Goal: Task Accomplishment & Management: Manage account settings

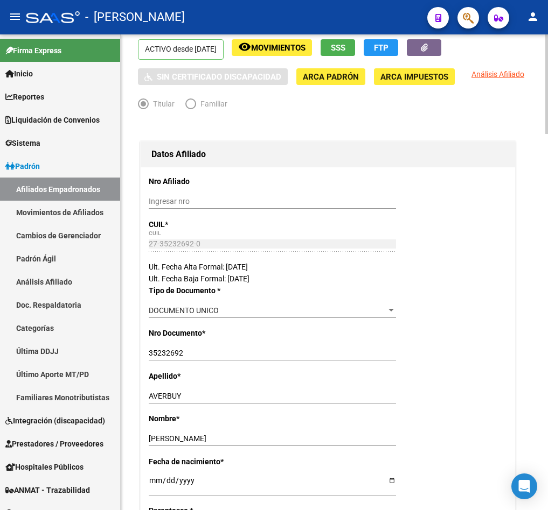
scroll to position [81, 0]
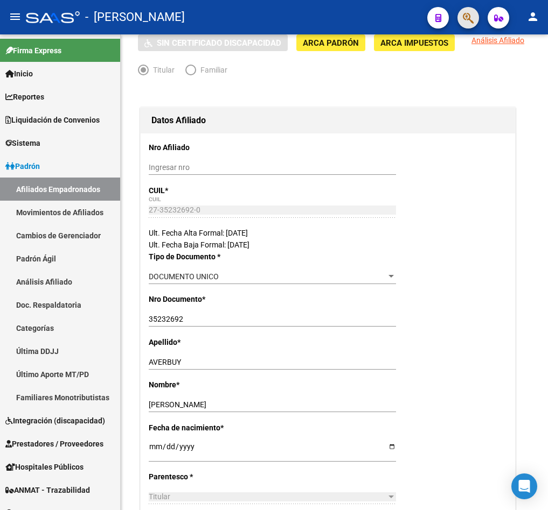
click at [460, 25] on button "button" at bounding box center [468, 18] width 22 height 22
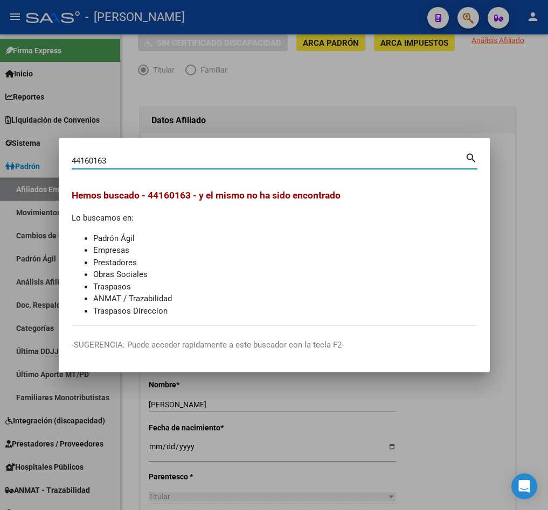
type input "44160163"
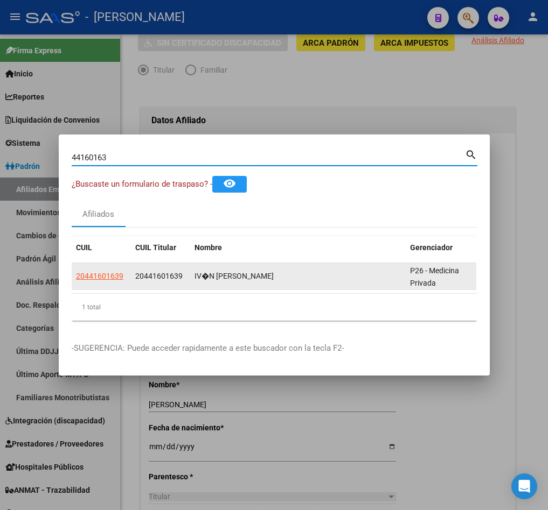
click at [163, 272] on span "20441601639" at bounding box center [158, 276] width 47 height 9
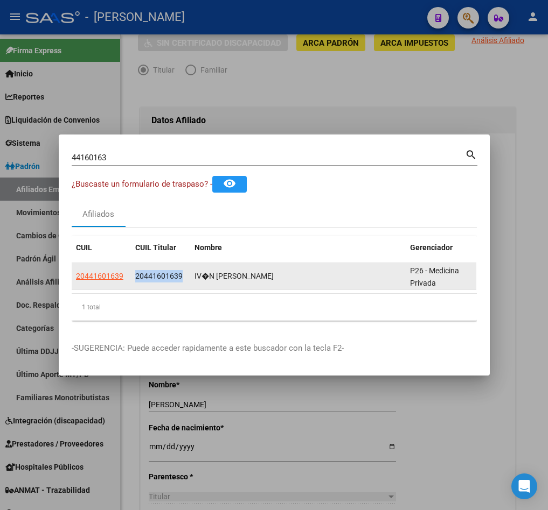
click at [163, 272] on span "20441601639" at bounding box center [158, 276] width 47 height 9
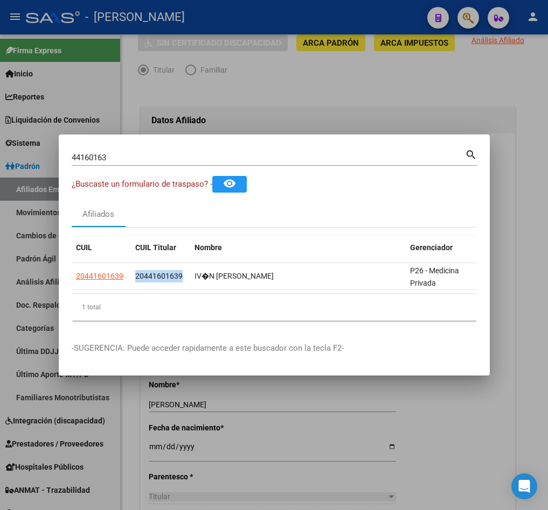
copy span "20441601639"
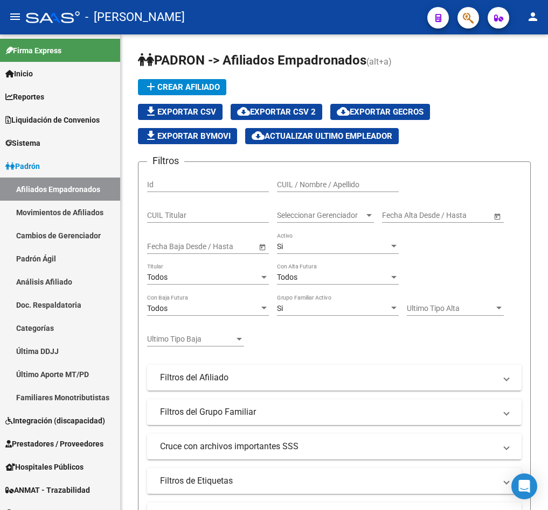
click at [480, 20] on mat-toolbar "menu - osetya person" at bounding box center [274, 17] width 548 height 34
click at [466, 22] on icon "button" at bounding box center [468, 18] width 11 height 12
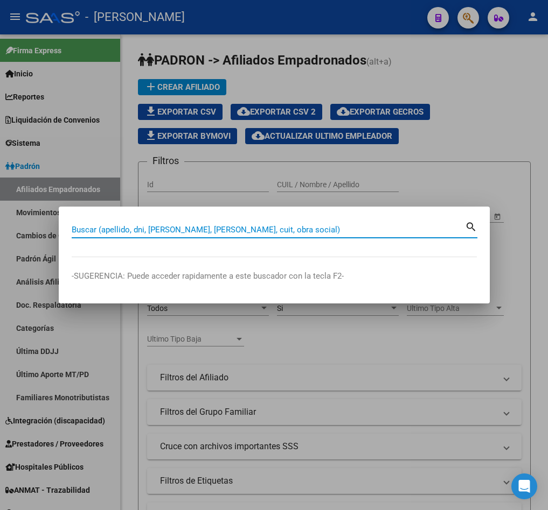
paste input "20441601639"
type input "20441601639"
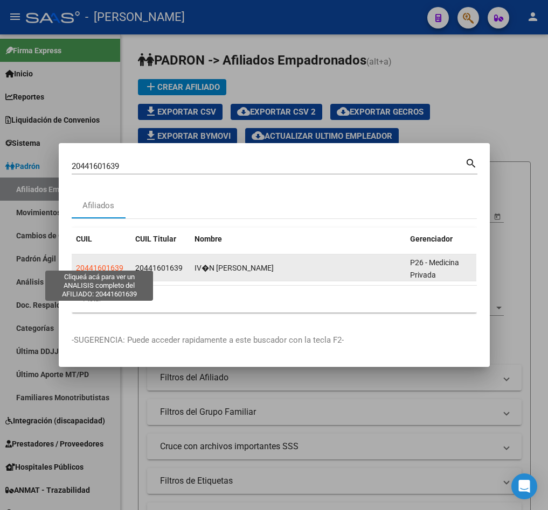
click at [117, 264] on span "20441601639" at bounding box center [99, 268] width 47 height 9
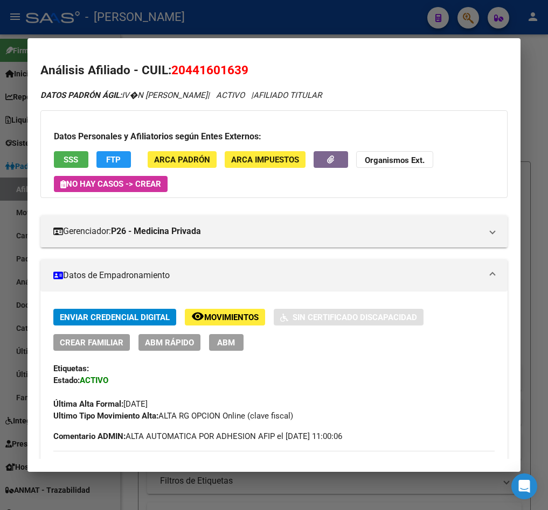
drag, startPoint x: 186, startPoint y: 71, endPoint x: 244, endPoint y: 69, distance: 57.6
click at [244, 69] on span "20441601639" at bounding box center [209, 70] width 77 height 14
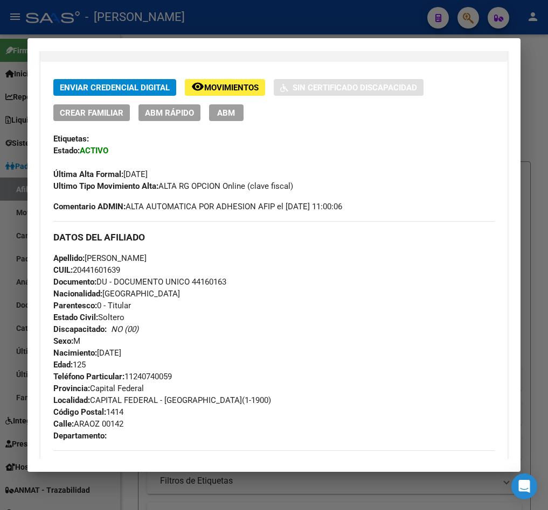
scroll to position [242, 0]
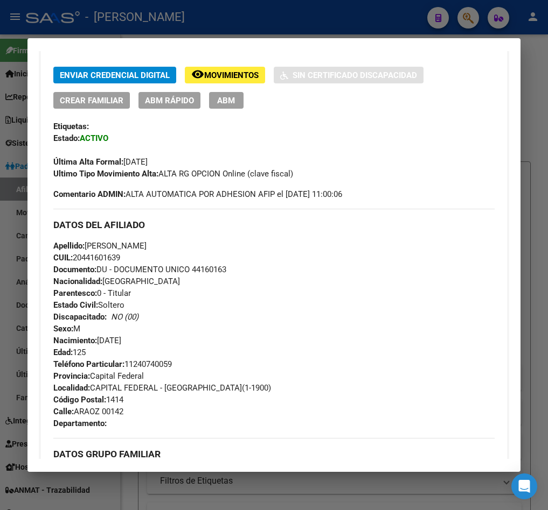
click at [89, 249] on span "Apellido: LIN IVAN NATHANIEL" at bounding box center [99, 246] width 93 height 10
drag, startPoint x: 89, startPoint y: 249, endPoint x: 145, endPoint y: 249, distance: 56.0
click at [145, 249] on span "Apellido: LIN IVAN NATHANIEL" at bounding box center [99, 246] width 93 height 10
copy span "LIN IVAN NATHANIEL"
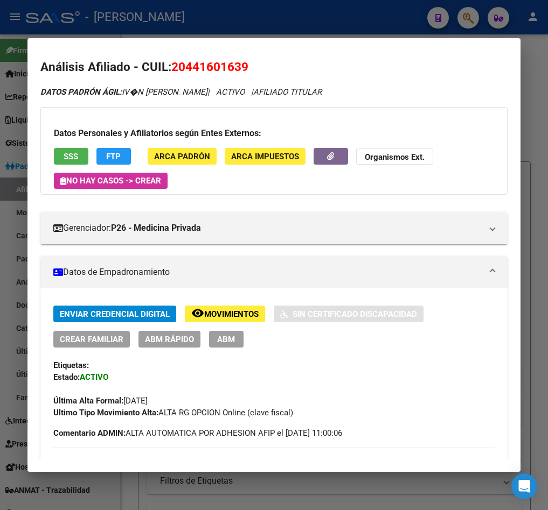
scroll to position [0, 0]
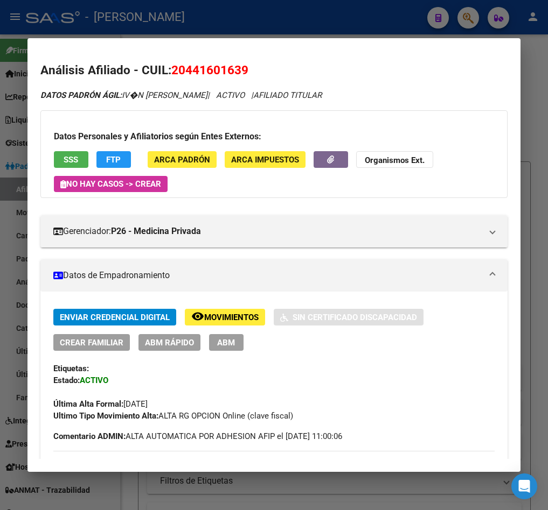
drag, startPoint x: 188, startPoint y: 68, endPoint x: 244, endPoint y: 68, distance: 56.0
click at [244, 68] on span "20441601639" at bounding box center [209, 70] width 77 height 14
copy span "44160163"
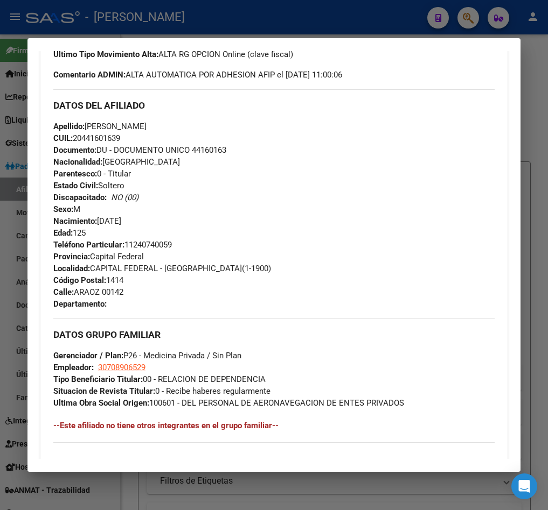
scroll to position [323, 0]
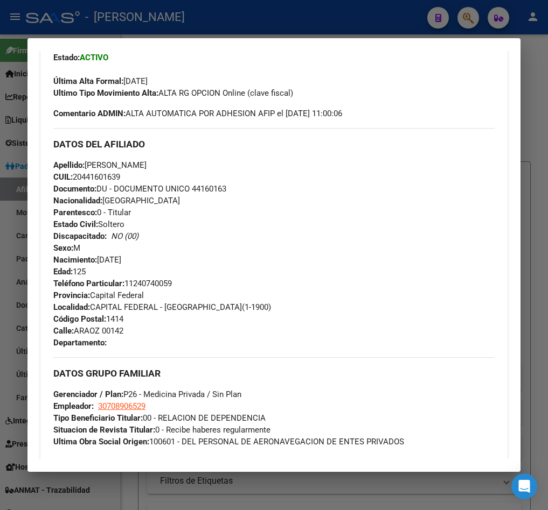
click at [95, 333] on span "Calle: ARAOZ 00142" at bounding box center [88, 331] width 70 height 10
drag, startPoint x: 95, startPoint y: 333, endPoint x: 133, endPoint y: 338, distance: 38.0
click at [133, 338] on div "Teléfono Particular: 11240740059 Provincia: Capital Federal Localidad: CAPITAL …" at bounding box center [273, 313] width 441 height 71
click at [112, 332] on span "Calle: ARAOZ 00142" at bounding box center [88, 331] width 70 height 10
drag, startPoint x: 112, startPoint y: 332, endPoint x: 92, endPoint y: 330, distance: 20.0
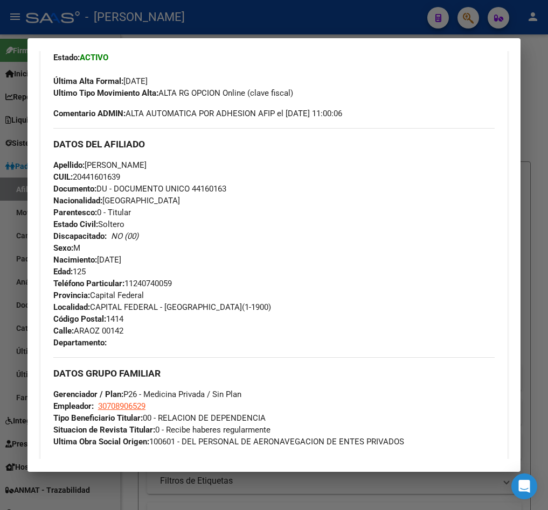
click at [92, 330] on span "Calle: ARAOZ 00142" at bounding box center [88, 331] width 70 height 10
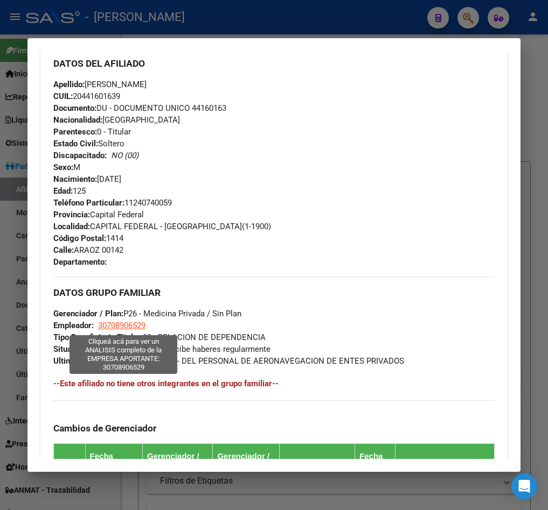
drag, startPoint x: 135, startPoint y: 324, endPoint x: 97, endPoint y: 324, distance: 37.2
click at [97, 324] on div "DATOS GRUPO FAMILIAR Gerenciador / Plan: P26 - Medicina Privada / Sin Plan Empl…" at bounding box center [273, 322] width 441 height 90
click at [113, 328] on span "30708906529" at bounding box center [121, 326] width 47 height 10
type textarea "30708906529"
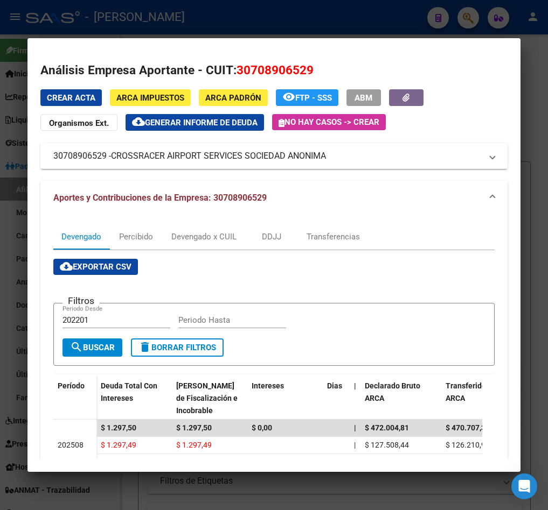
drag, startPoint x: 111, startPoint y: 153, endPoint x: 330, endPoint y: 157, distance: 218.7
click at [330, 157] on mat-panel-title "30708906529 - CROSSRACER AIRPORT SERVICES SOCIEDAD ANONIMA" at bounding box center [267, 156] width 428 height 13
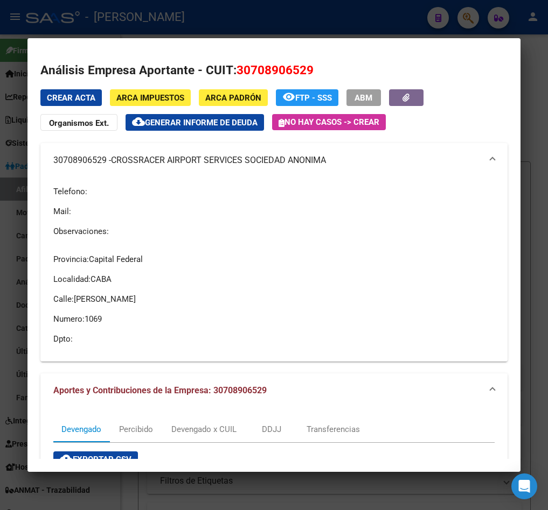
click at [124, 165] on span "CROSSRACER AIRPORT SERVICES SOCIEDAD ANONIMA" at bounding box center [218, 160] width 215 height 13
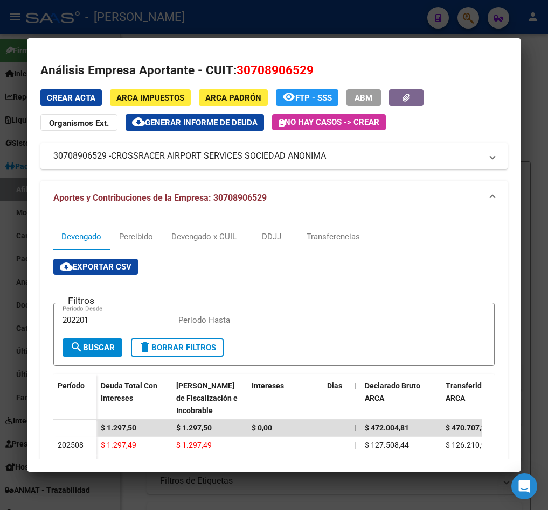
click at [118, 157] on span "CROSSRACER AIRPORT SERVICES SOCIEDAD ANONIMA" at bounding box center [218, 156] width 215 height 13
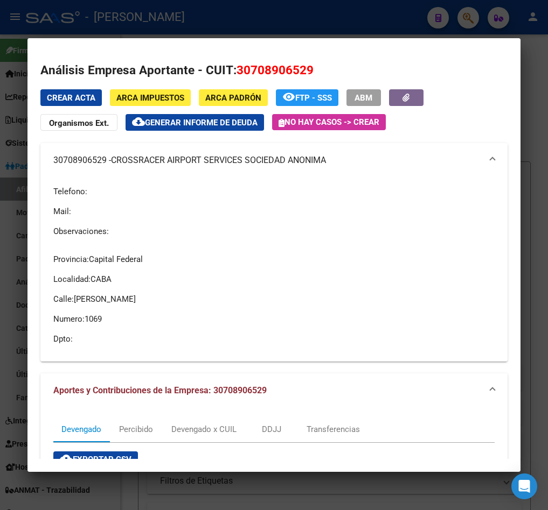
drag, startPoint x: 115, startPoint y: 156, endPoint x: 328, endPoint y: 169, distance: 213.1
click at [328, 169] on mat-expansion-panel-header "30708906529 - CROSSRACER AIRPORT SERVICES SOCIEDAD ANONIMA" at bounding box center [273, 160] width 467 height 34
copy span "CROSSRACER AIRPORT SERVICES SOCIEDAD ANONIMA"
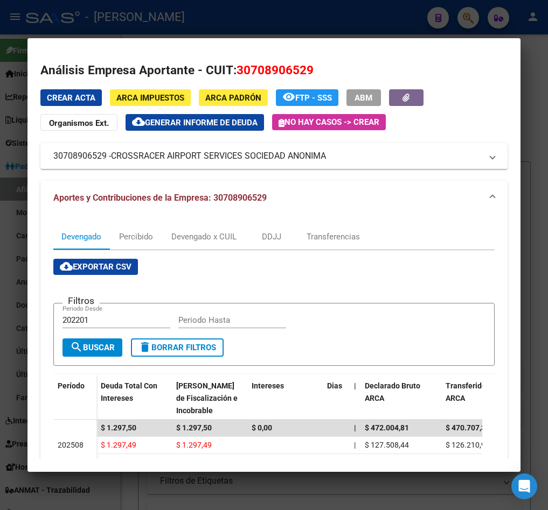
click at [5, 296] on div at bounding box center [274, 255] width 548 height 510
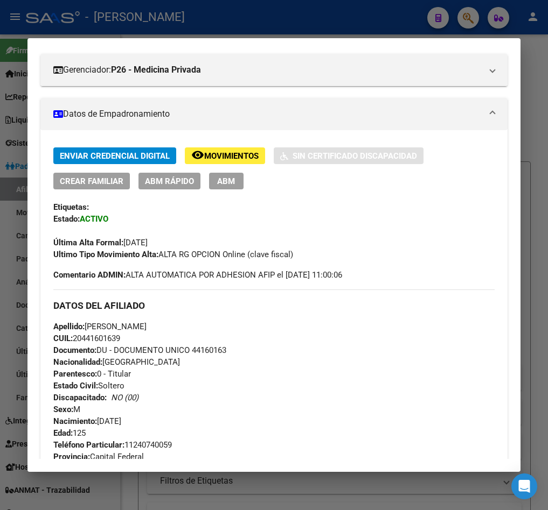
scroll to position [0, 0]
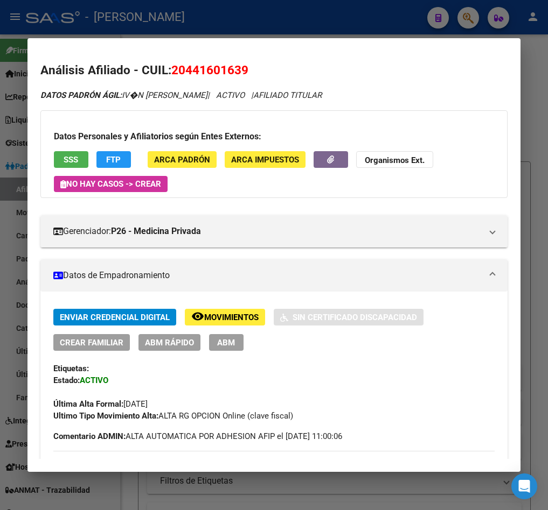
click at [7, 81] on div at bounding box center [274, 255] width 548 height 510
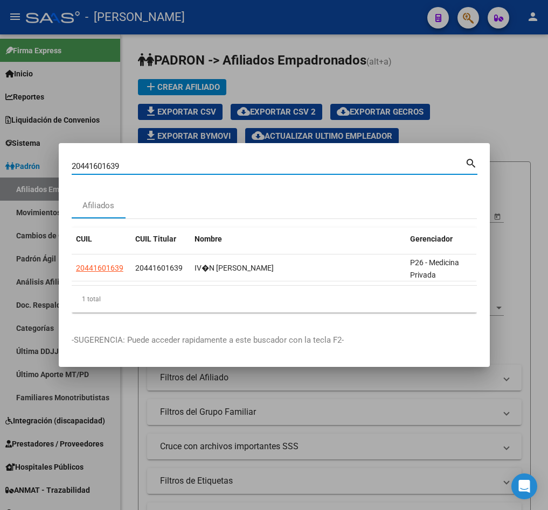
click at [212, 164] on input "20441601639" at bounding box center [268, 167] width 393 height 10
paste input "43.921.595"
type input "43921595"
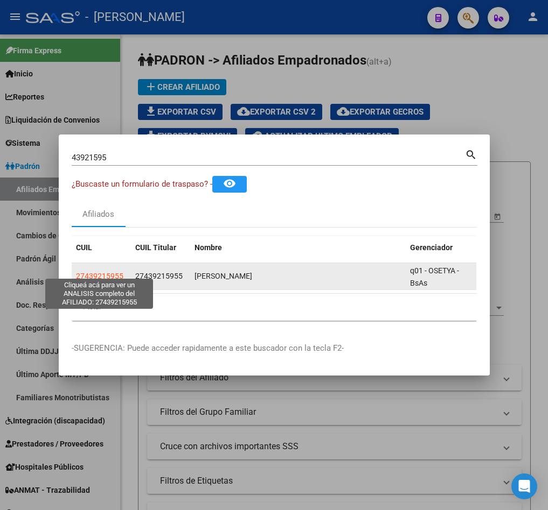
click at [114, 272] on span "27439215955" at bounding box center [99, 276] width 47 height 9
type textarea "27439215955"
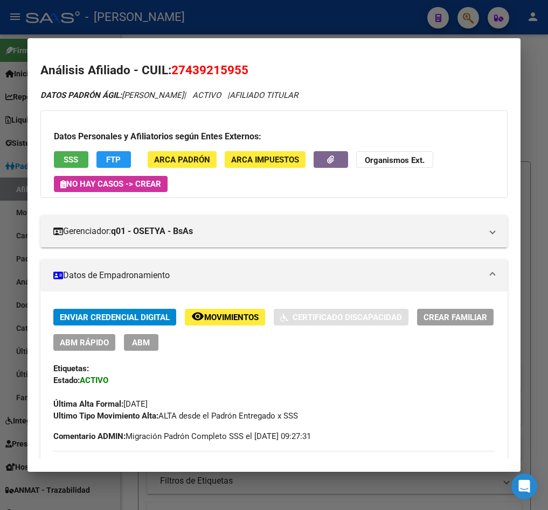
click at [183, 73] on span "27439215955" at bounding box center [209, 70] width 77 height 14
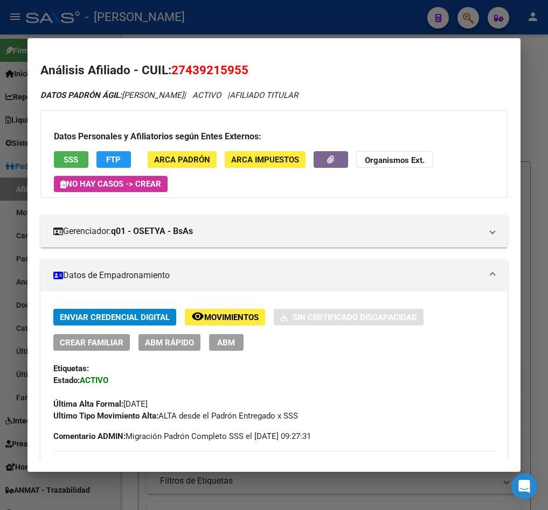
click at [183, 73] on span "27439215955" at bounding box center [209, 70] width 77 height 14
copy span "27439215955"
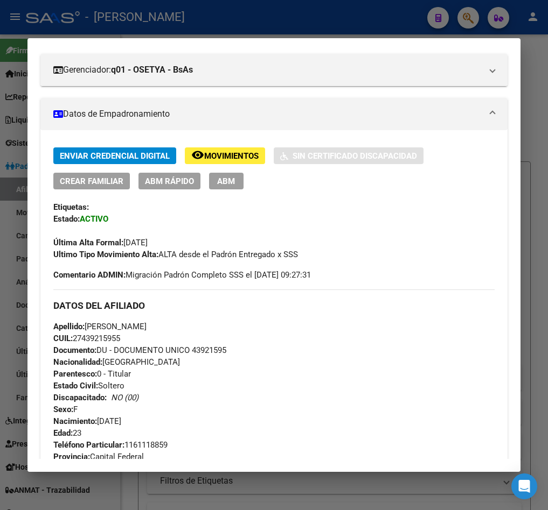
scroll to position [81, 0]
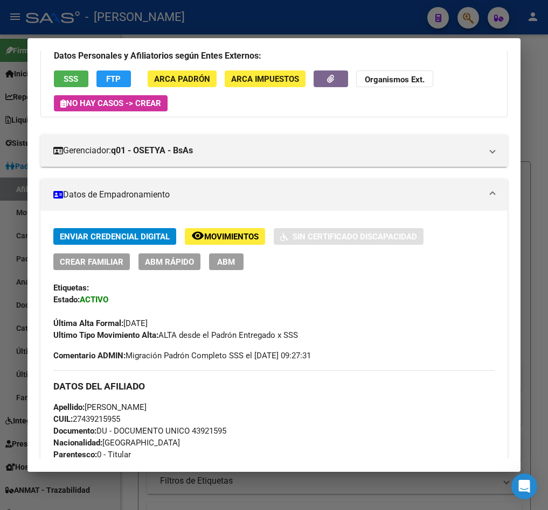
click at [291, 307] on div "Última Alta Formal: 01/01/2025" at bounding box center [273, 318] width 441 height 24
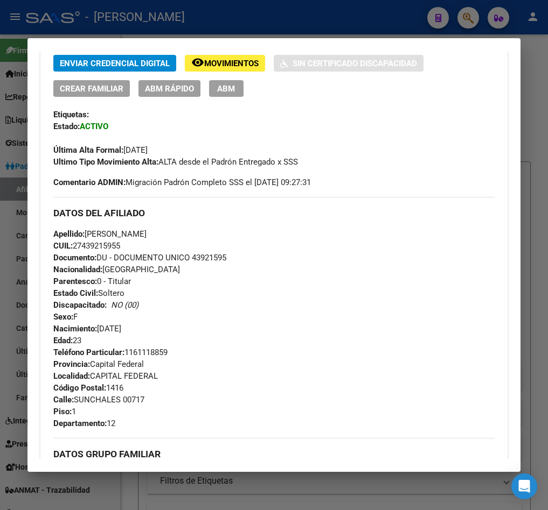
scroll to position [662, 0]
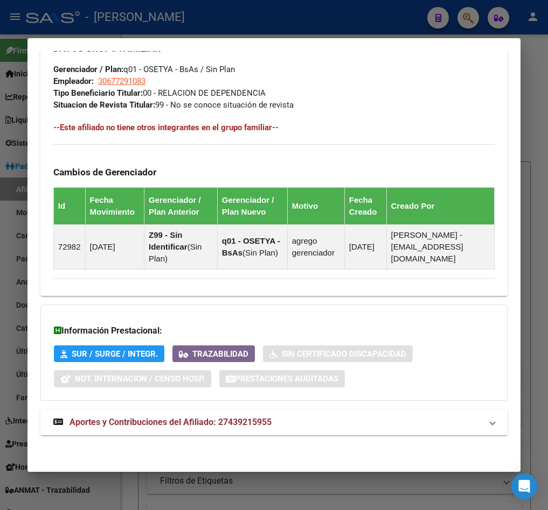
click at [241, 417] on span "Aportes y Contribuciones del Afiliado: 27439215955" at bounding box center [170, 422] width 202 height 10
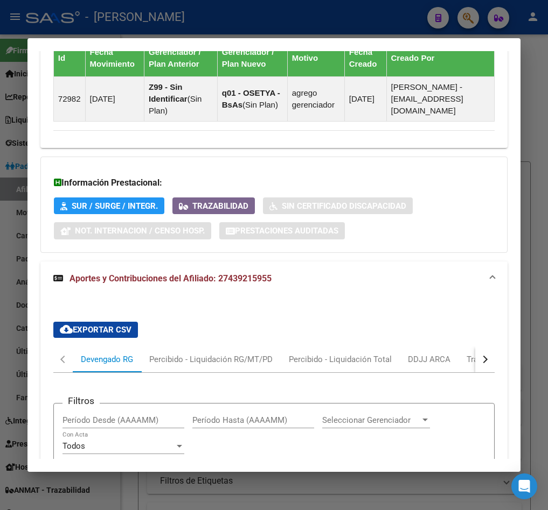
scroll to position [806, 0]
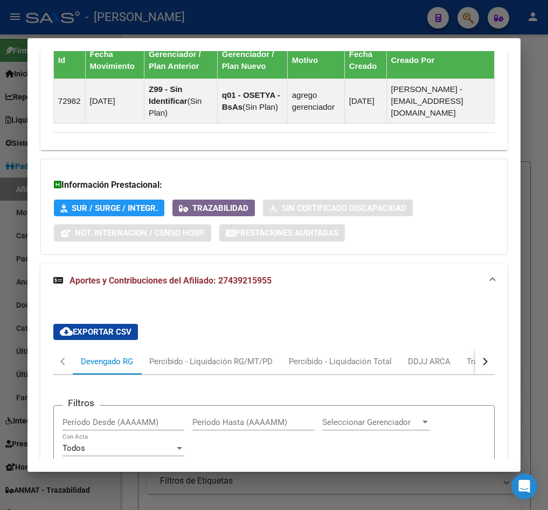
click at [475, 359] on button "button" at bounding box center [484, 362] width 19 height 26
click at [437, 362] on div "ARCA Relaciones Laborales" at bounding box center [408, 362] width 101 height 12
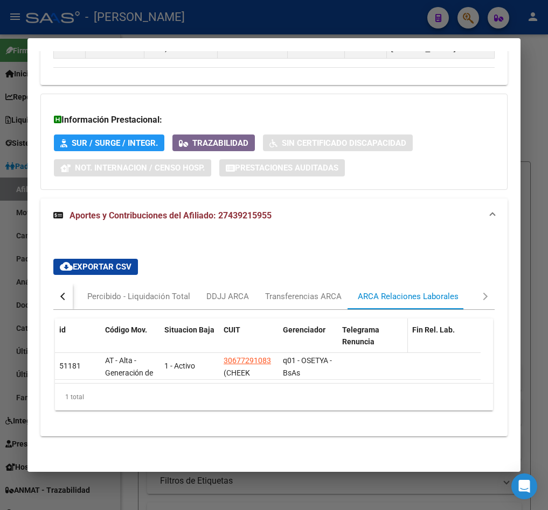
scroll to position [887, 0]
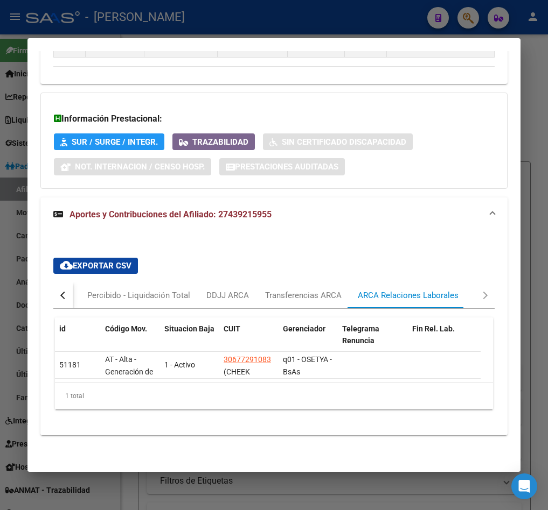
click at [375, 382] on datatable-body "51181 AT - Alta - Generación de clave 1 - Activo 30677291083 (CHEEK SOCIEDAD AN…" at bounding box center [267, 367] width 425 height 30
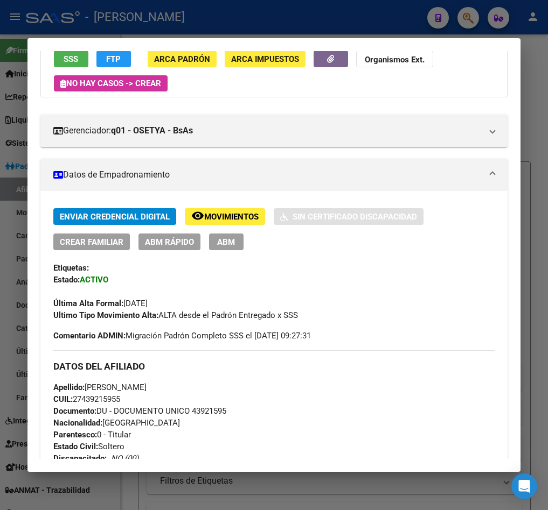
scroll to position [0, 0]
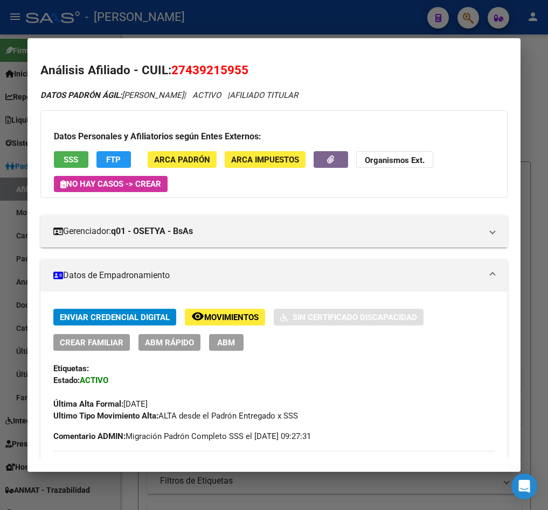
drag, startPoint x: 186, startPoint y: 67, endPoint x: 241, endPoint y: 67, distance: 54.4
click at [241, 67] on span "27439215955" at bounding box center [209, 70] width 77 height 14
copy span "43921595"
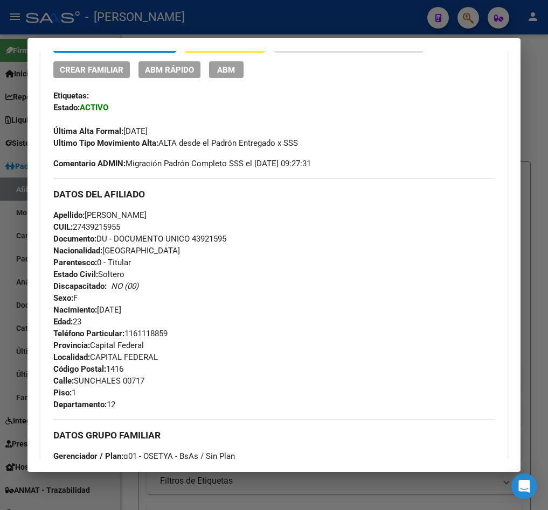
scroll to position [323, 0]
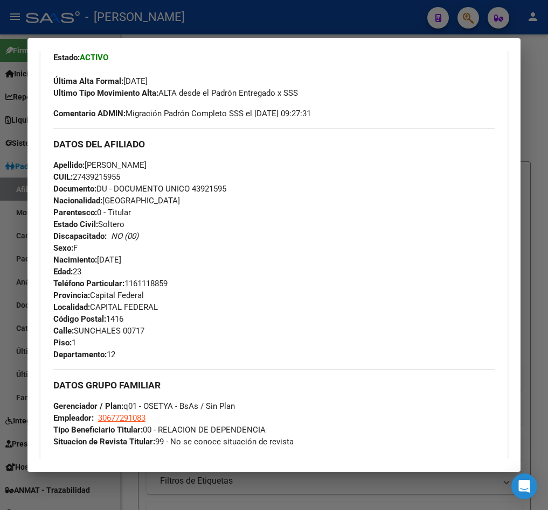
drag, startPoint x: 141, startPoint y: 258, endPoint x: 101, endPoint y: 255, distance: 40.5
click at [101, 255] on div "Apellido: SOSA AGUILERA VIOLETA JAZMIN CUIL: 27439215955 Documento: DU - DOCUME…" at bounding box center [273, 218] width 441 height 118
copy span "13/03/2002"
drag, startPoint x: 99, startPoint y: 157, endPoint x: 104, endPoint y: 160, distance: 6.3
click at [99, 157] on div "DATOS DEL AFILIADO" at bounding box center [273, 143] width 441 height 31
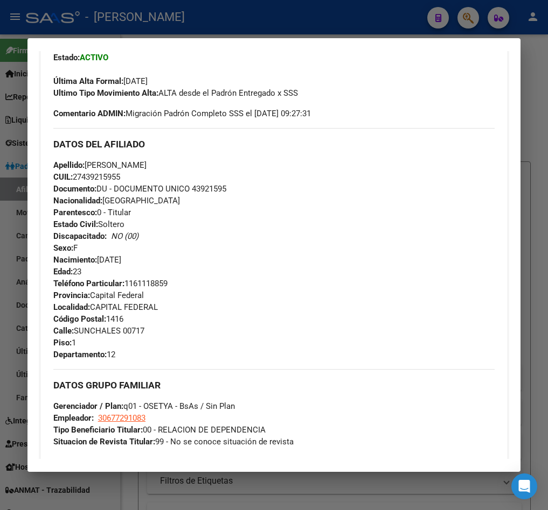
click at [104, 163] on span "Apellido: SOSA AGUILERA VIOLETA JAZMIN" at bounding box center [99, 165] width 93 height 10
drag, startPoint x: 104, startPoint y: 163, endPoint x: 189, endPoint y: 160, distance: 85.1
click at [146, 160] on span "Apellido: SOSA AGUILERA VIOLETA JAZMIN" at bounding box center [99, 165] width 93 height 10
copy span "SOSA AGUILERA VIOLETA JAZMIN"
click at [102, 328] on span "Calle: SUNCHALES 00717" at bounding box center [98, 331] width 91 height 10
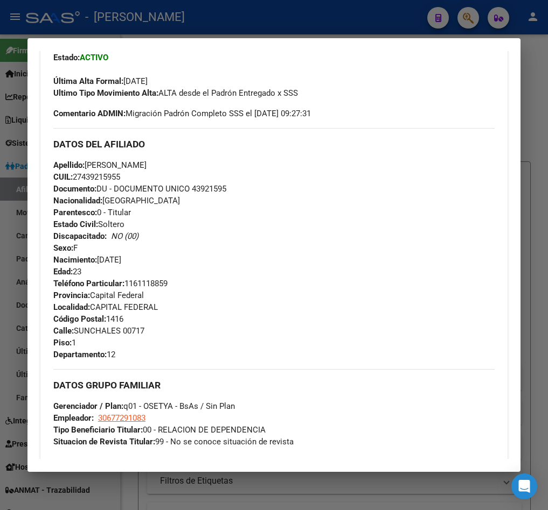
drag, startPoint x: 102, startPoint y: 328, endPoint x: 132, endPoint y: 327, distance: 30.7
click at [132, 327] on span "Calle: SUNCHALES 00717" at bounding box center [98, 331] width 91 height 10
copy span "SUNCHALES 00717"
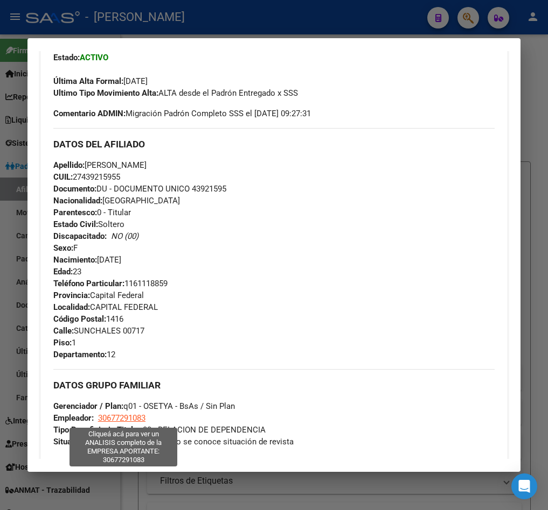
drag, startPoint x: 165, startPoint y: 421, endPoint x: 99, endPoint y: 417, distance: 65.8
click at [99, 417] on div "DATOS GRUPO FAMILIAR Gerenciador / Plan: q01 - OSETYA - BsAs / Sin Plan Emplead…" at bounding box center [273, 408] width 441 height 79
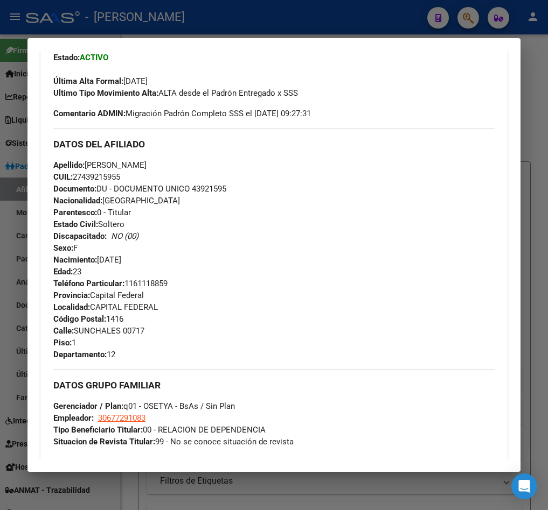
copy span "30677291083"
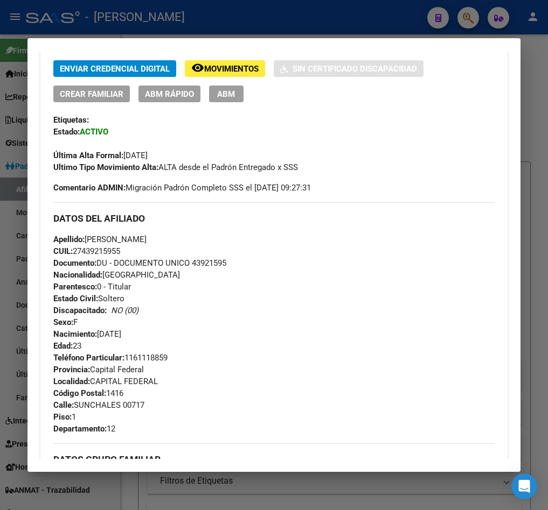
scroll to position [0, 0]
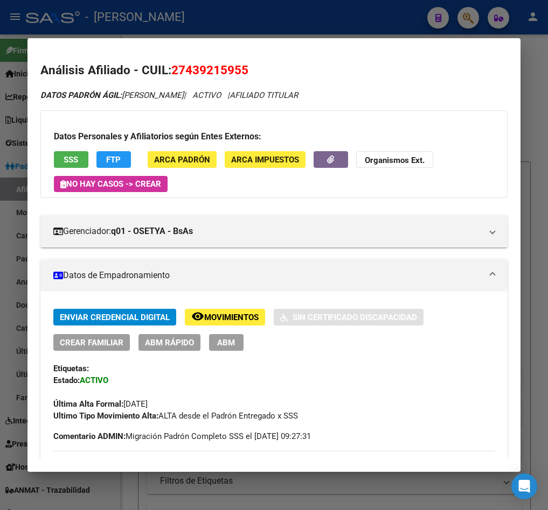
click at [8, 163] on div at bounding box center [274, 255] width 548 height 510
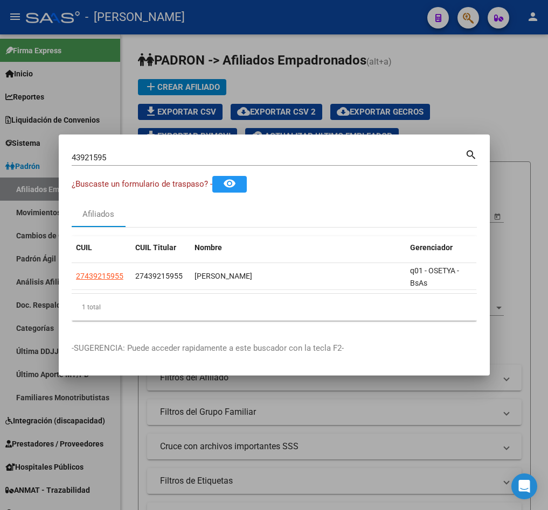
click at [429, 70] on div at bounding box center [274, 255] width 548 height 510
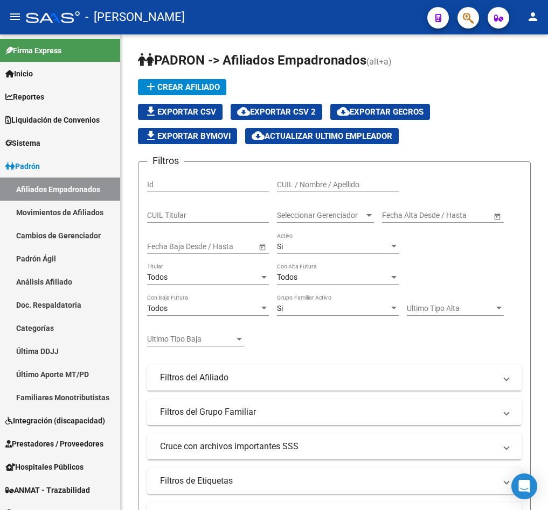
click at [429, 70] on h1 "PADRON -> Afiliados Empadronados (alt+a)" at bounding box center [334, 61] width 393 height 19
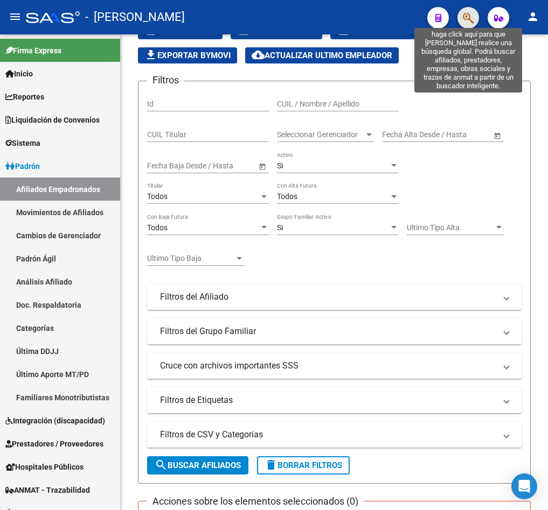
click at [466, 19] on icon "button" at bounding box center [468, 18] width 11 height 12
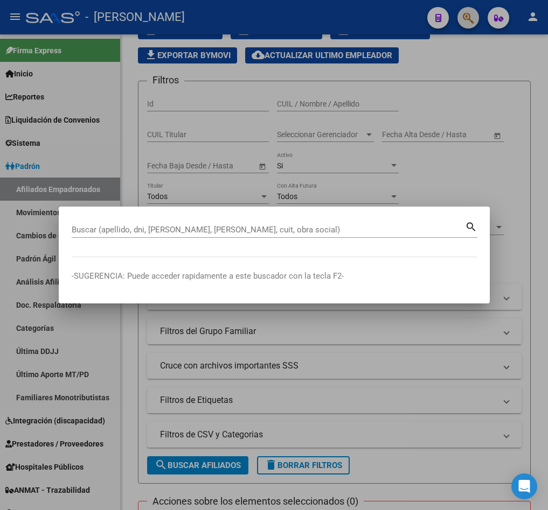
paste input "34.305.783"
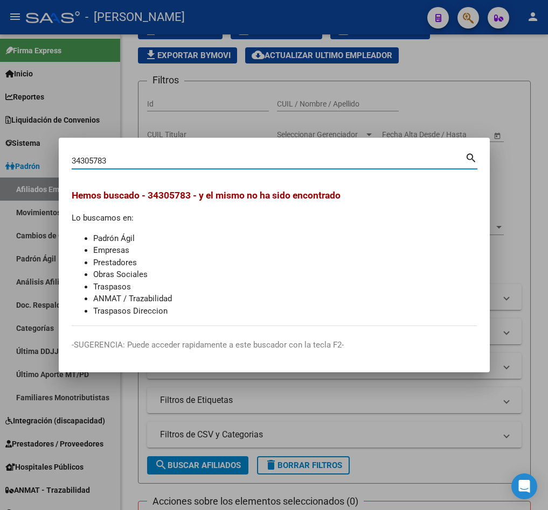
type input "34305783"
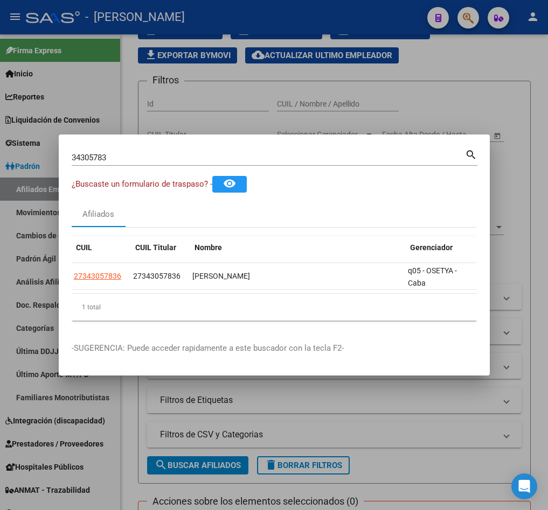
scroll to position [0, 0]
drag, startPoint x: 50, startPoint y: 269, endPoint x: 69, endPoint y: 265, distance: 19.7
click at [69, 265] on mat-dialog-content "34305783 Buscar (apellido, dni, cuil, nro traspaso, cuit, obra social) search ¿…" at bounding box center [274, 239] width 431 height 182
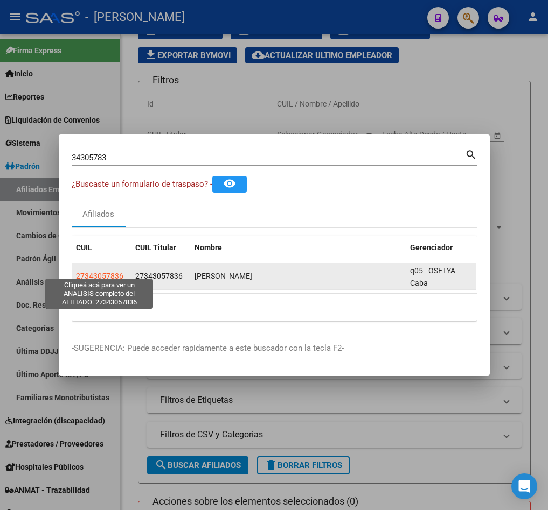
copy datatable-body-row "27343057836"
click at [102, 272] on span "27343057836" at bounding box center [99, 276] width 47 height 9
type textarea "27343057836"
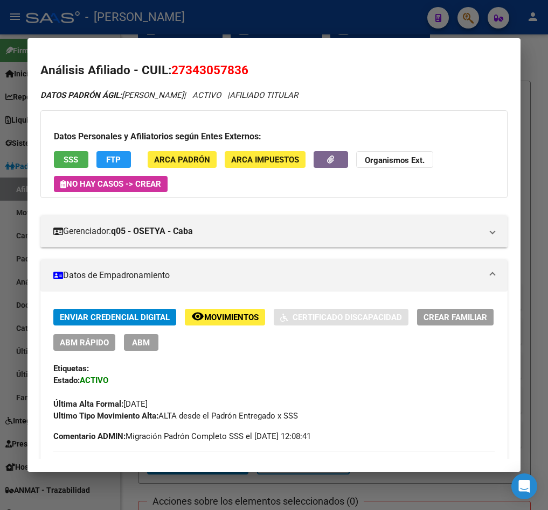
drag, startPoint x: 190, startPoint y: 74, endPoint x: 204, endPoint y: 74, distance: 14.0
click at [204, 74] on span "27343057836" at bounding box center [209, 70] width 77 height 14
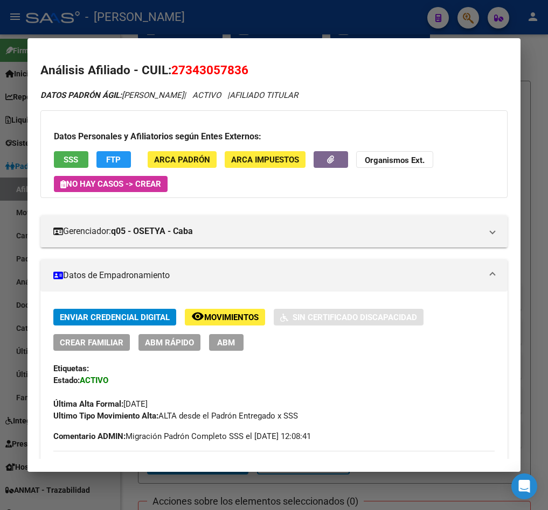
drag, startPoint x: 180, startPoint y: 70, endPoint x: 201, endPoint y: 74, distance: 21.4
click at [198, 72] on span "27343057836" at bounding box center [209, 70] width 77 height 14
click at [200, 74] on span "27343057836" at bounding box center [209, 70] width 77 height 14
drag, startPoint x: 180, startPoint y: 63, endPoint x: 180, endPoint y: 72, distance: 8.6
click at [180, 65] on span "27343057836" at bounding box center [209, 70] width 77 height 14
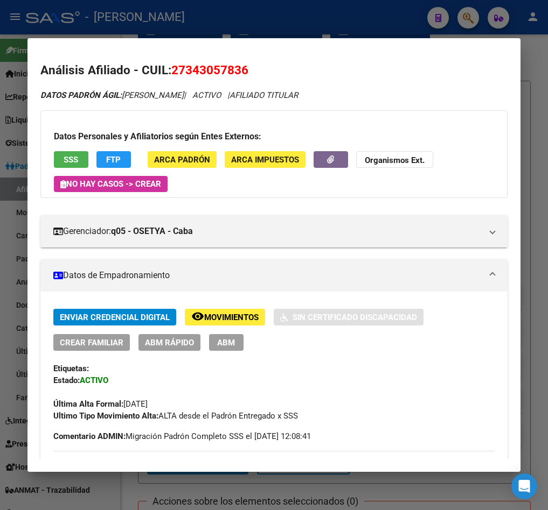
click at [180, 73] on span "27343057836" at bounding box center [209, 70] width 77 height 14
drag, startPoint x: 187, startPoint y: 71, endPoint x: 239, endPoint y: 68, distance: 51.8
click at [239, 68] on span "27343057836" at bounding box center [209, 70] width 77 height 14
click at [31, 107] on mat-dialog-content "Análisis Afiliado - CUIL: 27343057836 DATOS PADRÓN ÁGIL: ARVIRE ANABEL | ACTIVO…" at bounding box center [273, 255] width 493 height 408
click at [2, 115] on div at bounding box center [274, 255] width 548 height 510
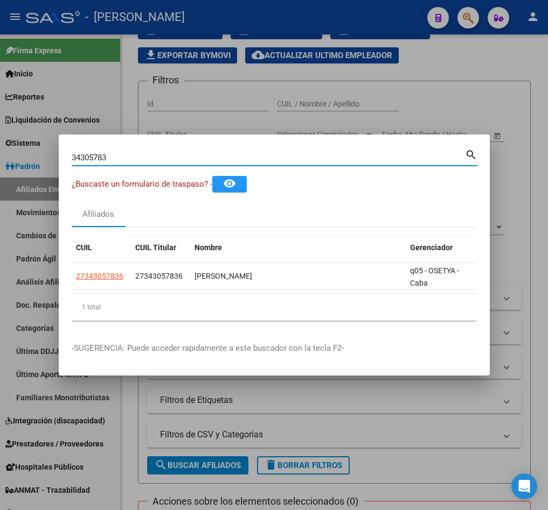
click at [132, 153] on input "34305783" at bounding box center [268, 158] width 393 height 10
paste input ".305."
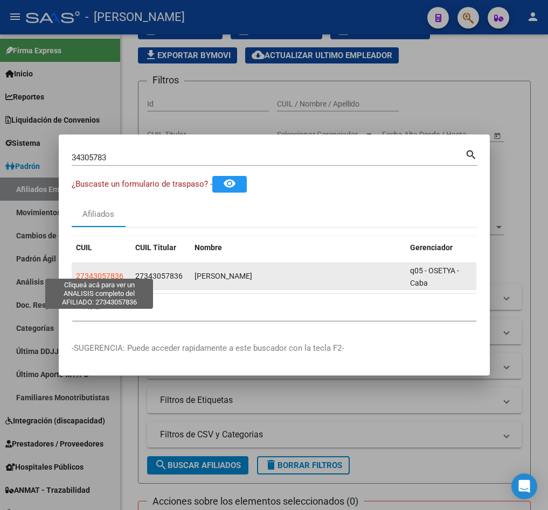
click at [118, 274] on span "27343057836" at bounding box center [99, 276] width 47 height 9
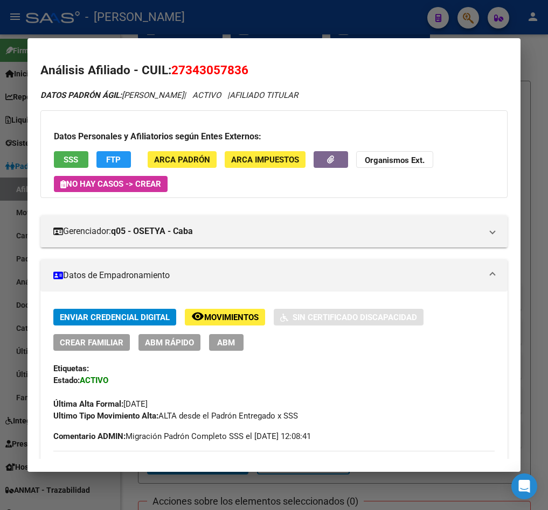
drag, startPoint x: 190, startPoint y: 67, endPoint x: 236, endPoint y: 71, distance: 46.5
click at [236, 71] on span "27343057836" at bounding box center [209, 70] width 77 height 14
drag, startPoint x: 188, startPoint y: 69, endPoint x: 243, endPoint y: 73, distance: 55.1
click at [243, 73] on span "27343057836" at bounding box center [209, 70] width 77 height 14
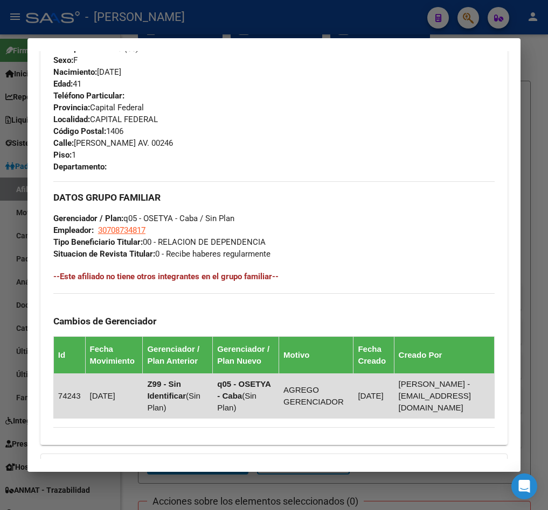
scroll to position [674, 0]
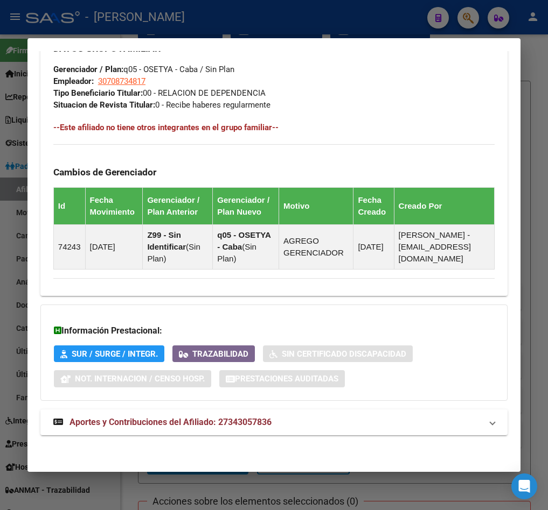
click at [171, 430] on mat-expansion-panel-header "Aportes y Contribuciones del Afiliado: 27343057836" at bounding box center [273, 423] width 467 height 26
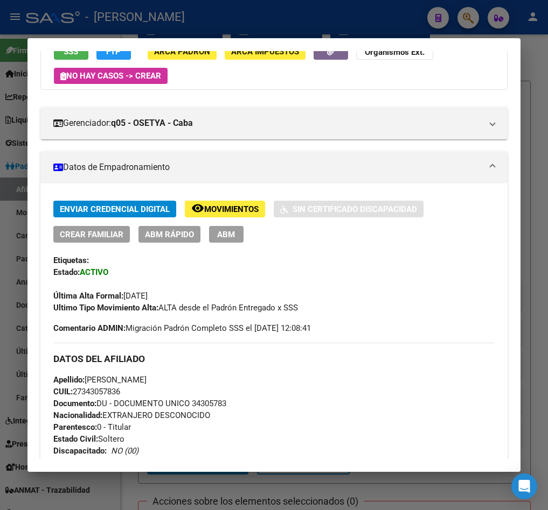
scroll to position [0, 0]
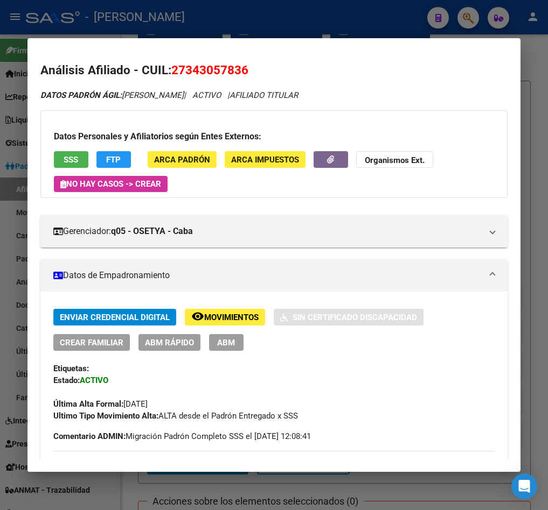
drag, startPoint x: 187, startPoint y: 73, endPoint x: 241, endPoint y: 76, distance: 53.4
click at [241, 76] on span "27343057836" at bounding box center [209, 70] width 77 height 14
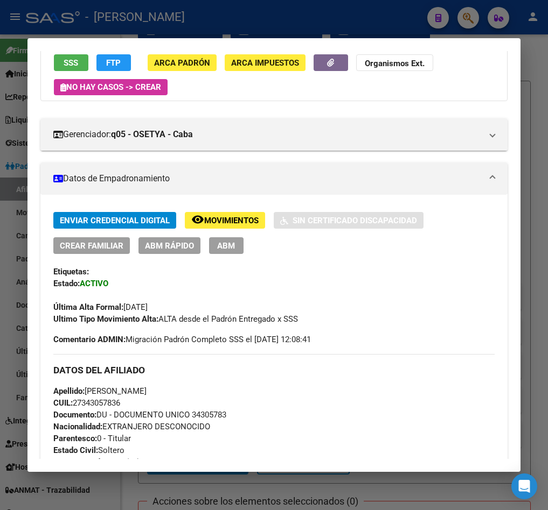
scroll to position [242, 0]
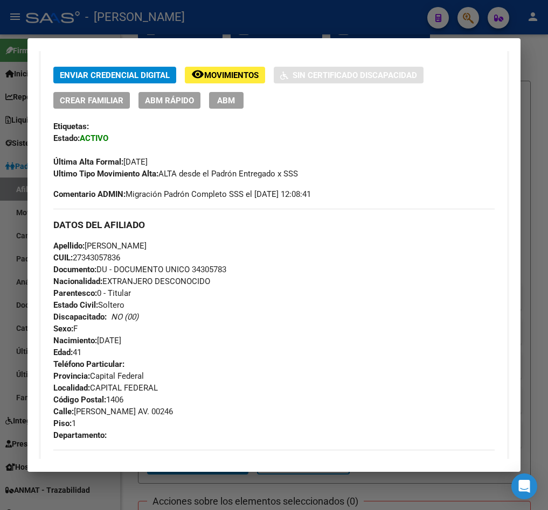
drag, startPoint x: 145, startPoint y: 338, endPoint x: 97, endPoint y: 338, distance: 47.9
click at [97, 338] on div "Apellido: ARVIRE ANABEL CUIL: 27343057836 Documento: DU - DOCUMENTO UNICO 34305…" at bounding box center [273, 299] width 441 height 118
click at [99, 338] on span "Nacimiento: 11/09/1984" at bounding box center [87, 341] width 68 height 10
drag, startPoint x: 99, startPoint y: 339, endPoint x: 149, endPoint y: 342, distance: 50.2
click at [149, 342] on div "Apellido: ARVIRE ANABEL CUIL: 27343057836 Documento: DU - DOCUMENTO UNICO 34305…" at bounding box center [273, 299] width 441 height 118
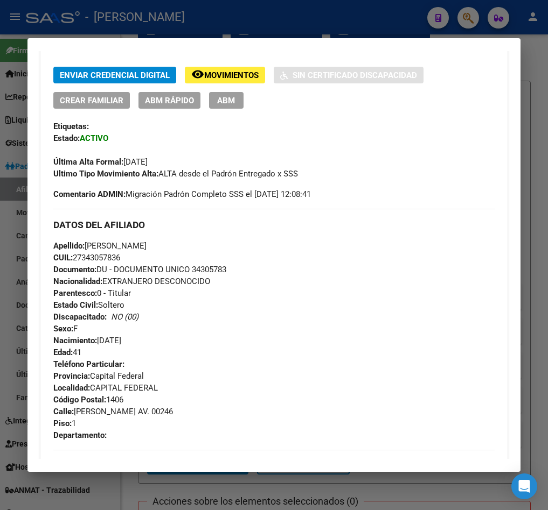
click at [99, 246] on span "Apellido: ARVIRE ANABEL" at bounding box center [99, 246] width 93 height 10
drag, startPoint x: 99, startPoint y: 246, endPoint x: 129, endPoint y: 246, distance: 30.7
click at [129, 246] on span "Apellido: ARVIRE ANABEL" at bounding box center [99, 246] width 93 height 10
click at [88, 409] on span "Calle: ALBERDI JUAN B. AV. 00246" at bounding box center [113, 412] width 120 height 10
drag, startPoint x: 88, startPoint y: 409, endPoint x: 177, endPoint y: 410, distance: 88.9
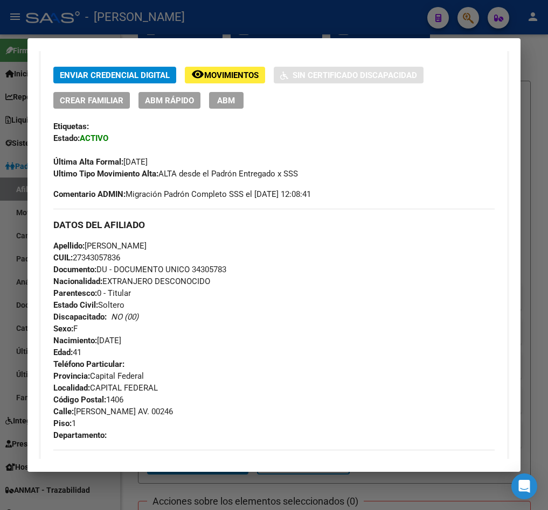
click at [173, 410] on span "Calle: ALBERDI JUAN B. AV. 00246" at bounding box center [113, 412] width 120 height 10
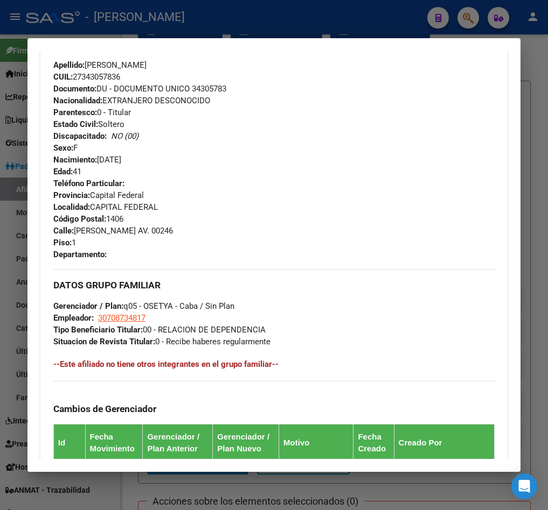
scroll to position [565, 0]
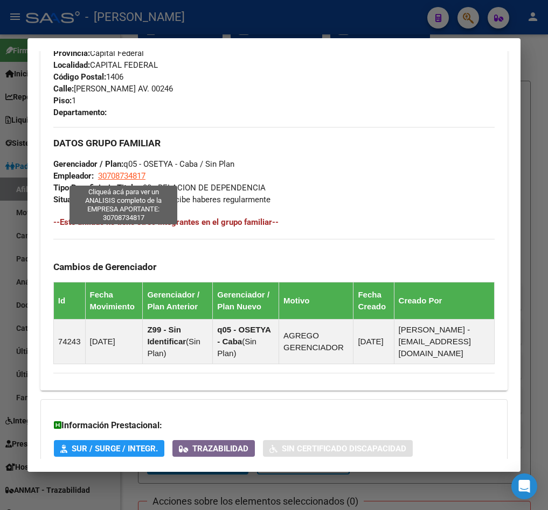
drag, startPoint x: 149, startPoint y: 173, endPoint x: 99, endPoint y: 177, distance: 50.2
click at [99, 177] on div "DATOS GRUPO FAMILIAR Gerenciador / Plan: q05 - OSETYA - Caba / Sin Plan Emplead…" at bounding box center [273, 166] width 441 height 79
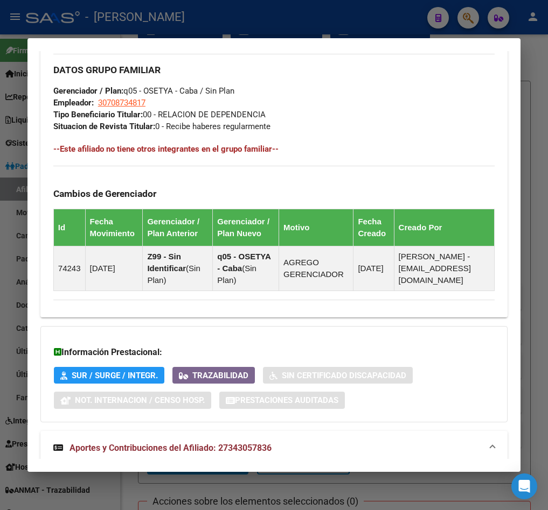
scroll to position [646, 0]
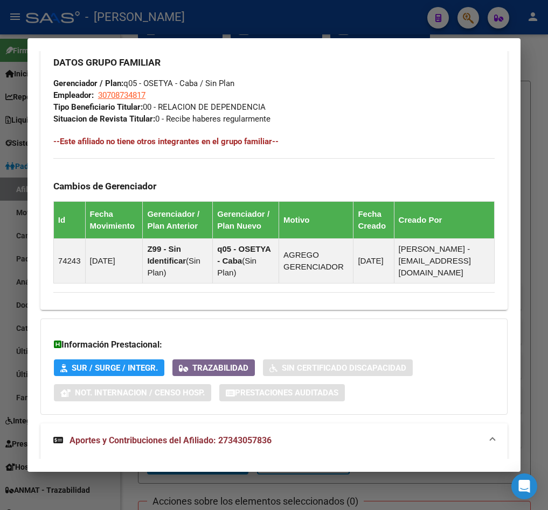
click at [4, 115] on div at bounding box center [274, 255] width 548 height 510
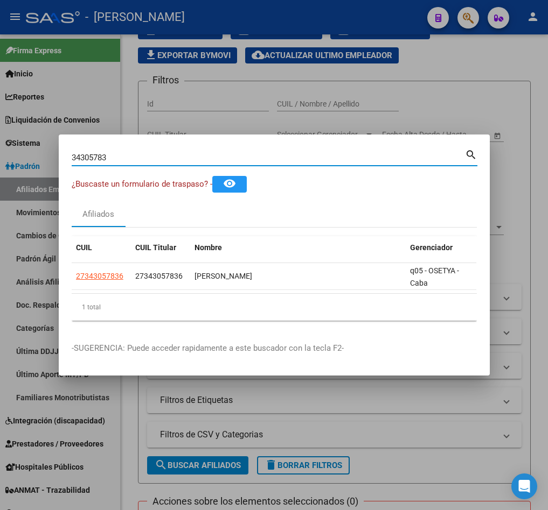
click at [136, 153] on input "34305783" at bounding box center [268, 158] width 393 height 10
paste input "1.317.729"
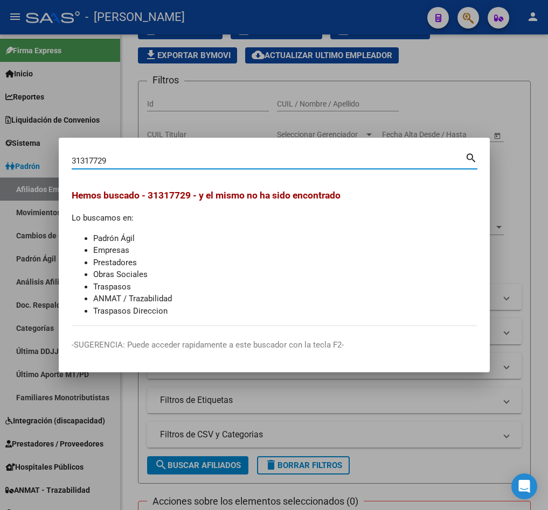
type input "31317729"
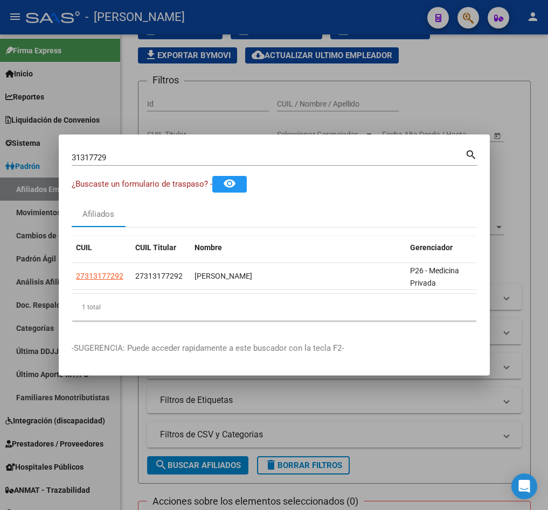
drag, startPoint x: 334, startPoint y: 281, endPoint x: 362, endPoint y: 291, distance: 29.1
click at [361, 289] on datatable-body "27313177292 27313177292 ALMIRON LUISA ELISABET P26 - Medicina Privada" at bounding box center [274, 278] width 404 height 31
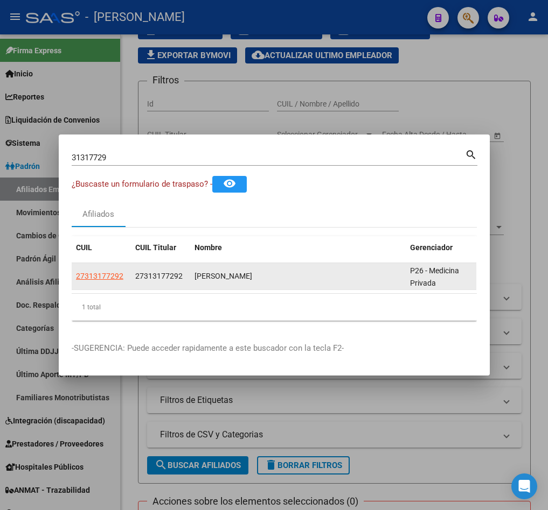
drag, startPoint x: 102, startPoint y: 277, endPoint x: 111, endPoint y: 270, distance: 12.0
click at [102, 276] on datatable-body-cell "27313177292" at bounding box center [101, 276] width 59 height 26
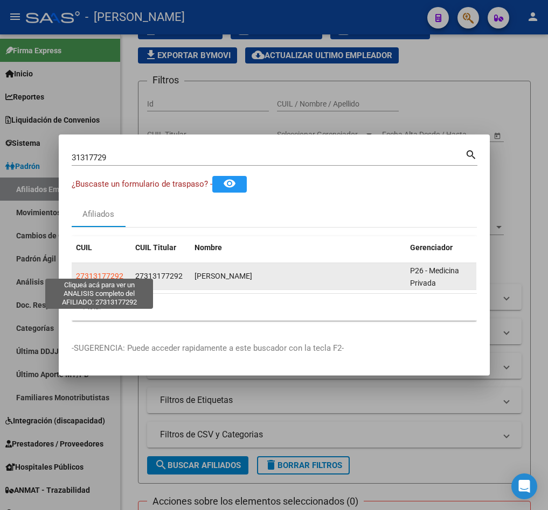
click at [116, 272] on span "27313177292" at bounding box center [99, 276] width 47 height 9
type textarea "27313177292"
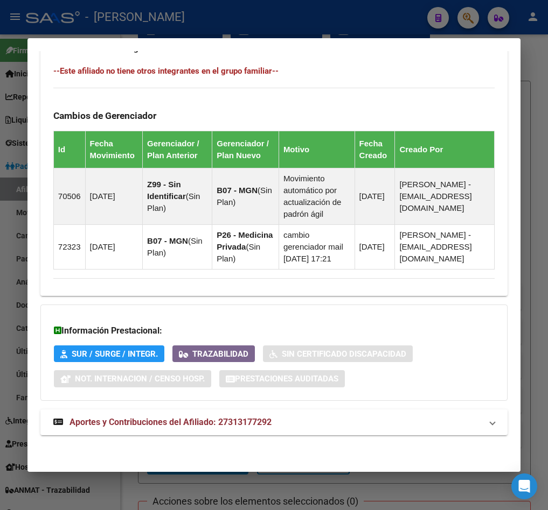
scroll to position [754, 0]
click at [260, 419] on span "Aportes y Contribuciones del Afiliado: 27313177292" at bounding box center [170, 422] width 202 height 10
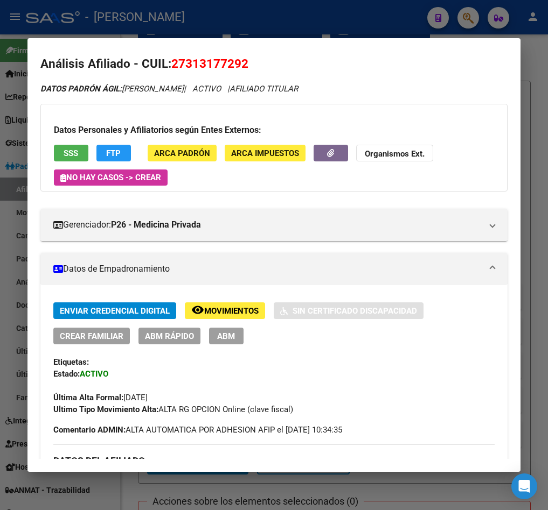
scroll to position [0, 0]
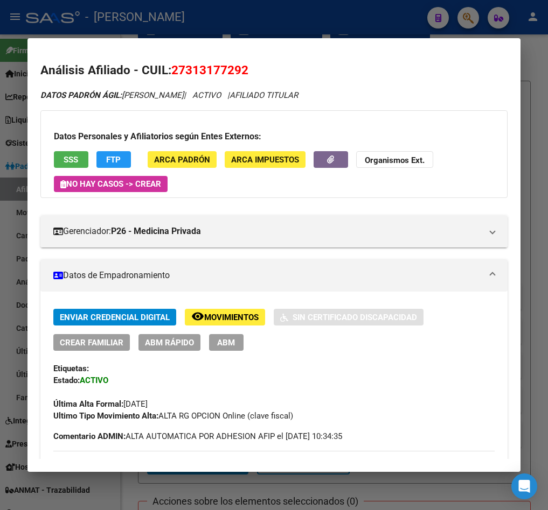
click at [195, 68] on span "27313177292" at bounding box center [209, 70] width 77 height 14
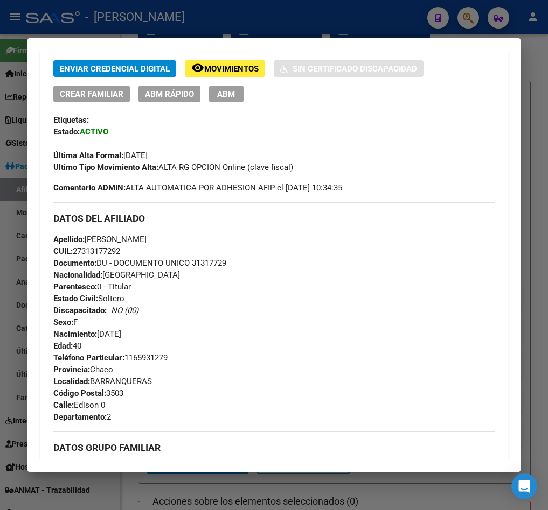
scroll to position [162, 0]
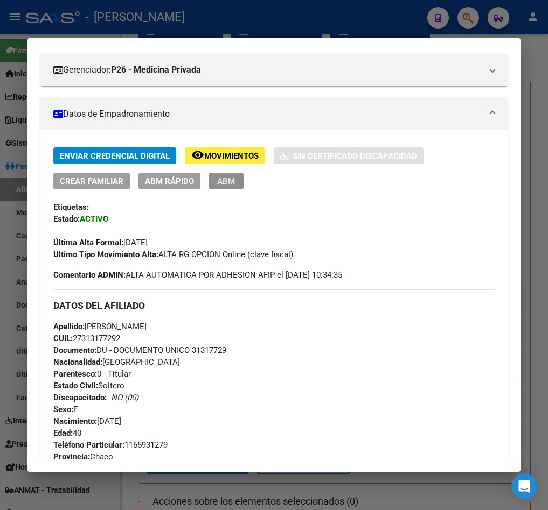
click at [226, 185] on span "ABM" at bounding box center [226, 182] width 18 height 10
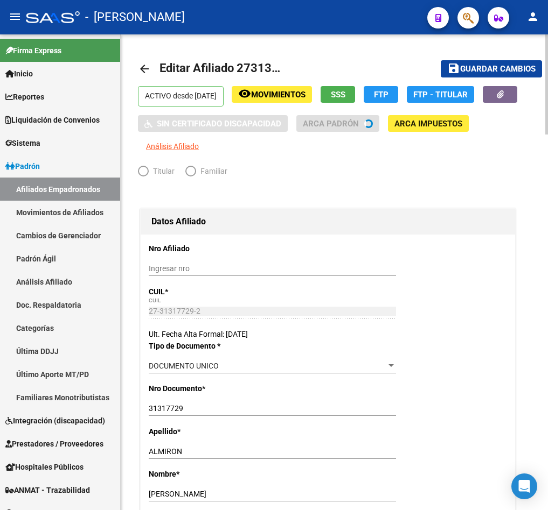
radio input "true"
type input "30-71653101-1"
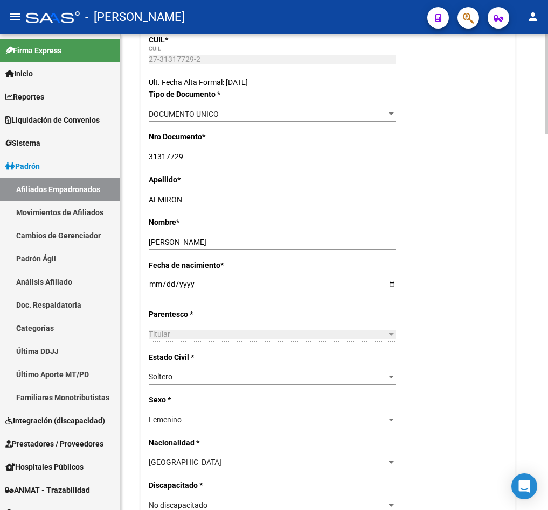
scroll to position [646, 0]
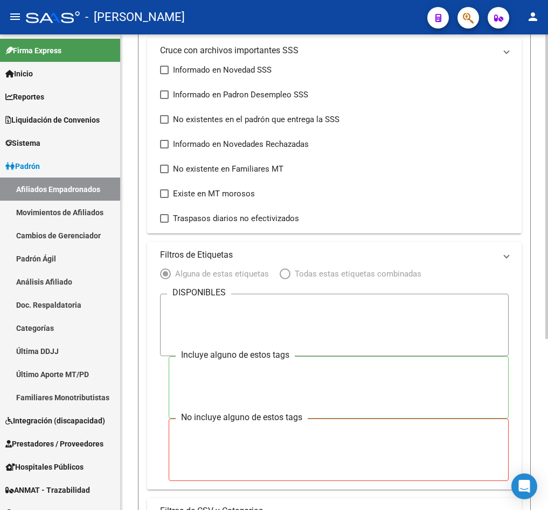
scroll to position [268, 0]
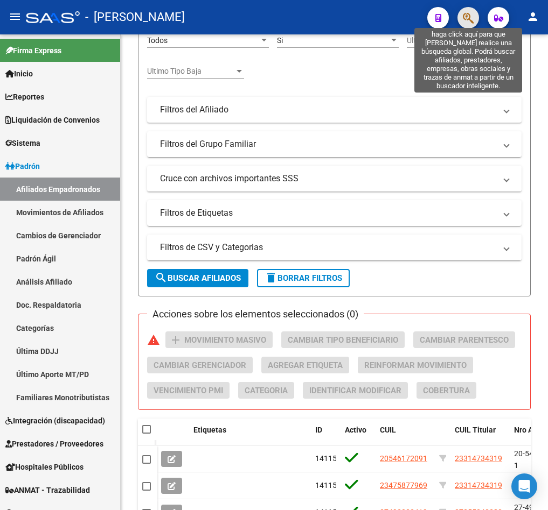
click at [464, 15] on icon "button" at bounding box center [468, 18] width 11 height 12
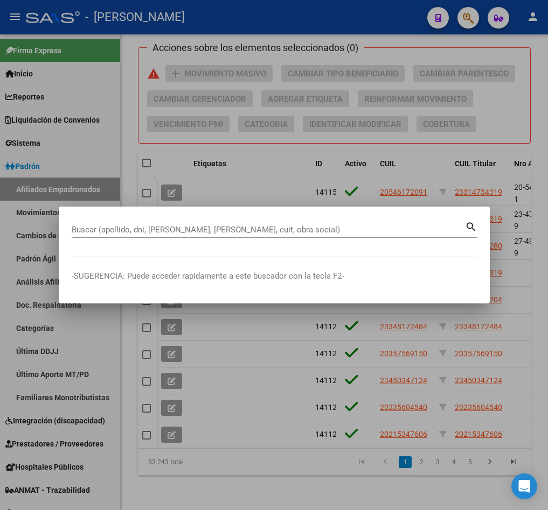
paste input "27313177292"
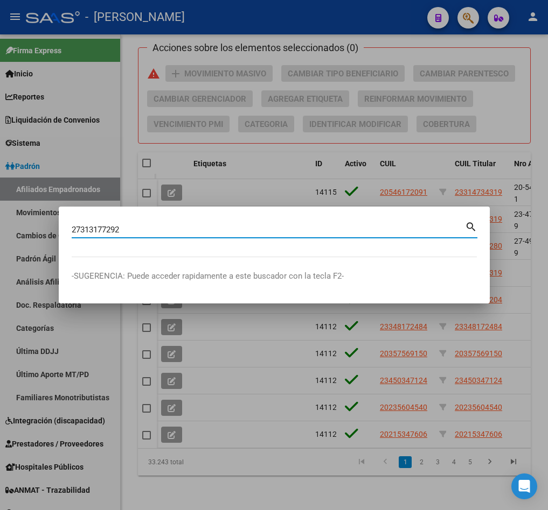
type input "27313177292"
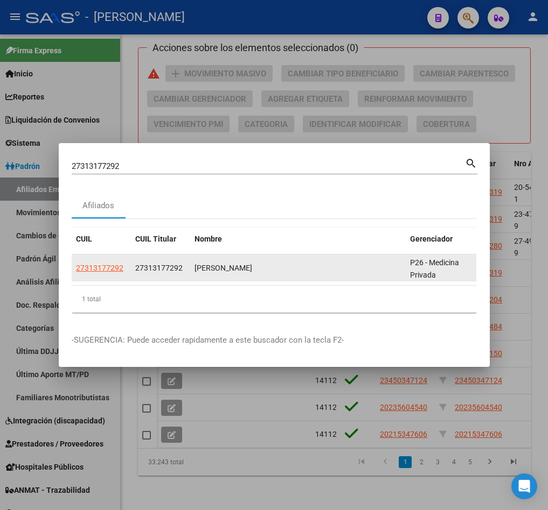
click at [92, 271] on datatable-body-cell "27313177292" at bounding box center [101, 268] width 59 height 26
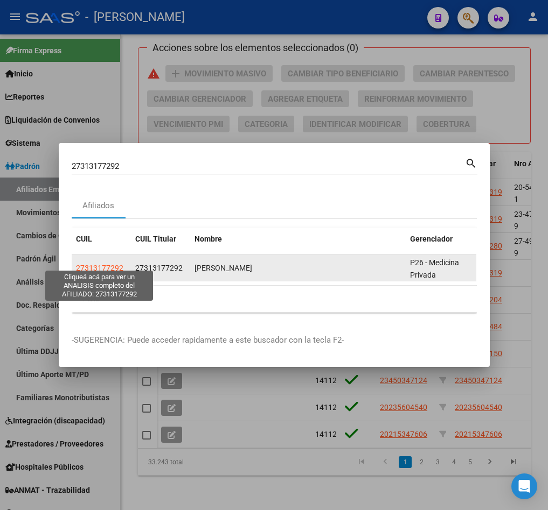
click at [113, 264] on span "27313177292" at bounding box center [99, 268] width 47 height 9
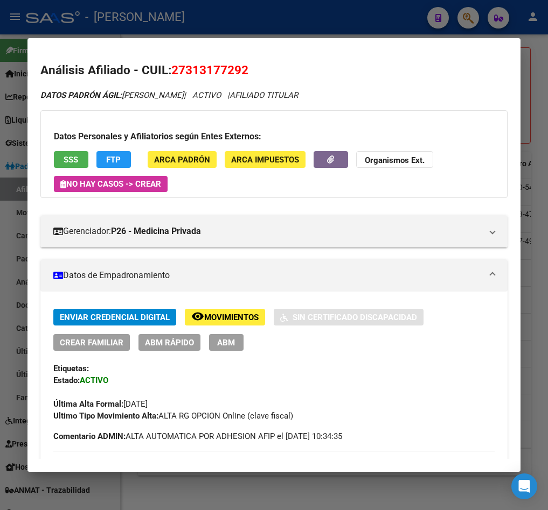
drag, startPoint x: 186, startPoint y: 65, endPoint x: 239, endPoint y: 76, distance: 54.0
click at [239, 76] on span "27313177292" at bounding box center [209, 70] width 77 height 14
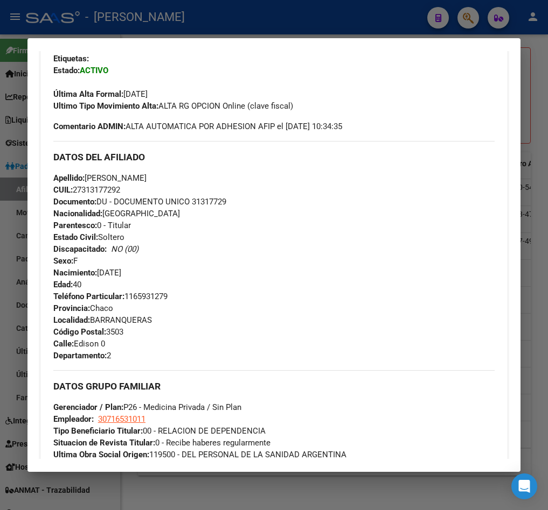
scroll to position [323, 0]
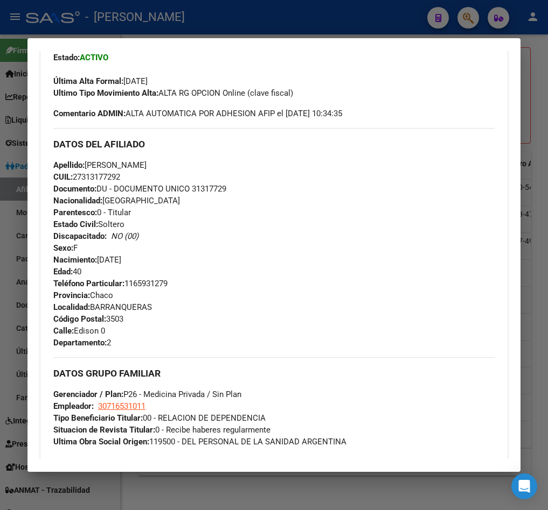
drag, startPoint x: 162, startPoint y: 263, endPoint x: 100, endPoint y: 256, distance: 61.9
click at [100, 256] on div "Apellido: LUISA ELISABET ALMIRON CUIL: 27313177292 Documento: DU - DOCUMENTO UN…" at bounding box center [273, 218] width 441 height 118
click at [146, 165] on span "Apellido: LUISA ELISABET ALMIRON" at bounding box center [99, 165] width 93 height 10
click at [136, 309] on span "Localidad: BARRANQUERAS" at bounding box center [102, 308] width 99 height 10
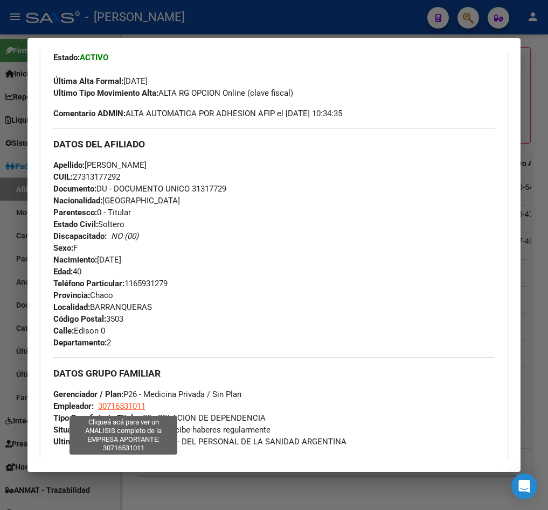
drag, startPoint x: 149, startPoint y: 405, endPoint x: 99, endPoint y: 404, distance: 50.6
click at [99, 404] on div "DATOS GRUPO FAMILIAR Gerenciador / Plan: P26 - Medicina Privada / Sin Plan Empl…" at bounding box center [273, 403] width 441 height 90
click at [139, 409] on span "30716531011" at bounding box center [121, 407] width 47 height 10
type textarea "30716531011"
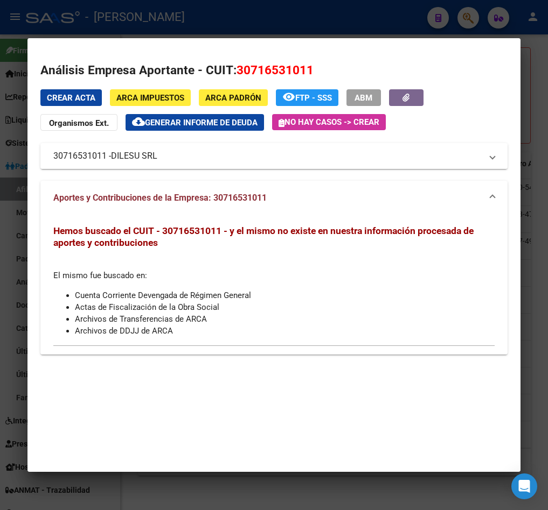
drag, startPoint x: 113, startPoint y: 159, endPoint x: 166, endPoint y: 162, distance: 53.4
click at [166, 162] on mat-expansion-panel-header "30716531011 - DILESU SRL" at bounding box center [273, 156] width 467 height 26
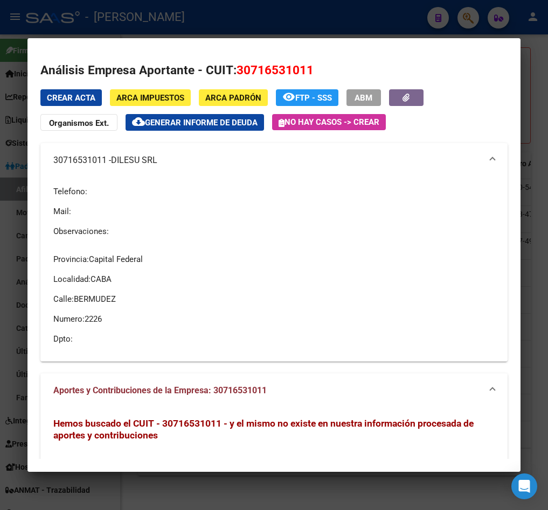
click at [16, 225] on div at bounding box center [274, 255] width 548 height 510
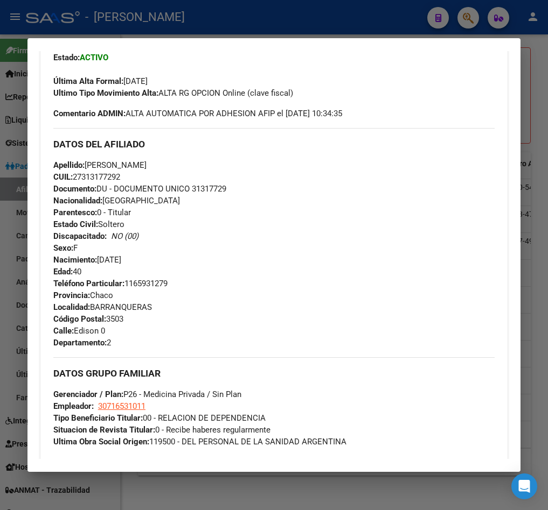
click at [5, 104] on div at bounding box center [274, 255] width 548 height 510
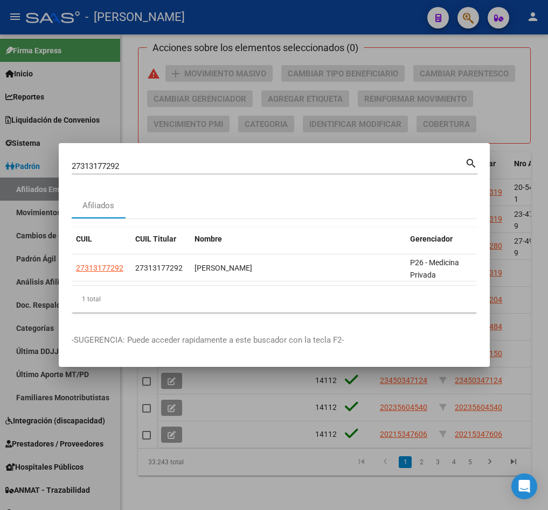
click at [188, 145] on mat-dialog-container "27313177292 Buscar (apellido, dni, cuil, nro traspaso, cuit, obra social) searc…" at bounding box center [274, 255] width 431 height 225
click at [191, 162] on input "27313177292" at bounding box center [268, 167] width 393 height 10
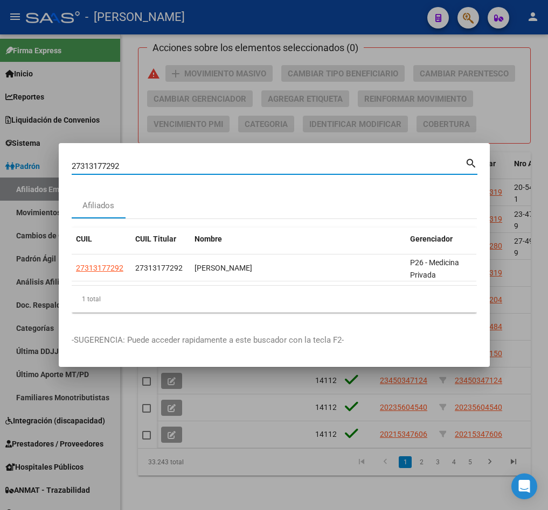
click at [191, 162] on input "27313177292" at bounding box center [268, 167] width 393 height 10
paste input "032114925"
type input "20321149252"
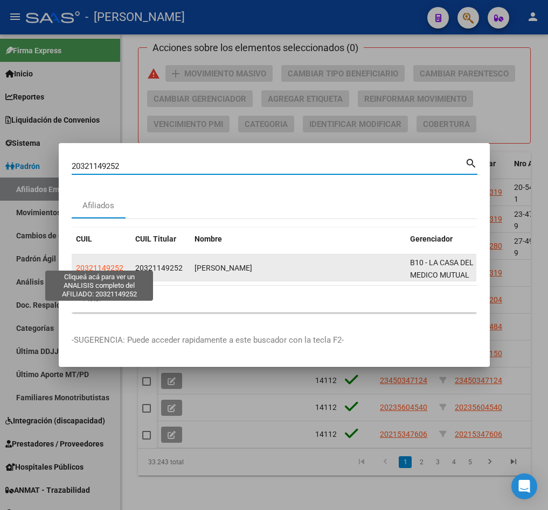
click at [141, 265] on span "20321149252" at bounding box center [158, 268] width 47 height 9
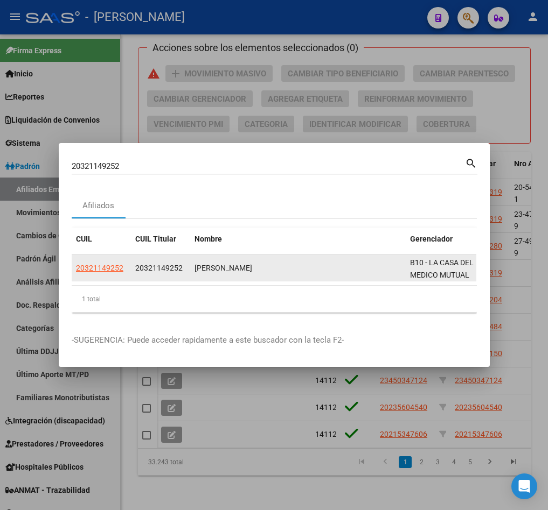
click at [142, 265] on span "20321149252" at bounding box center [158, 268] width 47 height 9
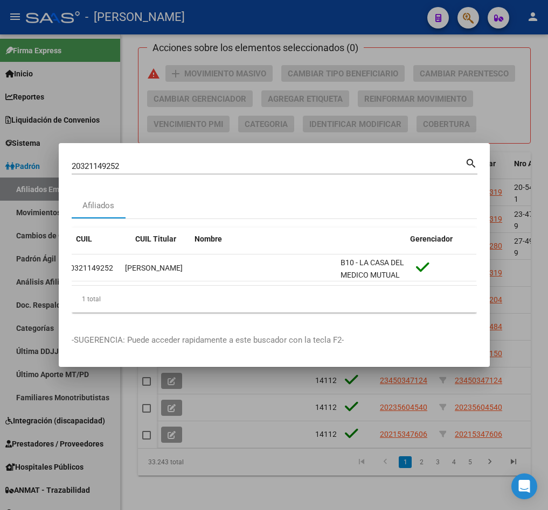
scroll to position [0, 0]
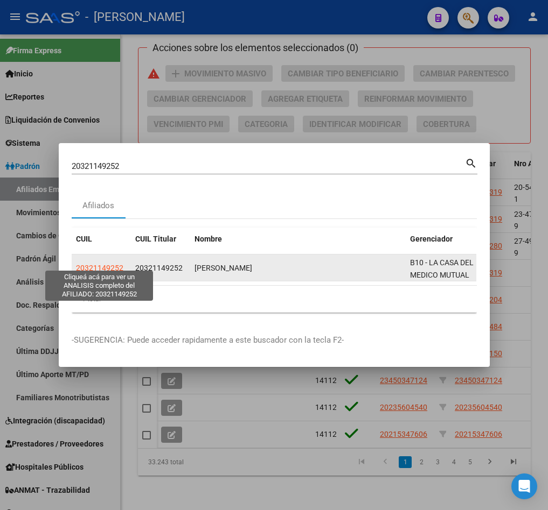
click at [113, 264] on span "20321149252" at bounding box center [99, 268] width 47 height 9
type textarea "20321149252"
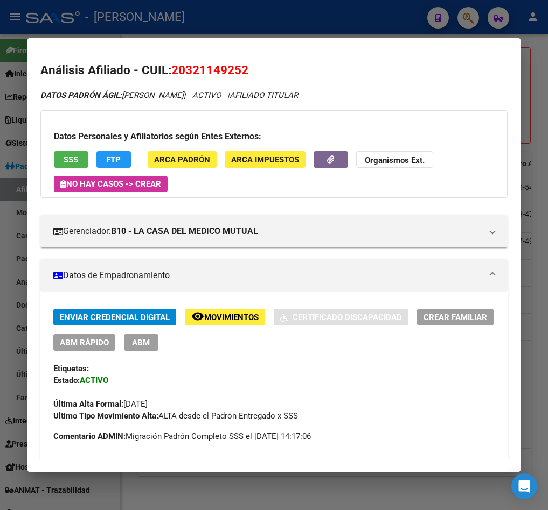
scroll to position [162, 0]
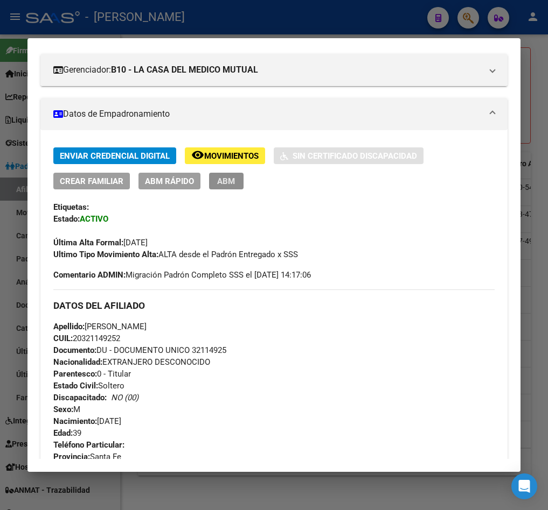
click at [229, 187] on button "ABM" at bounding box center [226, 181] width 34 height 17
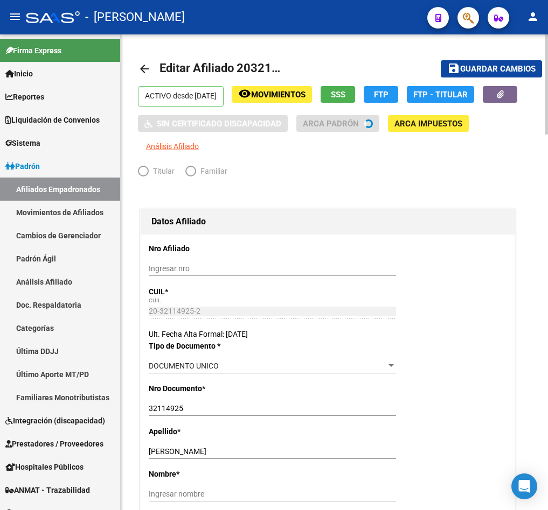
radio input "true"
type input "30-58456671-6"
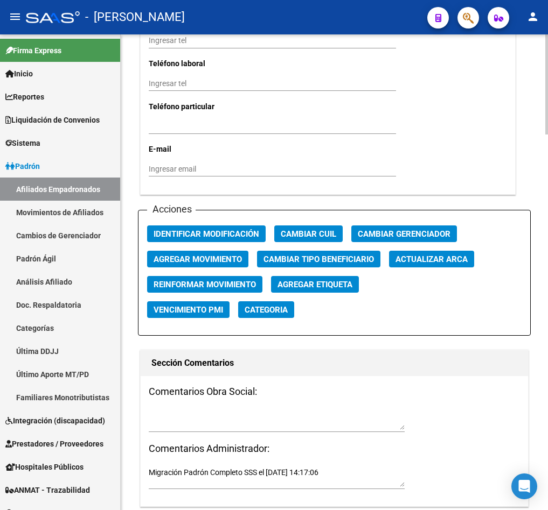
scroll to position [1351, 0]
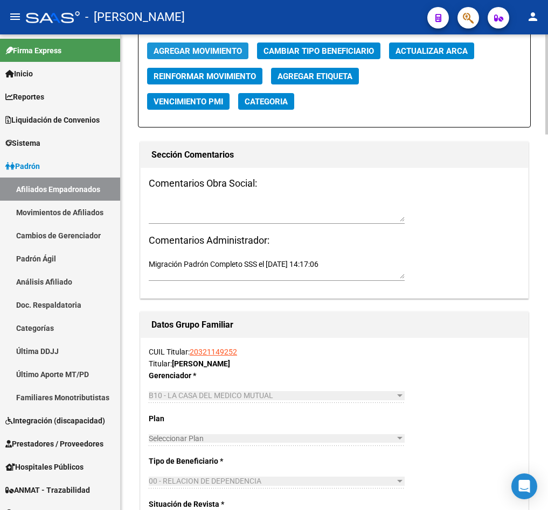
click at [215, 44] on button "Agregar Movimiento" at bounding box center [197, 51] width 101 height 17
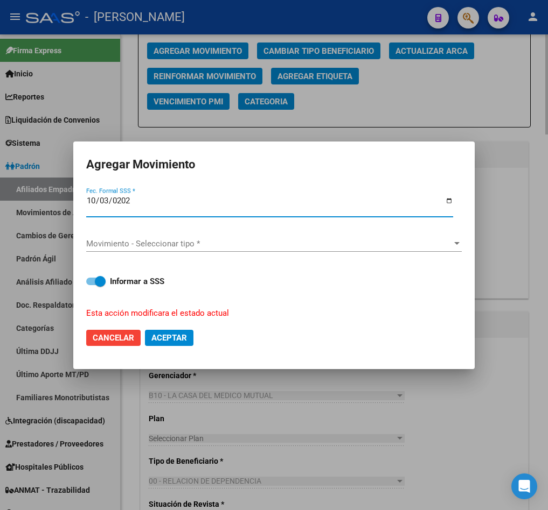
type input "2025-10-03"
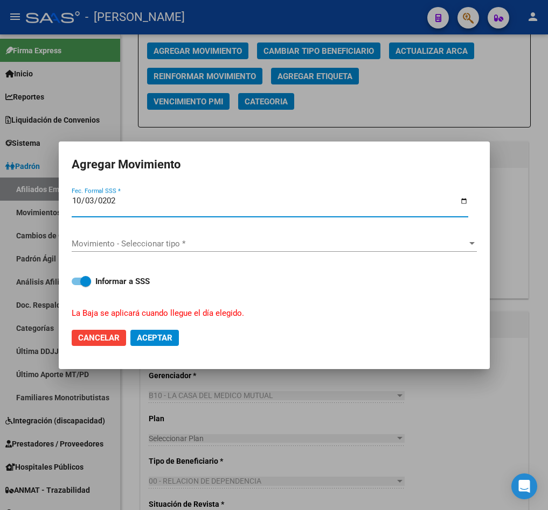
click at [107, 237] on div "Movimiento - Seleccionar tipo * Movimiento - Seleccionar tipo *" at bounding box center [274, 244] width 405 height 16
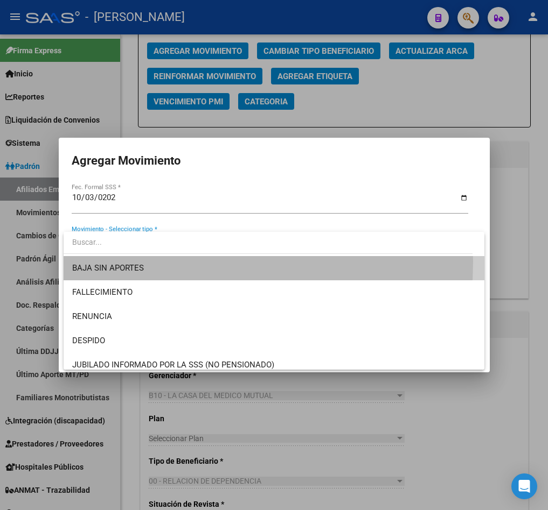
click at [129, 262] on span "BAJA SIN APORTES" at bounding box center [274, 268] width 404 height 24
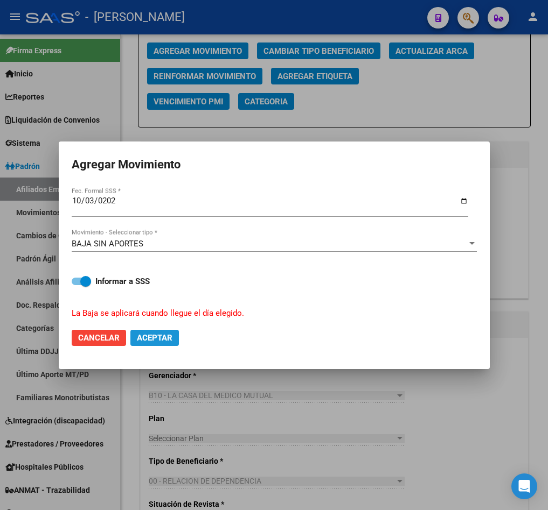
click at [158, 340] on span "Aceptar" at bounding box center [155, 338] width 36 height 10
checkbox input "false"
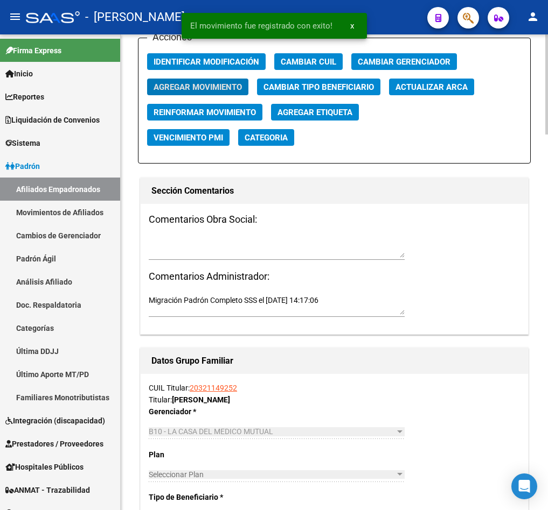
scroll to position [1190, 0]
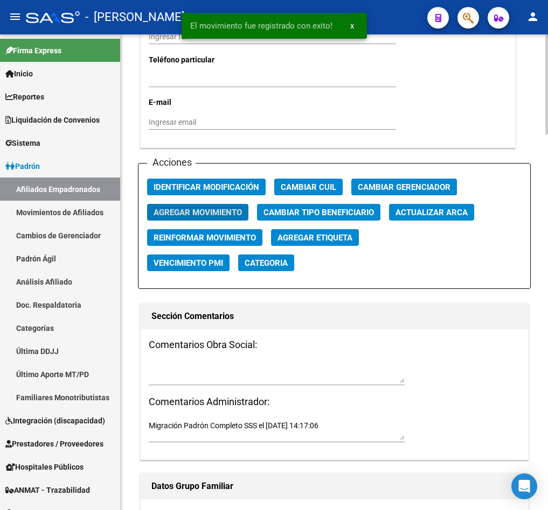
click at [220, 377] on textarea at bounding box center [277, 373] width 256 height 20
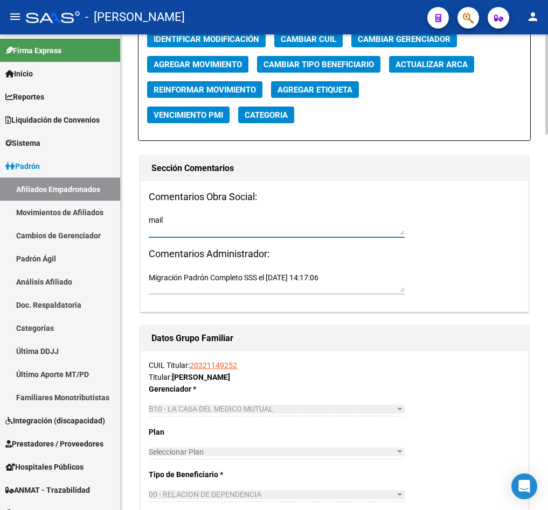
scroll to position [1432, 0]
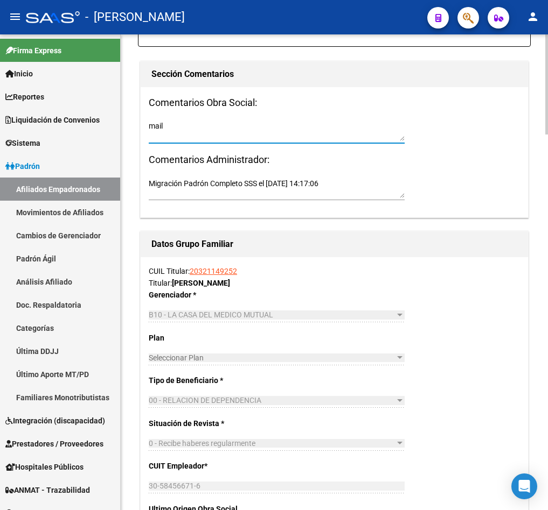
paste textarea "miércoles 17/9/2025 15:12"
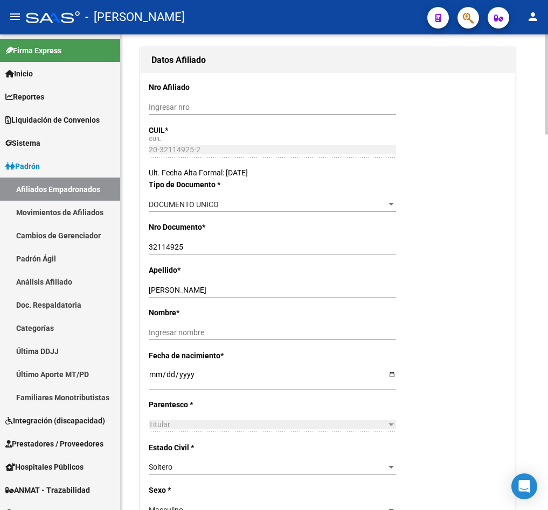
scroll to position [0, 0]
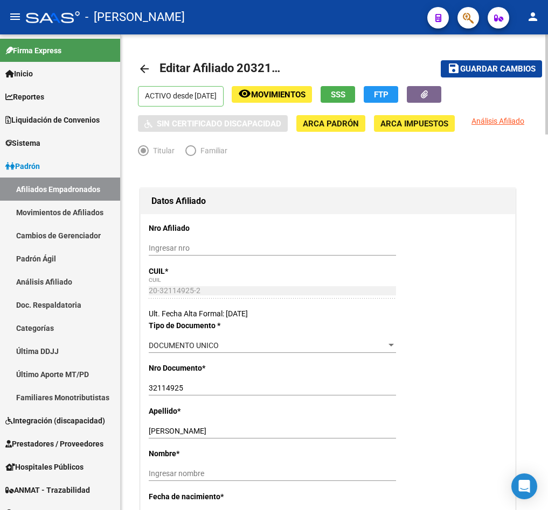
type textarea "mail miércoles 17/9/2025 15:12"
click at [490, 65] on span "Guardar cambios" at bounding box center [497, 70] width 75 height 10
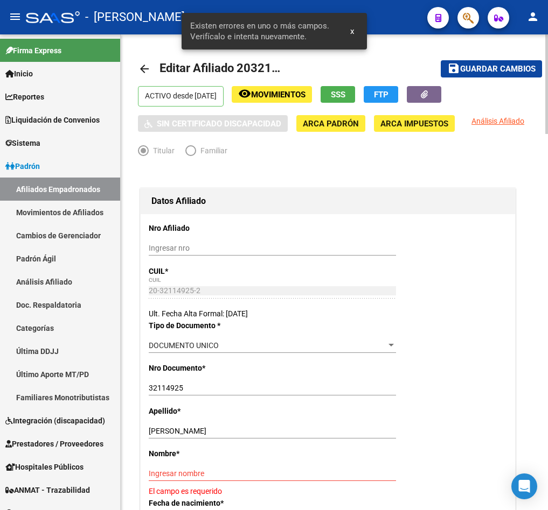
click at [198, 425] on div "LEDESMA MATIAS DAMIAN Ingresar apellido" at bounding box center [272, 431] width 247 height 15
click at [199, 432] on input "LEDESMA MATIAS DAMIAN" at bounding box center [272, 431] width 247 height 9
drag, startPoint x: 199, startPoint y: 432, endPoint x: 246, endPoint y: 432, distance: 46.8
click at [246, 432] on input "LEDESMA MATIAS DAMIAN" at bounding box center [272, 431] width 247 height 9
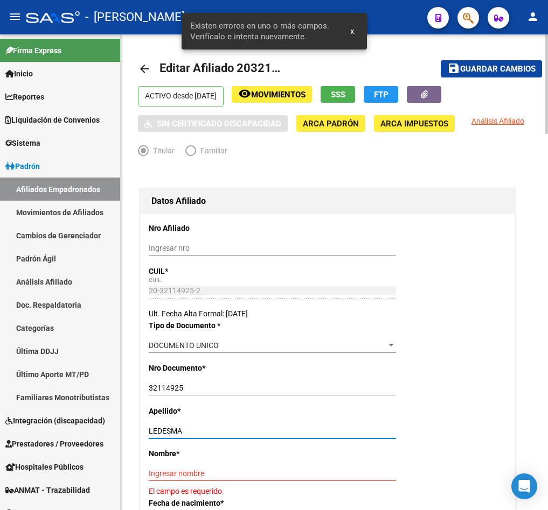
type input "LEDESMA"
drag, startPoint x: 218, startPoint y: 472, endPoint x: 384, endPoint y: 330, distance: 218.5
click at [218, 472] on input "Ingresar nombre" at bounding box center [272, 474] width 247 height 9
paste input "MATIAS DAMIAN"
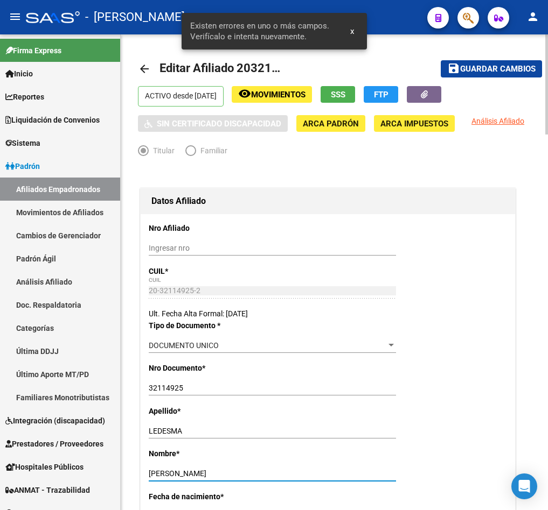
type input "MATIAS DAMIAN"
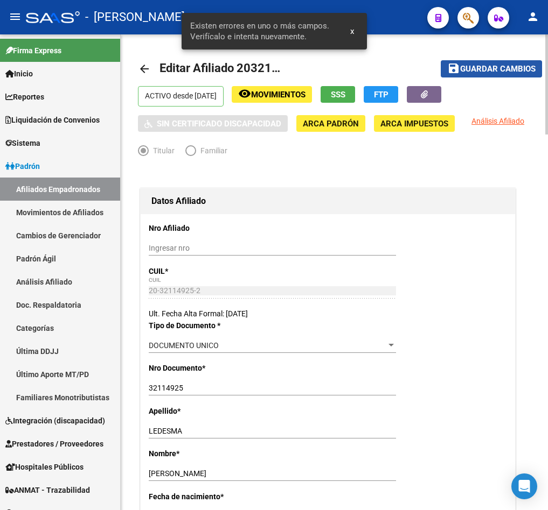
click at [478, 72] on span "Guardar cambios" at bounding box center [497, 70] width 75 height 10
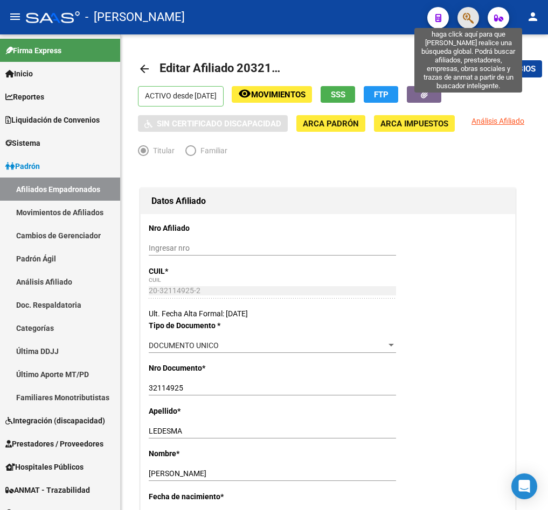
click at [470, 18] on icon "button" at bounding box center [468, 18] width 11 height 12
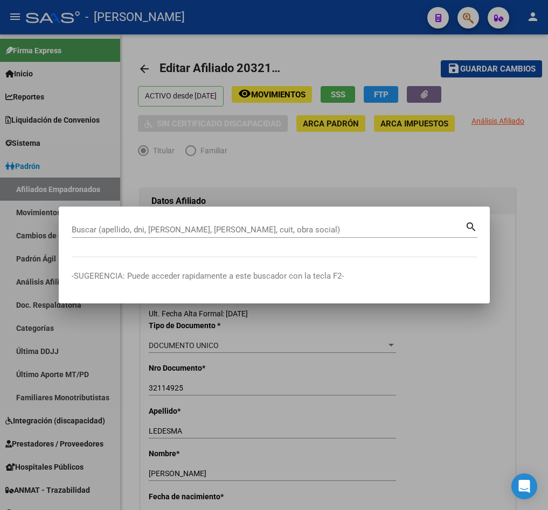
paste input "32847897"
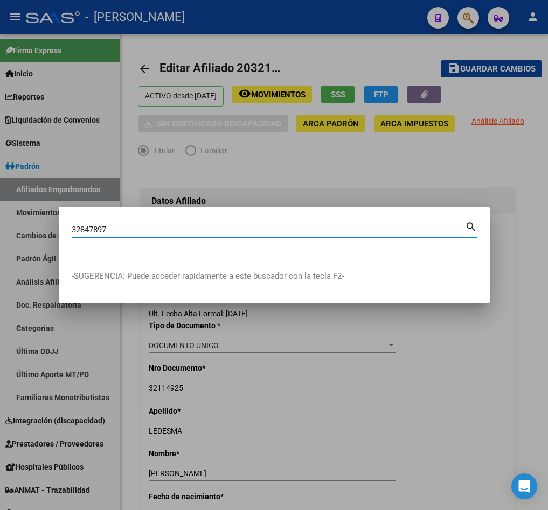
type input "32847897"
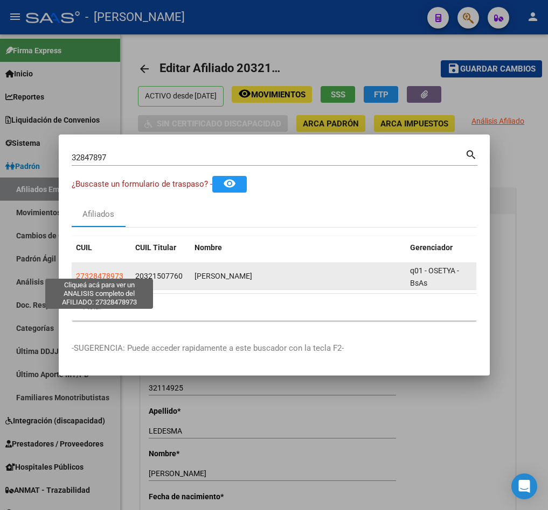
click at [97, 272] on span "27328478973" at bounding box center [99, 276] width 47 height 9
type textarea "27328478973"
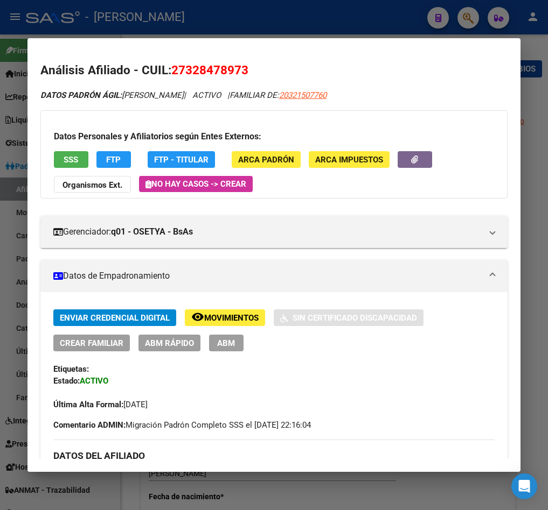
click at [237, 345] on button "ABM" at bounding box center [226, 343] width 34 height 17
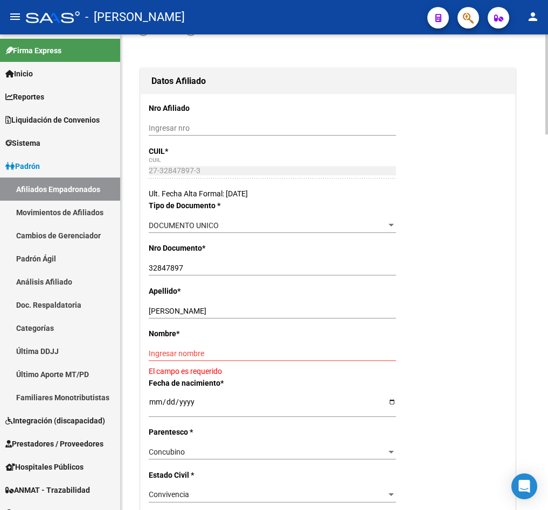
scroll to position [323, 0]
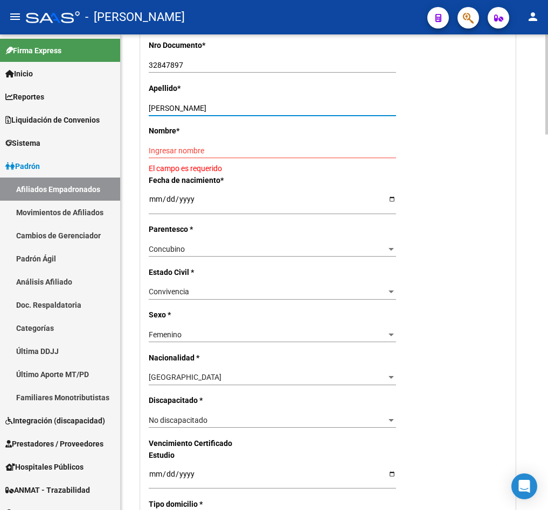
drag, startPoint x: 254, startPoint y: 128, endPoint x: 181, endPoint y: 142, distance: 74.7
click at [181, 125] on div "AGUILAR YANINA ALEXANDRA Ingresar apellido" at bounding box center [272, 113] width 247 height 24
type input "AGUILAR"
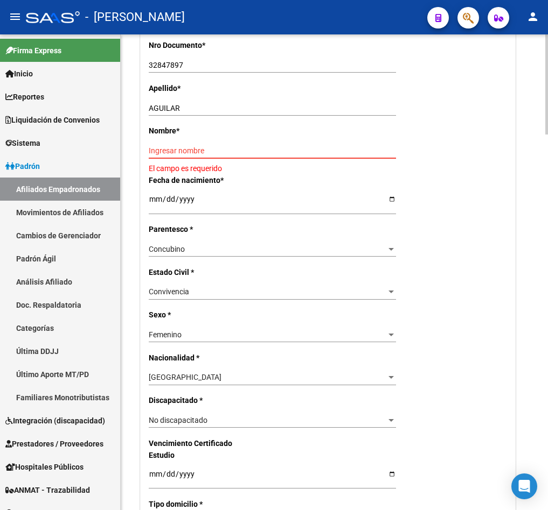
click at [194, 156] on input "Ingresar nombre" at bounding box center [272, 150] width 247 height 9
paste input "YANINA ALEXANDRA"
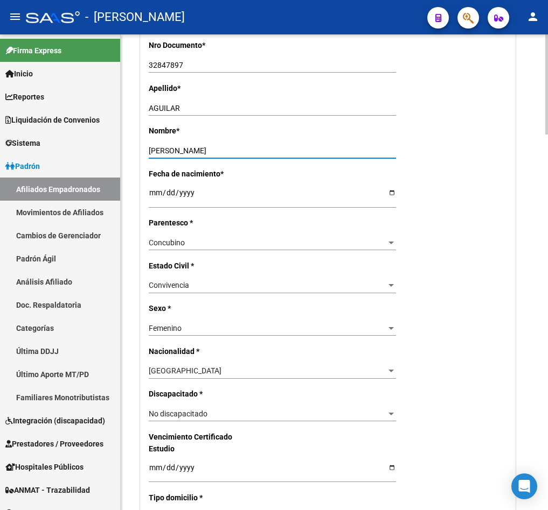
scroll to position [0, 0]
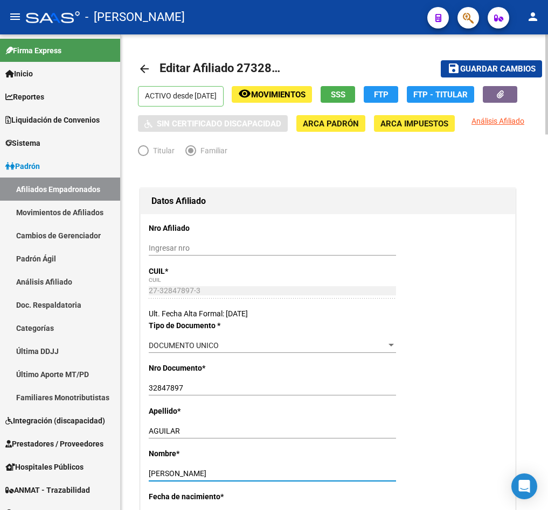
type input "YANINA ALEXANDRA"
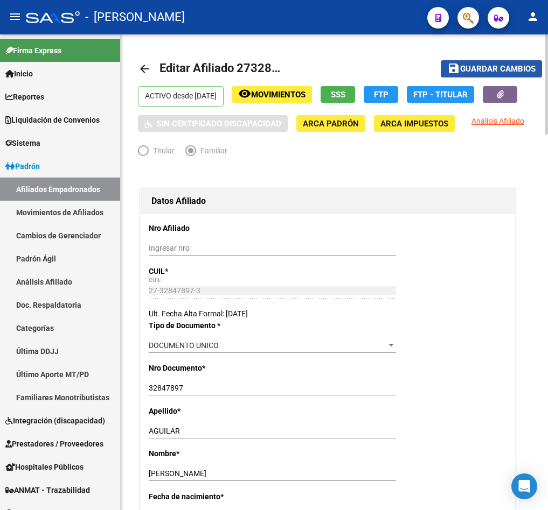
click at [475, 74] on button "save Guardar cambios" at bounding box center [490, 68] width 101 height 17
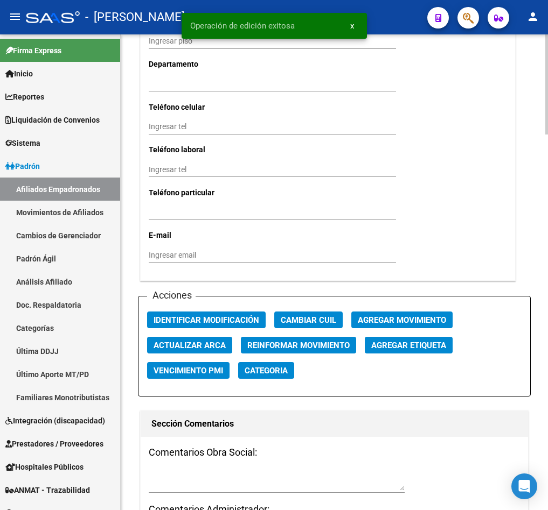
scroll to position [1131, 0]
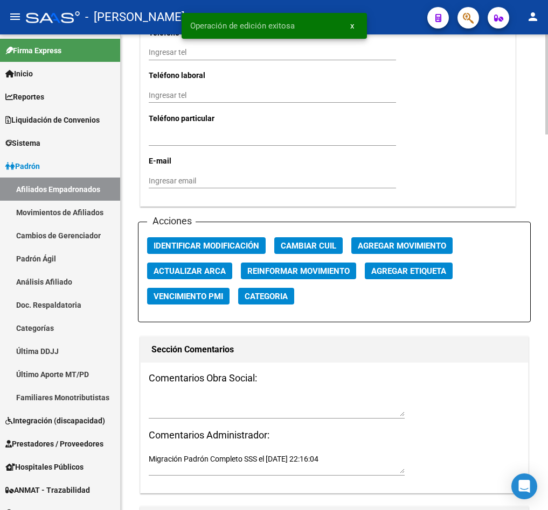
click at [366, 251] on span "Agregar Movimiento" at bounding box center [402, 246] width 88 height 10
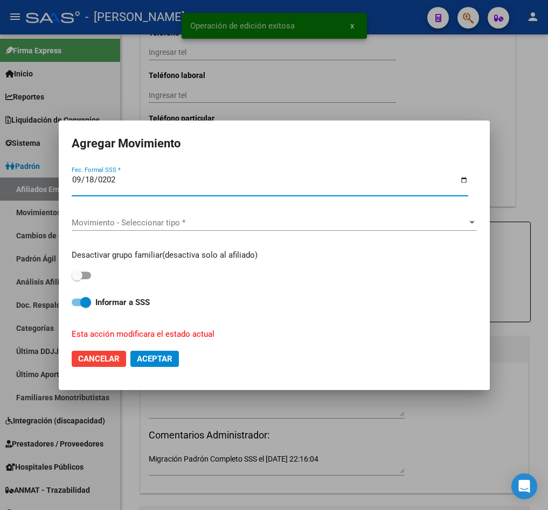
type input "[DATE]"
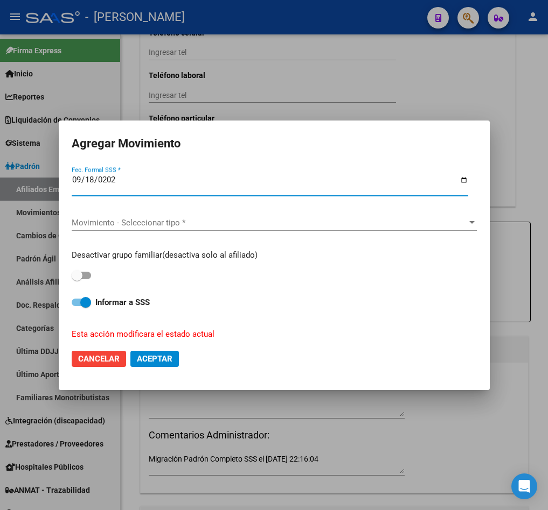
click at [324, 219] on span "Movimiento - Seleccionar tipo *" at bounding box center [269, 223] width 395 height 10
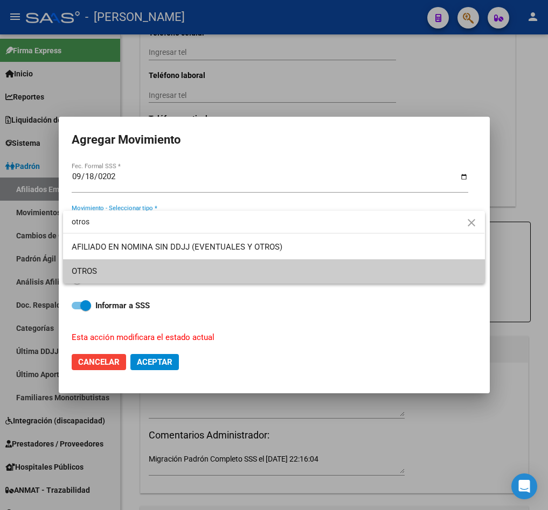
type input "otros"
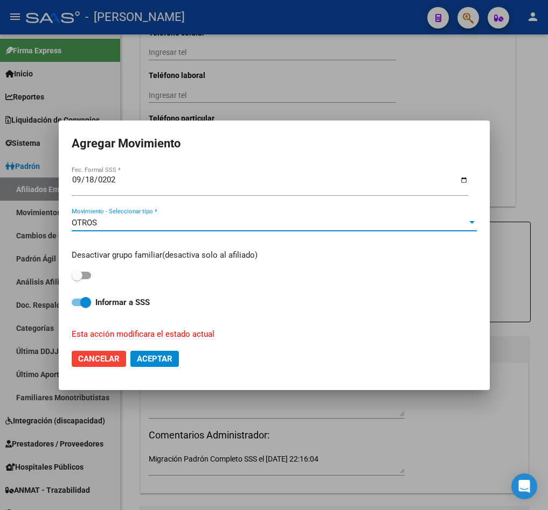
click at [87, 274] on span at bounding box center [81, 276] width 19 height 8
click at [77, 279] on input "checkbox" at bounding box center [76, 279] width 1 height 1
checkbox input "true"
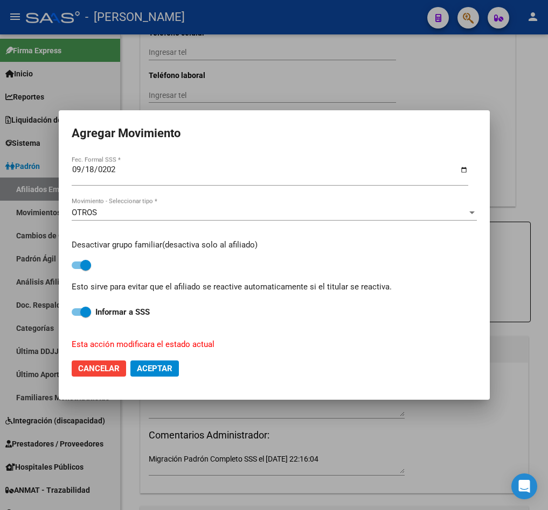
click at [168, 379] on mat-dialog-actions "Cancelar Aceptar" at bounding box center [274, 369] width 405 height 37
click at [169, 367] on span "Aceptar" at bounding box center [155, 369] width 36 height 10
checkbox input "false"
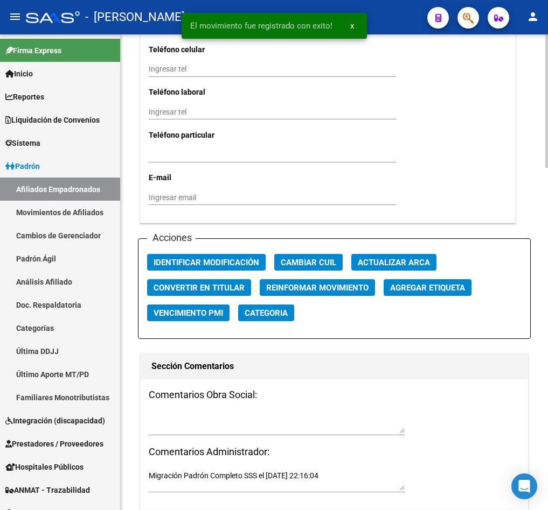
click at [207, 432] on textarea at bounding box center [277, 423] width 256 height 20
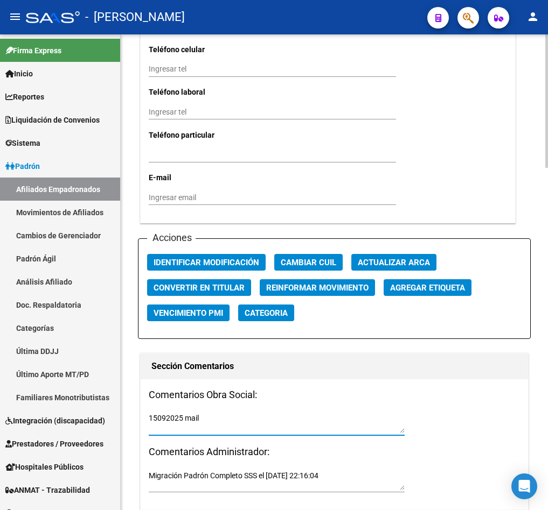
paste textarea "miércoles 17/9/2025 15:32"
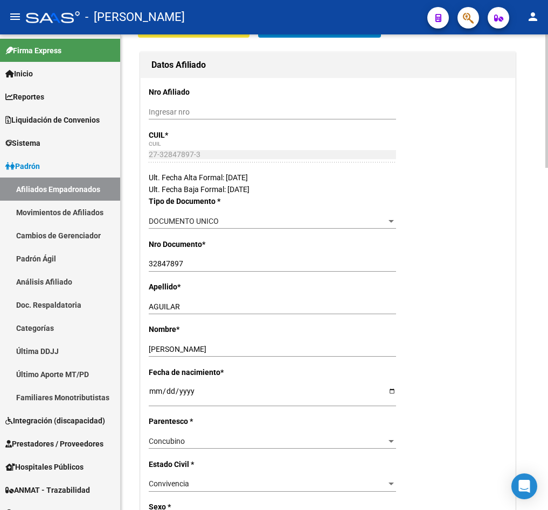
scroll to position [0, 0]
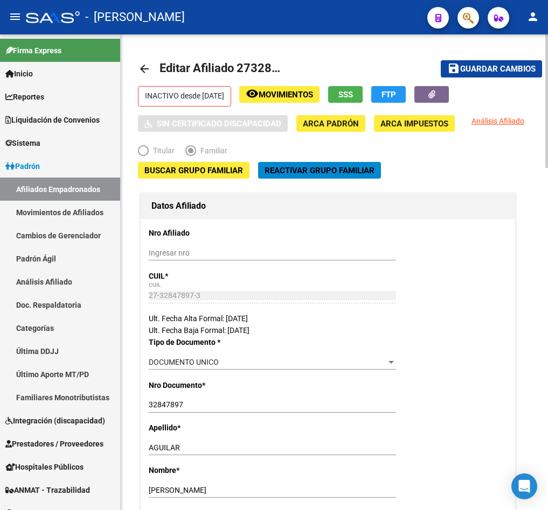
type textarea "15092025 mail miércoles 17/9/2025 15:32"
click at [482, 54] on mat-toolbar-row "save Guardar cambios" at bounding box center [477, 69] width 129 height 34
click at [486, 65] on span "Guardar cambios" at bounding box center [497, 70] width 75 height 10
click at [61, 184] on link "Afiliados Empadronados" at bounding box center [60, 189] width 120 height 23
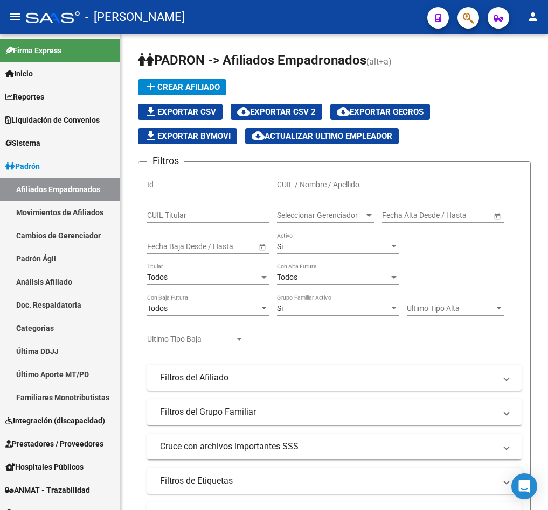
click at [464, 18] on icon "button" at bounding box center [468, 18] width 11 height 12
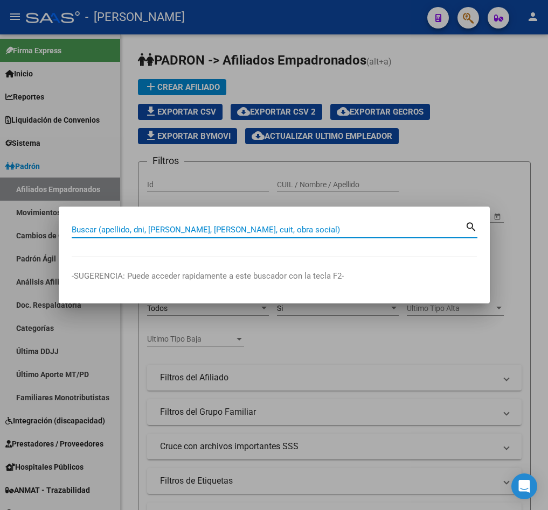
paste input "23391038554"
type input "23391038554"
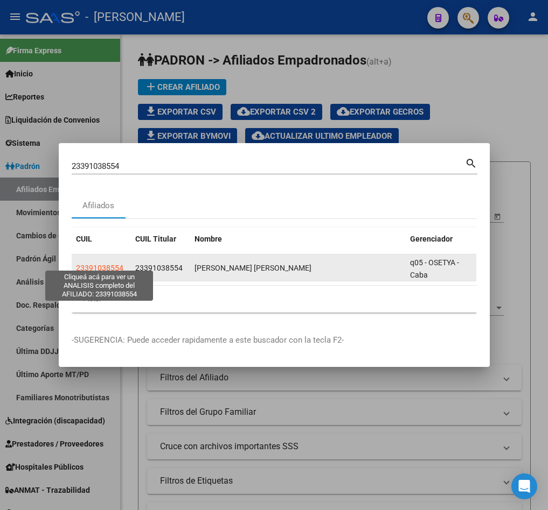
click at [100, 264] on span "23391038554" at bounding box center [99, 268] width 47 height 9
type textarea "23391038554"
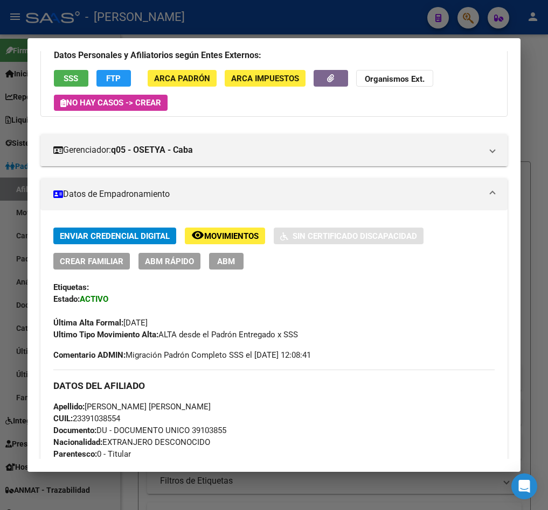
scroll to position [81, 0]
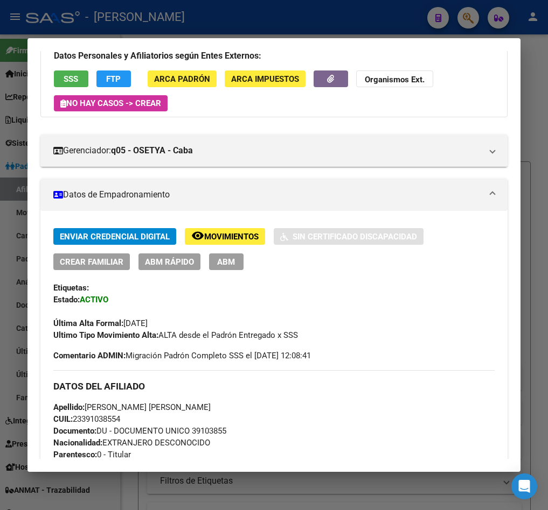
drag, startPoint x: 246, startPoint y: 254, endPoint x: 234, endPoint y: 254, distance: 11.9
click at [243, 254] on div "Enviar Credencial Digital remove_red_eye Movimientos Sin Certificado Discapacid…" at bounding box center [273, 249] width 441 height 42
click at [233, 254] on button "ABM" at bounding box center [226, 262] width 34 height 17
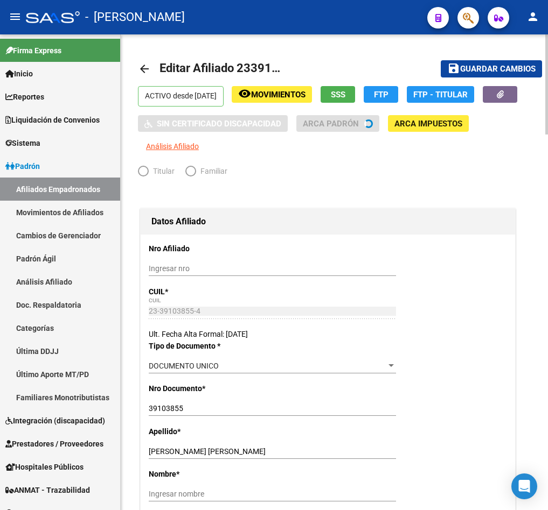
radio input "true"
type input "30-71648311-4"
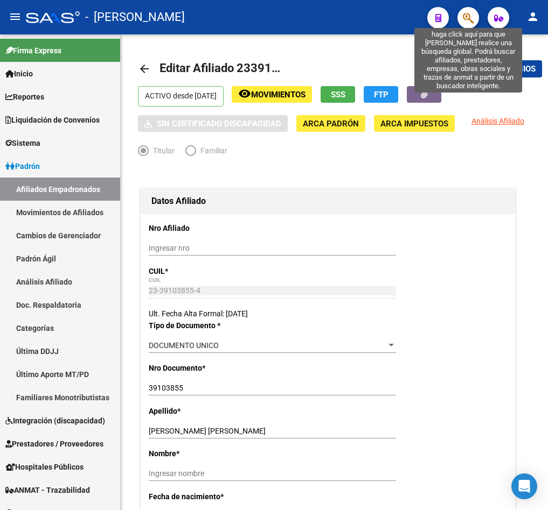
click at [473, 15] on icon "button" at bounding box center [468, 18] width 11 height 12
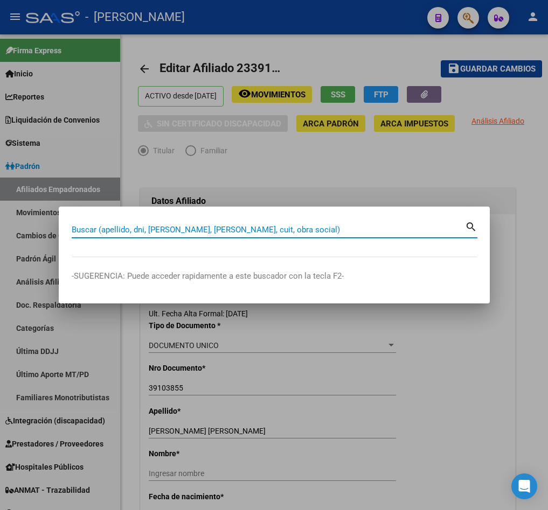
paste input "23391038554"
type input "23391038554"
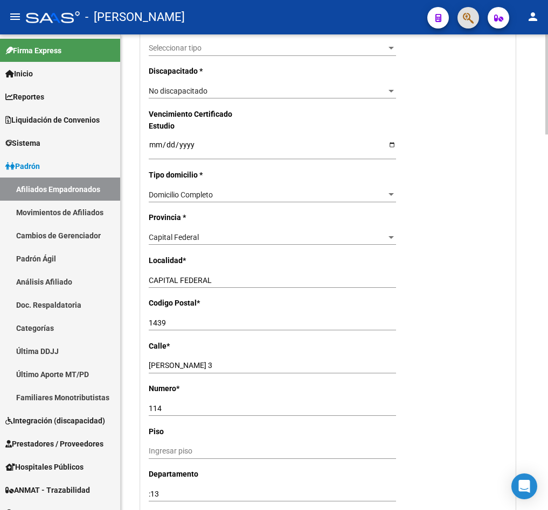
scroll to position [1292, 0]
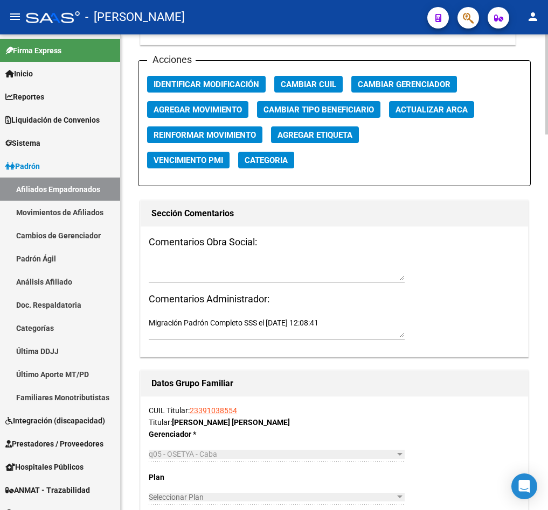
click at [178, 100] on div "Acciones Identificar Modificación Cambiar CUIL Cambiar Gerenciador Agregar Movi…" at bounding box center [334, 123] width 393 height 126
click at [185, 100] on div "Acciones Identificar Modificación Cambiar CUIL Cambiar Gerenciador Agregar Movi…" at bounding box center [334, 123] width 393 height 126
click at [192, 105] on span "Agregar Movimiento" at bounding box center [197, 110] width 88 height 10
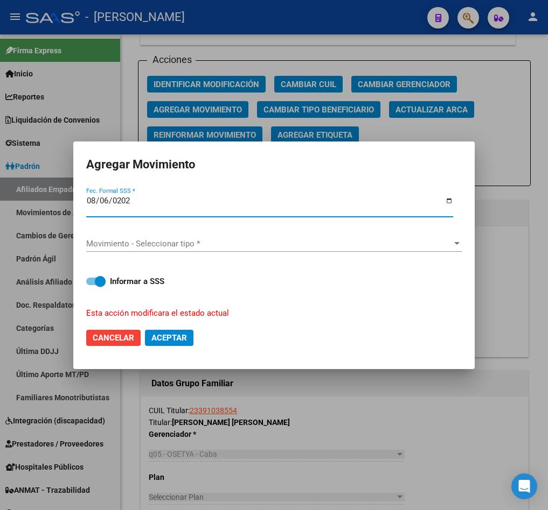
type input "2025-08-06"
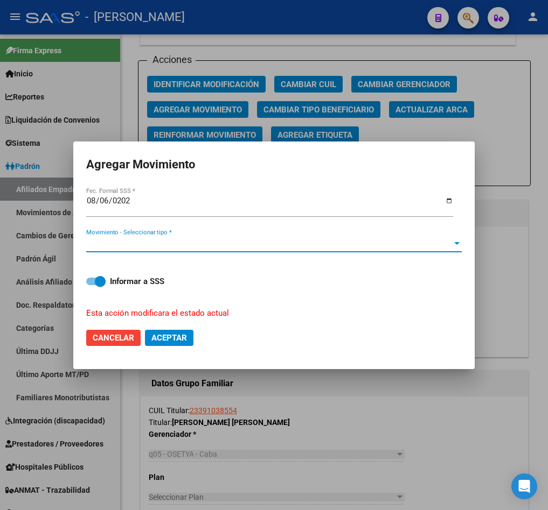
click at [187, 244] on span "Movimiento - Seleccionar tipo *" at bounding box center [269, 244] width 366 height 10
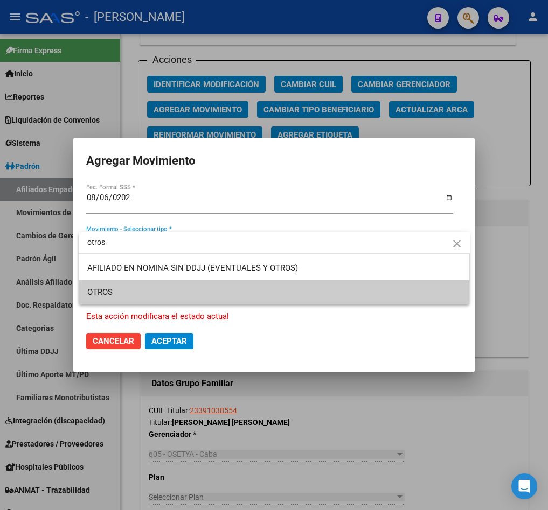
type input "otros"
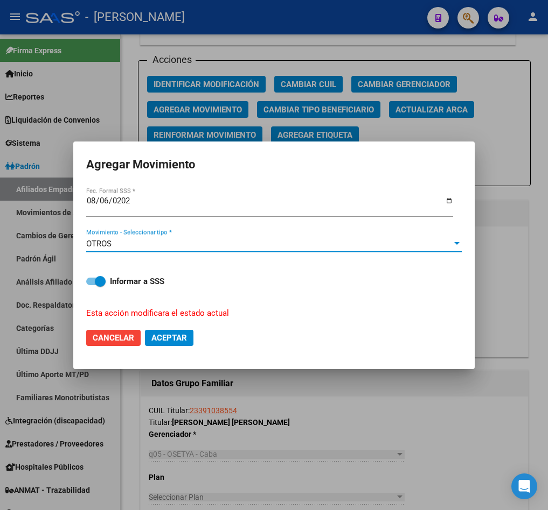
click at [183, 335] on span "Aceptar" at bounding box center [169, 338] width 36 height 10
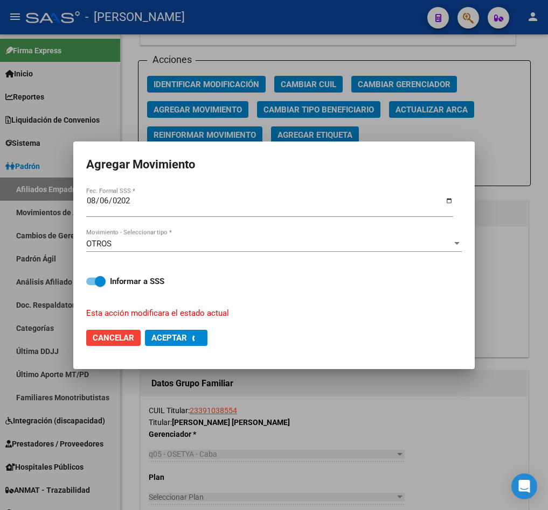
checkbox input "false"
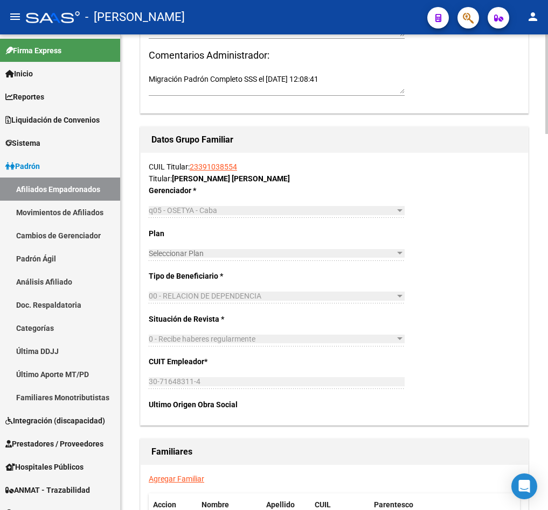
scroll to position [1317, 0]
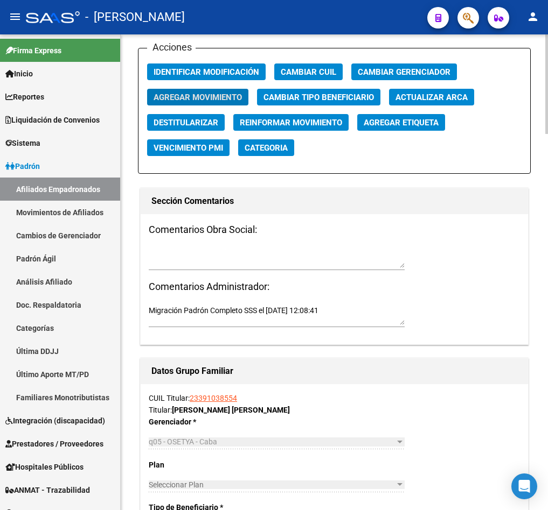
click at [283, 264] on textarea at bounding box center [277, 258] width 256 height 20
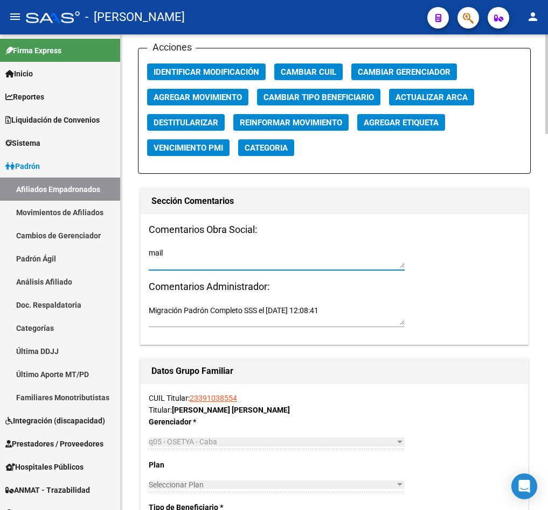
paste textarea "miércoles 17/9/2025 16:43"
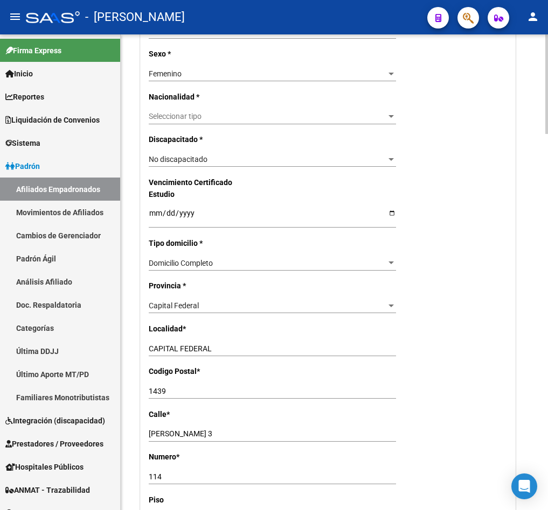
scroll to position [0, 0]
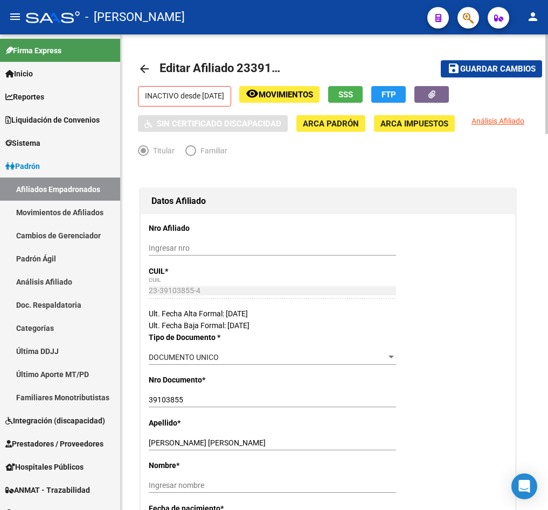
type textarea "15092025 mail miércoles 17/9/2025 16:43"
click at [502, 69] on span "Guardar cambios" at bounding box center [497, 70] width 75 height 10
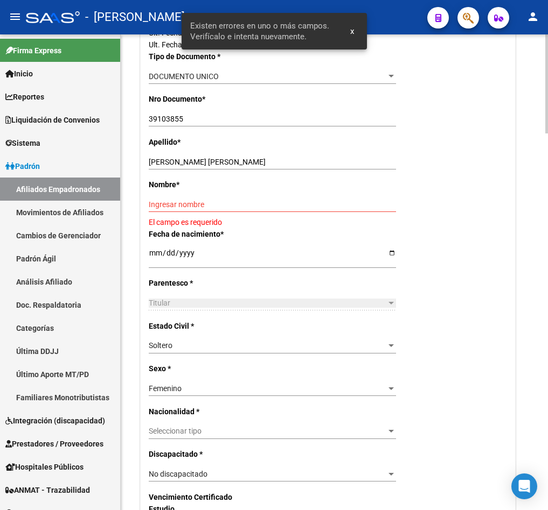
scroll to position [242, 0]
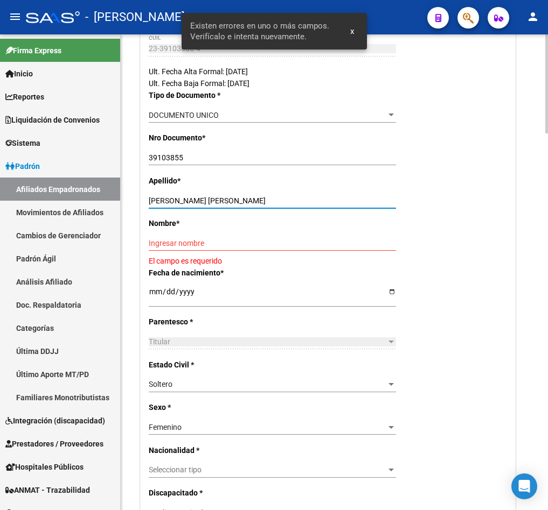
drag, startPoint x: 261, startPoint y: 198, endPoint x: 181, endPoint y: 199, distance: 79.2
click at [181, 199] on input "ROMERO KAREN MICAELA" at bounding box center [272, 201] width 247 height 9
type input "ROMERO"
click at [211, 246] on input "Ingresar nombre" at bounding box center [272, 243] width 247 height 9
paste input "KAREN MICAELA"
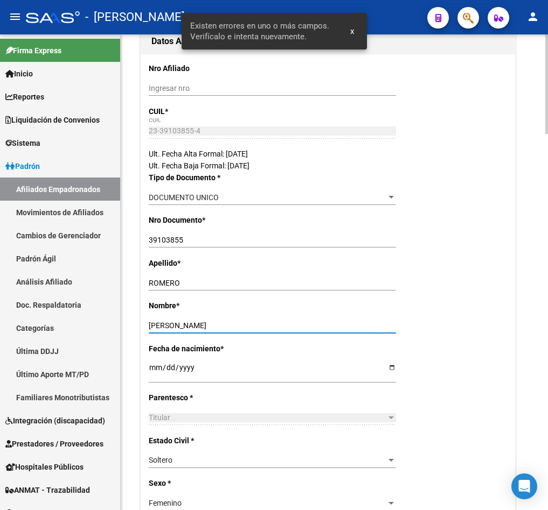
scroll to position [0, 0]
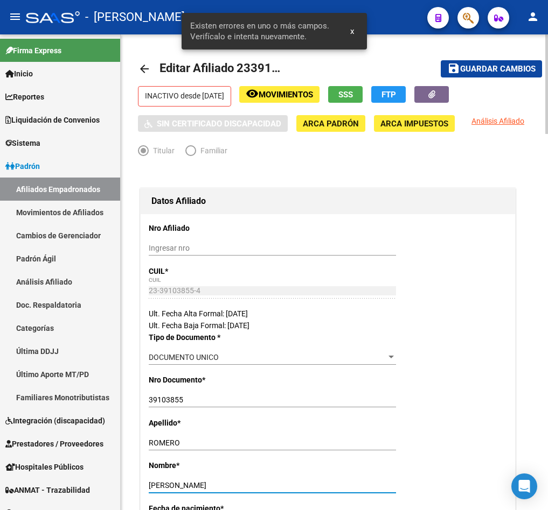
type input "KAREN MICAELA"
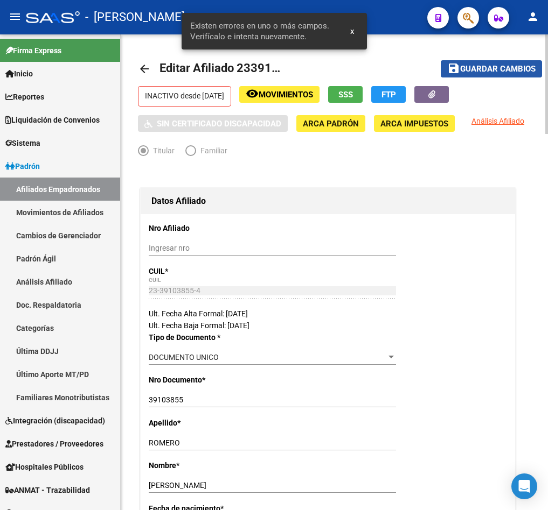
click at [502, 68] on span "Guardar cambios" at bounding box center [497, 70] width 75 height 10
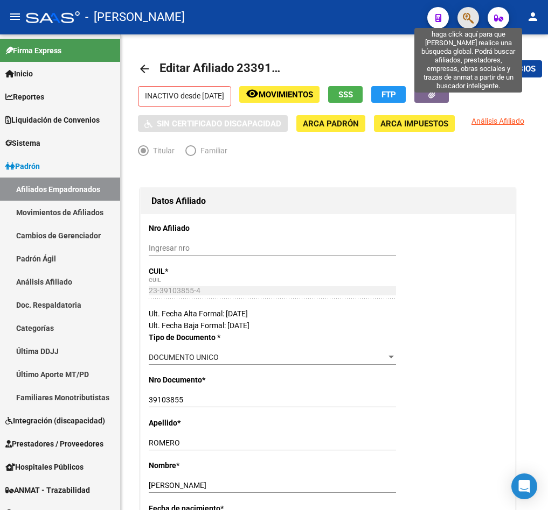
click at [473, 13] on icon "button" at bounding box center [468, 18] width 11 height 12
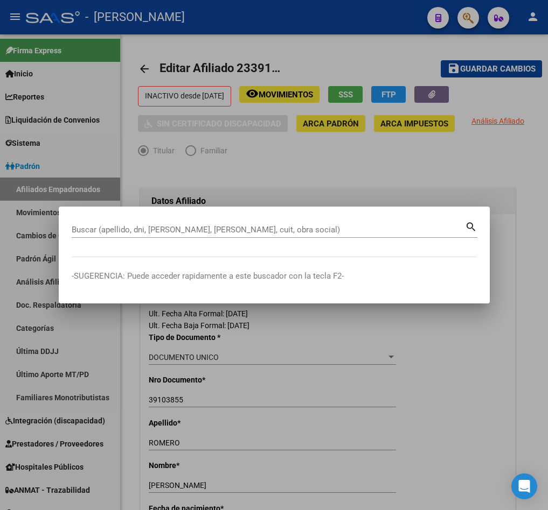
paste input "20707081520"
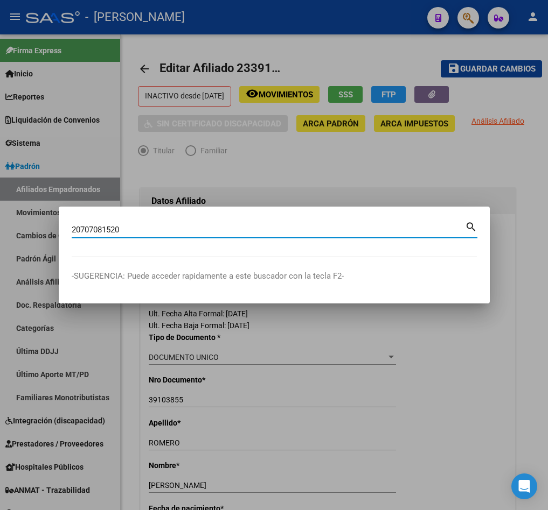
type input "20707081520"
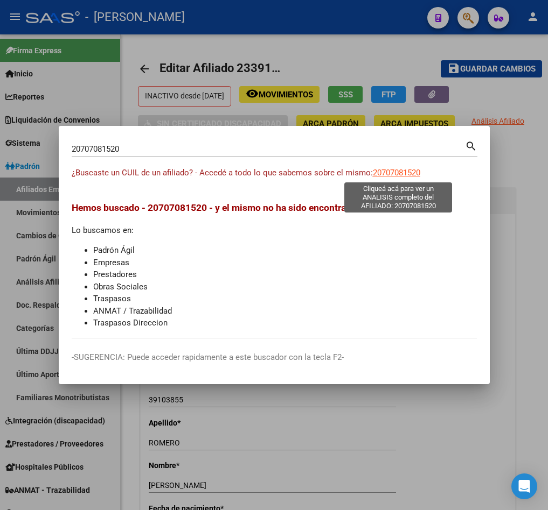
click at [420, 171] on span "20707081520" at bounding box center [396, 173] width 47 height 10
type textarea "20707081520"
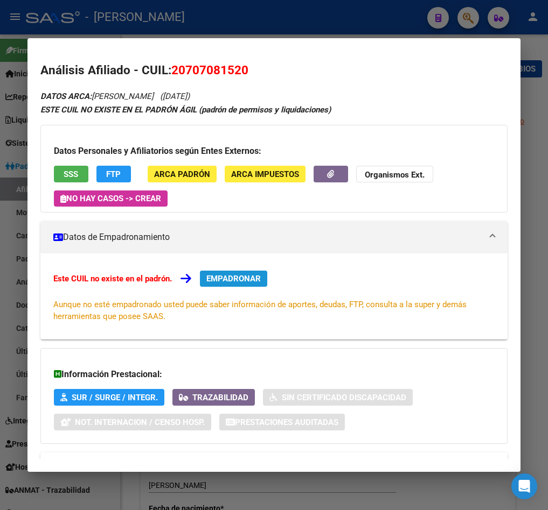
click at [247, 278] on span "EMPADRONAR" at bounding box center [233, 279] width 54 height 10
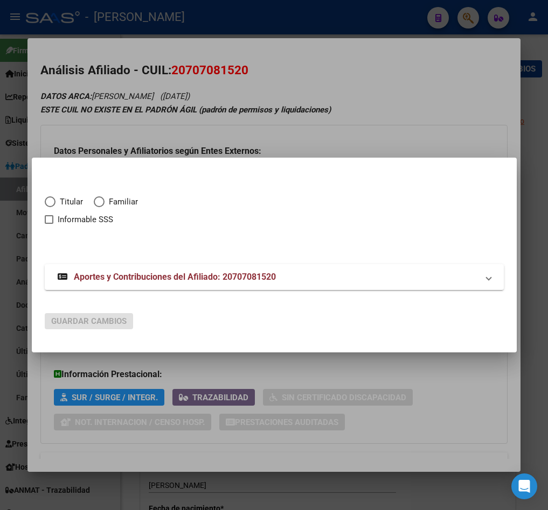
click at [115, 198] on span "Familiar" at bounding box center [120, 202] width 33 height 12
click at [104, 198] on input "Familiar" at bounding box center [99, 202] width 11 height 11
radio input "true"
checkbox input "true"
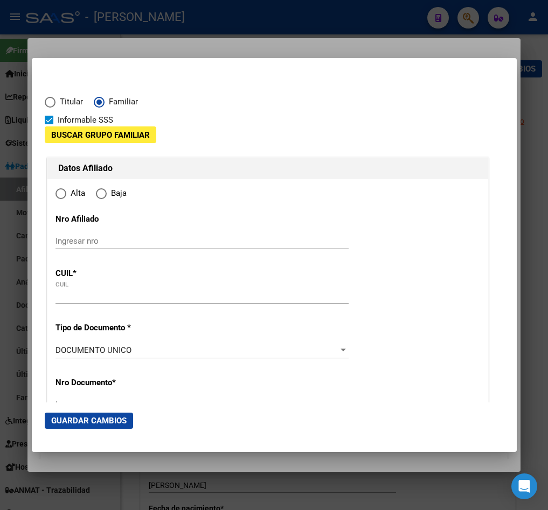
type input "20-70708152-0"
type input "70708152"
type input "BOTTINO"
type input "DEMIAN NOAH"
type input "2025-07-08"
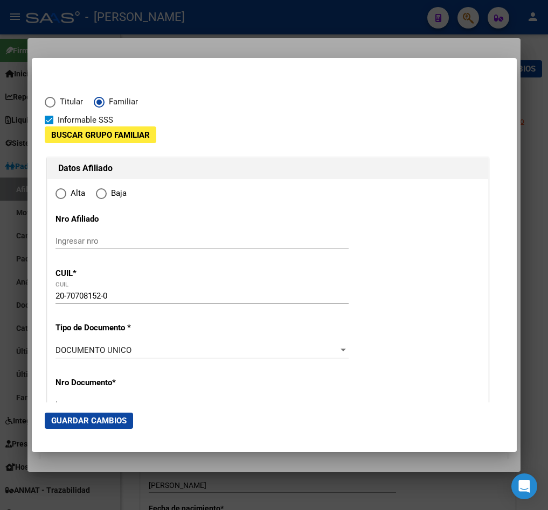
type input "LUJAN DE CUYO"
type input "5507"
type input "PELLEGRINI"
type input "385"
radio input "true"
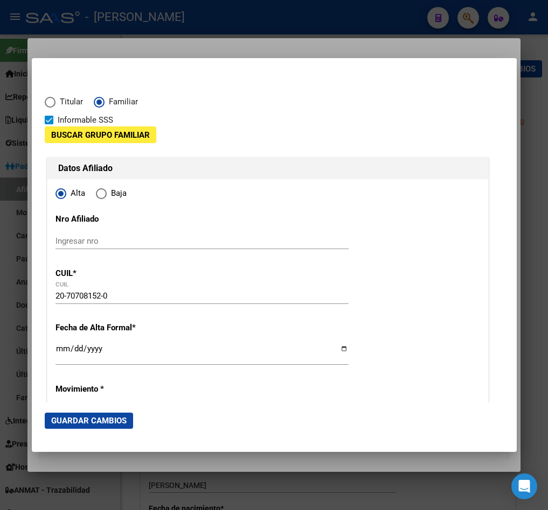
type input "LUJAN DE CUYO"
drag, startPoint x: 121, startPoint y: 300, endPoint x: 26, endPoint y: 296, distance: 94.9
click at [26, 296] on div "20707081520 Buscar (apellido, dni, cuil, nro traspaso, cuit, obra social) searc…" at bounding box center [274, 255] width 548 height 510
drag, startPoint x: 146, startPoint y: 236, endPoint x: 146, endPoint y: 242, distance: 5.9
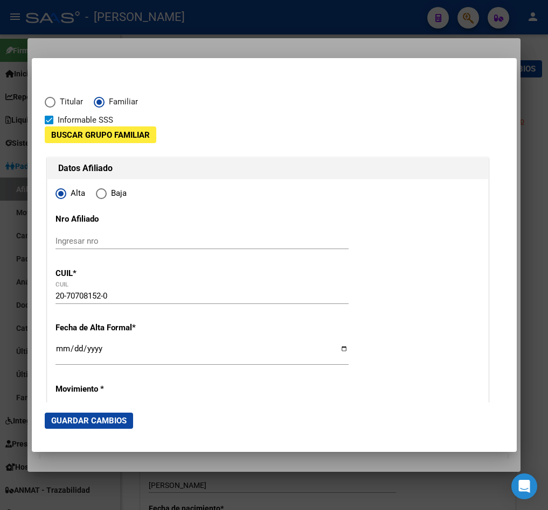
click at [146, 240] on div "Ingresar nro" at bounding box center [201, 241] width 293 height 16
click at [146, 243] on input "Ingresar nro" at bounding box center [201, 241] width 293 height 10
paste input "20-70708152-0"
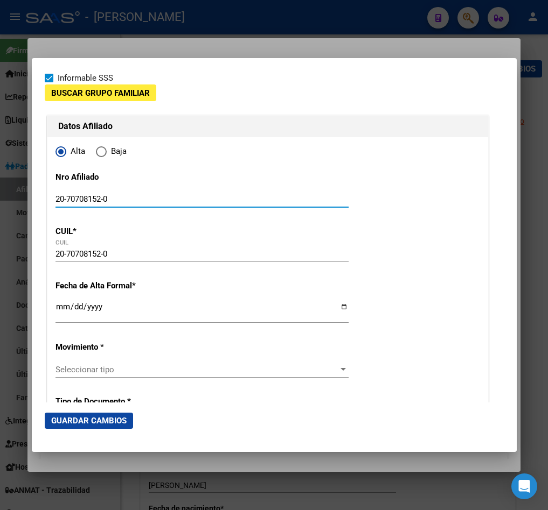
scroll to position [81, 0]
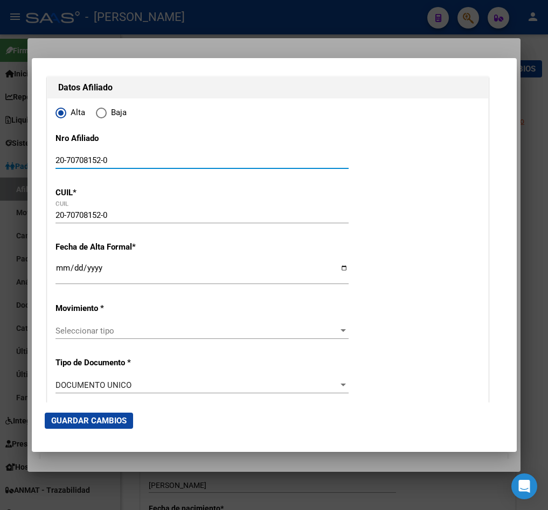
type input "20-70708152-0"
click at [55, 270] on input "Ingresar fecha" at bounding box center [201, 272] width 293 height 17
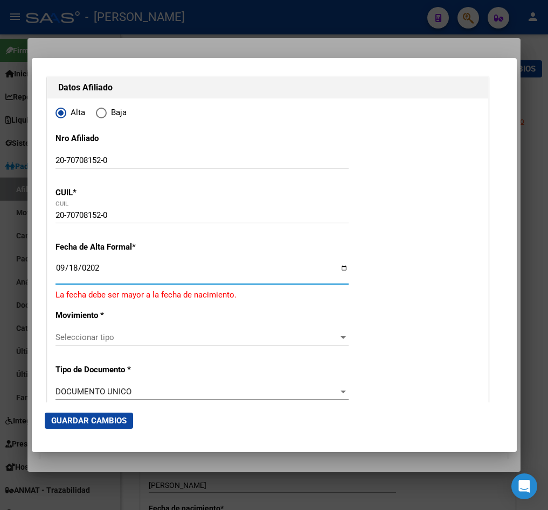
type input "[DATE]"
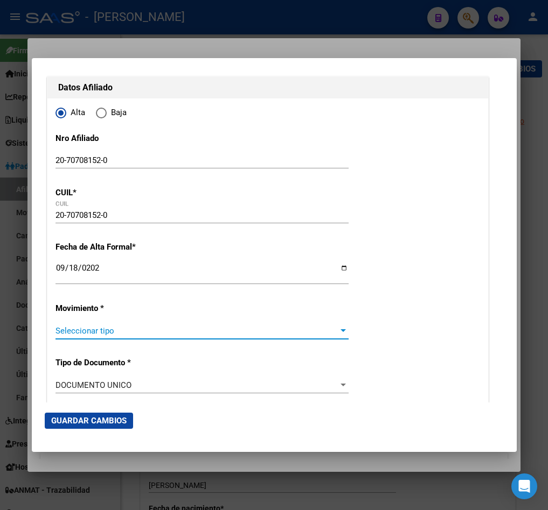
click at [130, 330] on span "Seleccionar tipo" at bounding box center [196, 331] width 283 height 10
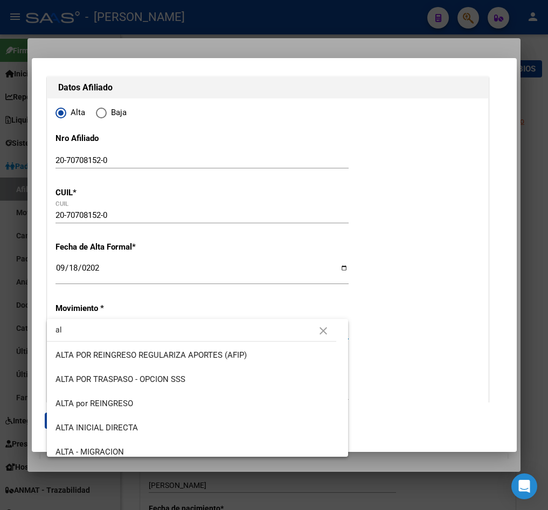
type input "a"
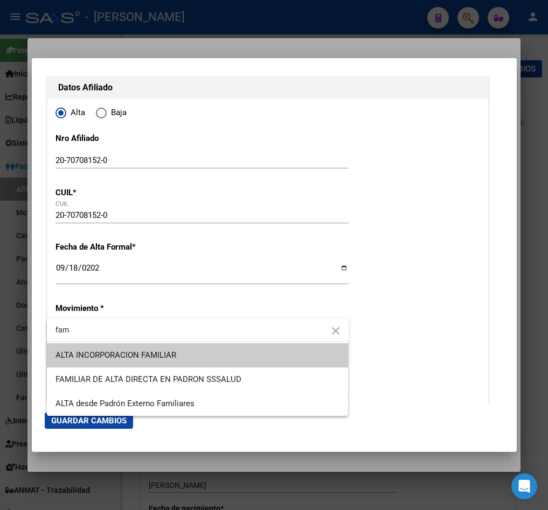
type input "fam"
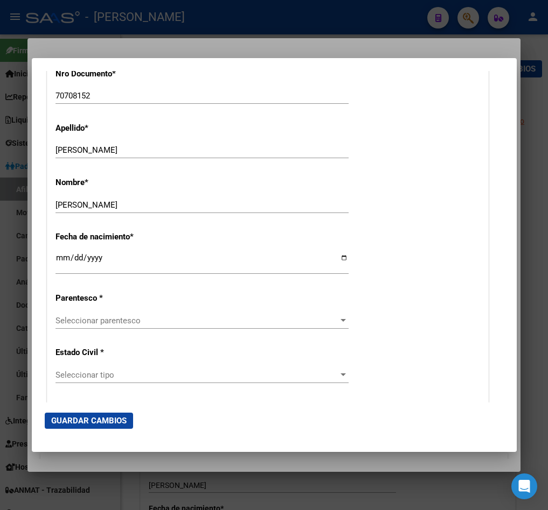
scroll to position [565, 0]
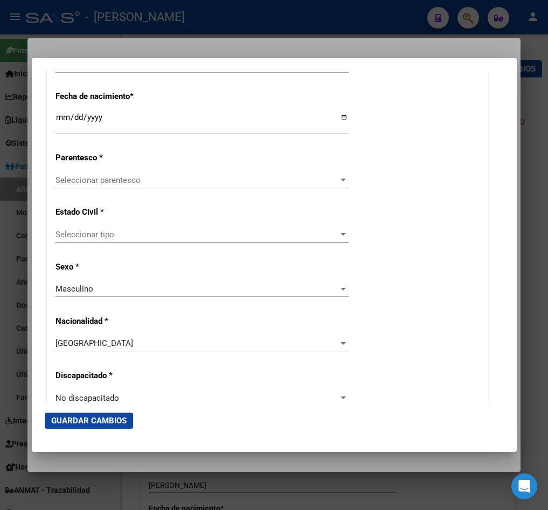
click at [146, 176] on span "Seleccionar parentesco" at bounding box center [196, 181] width 283 height 10
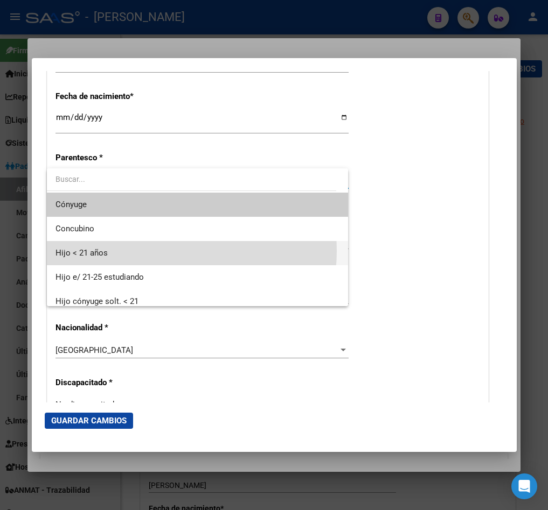
click at [149, 251] on span "Hijo < 21 años" at bounding box center [197, 253] width 284 height 24
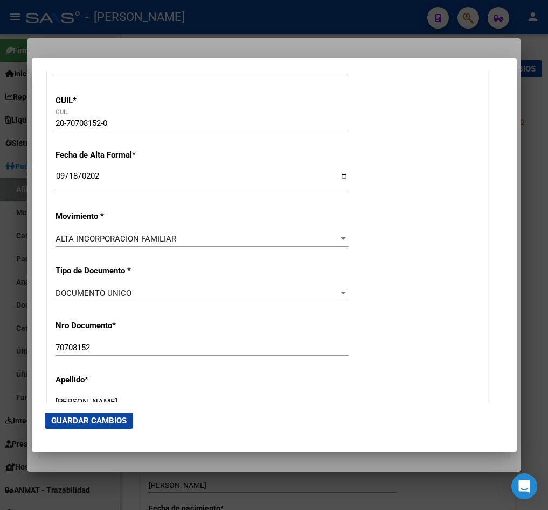
scroll to position [0, 0]
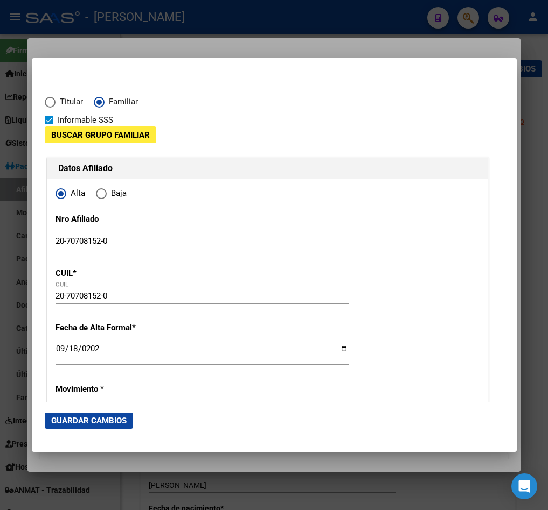
click at [142, 139] on span "Buscar Grupo Familiar" at bounding box center [100, 135] width 99 height 10
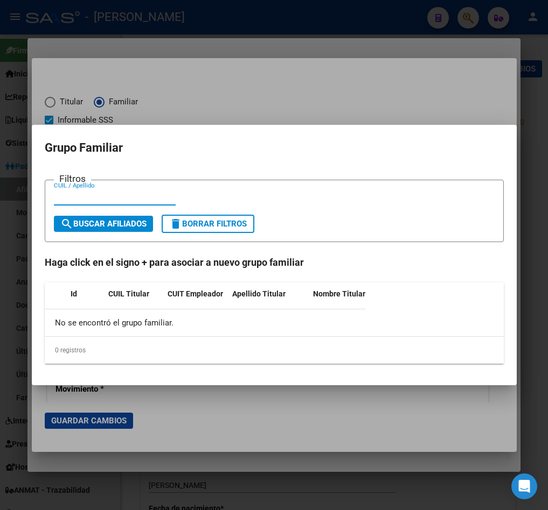
paste input "27423070515"
type input "27423070515"
click at [99, 230] on button "search Buscar Afiliados" at bounding box center [103, 224] width 99 height 16
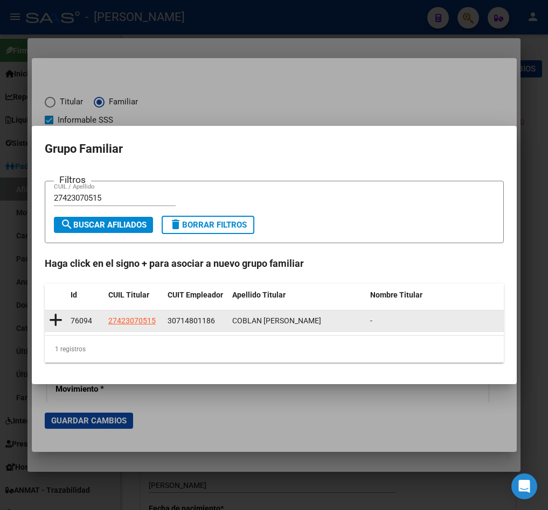
click at [51, 319] on icon at bounding box center [55, 320] width 13 height 15
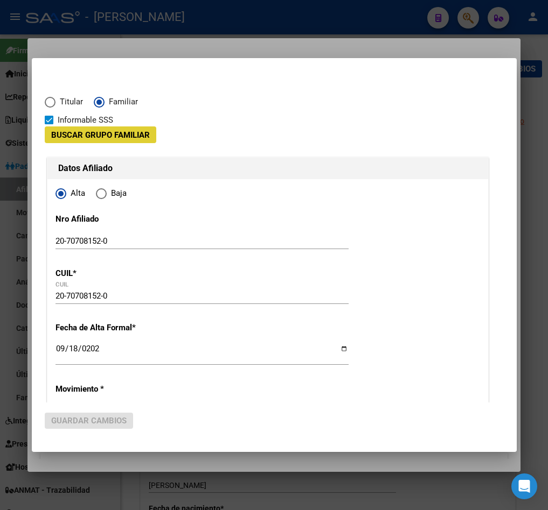
type input "30-71480118-6"
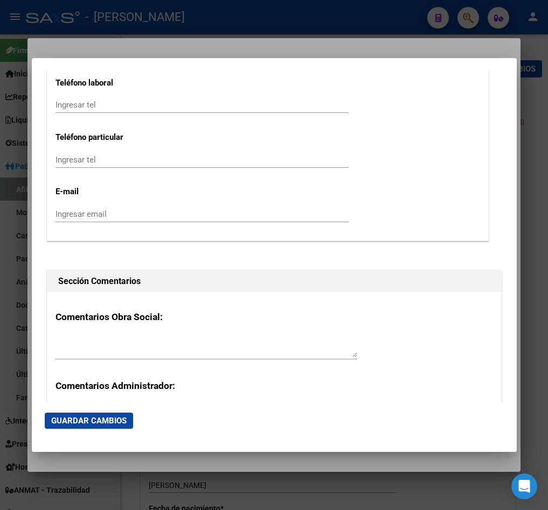
scroll to position [1625, 0]
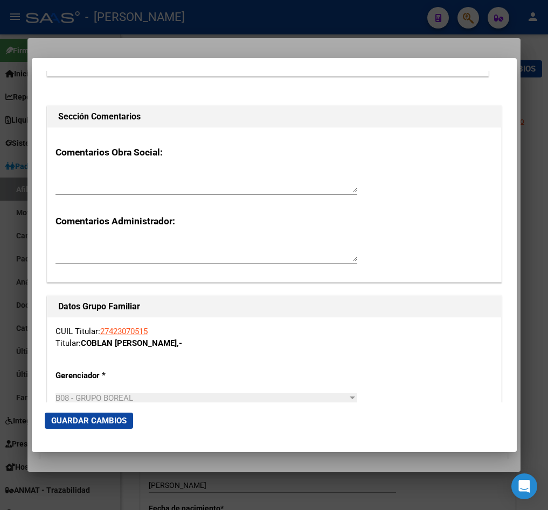
click at [149, 185] on textarea at bounding box center [206, 182] width 302 height 22
paste textarea "miércoles 17/9/2025 16:43"
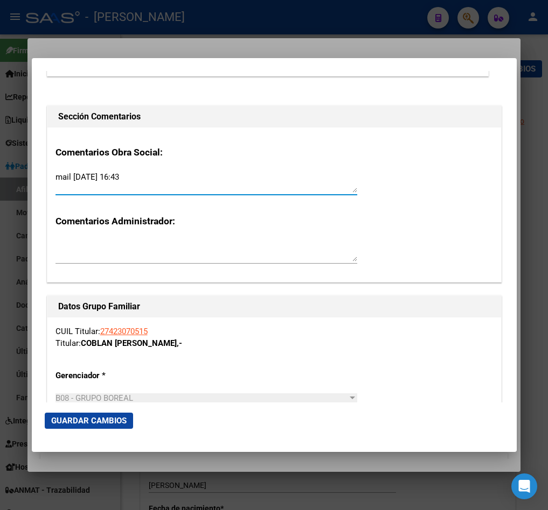
type textarea "mail miércoles 17/9/2025 16:43"
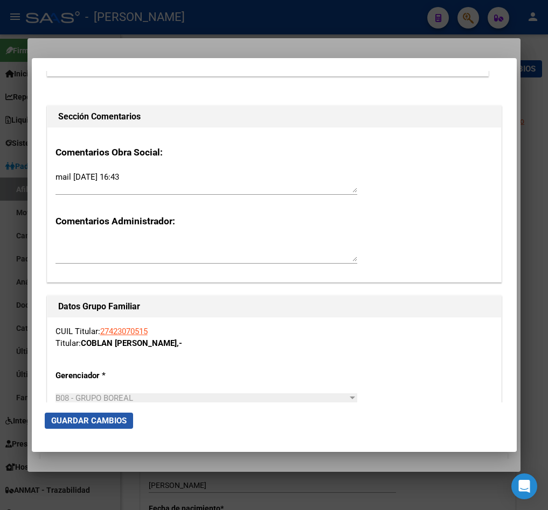
click at [97, 416] on span "Guardar Cambios" at bounding box center [88, 421] width 75 height 10
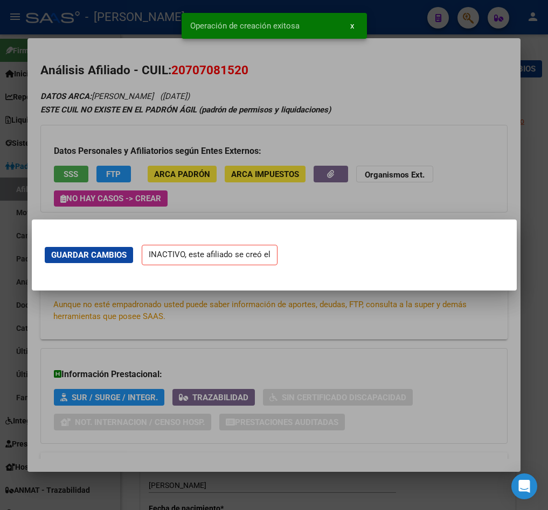
scroll to position [0, 0]
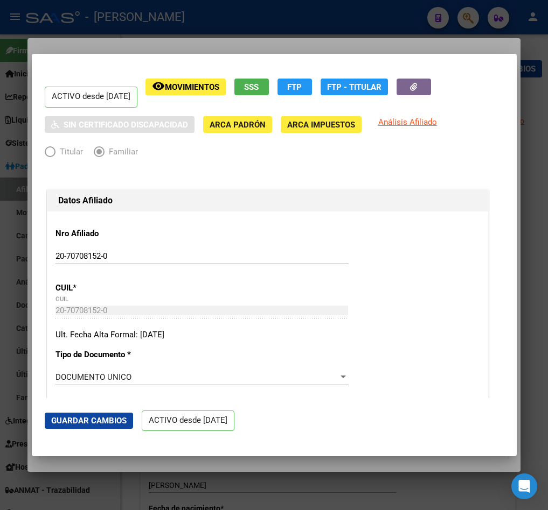
click at [11, 200] on div at bounding box center [274, 255] width 548 height 510
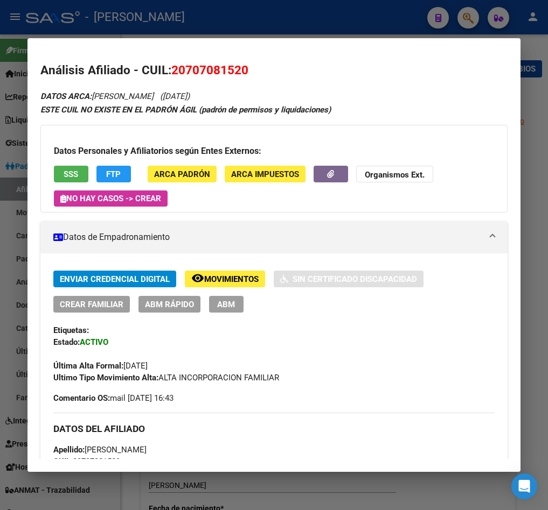
click at [12, 187] on div at bounding box center [274, 255] width 548 height 510
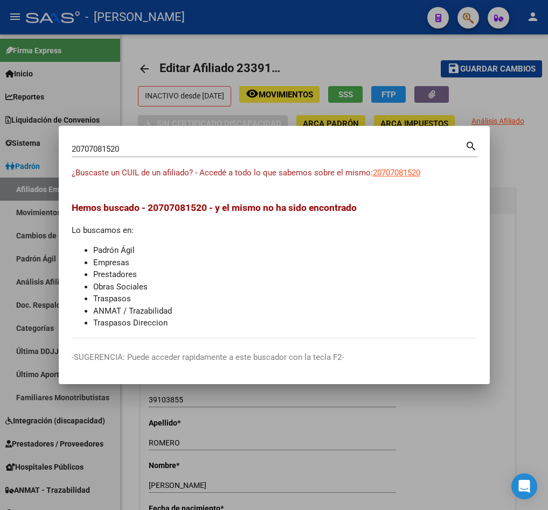
click at [130, 144] on input "20707081520" at bounding box center [268, 149] width 393 height 10
paste input "96478373"
type input "96478373"
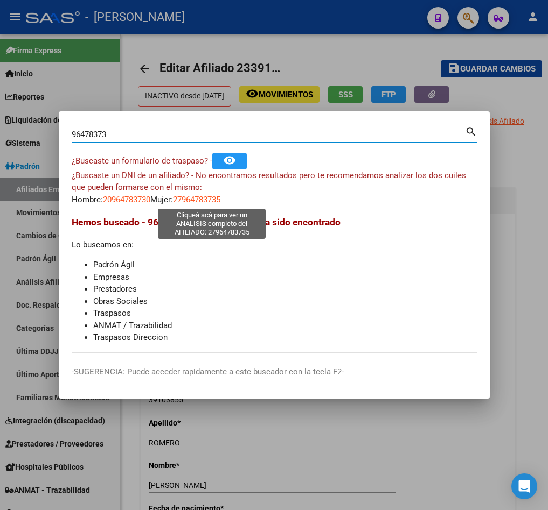
click at [194, 200] on span "27964783735" at bounding box center [196, 200] width 47 height 10
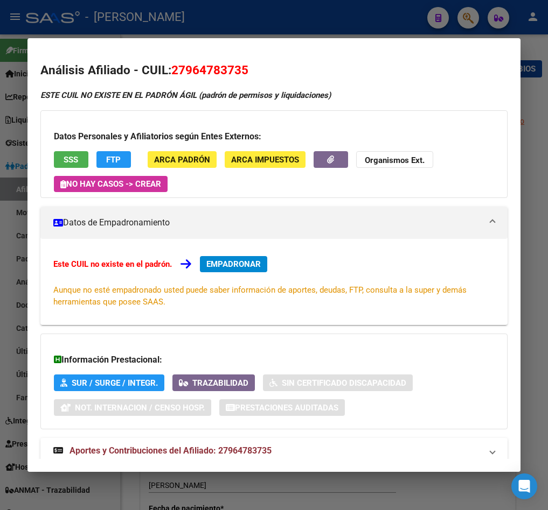
click at [10, 230] on div at bounding box center [274, 255] width 548 height 510
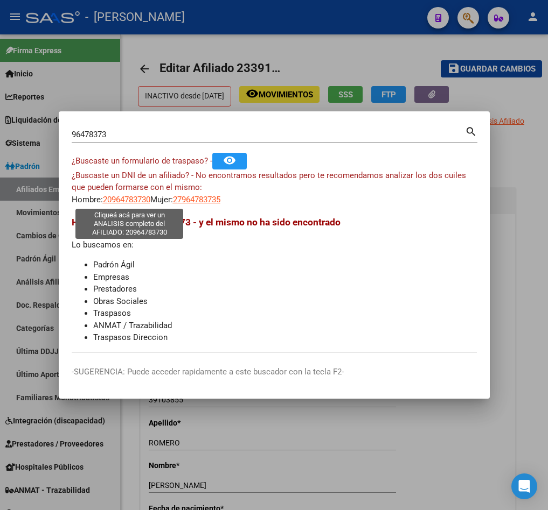
click at [131, 200] on span "20964783730" at bounding box center [126, 200] width 47 height 10
type textarea "20964783730"
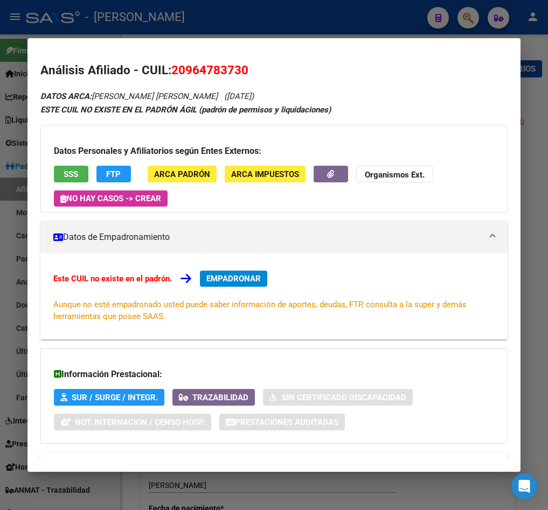
click at [214, 257] on div "Este CUIL no existe en el padrón. EMPADRONAR Aunque no esté empadronado usted p…" at bounding box center [273, 297] width 467 height 86
click at [226, 280] on span "EMPADRONAR" at bounding box center [233, 279] width 54 height 10
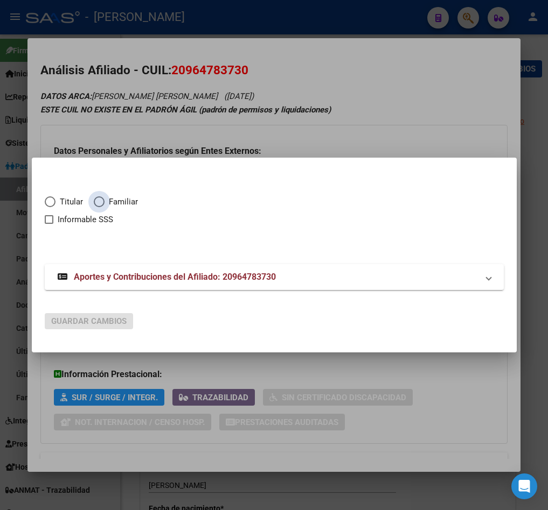
click at [120, 204] on span "Familiar" at bounding box center [120, 202] width 33 height 12
click at [104, 204] on input "Familiar" at bounding box center [99, 202] width 11 height 11
radio input "true"
checkbox input "true"
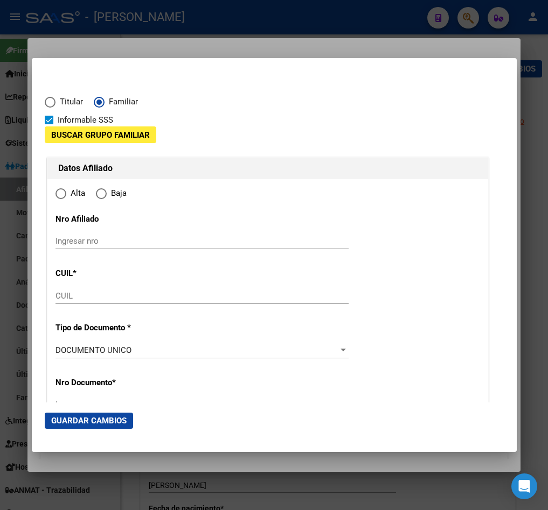
type input "20-96478373-0"
type input "96478373"
type input "HUAMAN MOLINA"
type input "MEYBI KAYLA ELCIRA"
type input "2001-06-07"
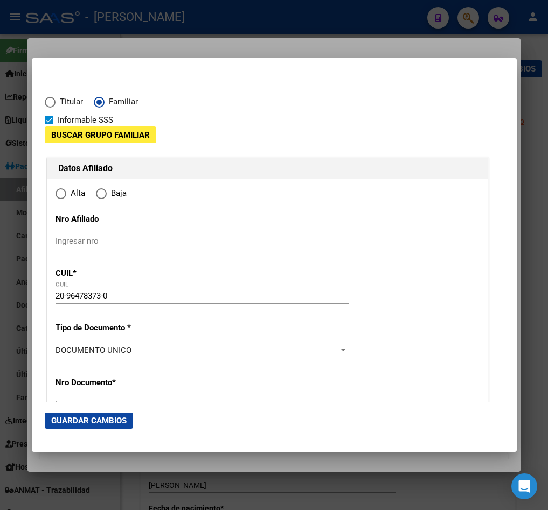
type input "MAIPU"
type input "5515"
type input "CATAMARCA"
type input "18"
type input "01"
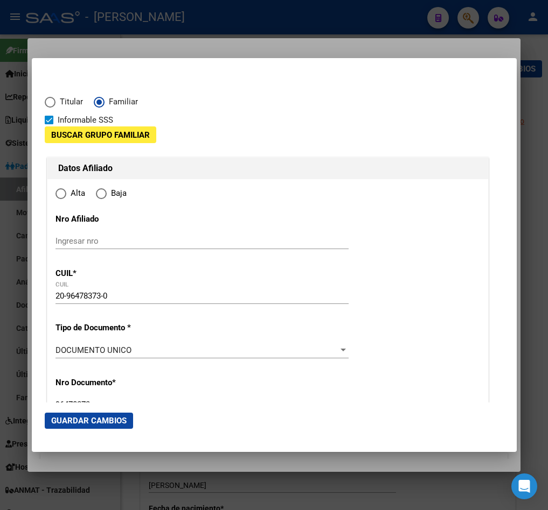
type input "MAIPU"
radio input "true"
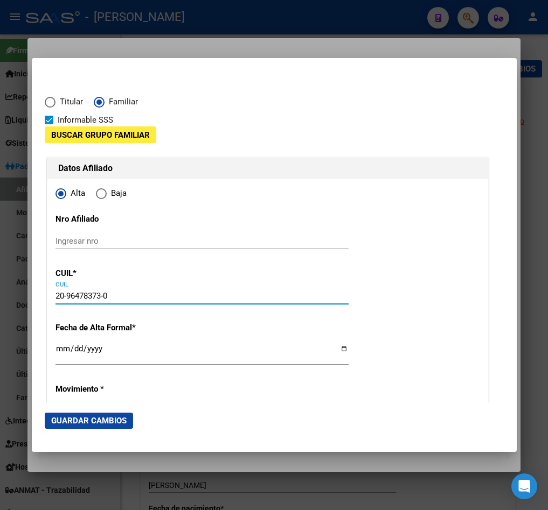
drag, startPoint x: 129, startPoint y: 296, endPoint x: -1, endPoint y: 294, distance: 130.3
click at [0, 294] on html "menu - osetya person Firma Express Inicio Calendario SSS Instructivos Contacto …" at bounding box center [274, 255] width 548 height 510
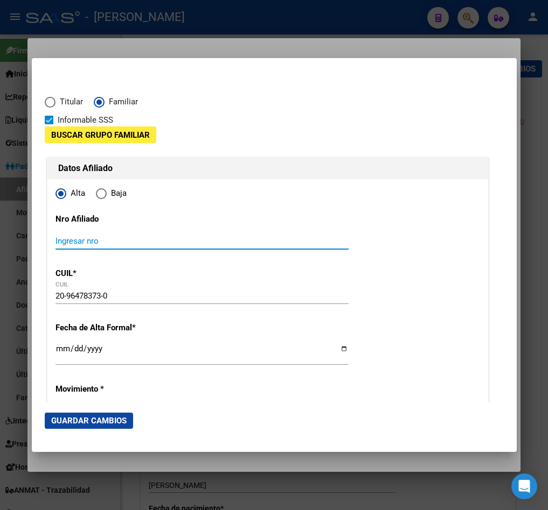
click at [102, 240] on input "Ingresar nro" at bounding box center [201, 241] width 293 height 10
paste input "20-96478373-0"
type input "20-96478373-0"
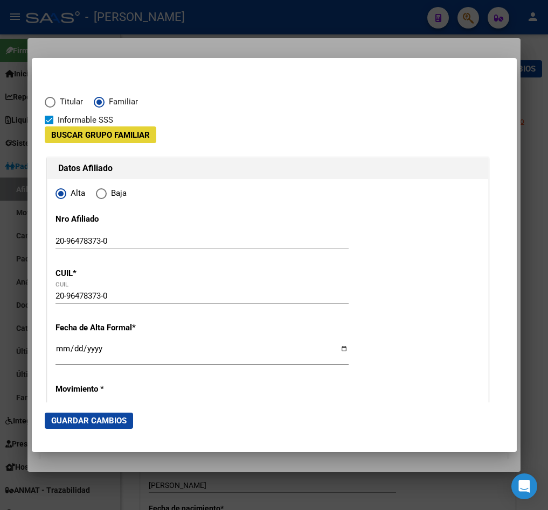
click at [129, 135] on span "Buscar Grupo Familiar" at bounding box center [100, 135] width 99 height 10
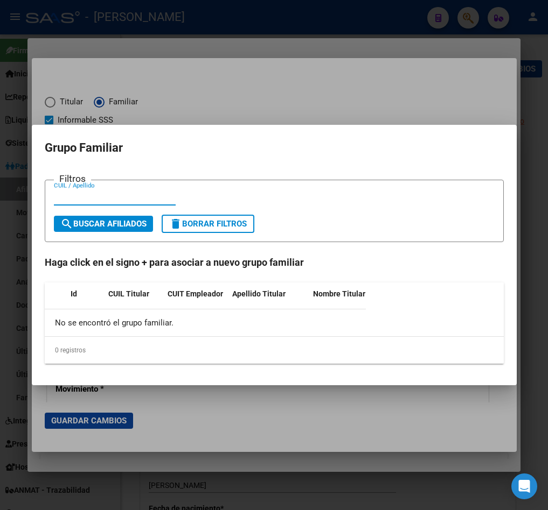
paste input "20466621103"
type input "20466621103"
click at [99, 234] on form "Filtros 20466621103 CUIL / Apellido search Buscar Afiliados delete Borrar Filtr…" at bounding box center [274, 211] width 459 height 63
click at [116, 223] on span "search Buscar Afiliados" at bounding box center [103, 224] width 86 height 10
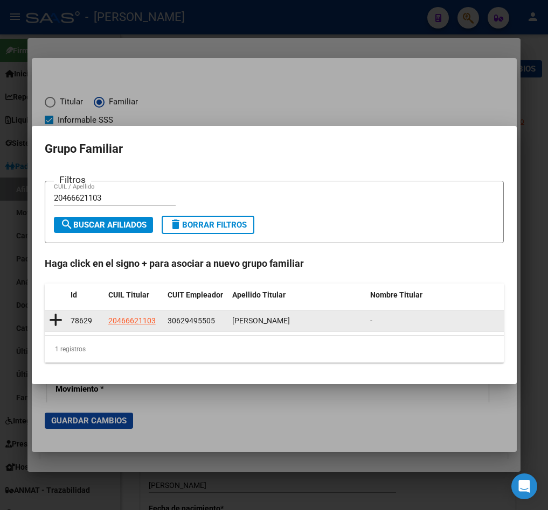
click at [62, 315] on datatable-body-cell at bounding box center [56, 321] width 22 height 21
click at [55, 325] on icon at bounding box center [55, 320] width 13 height 15
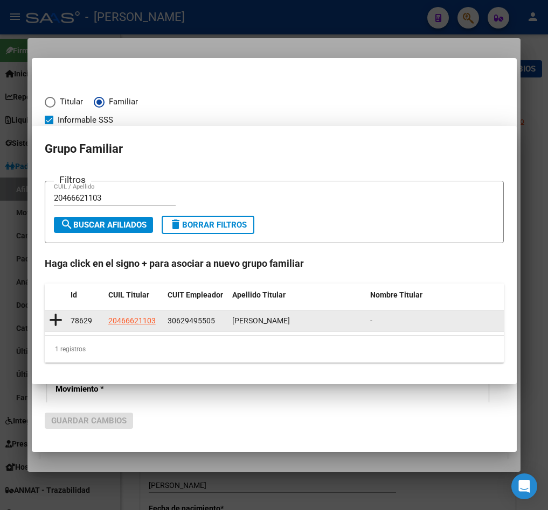
type input "30-62949550-5"
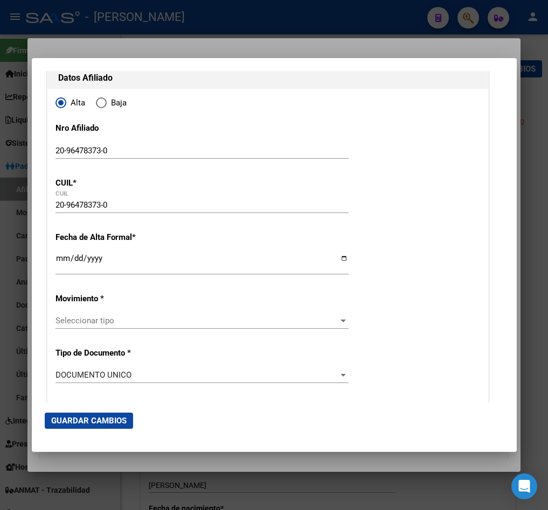
scroll to position [162, 0]
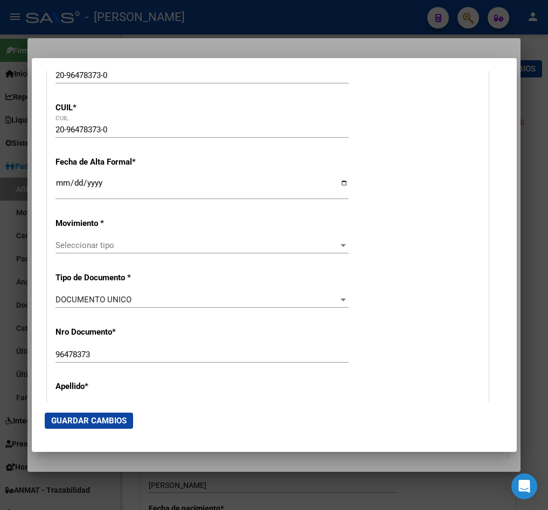
click at [60, 186] on input "Ingresar fecha" at bounding box center [201, 187] width 293 height 17
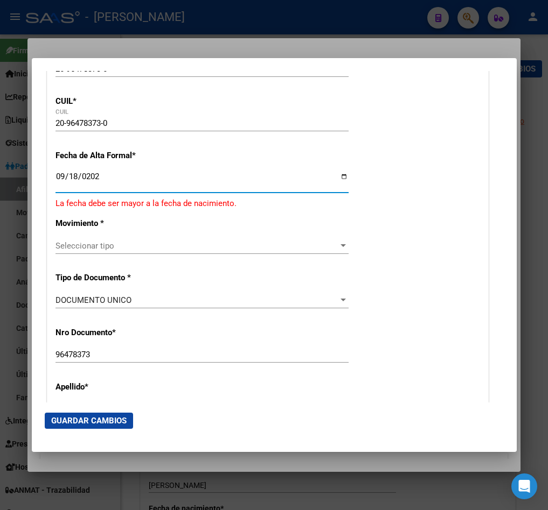
type input "[DATE]"
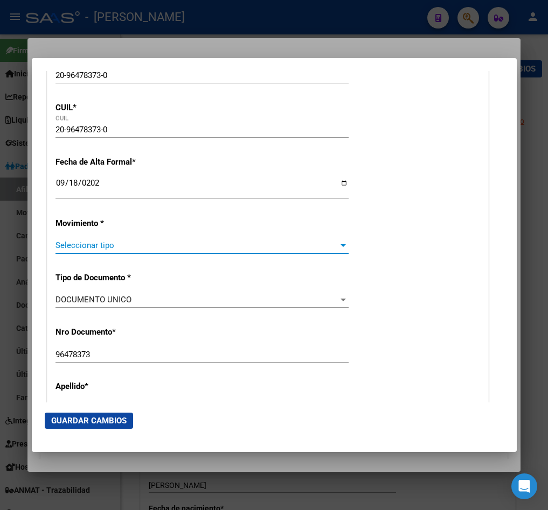
click at [85, 244] on span "Seleccionar tipo" at bounding box center [196, 246] width 283 height 10
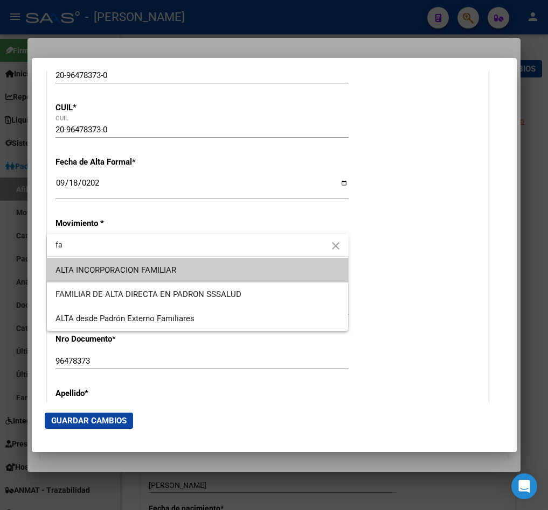
type input "fa"
click at [104, 264] on span "ALTA INCORPORACION FAMILIAR" at bounding box center [197, 270] width 284 height 24
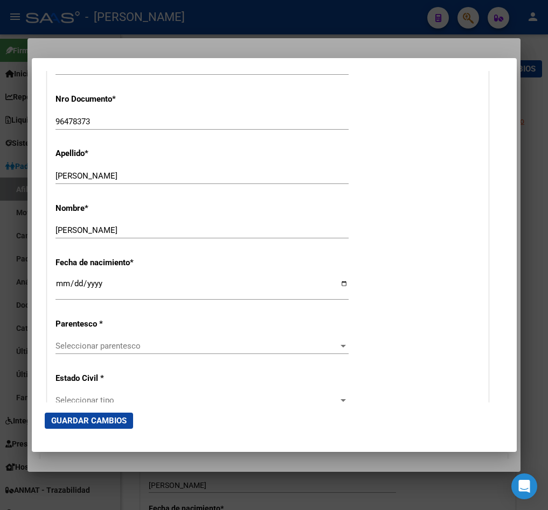
scroll to position [404, 0]
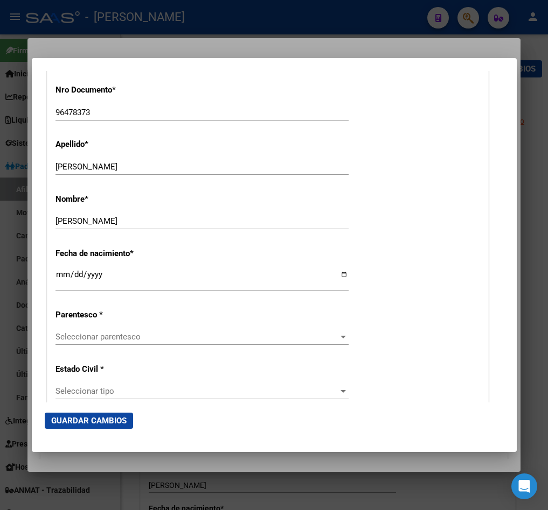
click at [121, 330] on div "Seleccionar parentesco Seleccionar parentesco" at bounding box center [201, 337] width 293 height 16
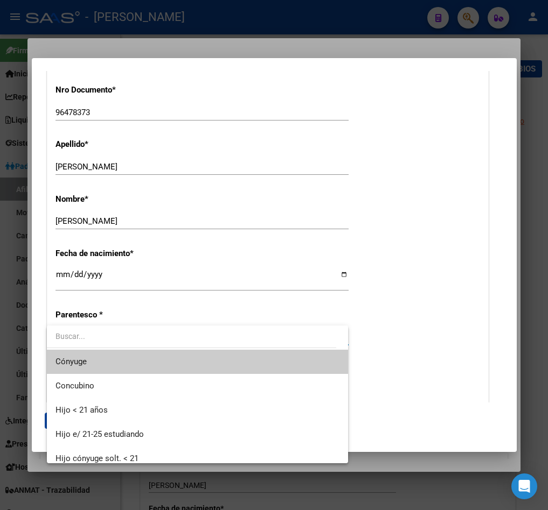
click at [139, 364] on span "Cónyuge" at bounding box center [197, 362] width 284 height 24
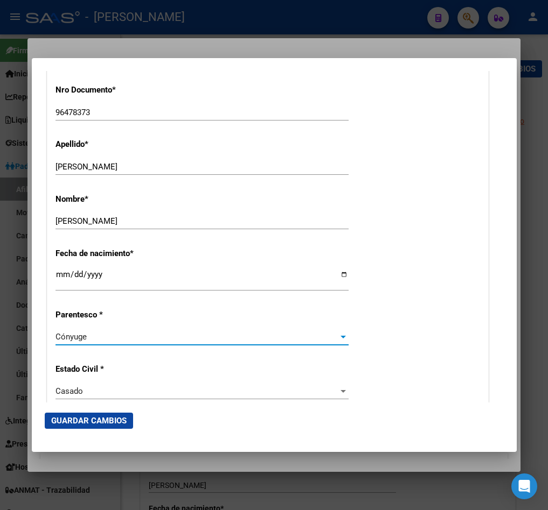
click at [118, 423] on span "Guardar Cambios" at bounding box center [88, 421] width 75 height 10
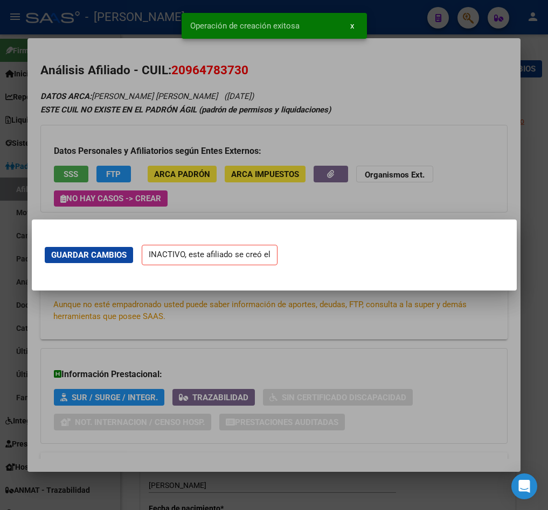
scroll to position [0, 0]
click at [26, 220] on div at bounding box center [274, 255] width 548 height 510
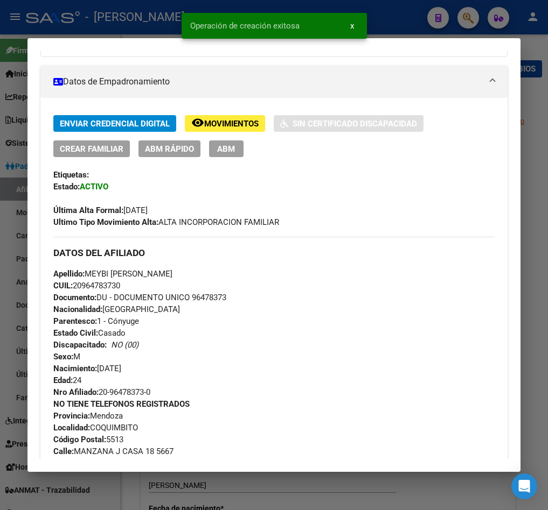
scroll to position [162, 0]
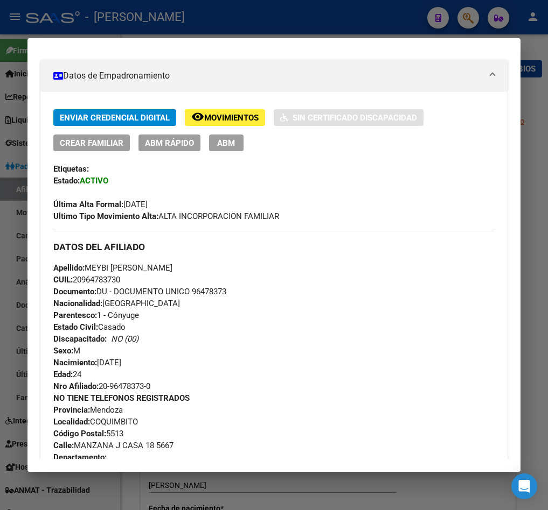
click at [215, 146] on button "ABM" at bounding box center [226, 143] width 34 height 17
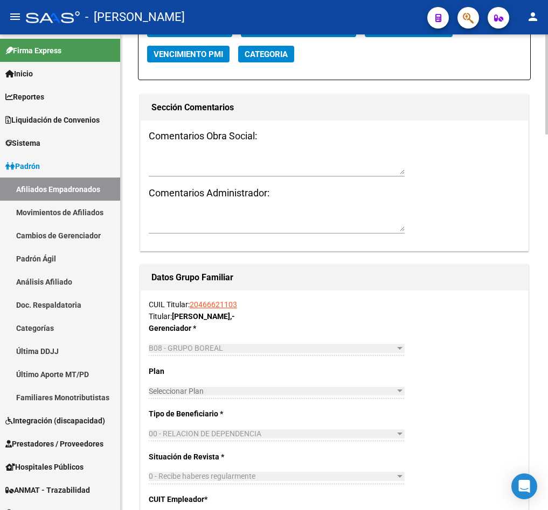
scroll to position [1292, 0]
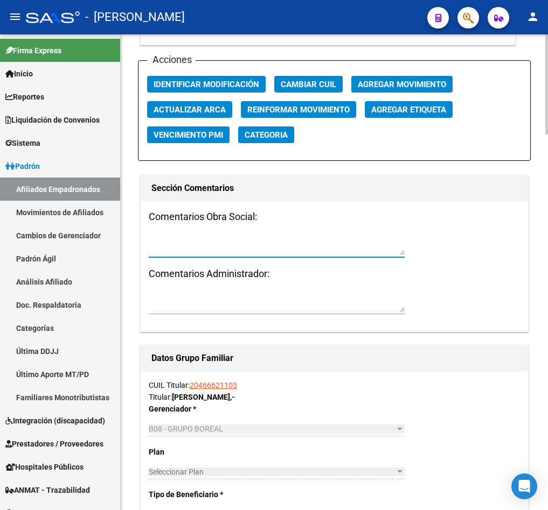
click at [235, 255] on textarea at bounding box center [277, 245] width 256 height 20
paste textarea "miércoles 17/9/2025 16:43"
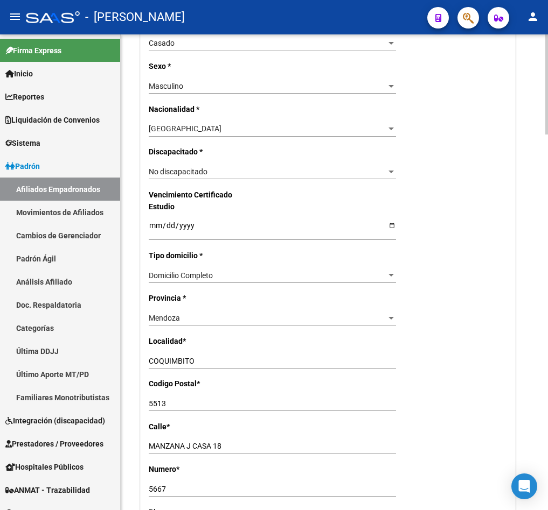
scroll to position [0, 0]
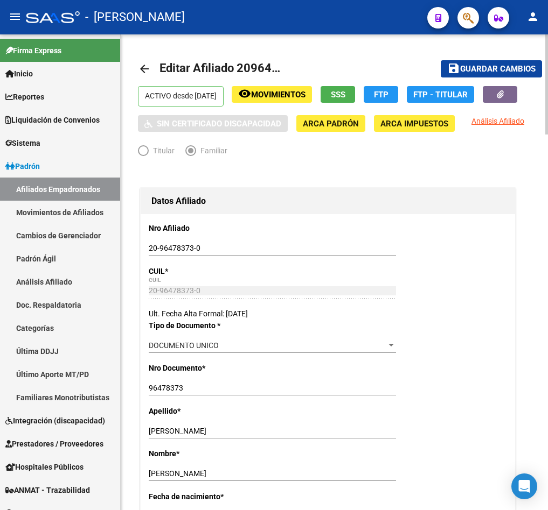
type textarea "mail miércoles 17/9/2025 16:43"
click at [505, 73] on span "Guardar cambios" at bounding box center [497, 70] width 75 height 10
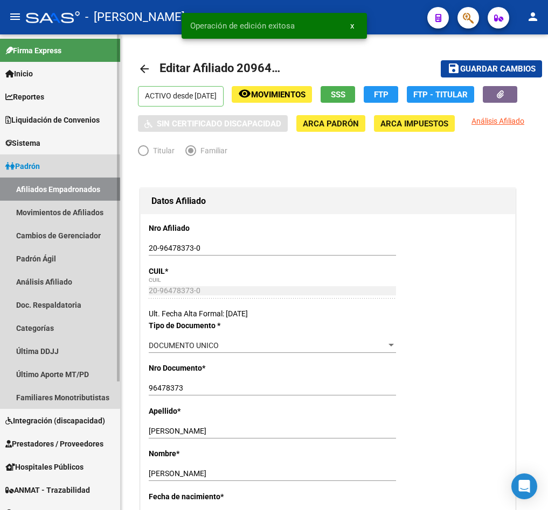
click at [24, 198] on link "Afiliados Empadronados" at bounding box center [60, 189] width 120 height 23
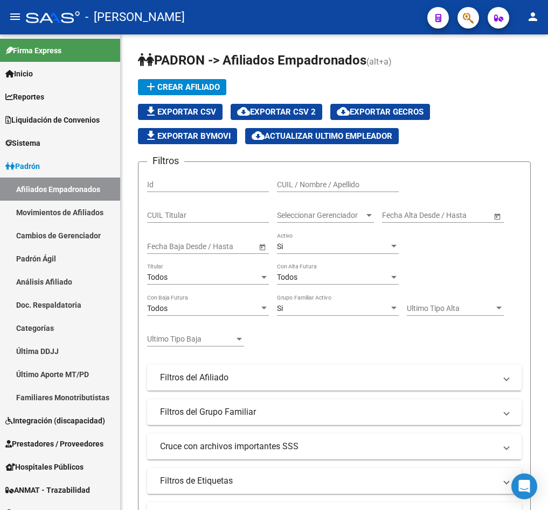
click at [466, 30] on mat-toolbar "menu - osetya person" at bounding box center [274, 17] width 548 height 34
click at [467, 26] on span "button" at bounding box center [468, 18] width 11 height 22
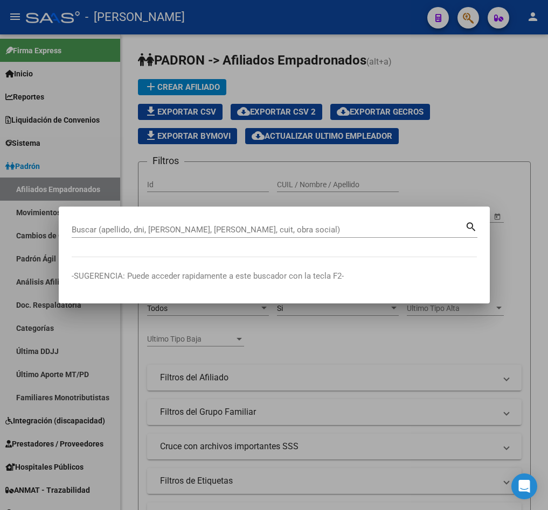
paste input "34341267"
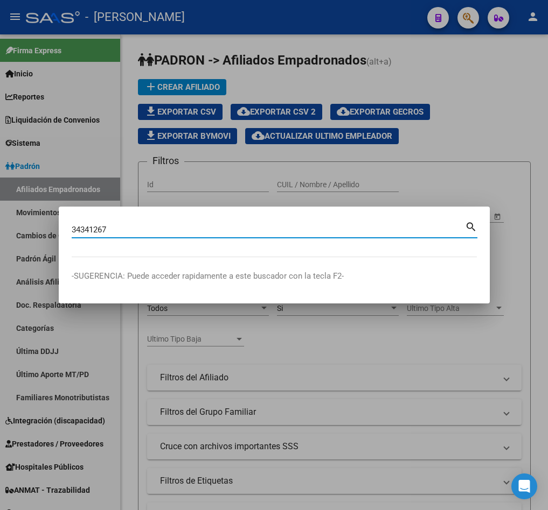
type input "34341267"
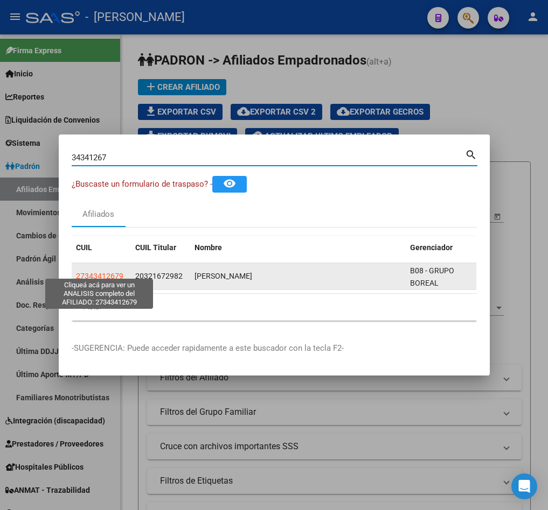
click at [99, 272] on span "27343412679" at bounding box center [99, 276] width 47 height 9
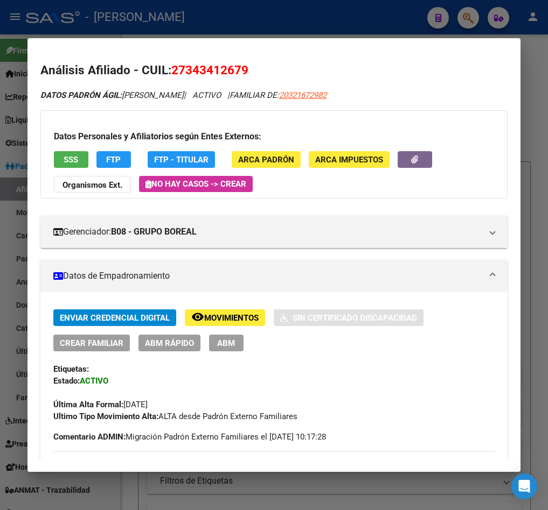
click at [220, 349] on button "ABM" at bounding box center [226, 343] width 34 height 17
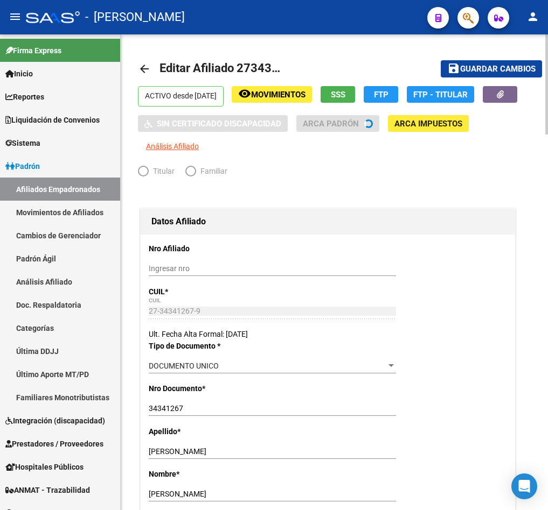
radio input "true"
type input "30-52243765-0"
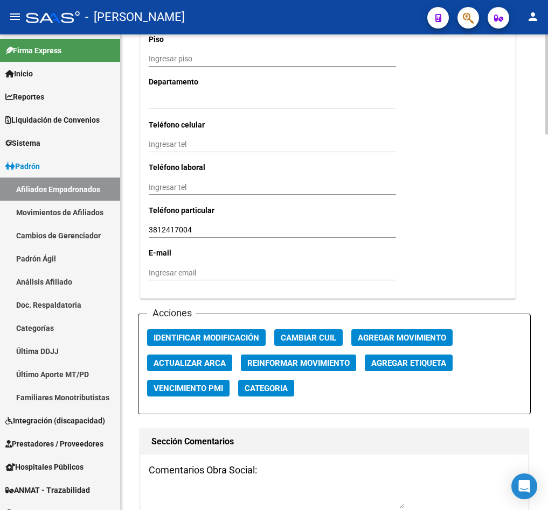
scroll to position [1131, 0]
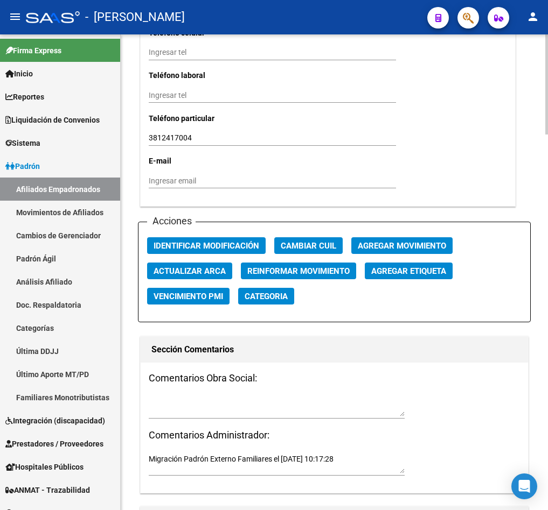
click at [367, 254] on button "Agregar Movimiento" at bounding box center [401, 245] width 101 height 17
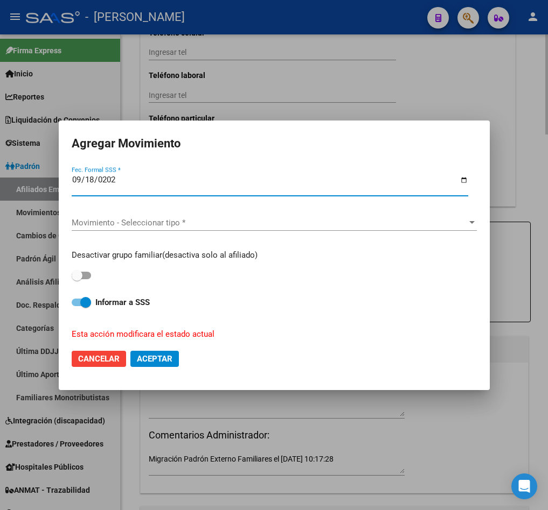
type input "[DATE]"
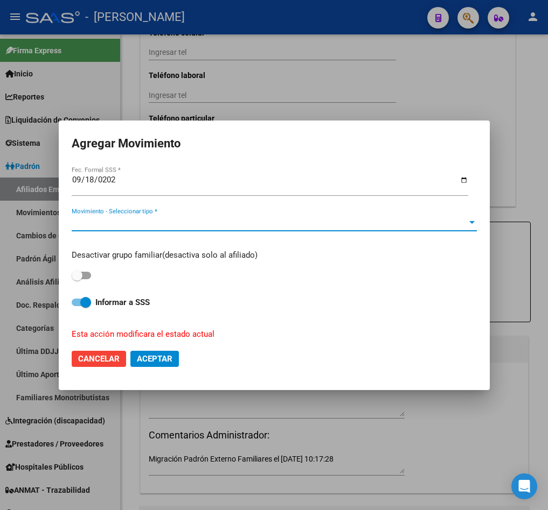
click at [382, 226] on span "Movimiento - Seleccionar tipo *" at bounding box center [269, 223] width 395 height 10
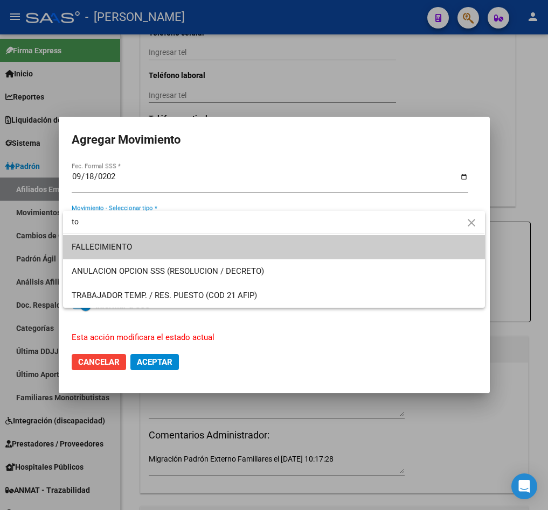
type input "t"
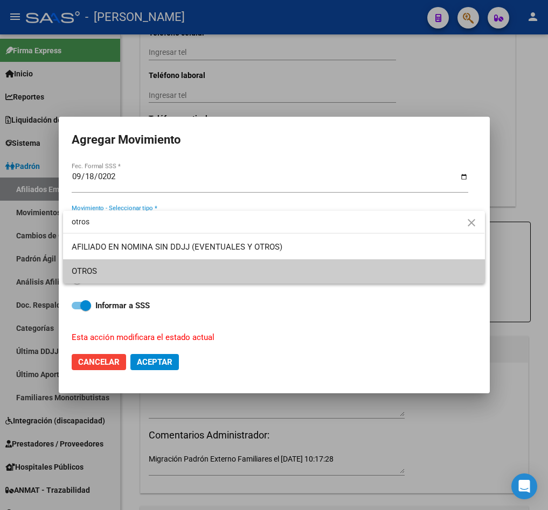
type input "otros"
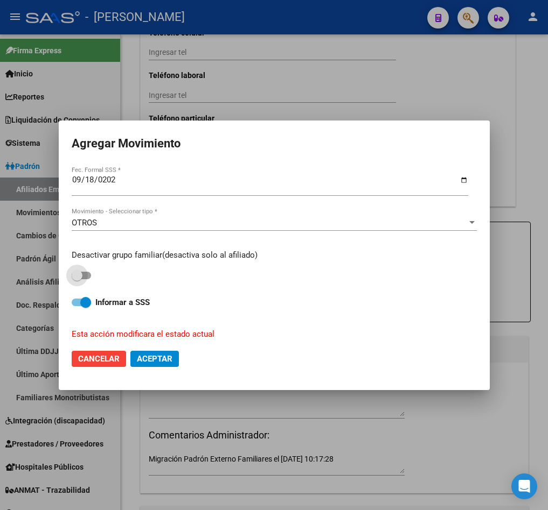
click at [84, 274] on span at bounding box center [81, 276] width 19 height 8
click at [77, 279] on input "checkbox" at bounding box center [76, 279] width 1 height 1
checkbox input "true"
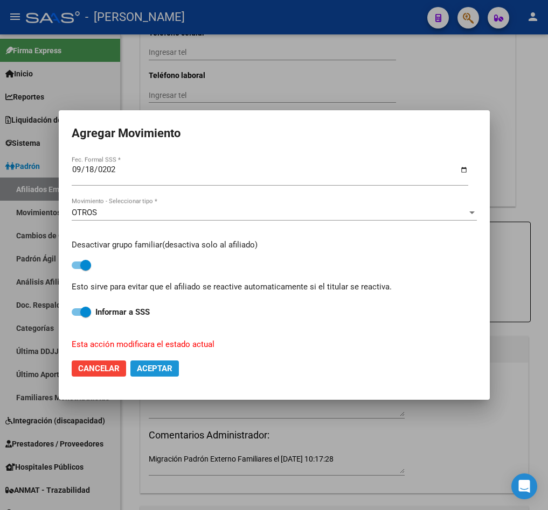
click at [165, 373] on span "Aceptar" at bounding box center [155, 369] width 36 height 10
checkbox input "false"
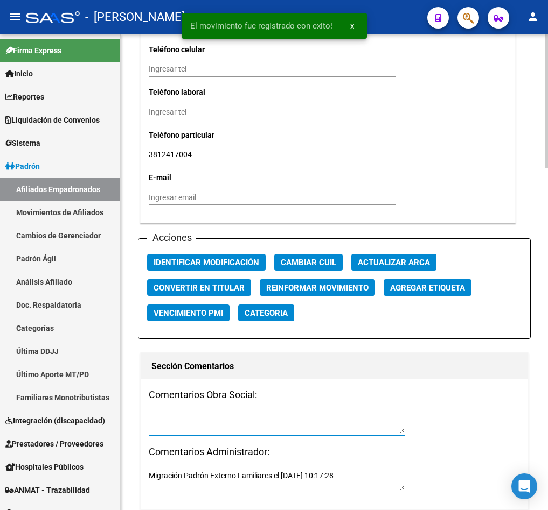
click at [204, 429] on textarea at bounding box center [277, 423] width 256 height 20
type textarea "m"
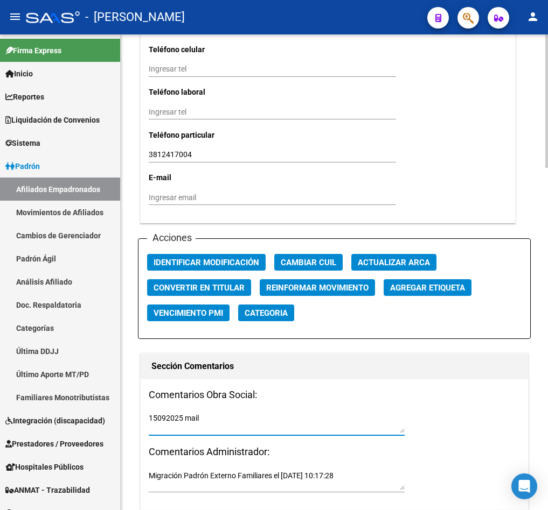
paste textarea "miércoles 17/9/2025 16:46"
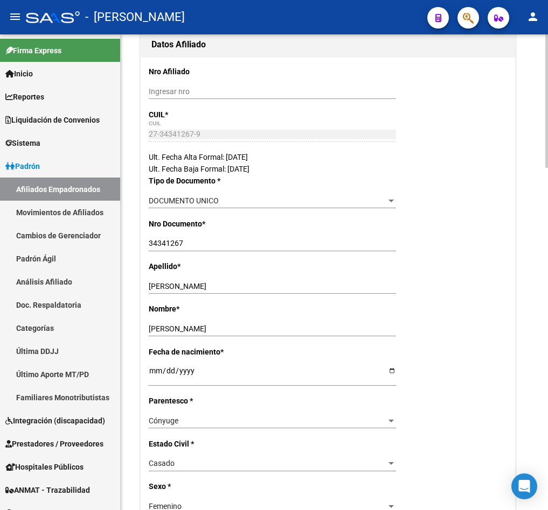
scroll to position [0, 0]
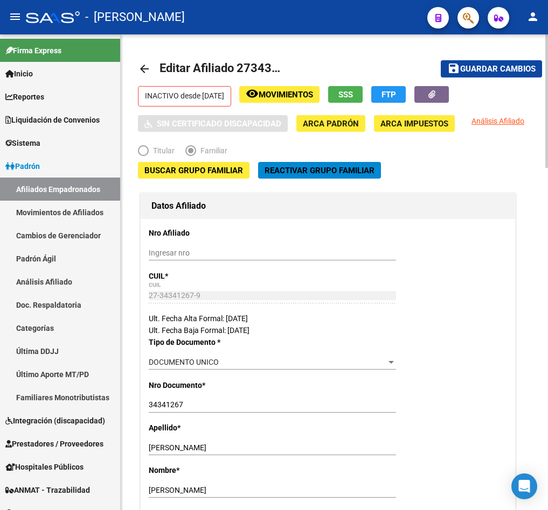
type textarea "15092025 mail miércoles 17/9/2025 16:46"
click at [493, 57] on mat-toolbar-row "save Guardar cambios" at bounding box center [477, 69] width 129 height 34
click at [493, 60] on mat-toolbar-row "save Guardar cambios" at bounding box center [477, 69] width 129 height 34
click at [485, 65] on span "Guardar cambios" at bounding box center [497, 70] width 75 height 10
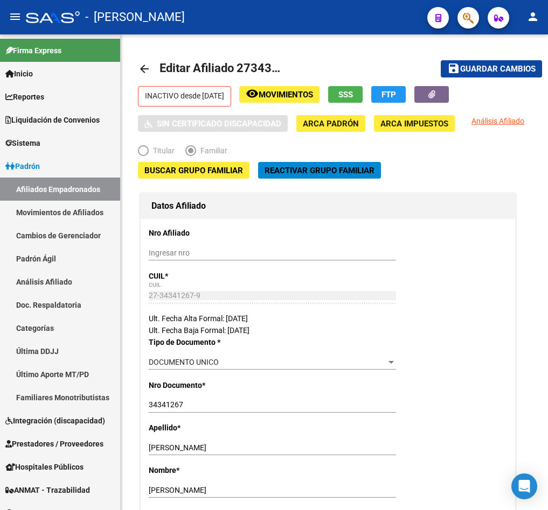
click at [471, 10] on span "button" at bounding box center [468, 18] width 11 height 22
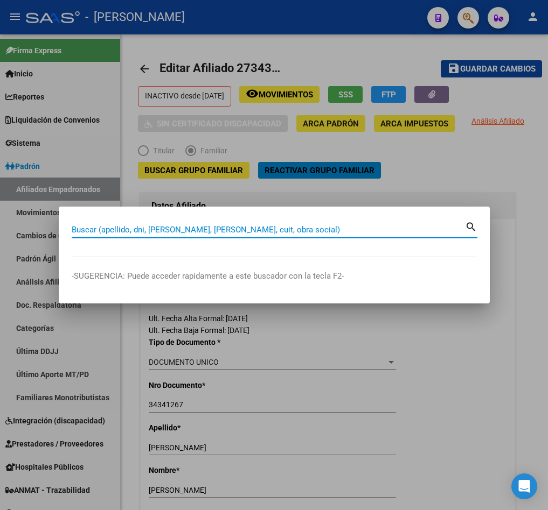
paste input "20321894217"
type input "20321894217"
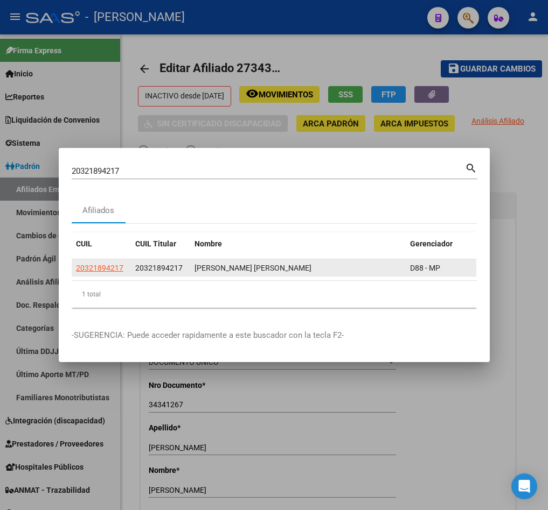
click at [110, 260] on datatable-body-cell "20321894217" at bounding box center [101, 268] width 59 height 17
click at [110, 262] on app-link-go-to "20321894217" at bounding box center [99, 268] width 47 height 12
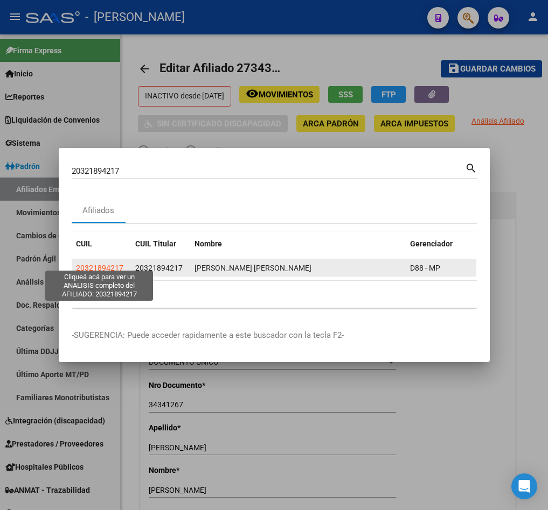
click at [105, 264] on span "20321894217" at bounding box center [99, 268] width 47 height 9
copy span "20321894217"
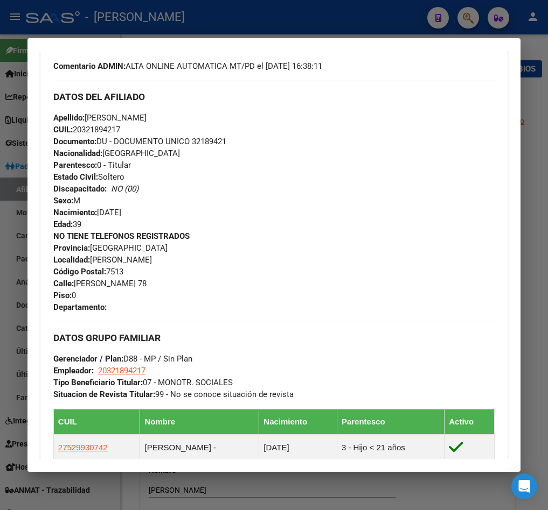
scroll to position [621, 0]
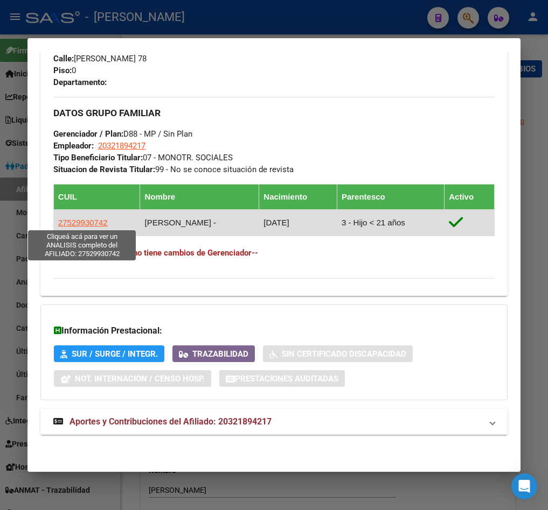
click at [99, 223] on span "27529930742" at bounding box center [83, 222] width 50 height 9
type textarea "27529930742"
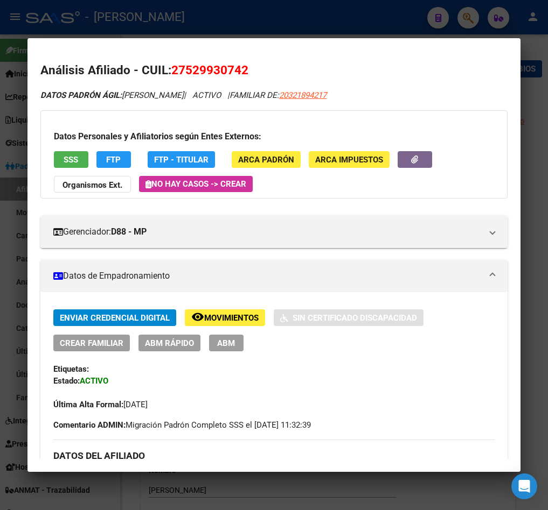
click at [227, 339] on span "ABM" at bounding box center [226, 344] width 18 height 10
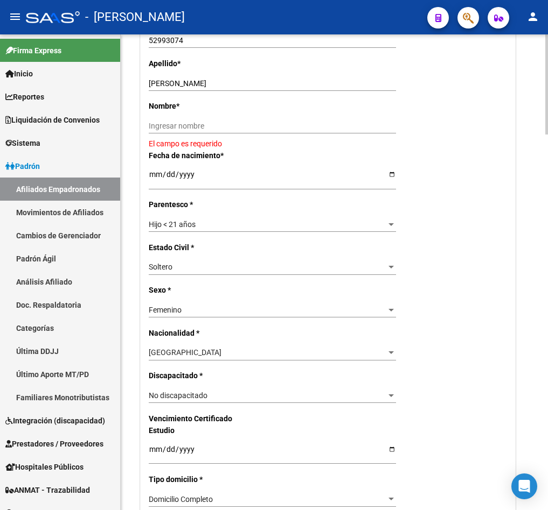
scroll to position [323, 0]
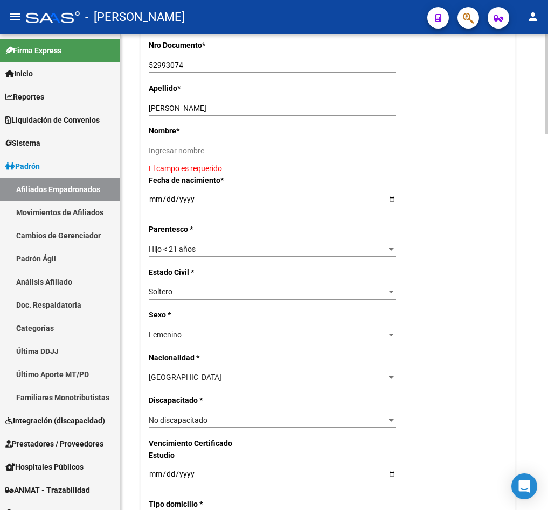
click at [213, 113] on input "DIAZ IARA GERALDINE" at bounding box center [272, 108] width 247 height 9
drag, startPoint x: 213, startPoint y: 128, endPoint x: 177, endPoint y: 129, distance: 36.6
click at [177, 113] on input "DIAZ IARA GERALDINE" at bounding box center [272, 108] width 247 height 9
type input "DIAZ"
click at [201, 156] on input "Ingresar nombre" at bounding box center [272, 150] width 247 height 9
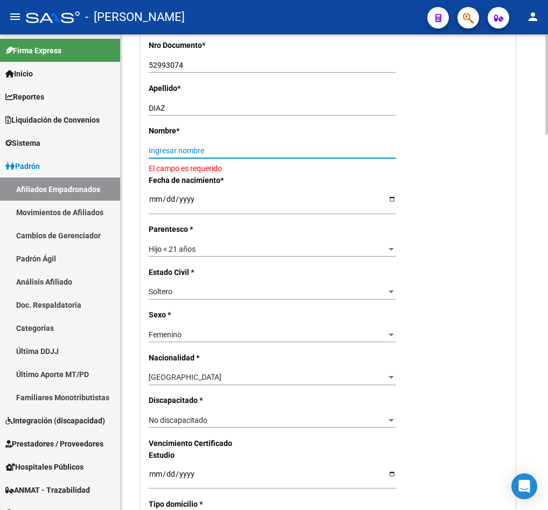
paste input "IARA GERALDINE"
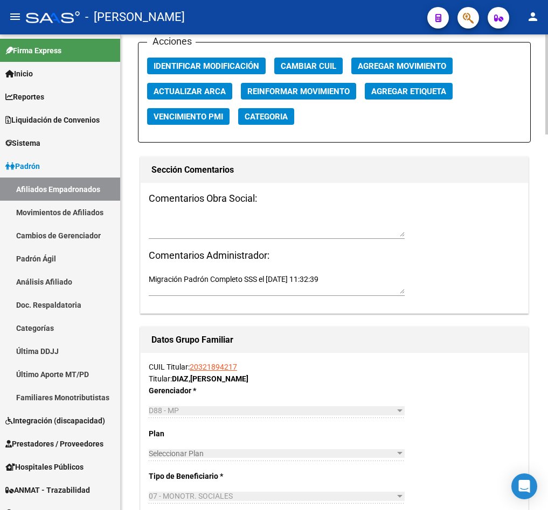
scroll to position [1212, 0]
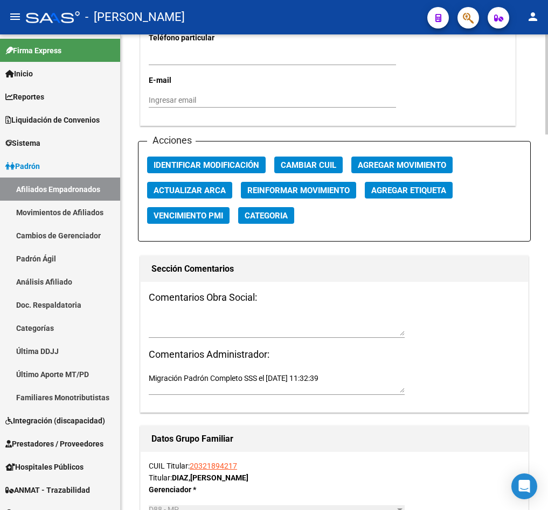
type input "IARA GERALDINE"
click at [384, 170] on span "Agregar Movimiento" at bounding box center [402, 165] width 88 height 10
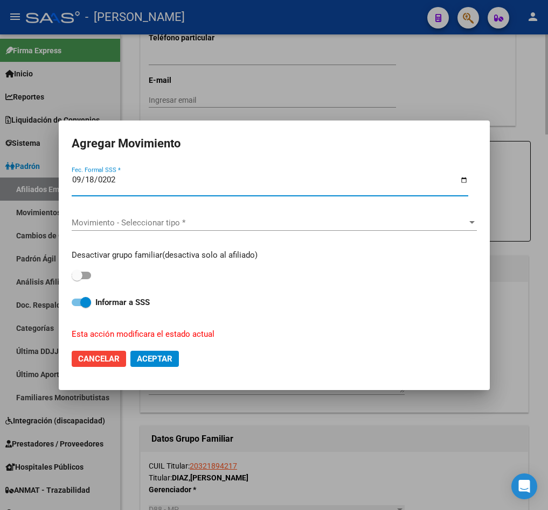
type input "[DATE]"
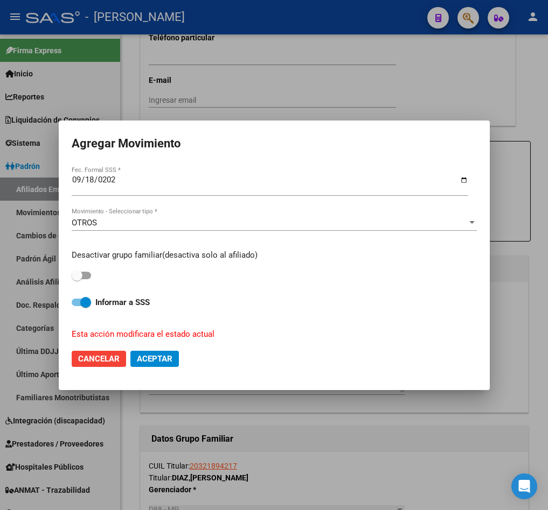
click at [326, 241] on div "Desactivar grupo familiar(desactiva solo al afiliado) Informar a SSS Esta acció…" at bounding box center [274, 291] width 405 height 100
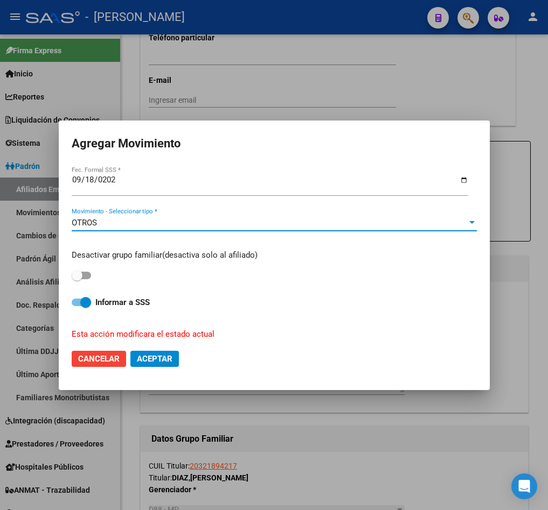
click at [331, 225] on div "OTROS" at bounding box center [269, 223] width 395 height 10
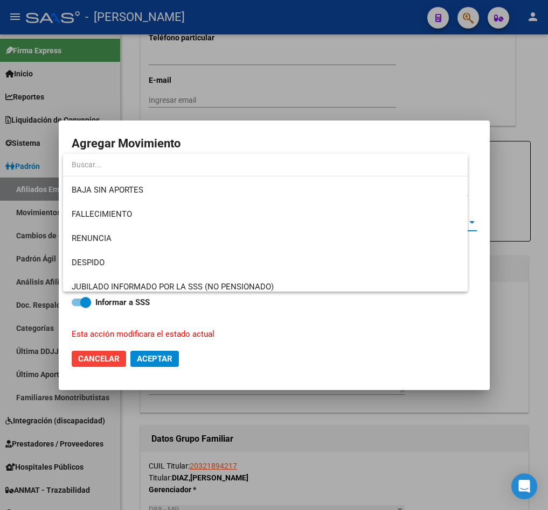
scroll to position [767, 0]
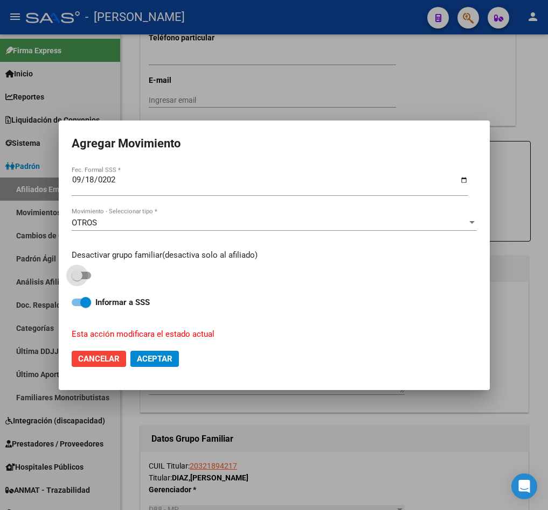
click at [76, 279] on input "checkbox" at bounding box center [76, 279] width 1 height 1
checkbox input "true"
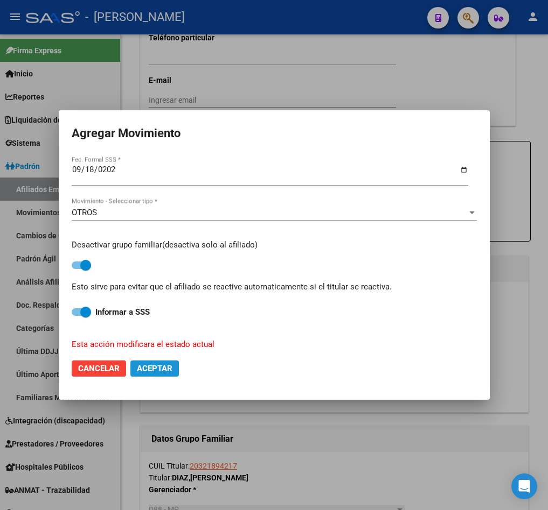
click at [146, 372] on span "Aceptar" at bounding box center [155, 369] width 36 height 10
checkbox input "false"
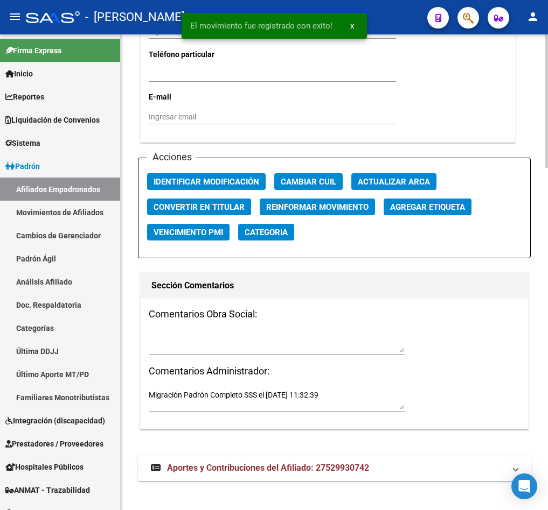
click at [194, 324] on div "Comentarios Obra Social: Comentarios Administrador: Migración Padrón Completo S…" at bounding box center [334, 364] width 387 height 131
click at [184, 331] on div at bounding box center [277, 343] width 256 height 24
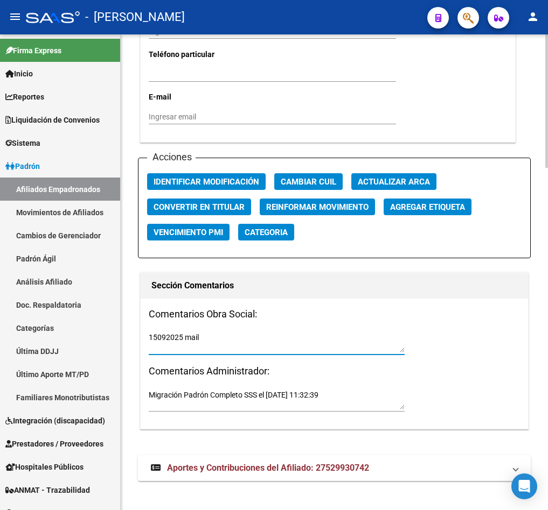
paste textarea "miércoles 17/9/2025 16:57"
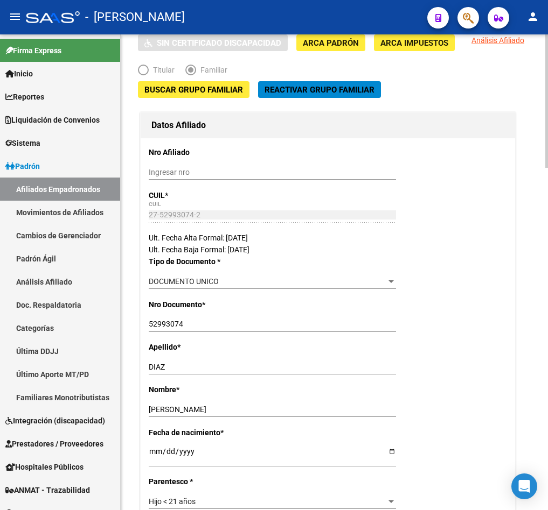
scroll to position [0, 0]
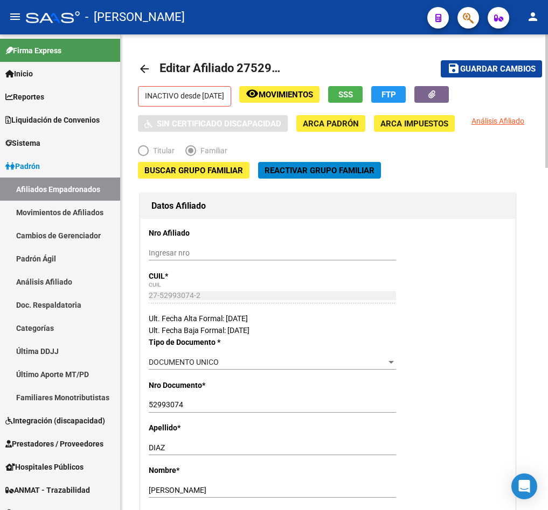
type textarea "15092025 mail miércoles 17/9/2025 16:57"
click at [502, 83] on mat-toolbar-row "save Guardar cambios" at bounding box center [477, 69] width 129 height 34
click at [501, 74] on button "save Guardar cambios" at bounding box center [490, 68] width 101 height 17
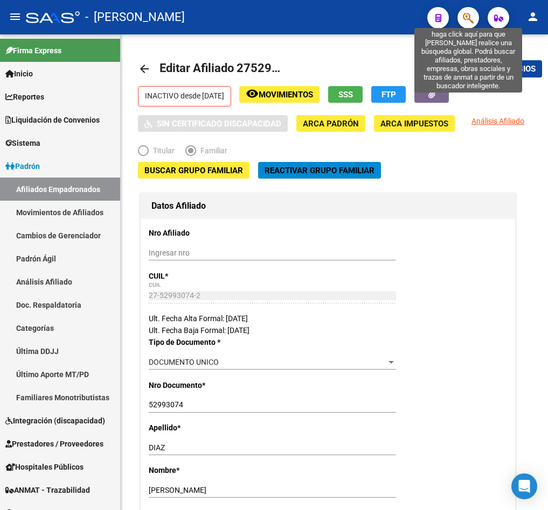
click at [467, 16] on icon "button" at bounding box center [468, 18] width 11 height 12
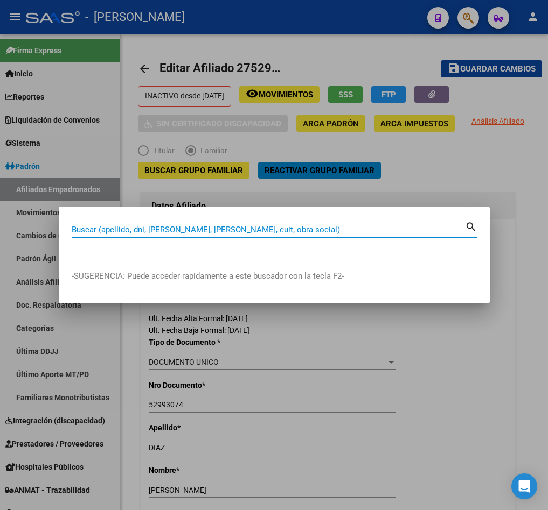
paste input "43112580"
type input "43112580"
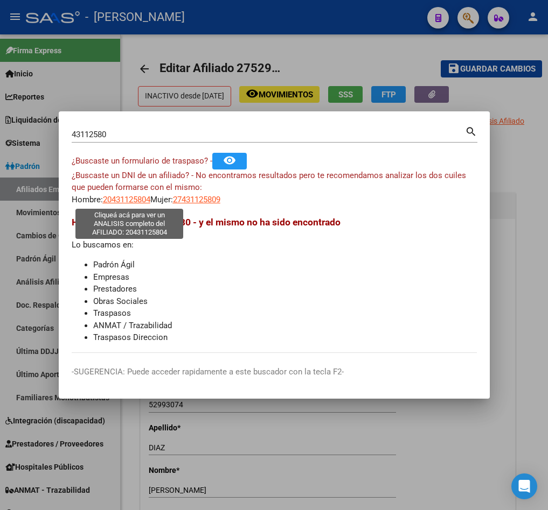
click at [122, 195] on span "20431125804" at bounding box center [126, 200] width 47 height 10
type textarea "20431125804"
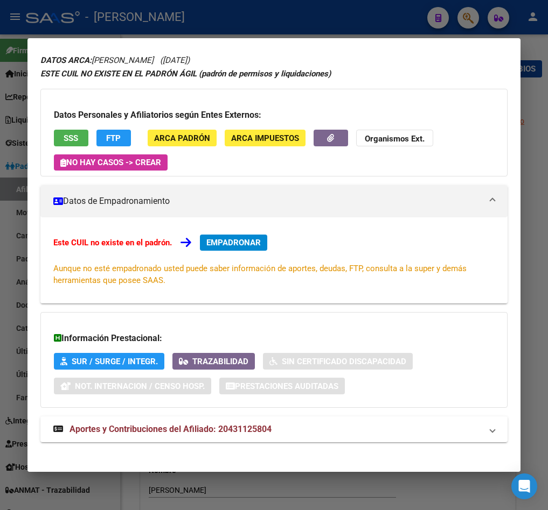
scroll to position [44, 0]
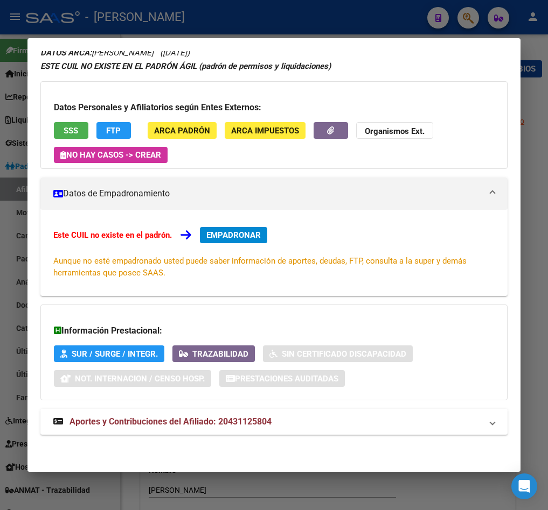
click at [181, 416] on strong "Aportes y Contribuciones del Afiliado: 20431125804" at bounding box center [162, 422] width 218 height 13
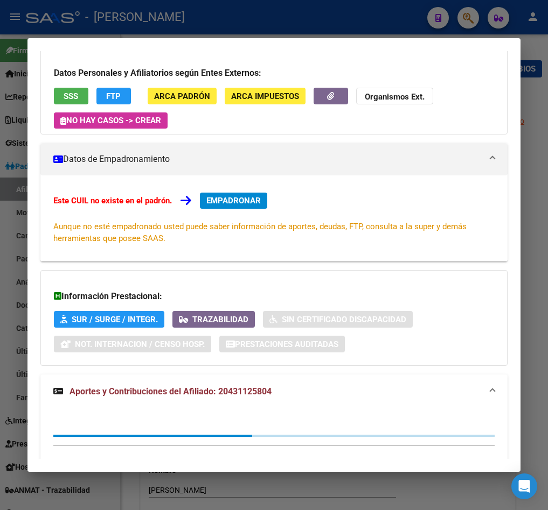
scroll to position [107, 0]
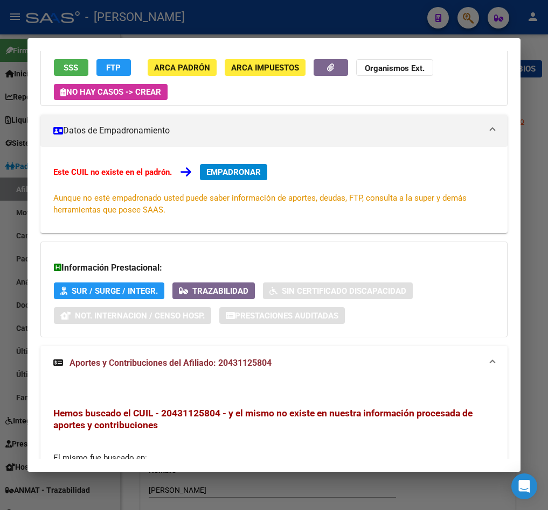
click at [237, 177] on span "EMPADRONAR" at bounding box center [233, 172] width 54 height 10
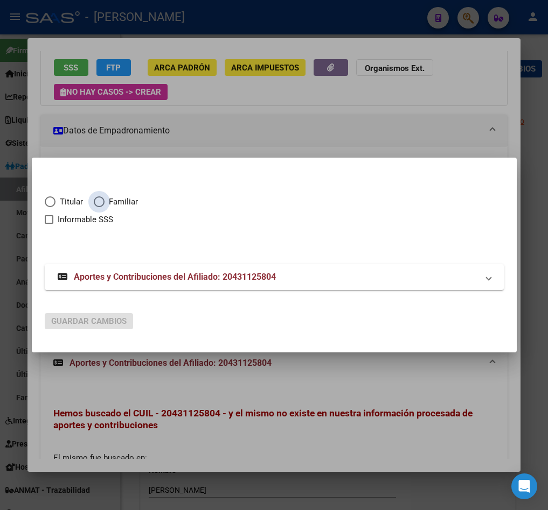
click at [116, 201] on span "Familiar" at bounding box center [120, 202] width 33 height 12
click at [104, 201] on input "Familiar" at bounding box center [99, 202] width 11 height 11
radio input "true"
checkbox input "true"
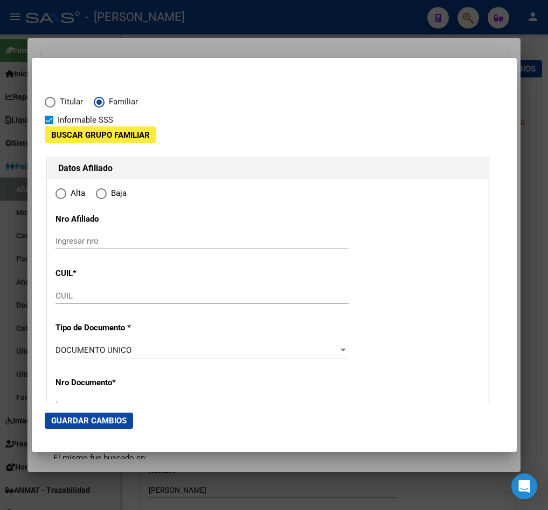
type input "20-43112580-4"
type input "43112580"
type input "MORAN NEIRA"
type input "JAIR"
type input "2001-01-18"
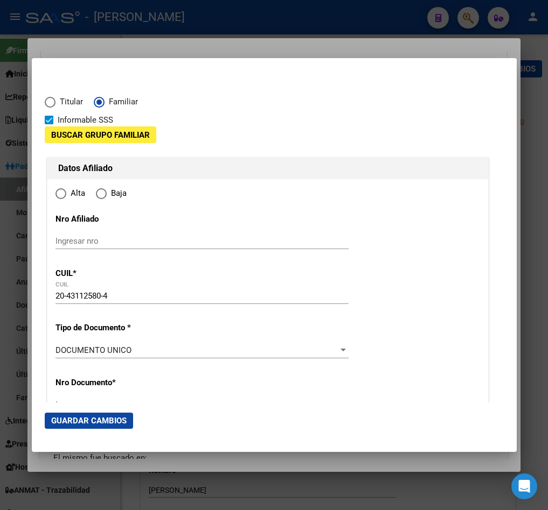
type input "TRELEW"
type input "9100"
type input "28 DE JULIO"
type input "2155"
radio input "true"
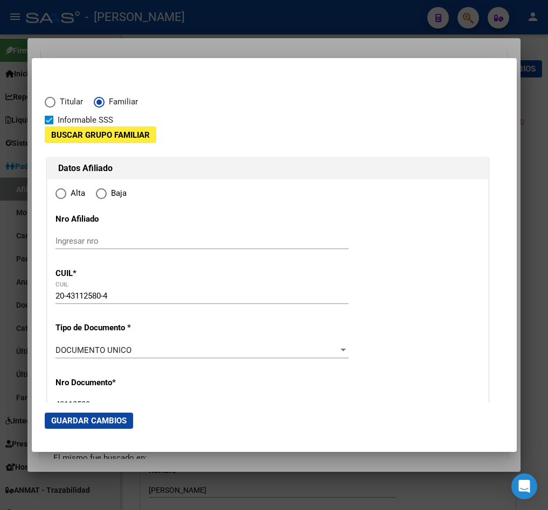
type input "TRELEW"
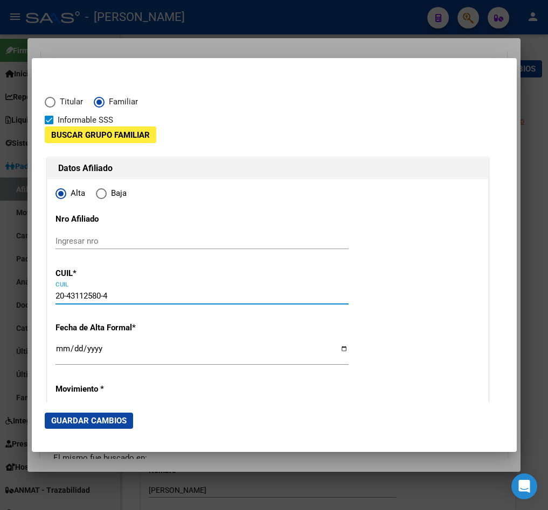
drag, startPoint x: 127, startPoint y: 294, endPoint x: 25, endPoint y: 299, distance: 101.9
click at [25, 299] on div "43112580 Buscar (apellido, dni, cuil, nro traspaso, cuit, obra social) search ¿…" at bounding box center [274, 255] width 548 height 510
click at [109, 246] on input "Ingresar nro" at bounding box center [201, 241] width 293 height 10
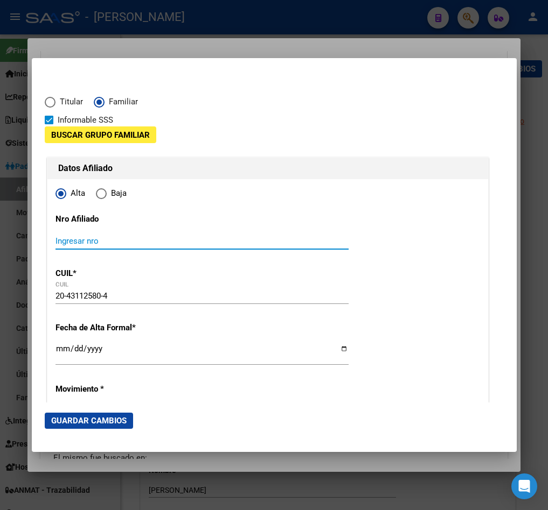
paste input "20-43112580-4"
type input "20-43112580-4"
click at [108, 137] on span "Buscar Grupo Familiar" at bounding box center [100, 135] width 99 height 10
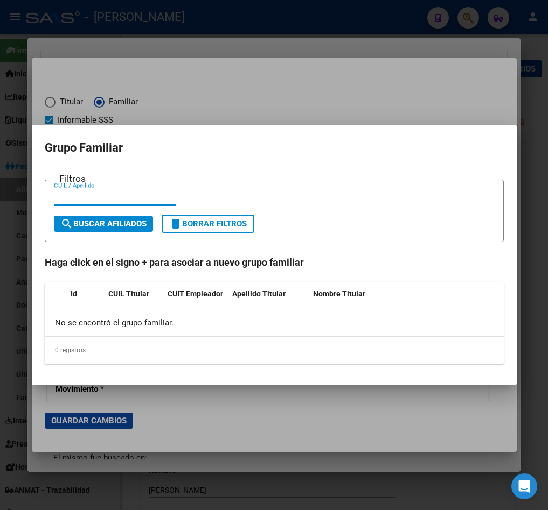
paste input "20188635467"
type input "20188635467"
click at [118, 216] on button "search Buscar Afiliados" at bounding box center [103, 224] width 99 height 16
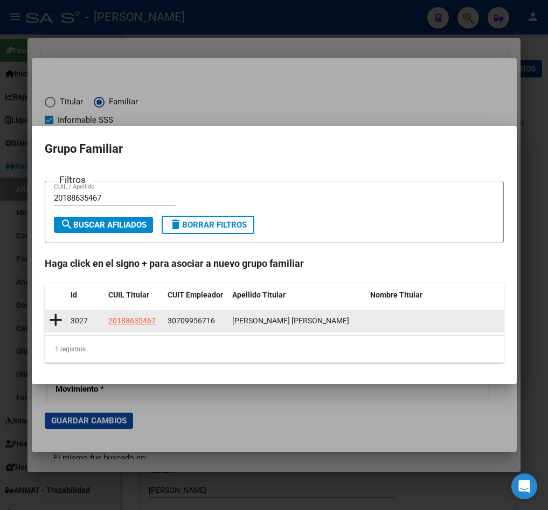
click at [57, 330] on datatable-body-cell at bounding box center [56, 321] width 22 height 21
click at [55, 320] on icon at bounding box center [55, 320] width 13 height 15
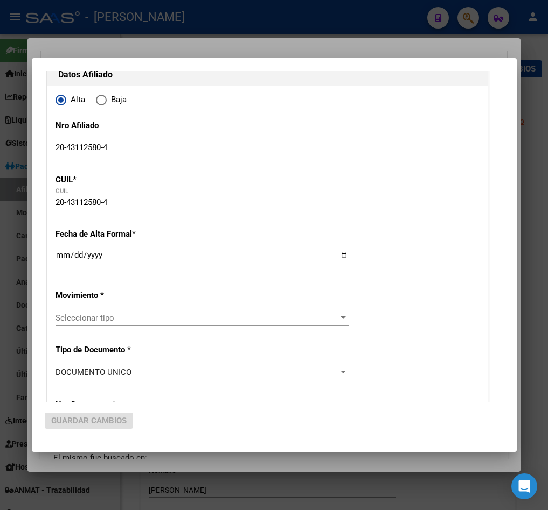
scroll to position [162, 0]
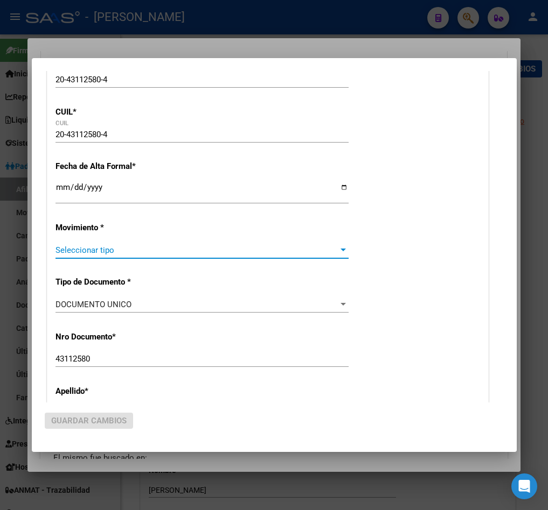
click at [96, 251] on span "Seleccionar tipo" at bounding box center [196, 251] width 283 height 10
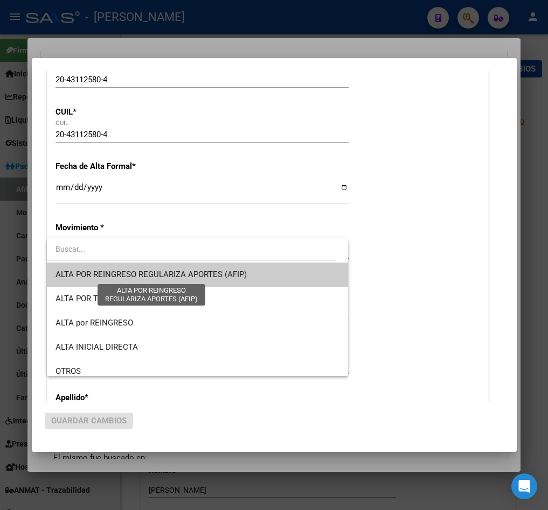
type input "30-70995671-6"
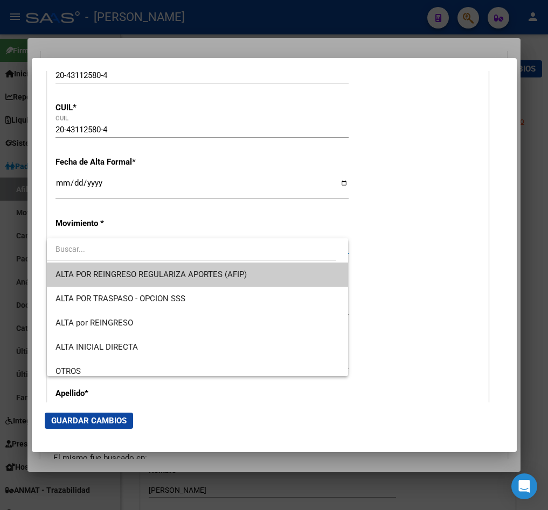
scroll to position [157, 0]
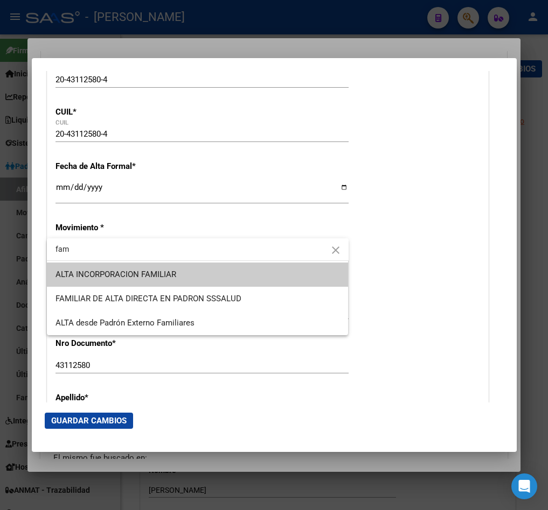
type input "fam"
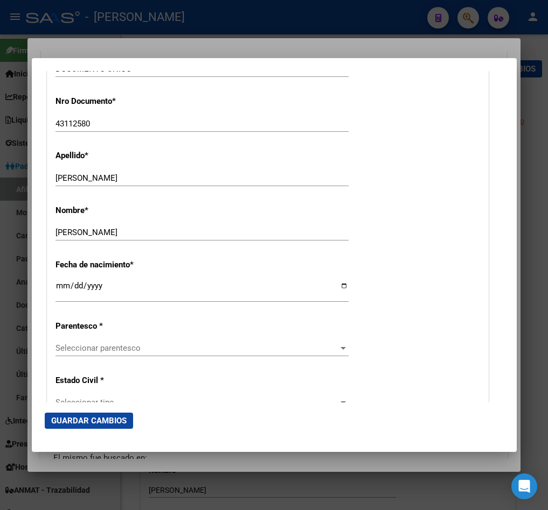
scroll to position [400, 0]
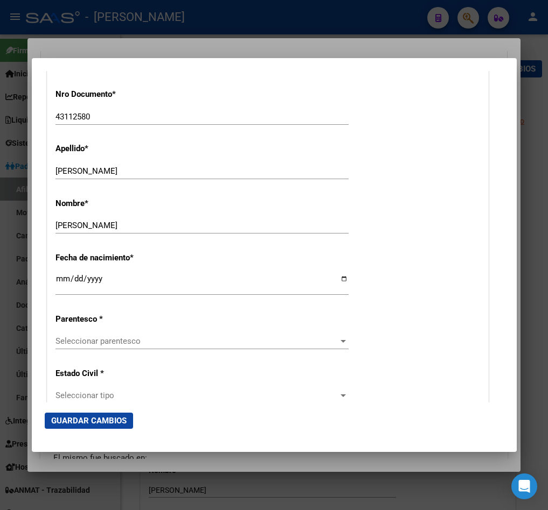
click at [122, 336] on div "Seleccionar parentesco Seleccionar parentesco" at bounding box center [201, 341] width 293 height 16
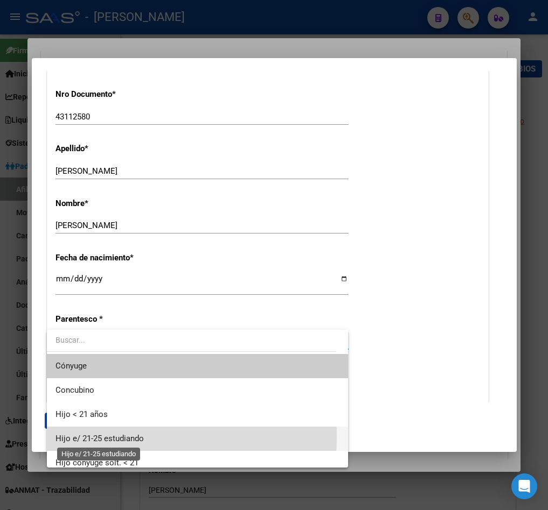
click at [123, 437] on span "Hijo e/ 21-25 estudiando" at bounding box center [99, 439] width 88 height 10
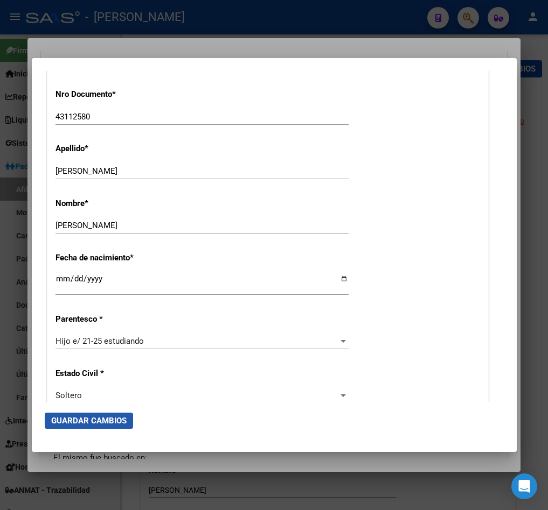
click at [113, 417] on span "Guardar Cambios" at bounding box center [88, 421] width 75 height 10
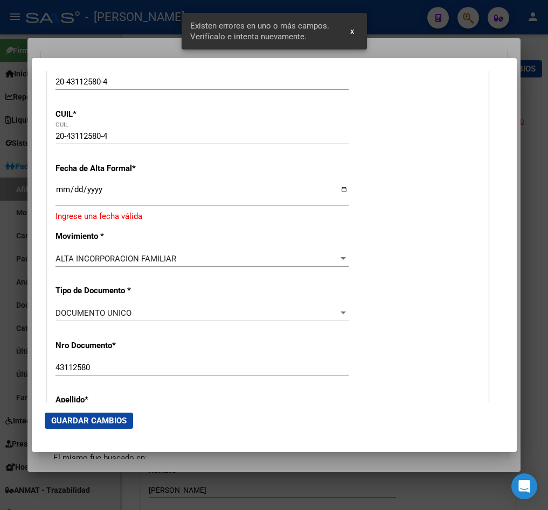
scroll to position [162, 0]
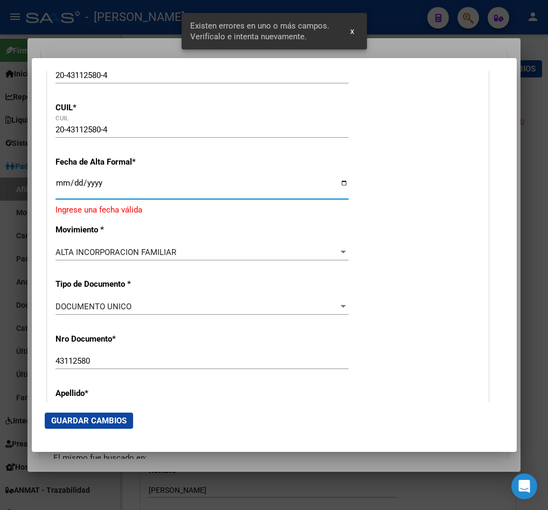
click at [60, 181] on input "Ingresar fecha" at bounding box center [201, 187] width 293 height 17
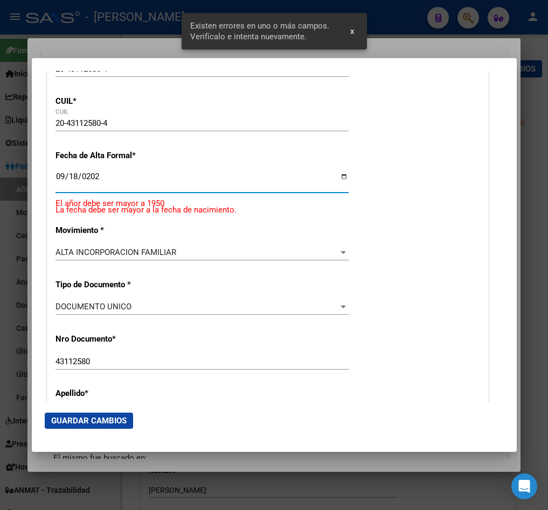
type input "[DATE]"
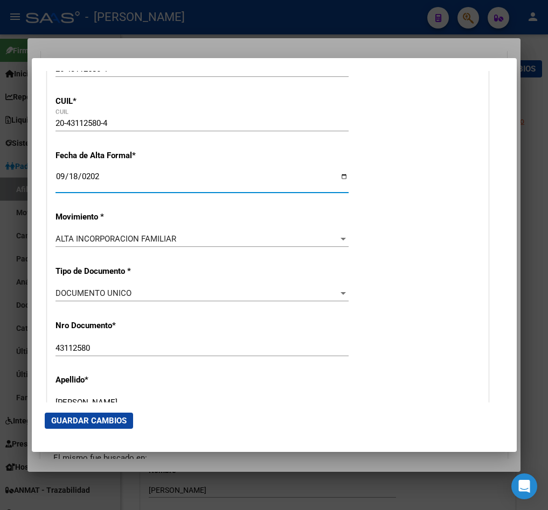
scroll to position [155, 0]
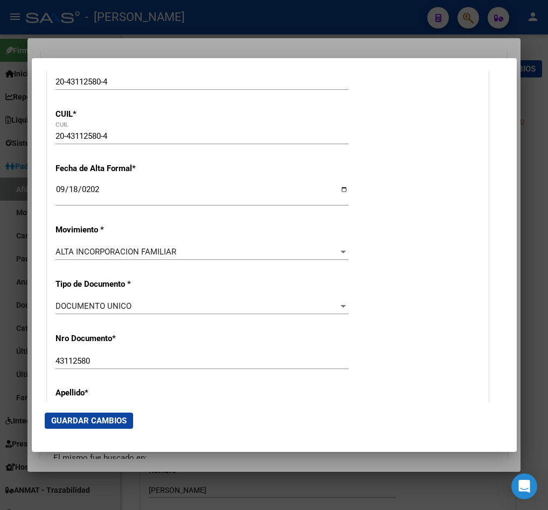
click at [99, 411] on mat-dialog-actions "Guardar Cambios" at bounding box center [274, 421] width 459 height 37
click at [99, 416] on span "Guardar Cambios" at bounding box center [88, 421] width 75 height 10
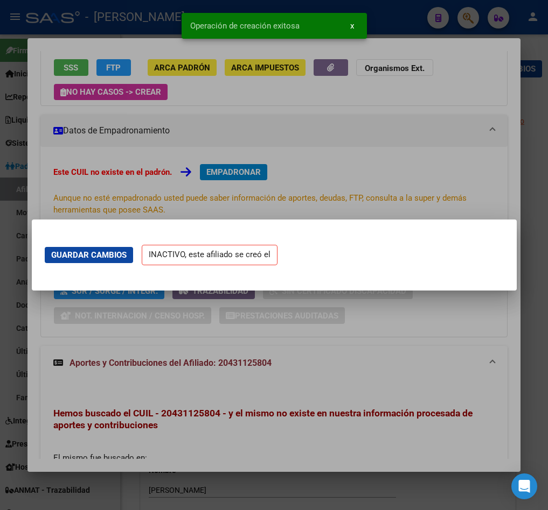
scroll to position [0, 0]
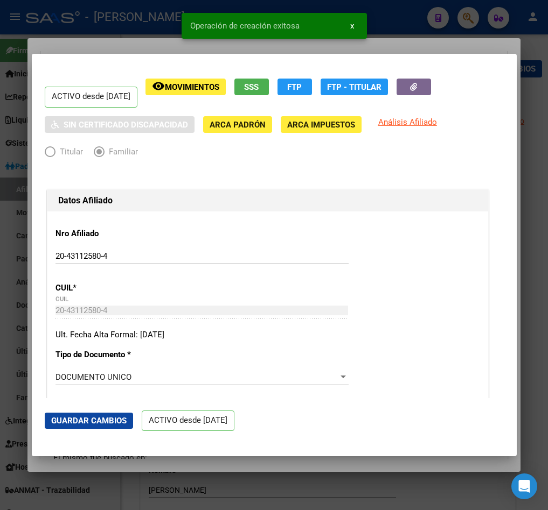
click at [23, 165] on div at bounding box center [274, 255] width 548 height 510
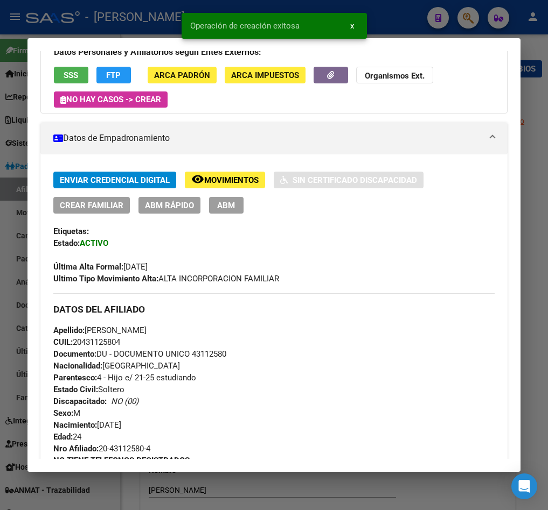
scroll to position [485, 0]
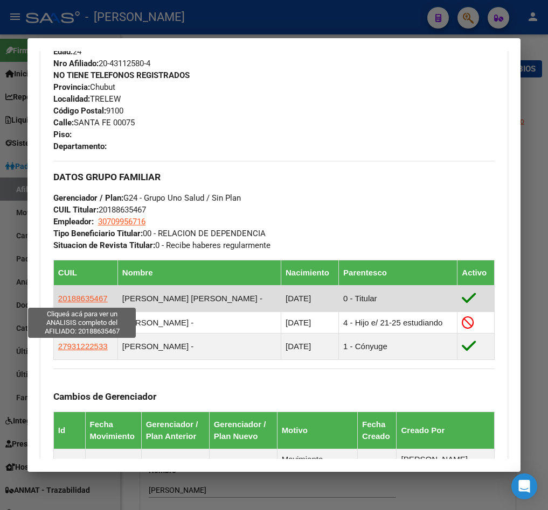
drag, startPoint x: 106, startPoint y: 299, endPoint x: 58, endPoint y: 298, distance: 47.4
click at [58, 298] on td "20188635467" at bounding box center [85, 299] width 64 height 26
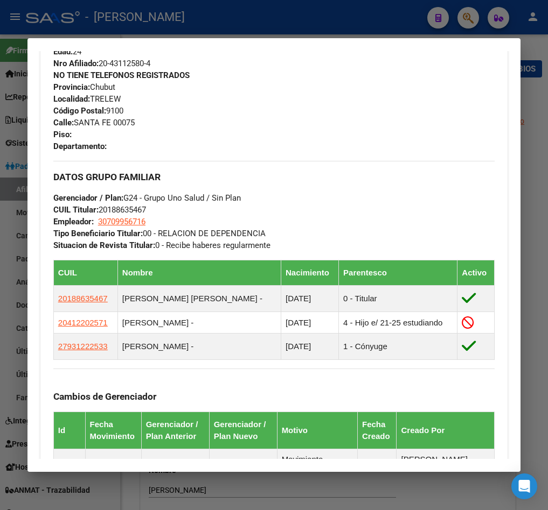
copy span "20188635467"
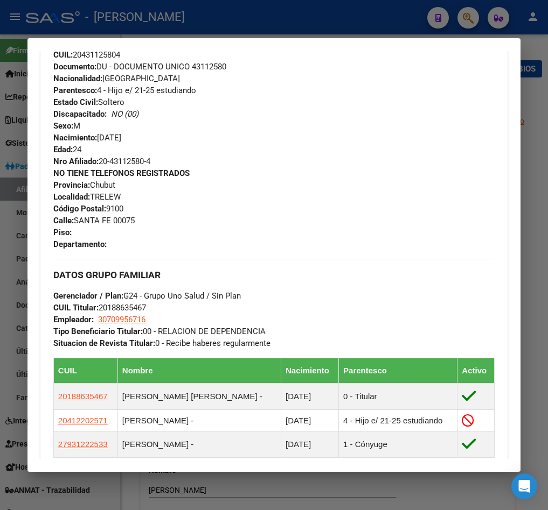
scroll to position [162, 0]
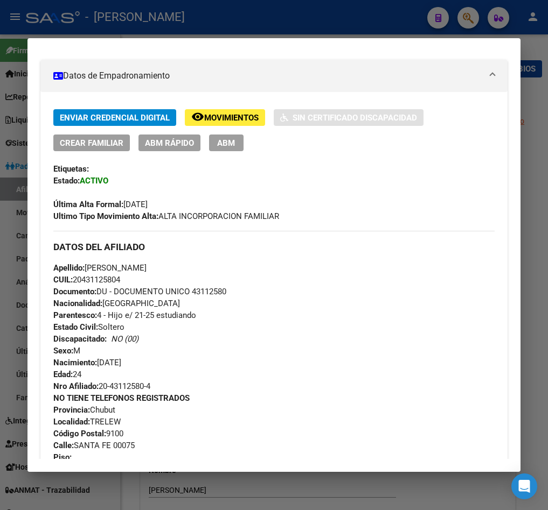
click at [2, 94] on div at bounding box center [274, 255] width 548 height 510
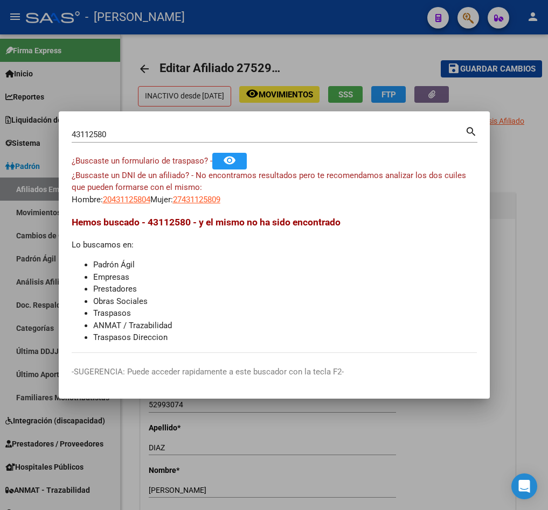
click at [237, 51] on div at bounding box center [274, 255] width 548 height 510
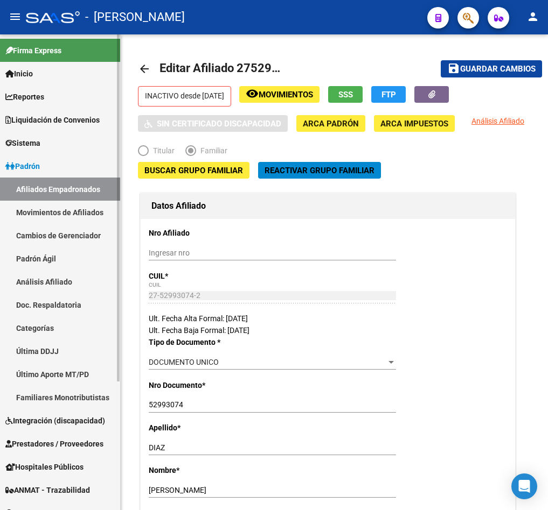
click at [67, 181] on link "Afiliados Empadronados" at bounding box center [60, 189] width 120 height 23
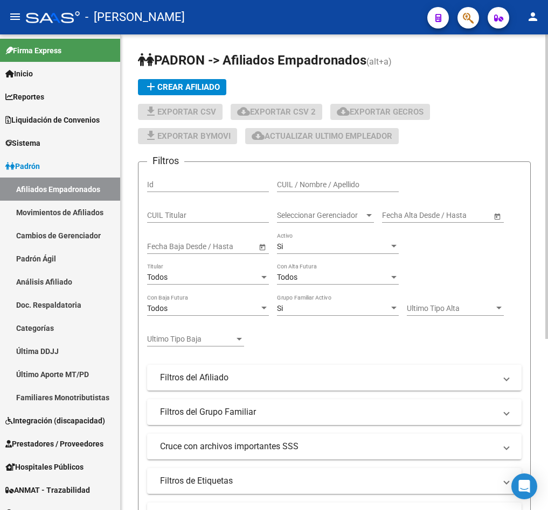
click at [239, 219] on input "CUIL Titular" at bounding box center [208, 215] width 122 height 9
paste input "20188635467"
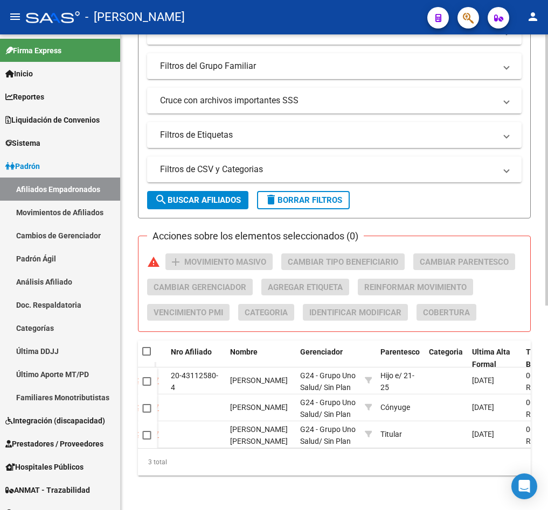
scroll to position [359, 0]
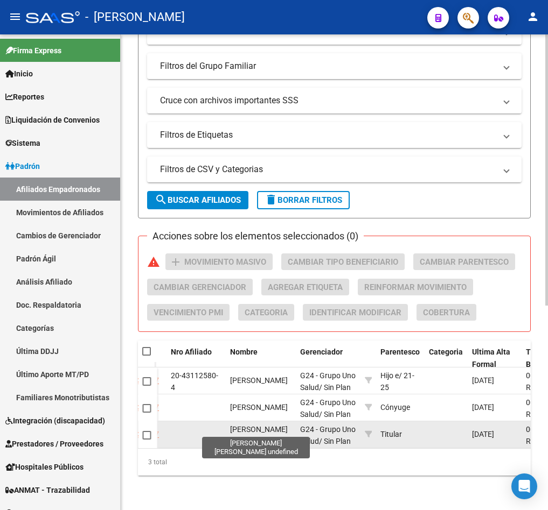
type input "20188635467"
drag, startPoint x: 233, startPoint y: 417, endPoint x: 280, endPoint y: 432, distance: 49.6
click at [280, 432] on div "MORAN VERA JOSE ANTONIO" at bounding box center [260, 434] width 61 height 23
copy span "MORAN VERA JOSE ANTONIO"
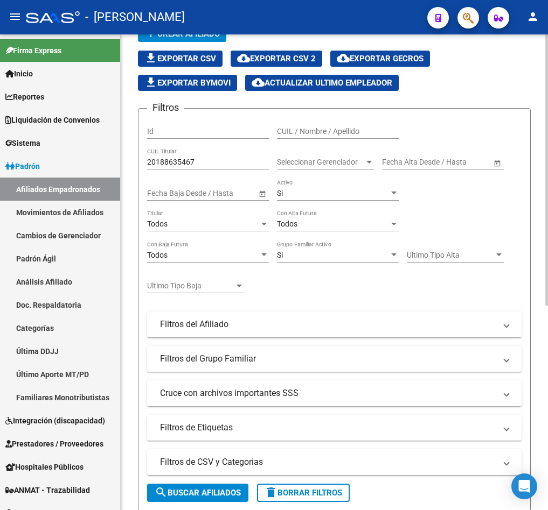
scroll to position [0, 0]
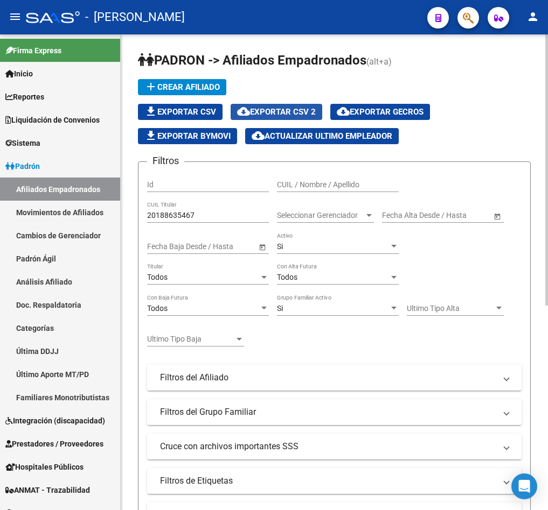
click at [304, 113] on span "cloud_download Exportar CSV 2" at bounding box center [276, 112] width 79 height 10
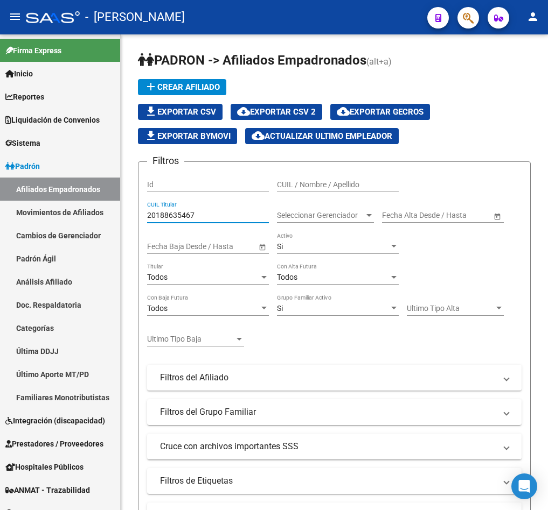
drag, startPoint x: 262, startPoint y: 220, endPoint x: -550, endPoint y: 204, distance: 812.8
click at [0, 204] on html "menu - osetya person Firma Express Inicio Calendario SSS Instructivos Contacto …" at bounding box center [274, 255] width 548 height 510
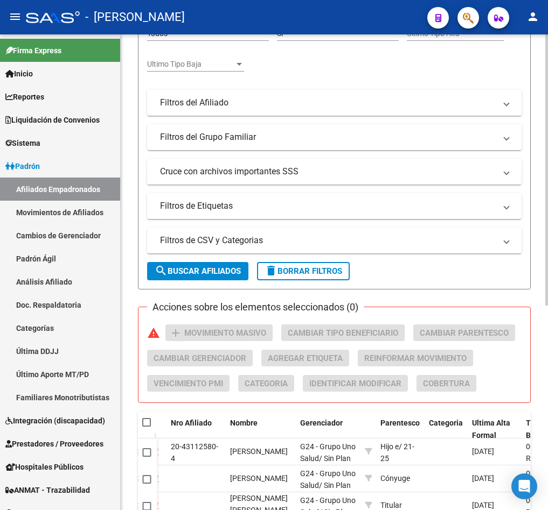
scroll to position [323, 0]
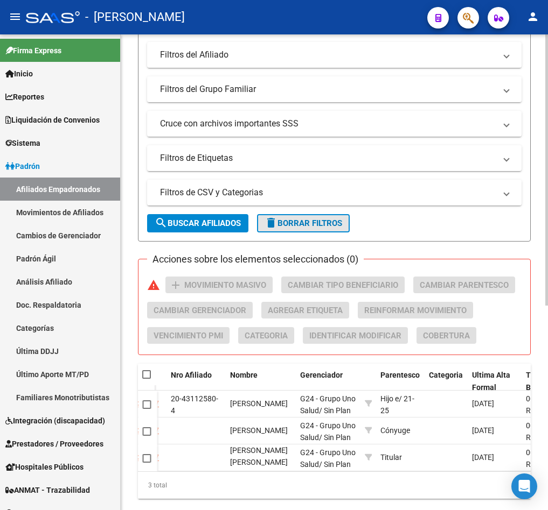
click at [284, 225] on span "delete Borrar Filtros" at bounding box center [303, 224] width 78 height 10
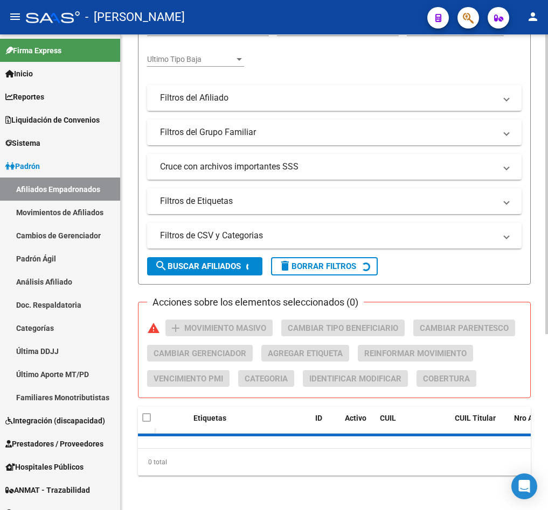
scroll to position [0, 0]
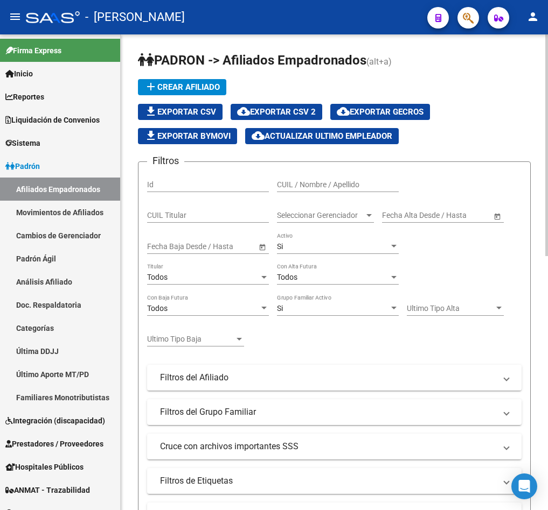
click at [342, 213] on span "Seleccionar Gerenciador" at bounding box center [320, 215] width 87 height 9
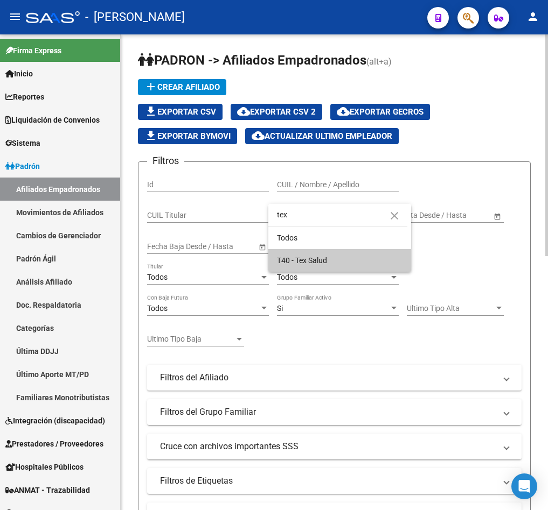
type input "tex"
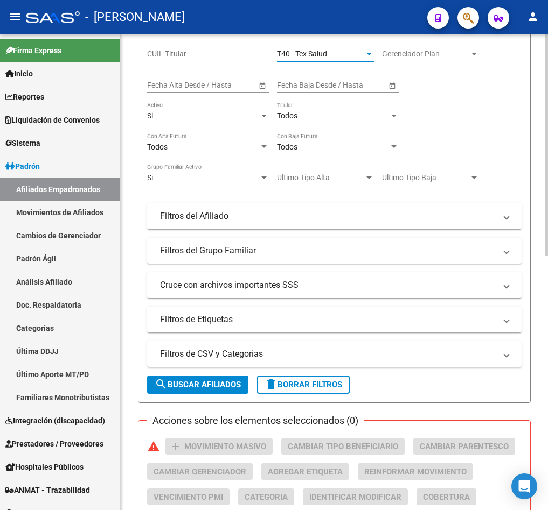
click at [215, 385] on span "search Buscar Afiliados" at bounding box center [198, 385] width 86 height 10
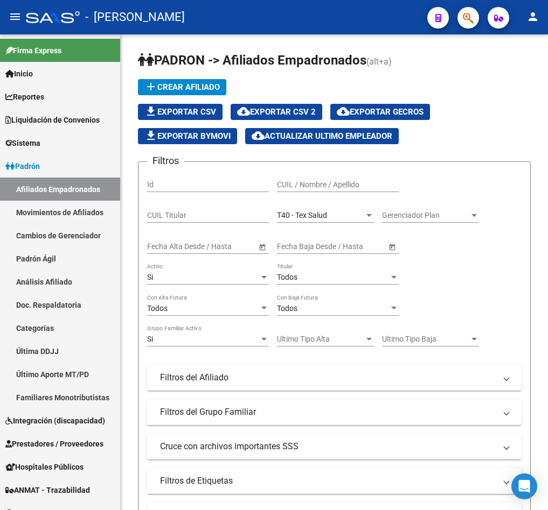
click at [275, 110] on span "cloud_download Exportar CSV 2" at bounding box center [276, 112] width 79 height 10
click at [459, 10] on button "button" at bounding box center [468, 18] width 22 height 22
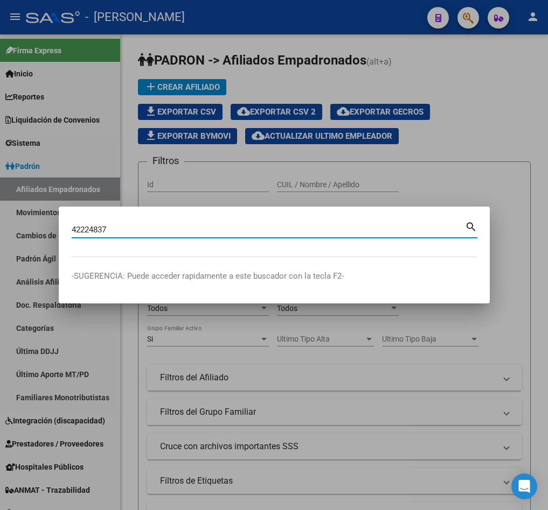
type input "42224837"
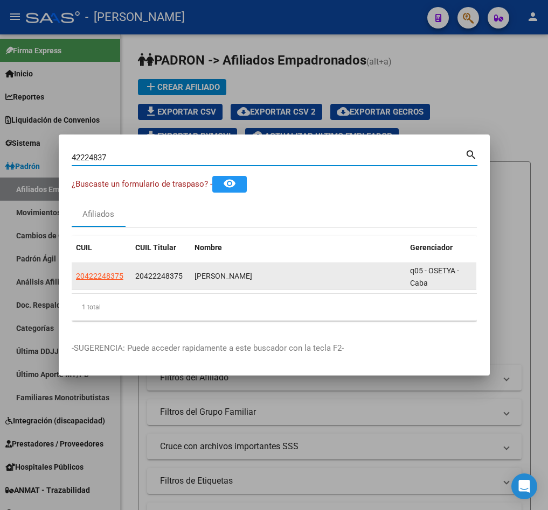
click at [138, 274] on span "20422248375" at bounding box center [158, 276] width 47 height 9
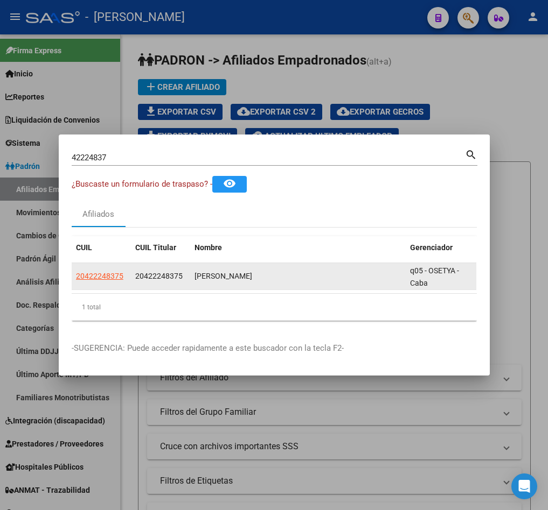
click at [138, 274] on span "20422248375" at bounding box center [158, 276] width 47 height 9
copy span "20422248375"
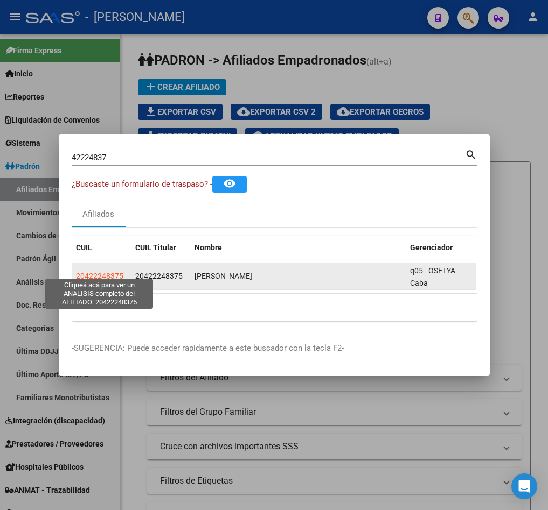
click at [105, 272] on span "20422248375" at bounding box center [99, 276] width 47 height 9
type textarea "20422248375"
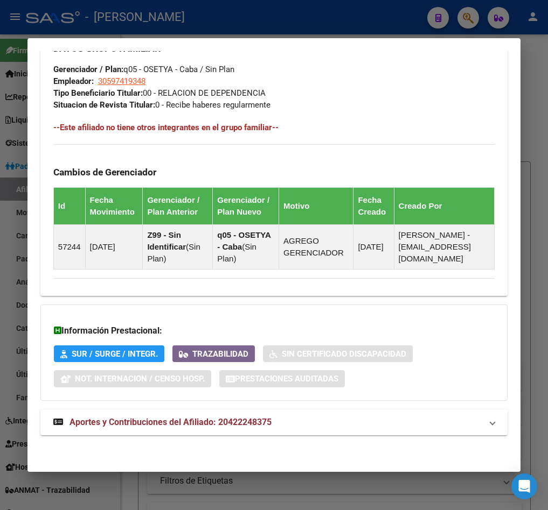
scroll to position [674, 0]
click at [211, 417] on span "Aportes y Contribuciones del Afiliado: 20422248375" at bounding box center [170, 422] width 202 height 10
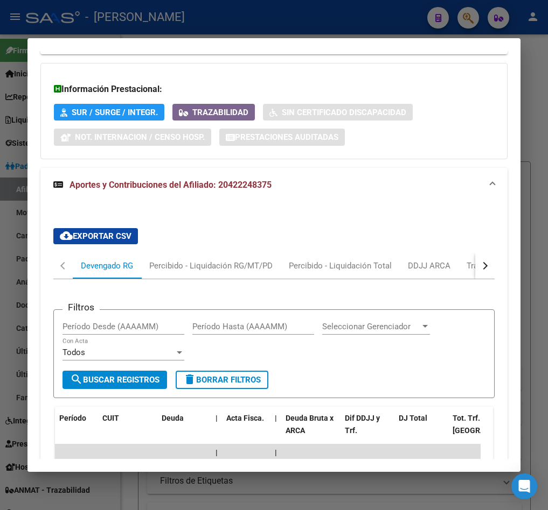
scroll to position [898, 0]
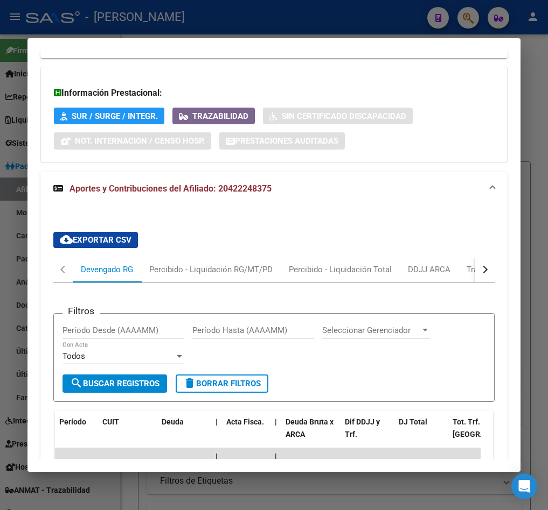
click at [480, 273] on div "button" at bounding box center [484, 269] width 8 height 8
click at [424, 276] on div "ARCA Relaciones Laborales" at bounding box center [408, 270] width 101 height 12
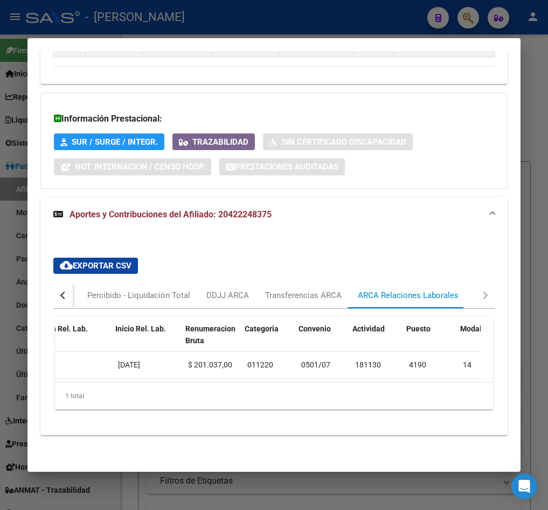
scroll to position [0, 236]
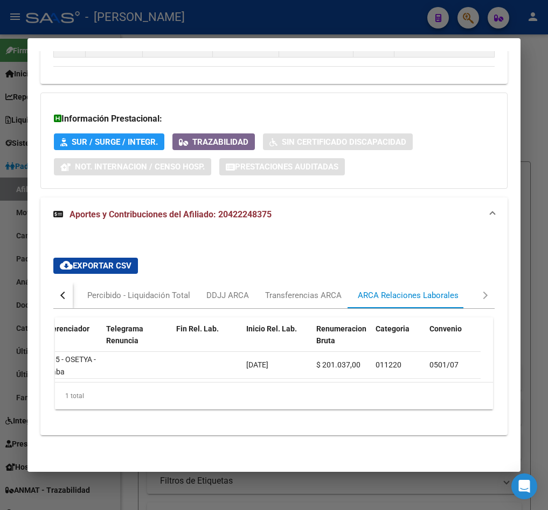
click at [18, 144] on div at bounding box center [274, 255] width 548 height 510
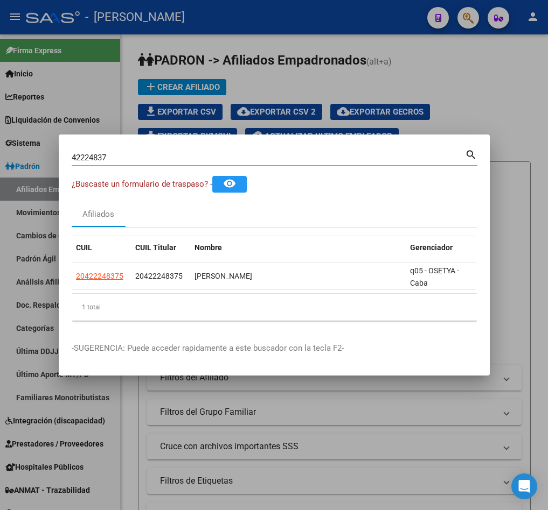
click at [111, 153] on input "42224837" at bounding box center [268, 158] width 393 height 10
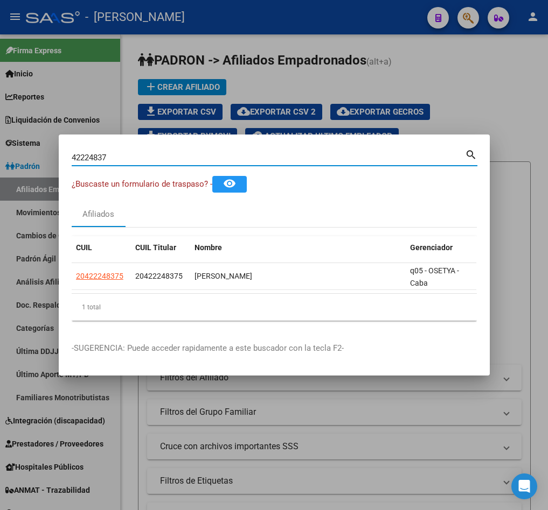
click at [111, 153] on input "42224837" at bounding box center [268, 158] width 393 height 10
paste input "20322711159"
type input "20322711159"
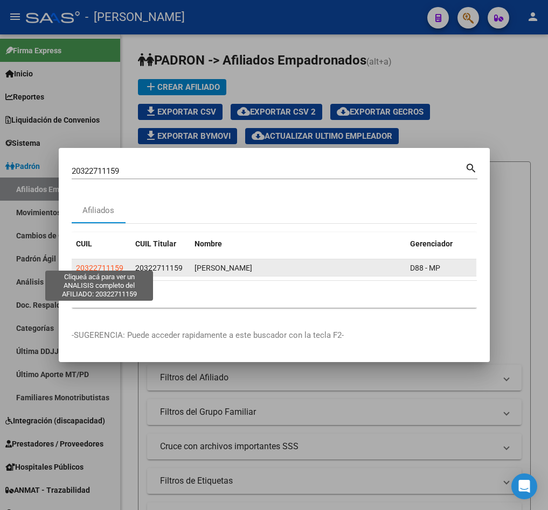
click at [110, 264] on span "20322711159" at bounding box center [99, 268] width 47 height 9
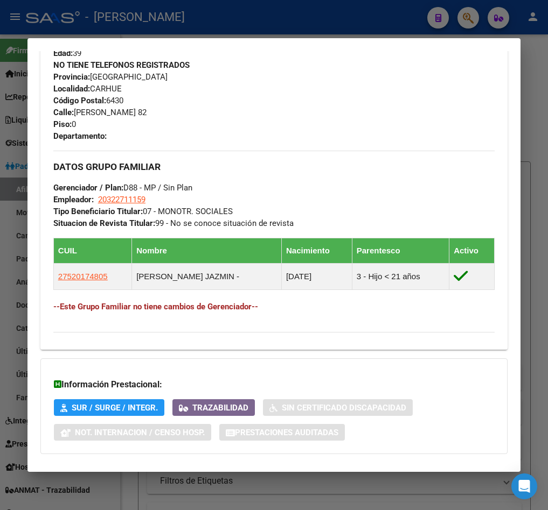
scroll to position [621, 0]
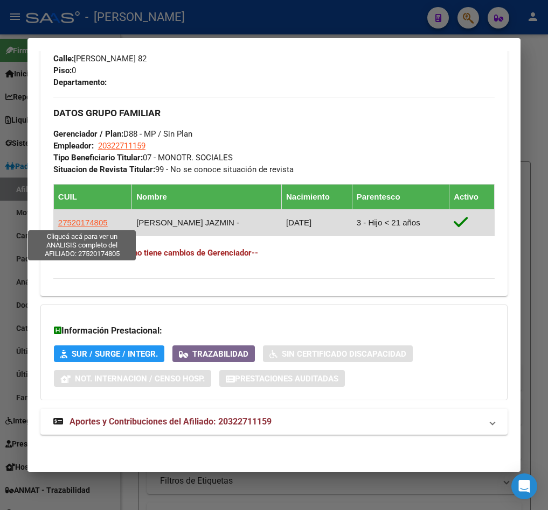
click at [81, 223] on span "27520174805" at bounding box center [83, 222] width 50 height 9
type textarea "27520174805"
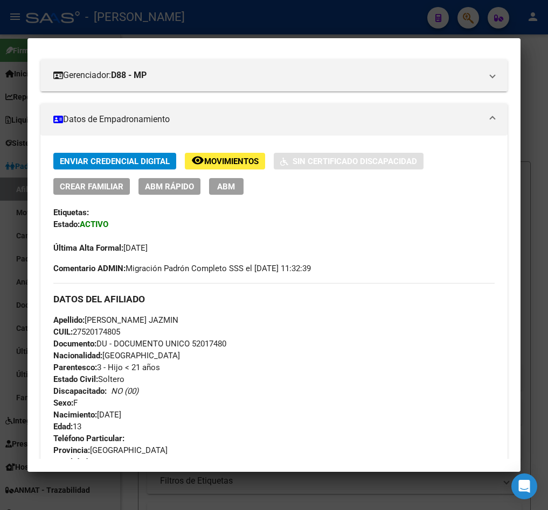
scroll to position [162, 0]
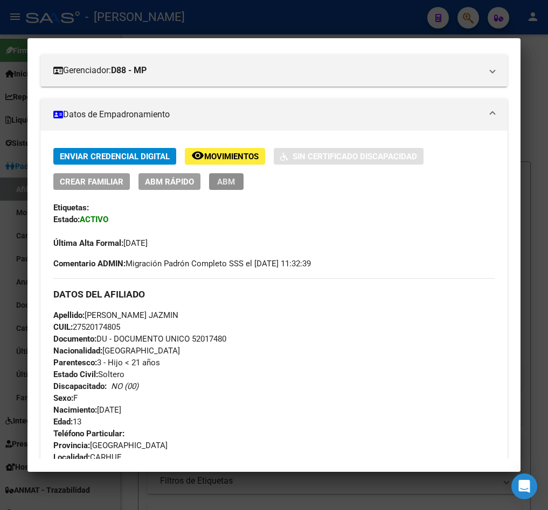
click at [221, 185] on span "ABM" at bounding box center [226, 182] width 18 height 10
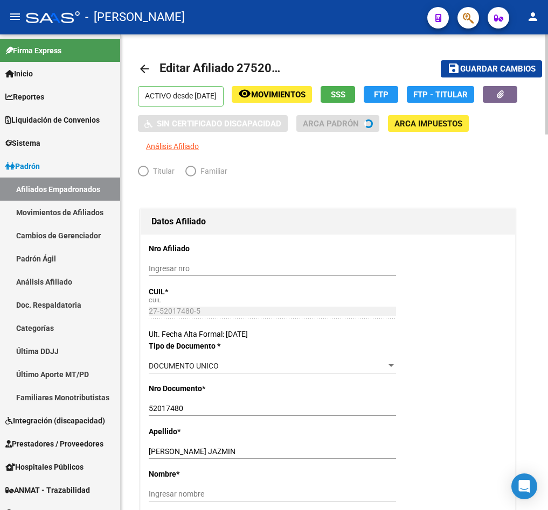
radio input "true"
type input "20-32271115-9"
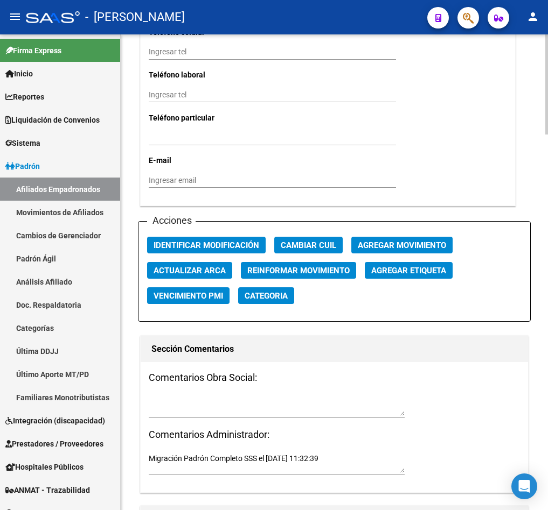
scroll to position [1131, 0]
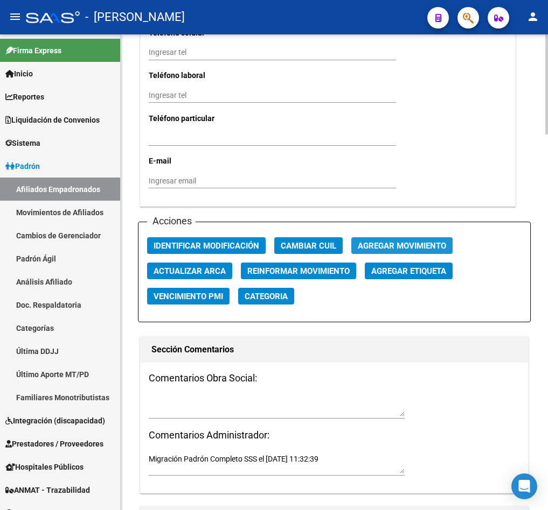
click at [373, 251] on span "Agregar Movimiento" at bounding box center [402, 246] width 88 height 10
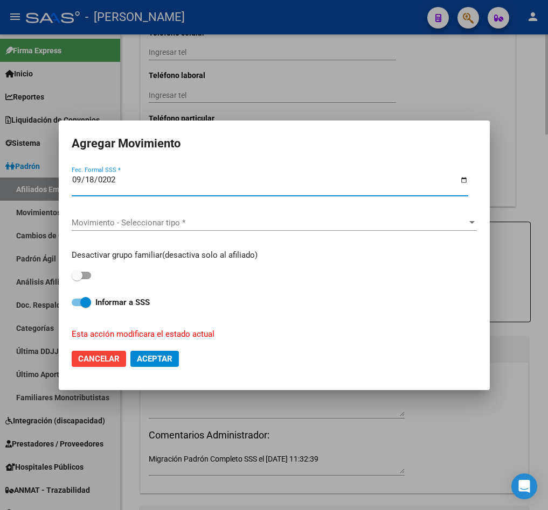
type input "[DATE]"
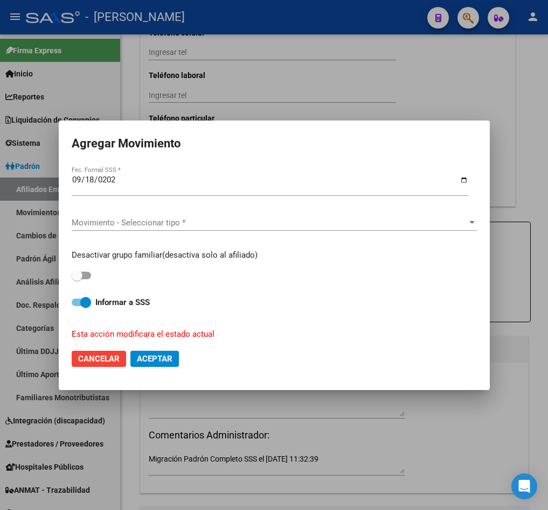
click at [215, 229] on div "Movimiento - Seleccionar tipo * Movimiento - Seleccionar tipo *" at bounding box center [274, 223] width 405 height 16
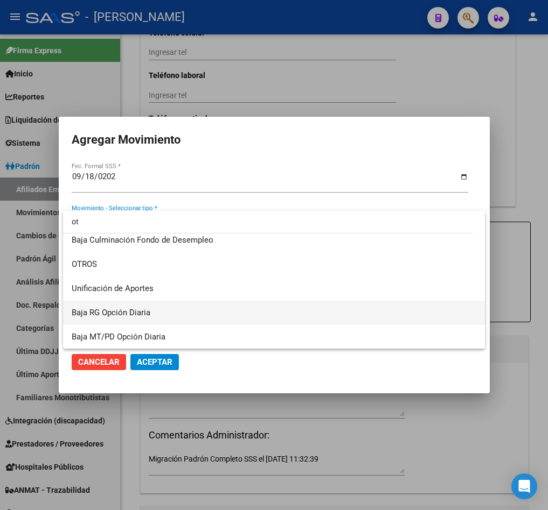
scroll to position [0, 0]
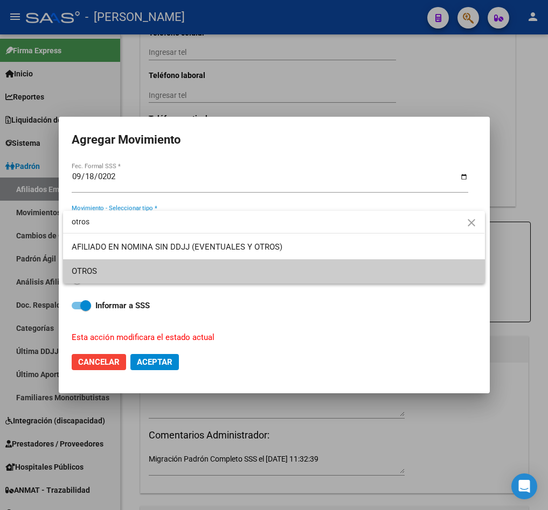
type input "otros"
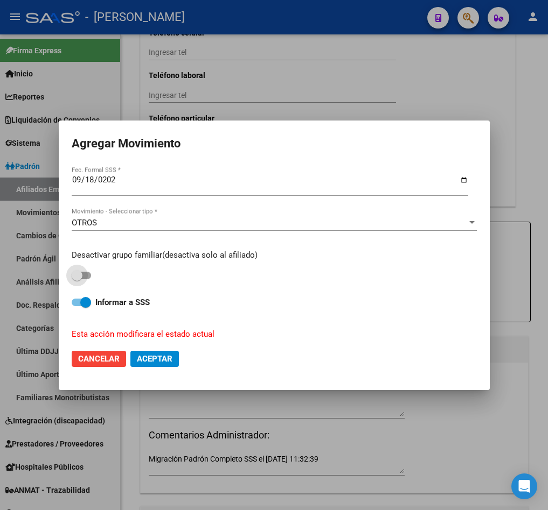
click at [78, 274] on span at bounding box center [77, 275] width 11 height 11
click at [77, 279] on input "checkbox" at bounding box center [76, 279] width 1 height 1
checkbox input "true"
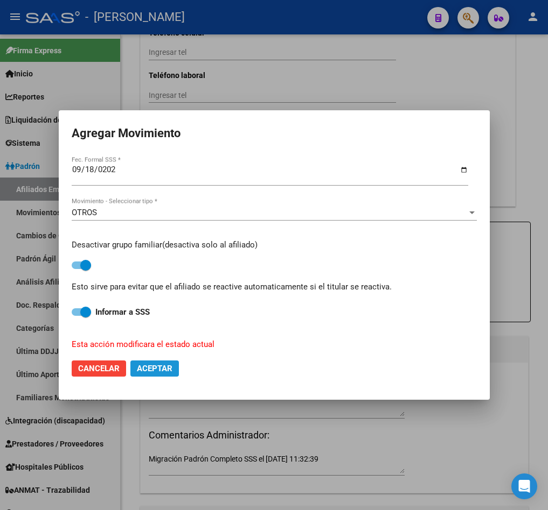
click at [164, 368] on span "Aceptar" at bounding box center [155, 369] width 36 height 10
checkbox input "false"
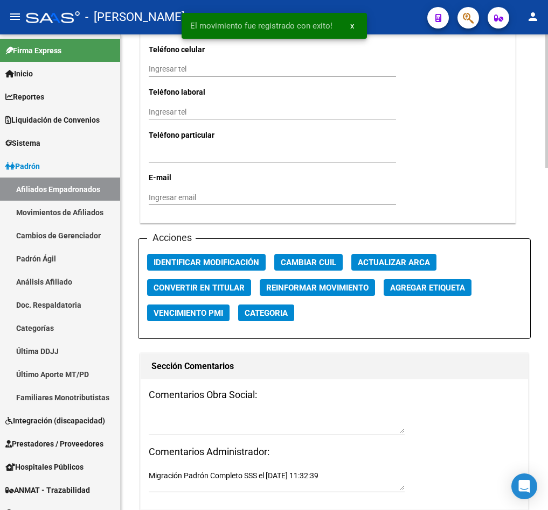
click at [238, 430] on textarea at bounding box center [277, 423] width 256 height 20
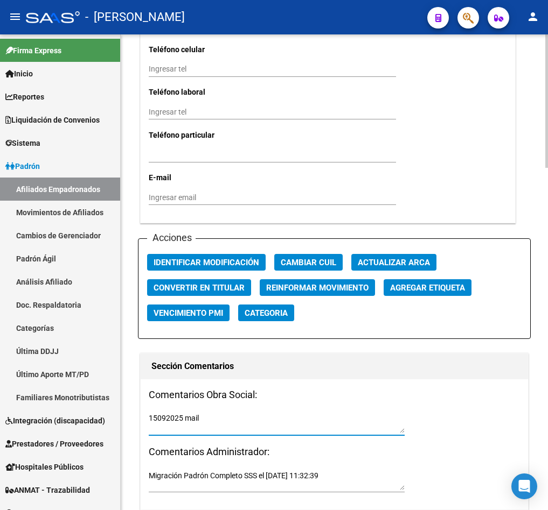
paste textarea "jueves 18/9/2025 12:29"
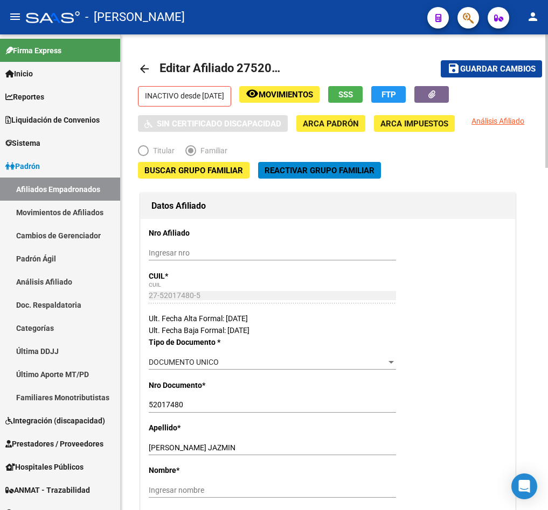
type textarea "15092025 mail jueves 18/9/2025 12:29"
drag, startPoint x: 505, startPoint y: 70, endPoint x: 387, endPoint y: 70, distance: 117.9
click at [506, 70] on span "Guardar cambios" at bounding box center [497, 70] width 75 height 10
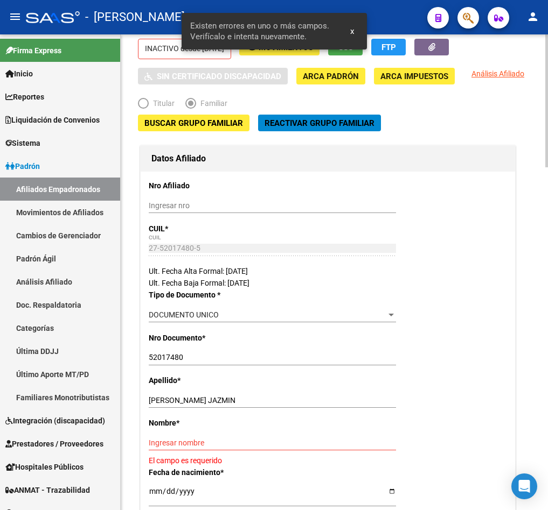
scroll to position [81, 0]
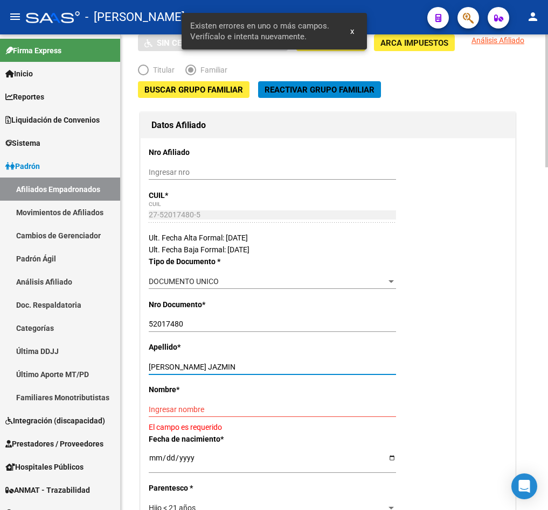
drag, startPoint x: 244, startPoint y: 372, endPoint x: 185, endPoint y: 365, distance: 60.1
click at [185, 365] on input "CONRADT CRISTAL JAZMIN" at bounding box center [272, 367] width 247 height 9
type input "CONRADT"
click at [187, 396] on div "Nombre * Ingresar nombre El campo es requerido" at bounding box center [328, 408] width 358 height 49
click at [199, 402] on div "Ingresar nombre" at bounding box center [272, 409] width 247 height 15
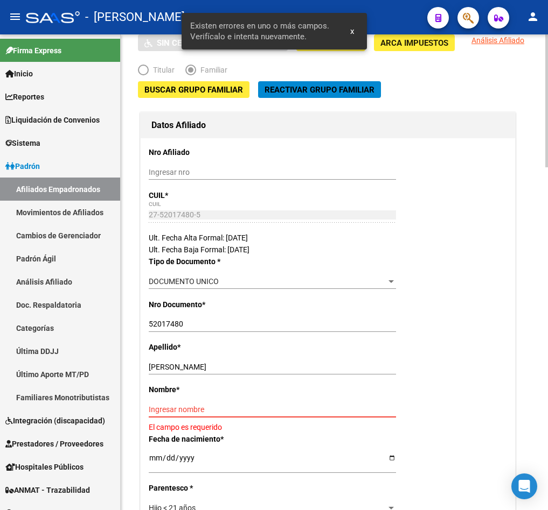
click at [205, 406] on input "Ingresar nombre" at bounding box center [272, 409] width 247 height 9
paste input "CRISTAL JAZMIN"
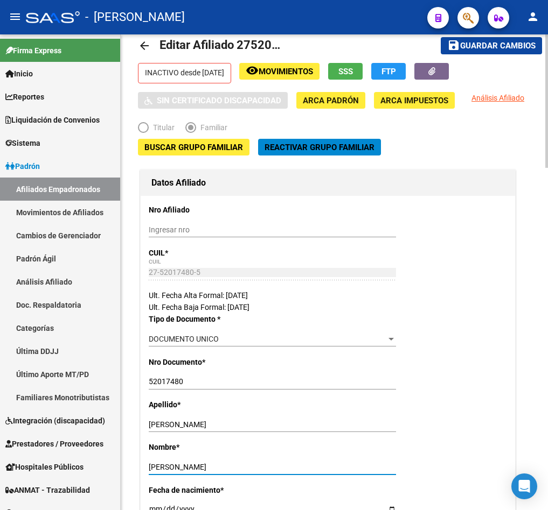
scroll to position [0, 0]
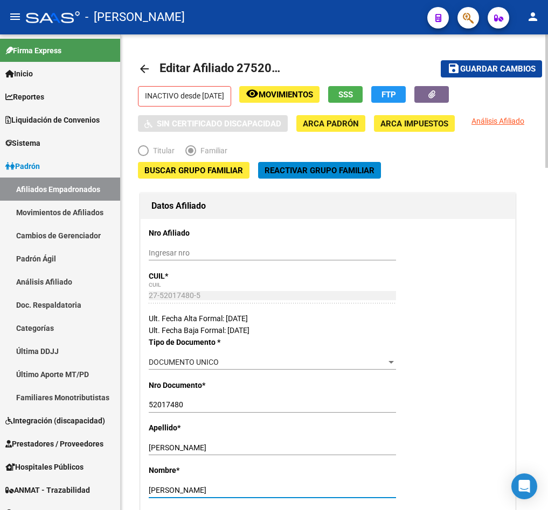
type input "CRISTAL JAZMIN"
click at [512, 69] on span "Guardar cambios" at bounding box center [497, 70] width 75 height 10
click at [475, 8] on div at bounding box center [464, 17] width 30 height 22
click at [474, 13] on button "button" at bounding box center [468, 18] width 22 height 22
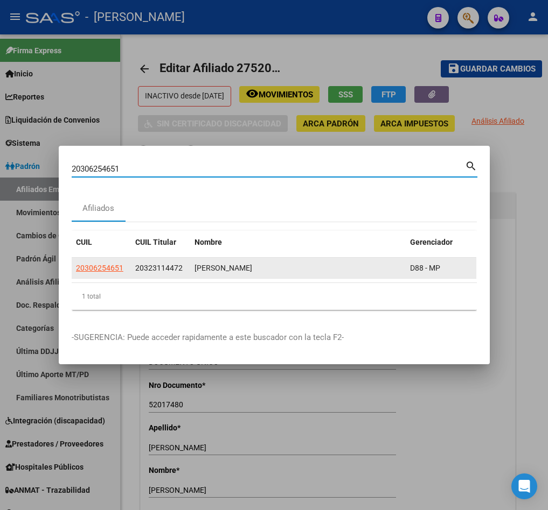
click at [152, 264] on span "20323114472" at bounding box center [158, 268] width 47 height 9
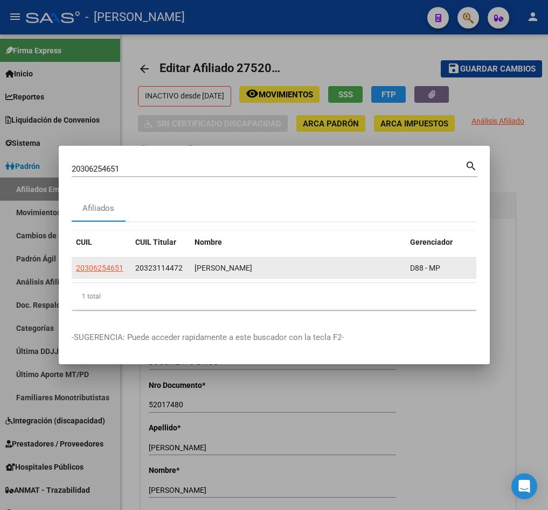
click at [152, 264] on span "20323114472" at bounding box center [158, 268] width 47 height 9
copy span "20323114472"
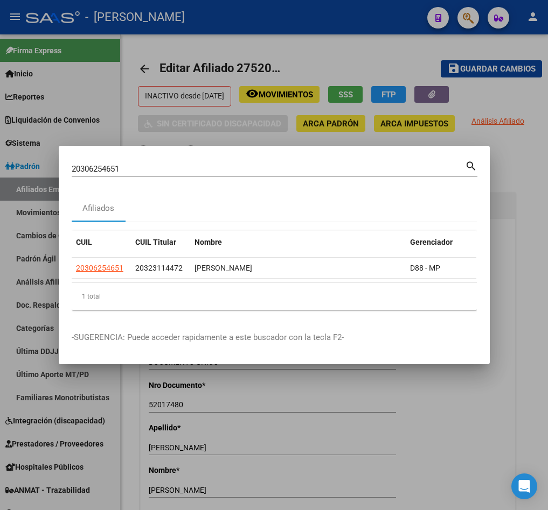
click at [133, 161] on div "20306254651 Buscar (apellido, dni, cuil, nro traspaso, cuit, obra social)" at bounding box center [268, 169] width 393 height 16
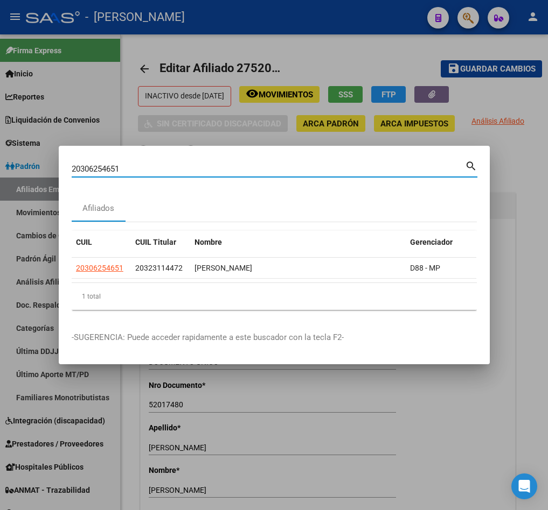
click at [133, 161] on div "20306254651 Buscar (apellido, dni, cuil, nro traspaso, cuit, obra social)" at bounding box center [268, 169] width 393 height 16
click at [133, 164] on input "20306254651" at bounding box center [268, 169] width 393 height 10
paste input "23114472"
type input "20323114472"
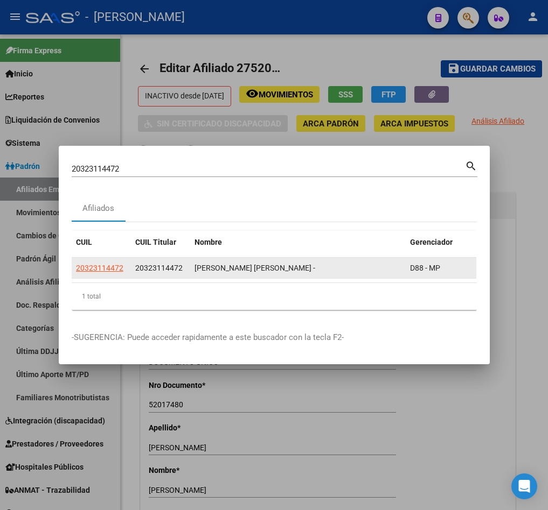
click at [94, 268] on app-link-go-to "20323114472" at bounding box center [99, 268] width 47 height 12
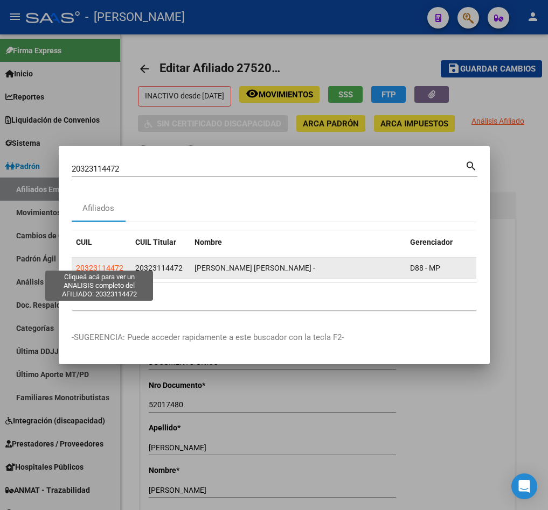
click at [94, 264] on span "20323114472" at bounding box center [99, 268] width 47 height 9
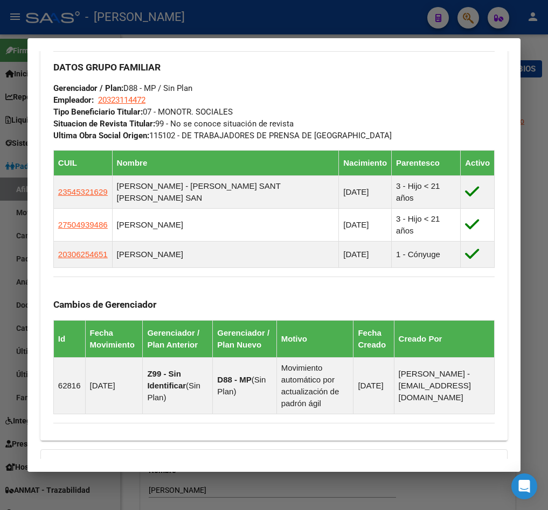
scroll to position [646, 0]
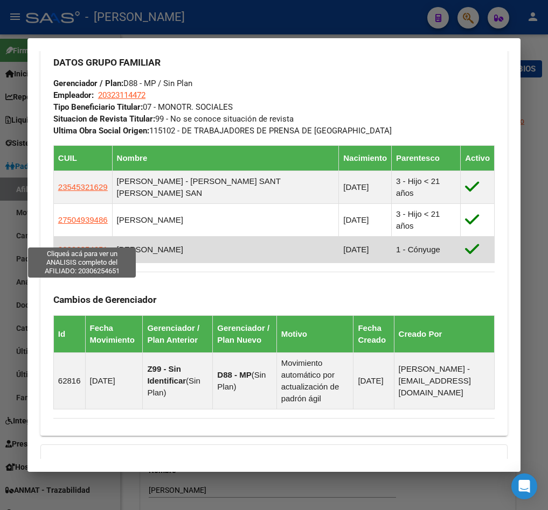
click at [88, 245] on span "20306254651" at bounding box center [83, 249] width 50 height 9
type textarea "20306254651"
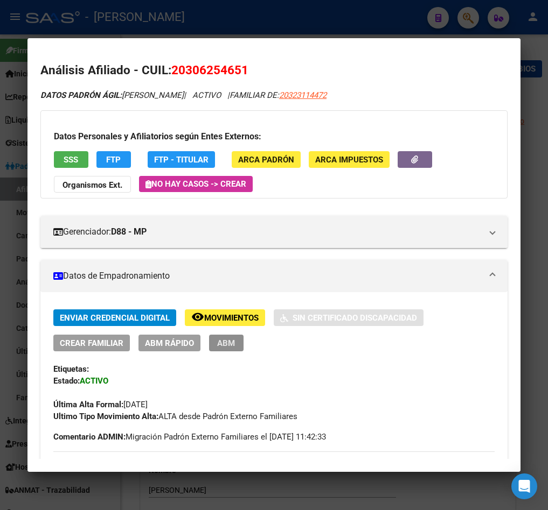
click at [223, 341] on span "ABM" at bounding box center [226, 344] width 18 height 10
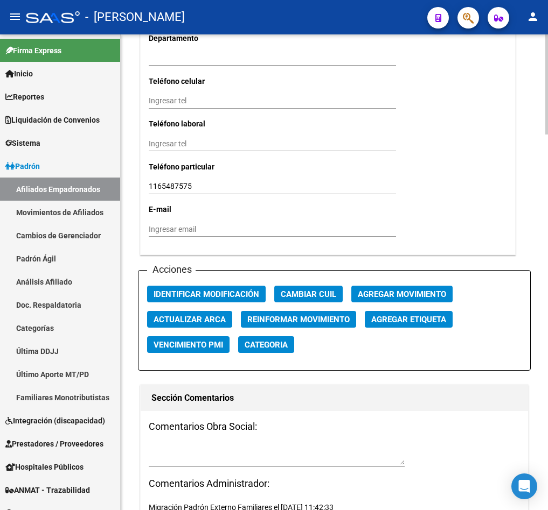
scroll to position [1292, 0]
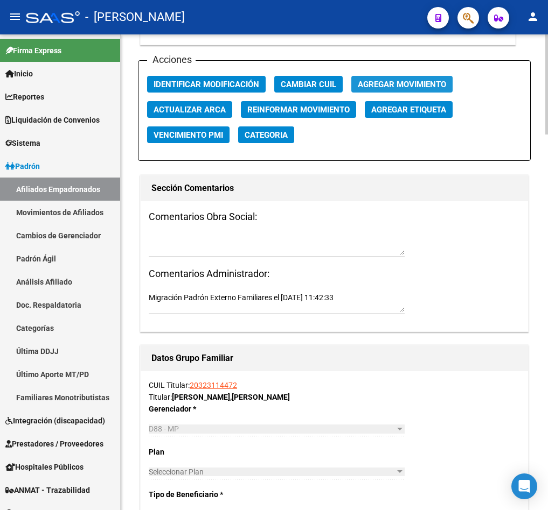
click at [401, 89] on span "Agregar Movimiento" at bounding box center [402, 85] width 88 height 10
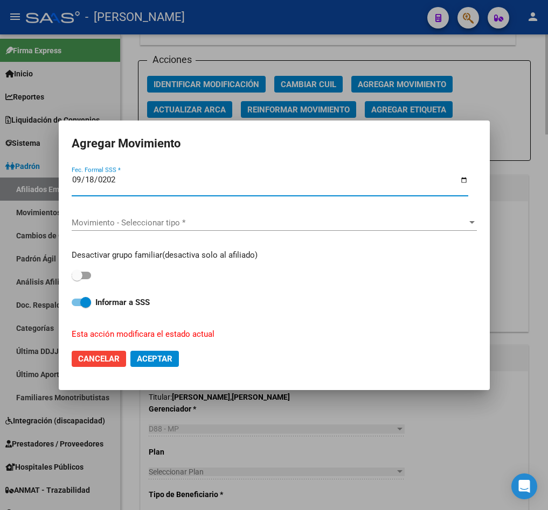
type input "[DATE]"
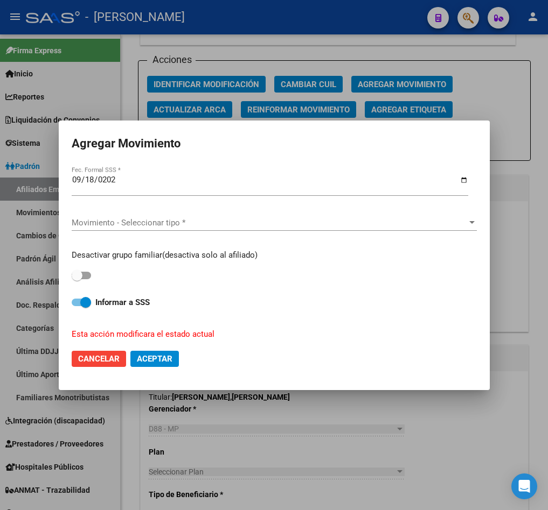
drag, startPoint x: 188, startPoint y: 233, endPoint x: 193, endPoint y: 223, distance: 10.8
click at [188, 233] on div "Movimiento - Seleccionar tipo * Movimiento - Seleccionar tipo *" at bounding box center [274, 228] width 405 height 26
click at [193, 223] on span "Movimiento - Seleccionar tipo *" at bounding box center [269, 223] width 395 height 10
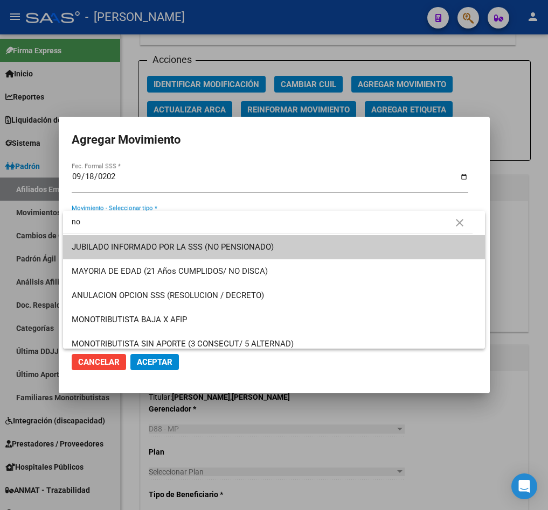
type input "n"
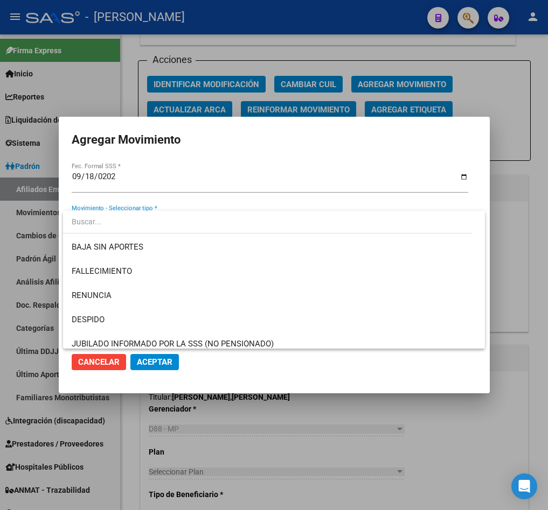
type input "n"
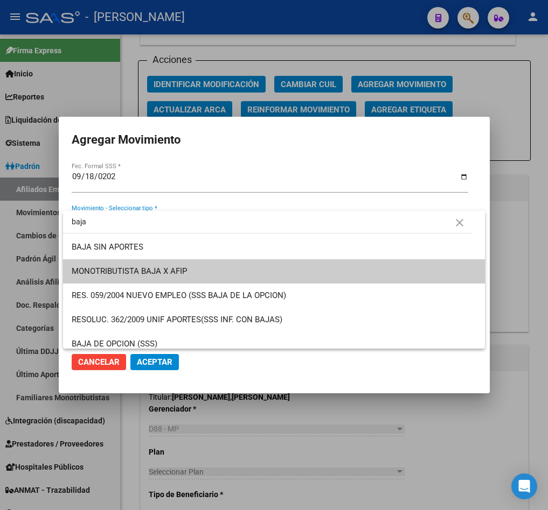
type input "baja"
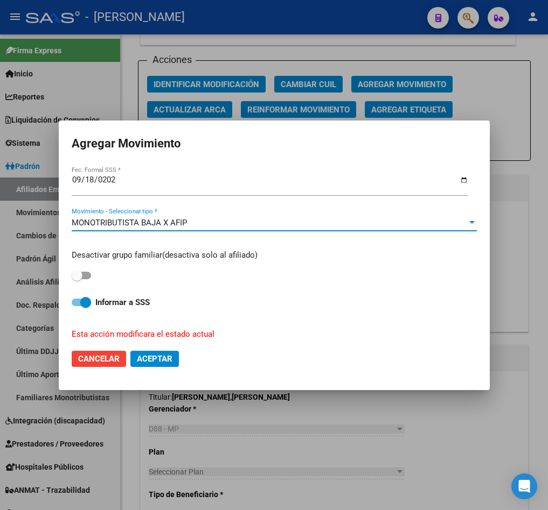
click at [193, 223] on div "MONOTRIBUTISTA BAJA X AFIP" at bounding box center [269, 223] width 395 height 10
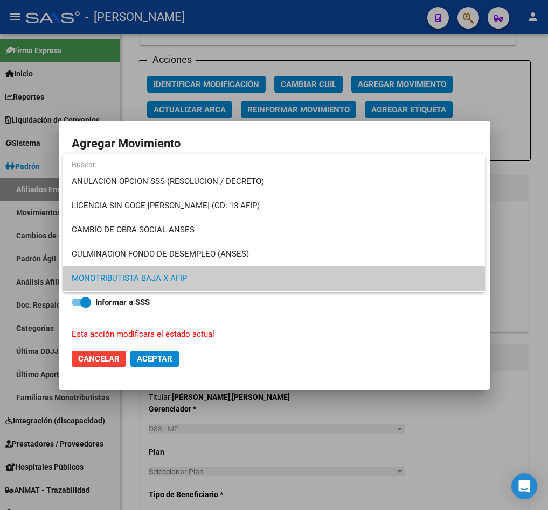
scroll to position [0, 0]
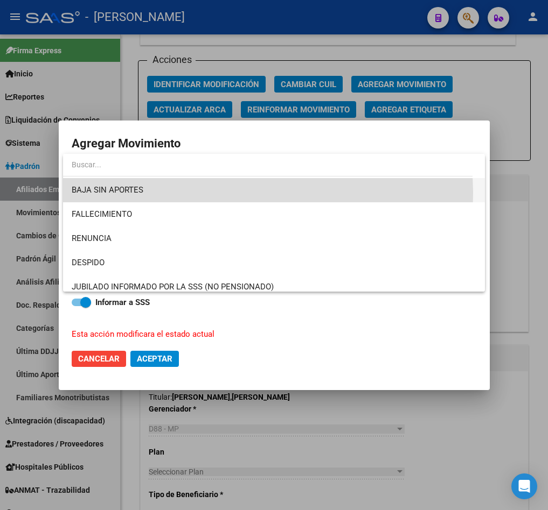
click at [195, 194] on span "BAJA SIN APORTES" at bounding box center [274, 190] width 404 height 24
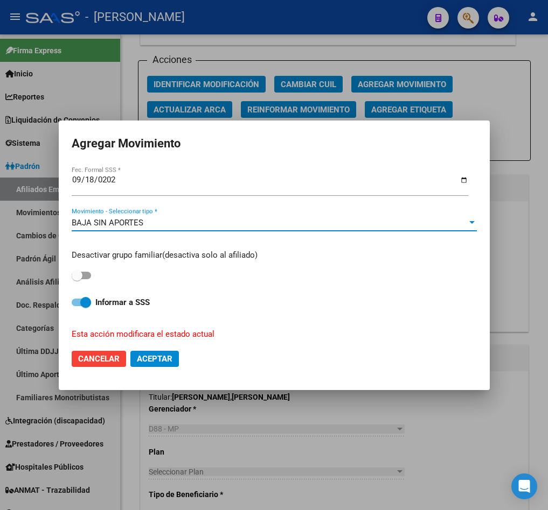
click at [81, 277] on span at bounding box center [77, 275] width 11 height 11
click at [77, 279] on input "checkbox" at bounding box center [76, 279] width 1 height 1
checkbox input "true"
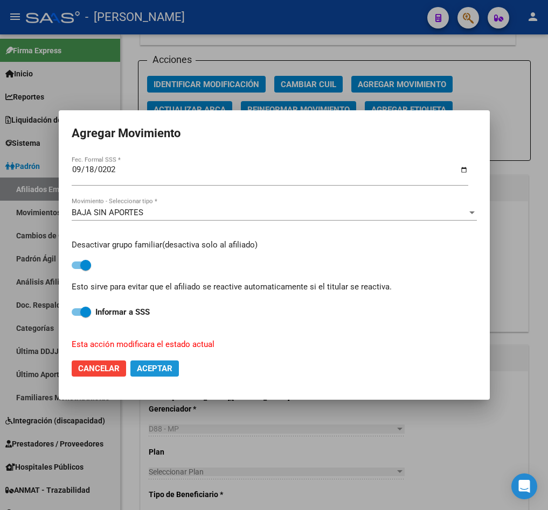
click at [157, 370] on span "Aceptar" at bounding box center [155, 369] width 36 height 10
checkbox input "false"
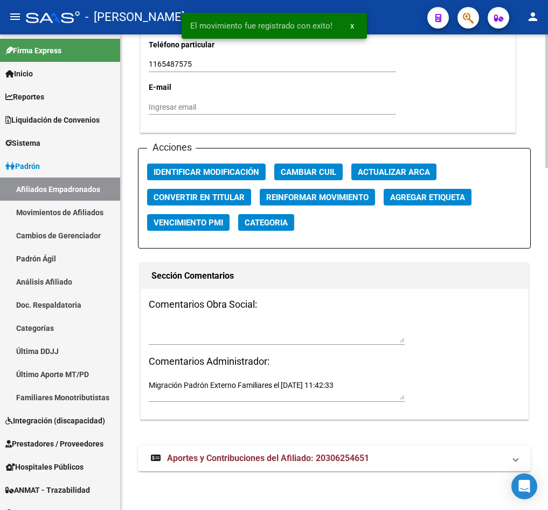
click at [280, 326] on textarea at bounding box center [277, 333] width 256 height 20
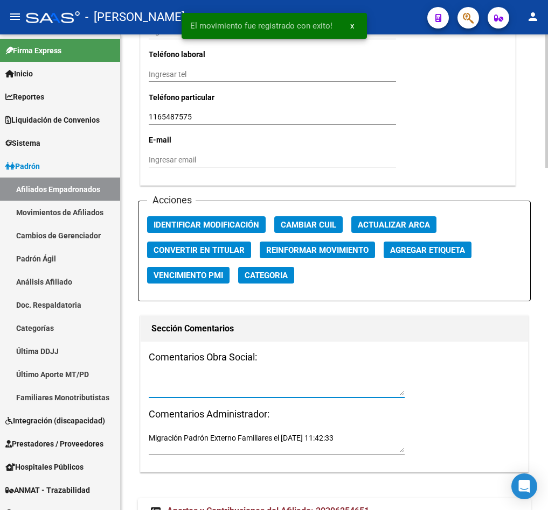
scroll to position [1141, 0]
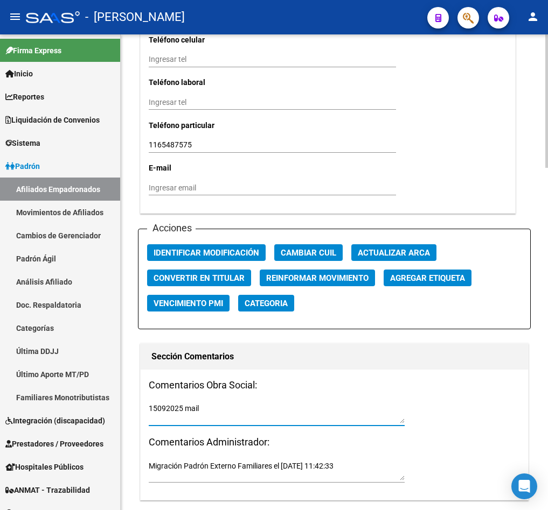
paste textarea "jueves 18/9/2025 12:54"
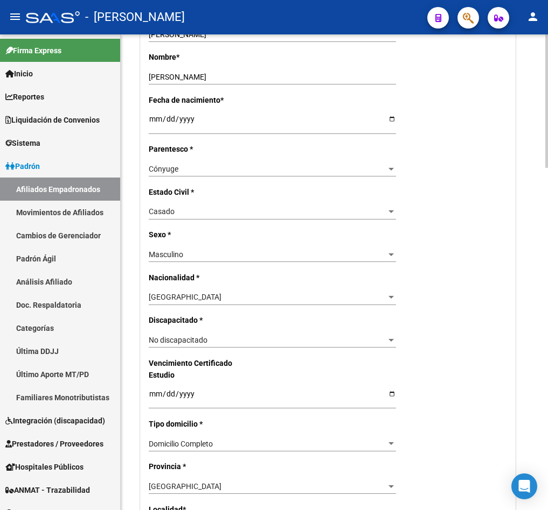
scroll to position [0, 0]
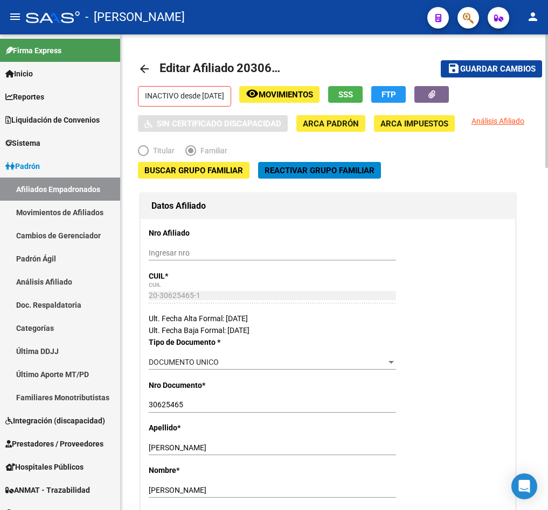
type textarea "15092025 mail jueves 18/9/2025 12:54"
click at [521, 73] on span "Guardar cambios" at bounding box center [497, 70] width 75 height 10
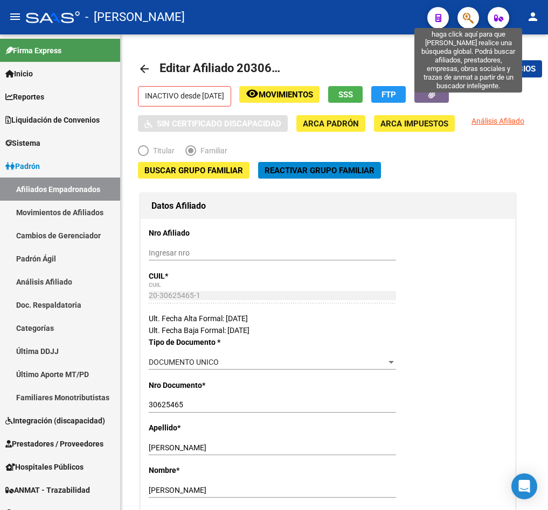
click at [469, 12] on icon "button" at bounding box center [468, 18] width 11 height 12
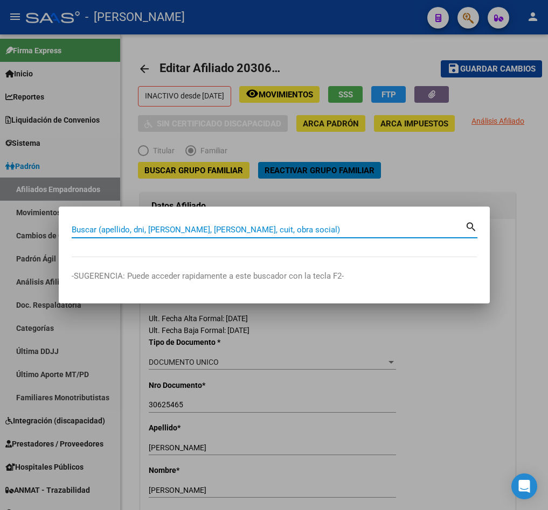
paste input "32046106"
type input "32046106"
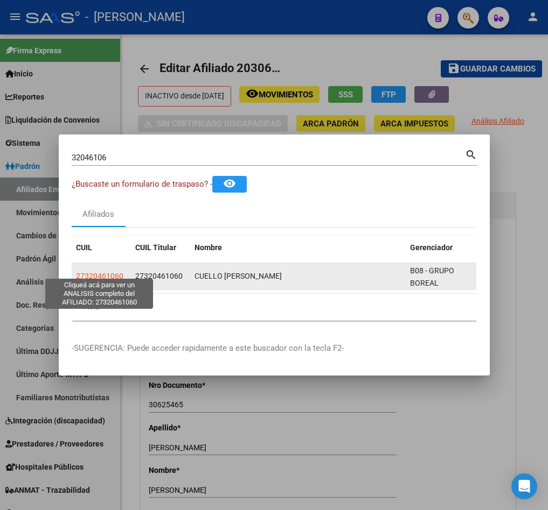
click at [102, 272] on span "27320461060" at bounding box center [99, 276] width 47 height 9
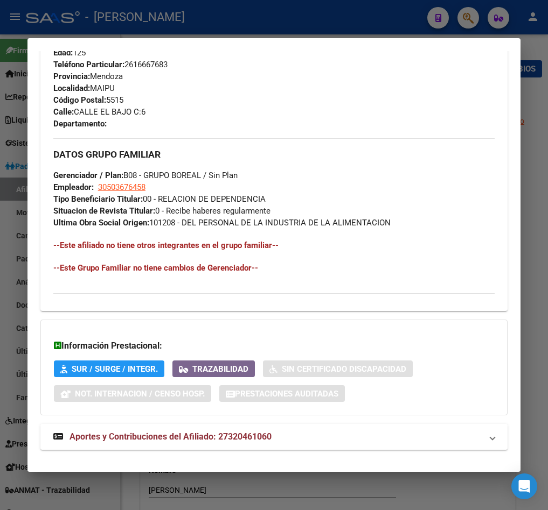
scroll to position [582, 0]
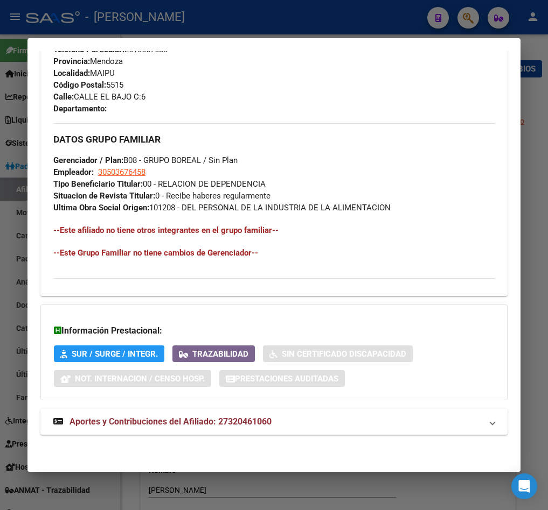
click at [205, 421] on span "Aportes y Contribuciones del Afiliado: 27320461060" at bounding box center [170, 422] width 202 height 10
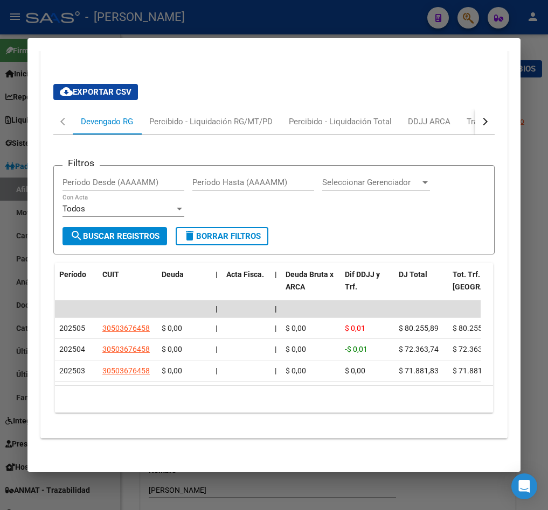
scroll to position [984, 0]
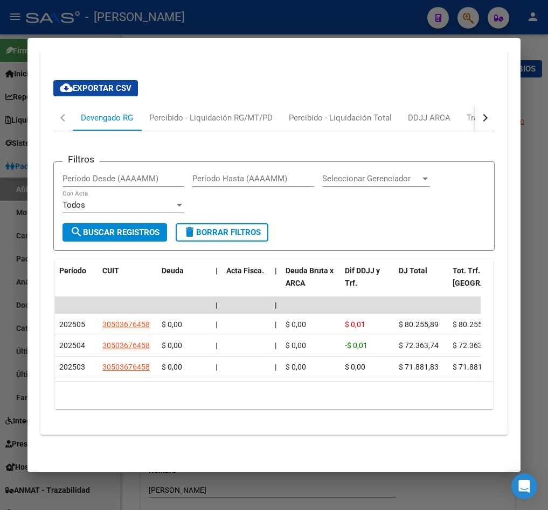
click at [475, 107] on button "button" at bounding box center [484, 118] width 19 height 26
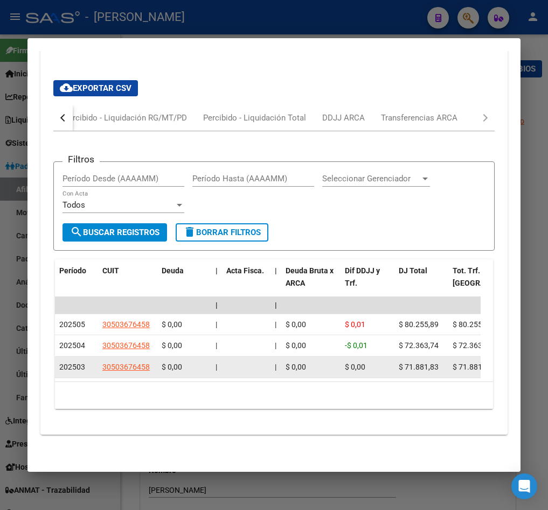
click at [78, 363] on span "202503" at bounding box center [72, 367] width 26 height 9
click at [86, 361] on div "202503" at bounding box center [76, 367] width 34 height 12
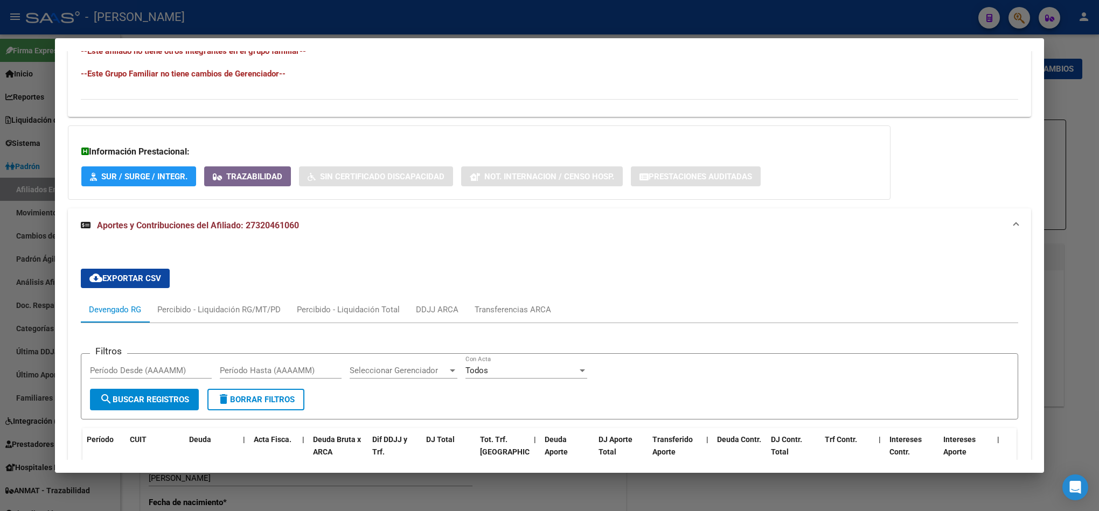
scroll to position [828, 0]
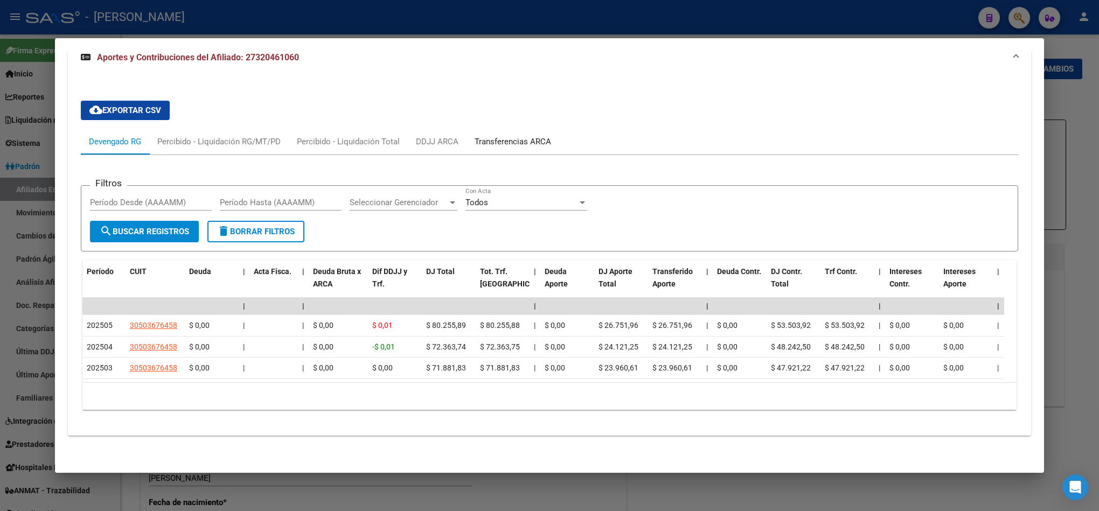
click at [501, 136] on div "Transferencias ARCA" at bounding box center [512, 142] width 93 height 26
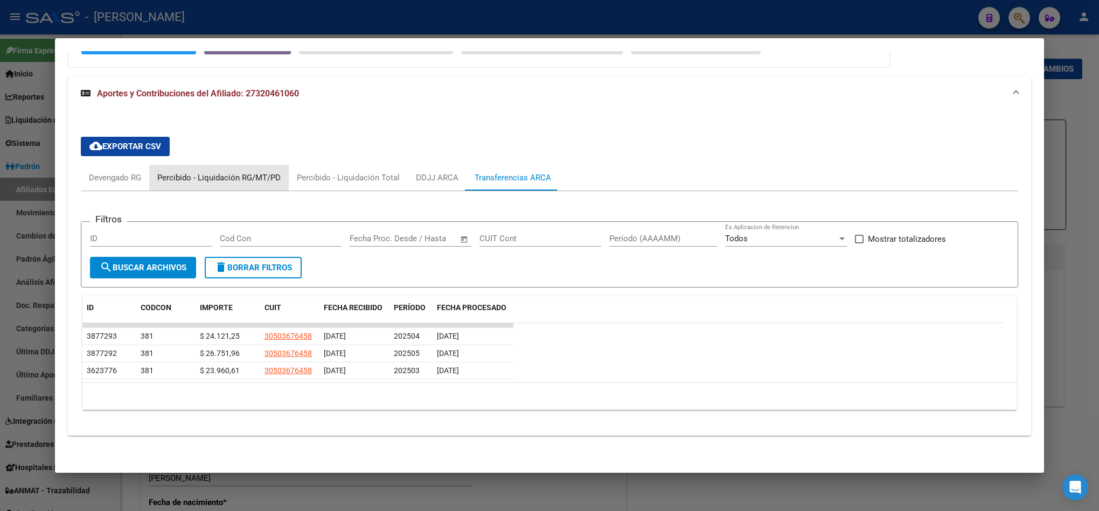
click at [238, 172] on div "Percibido - Liquidación RG/MT/PD" at bounding box center [218, 178] width 123 height 12
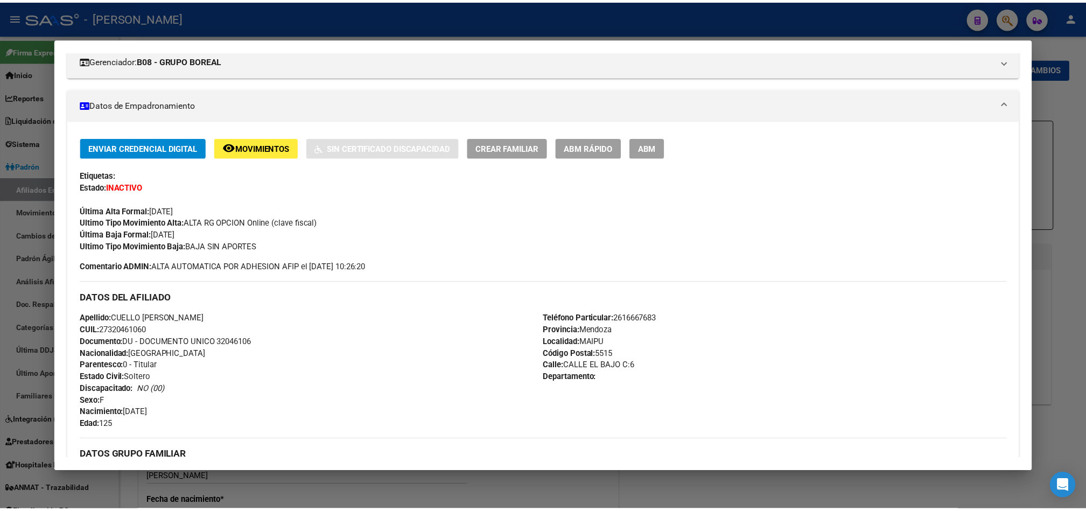
scroll to position [0, 0]
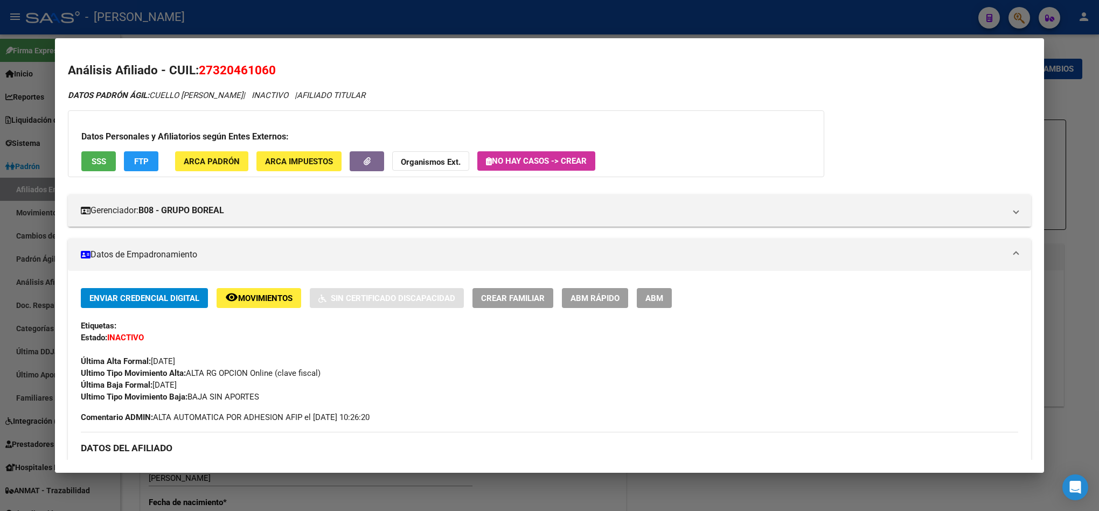
click at [11, 145] on div at bounding box center [549, 255] width 1099 height 511
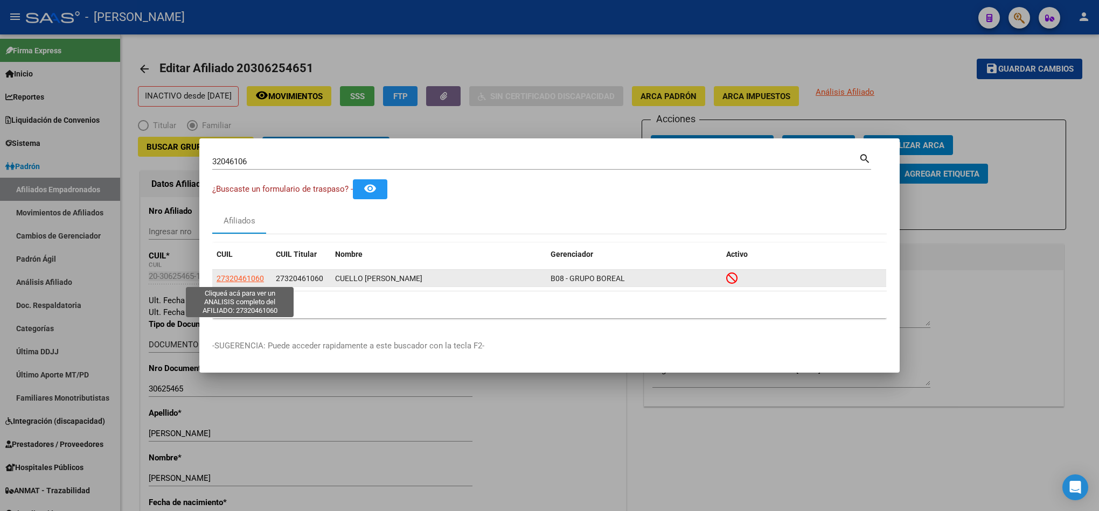
click at [258, 277] on span "27320461060" at bounding box center [239, 278] width 47 height 9
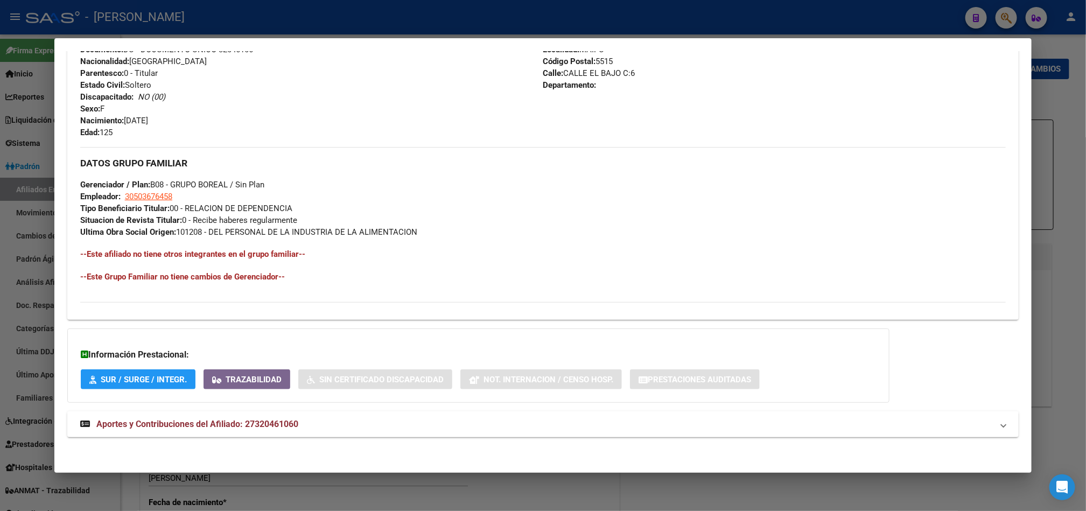
scroll to position [445, 0]
click at [415, 425] on mat-panel-title "Aportes y Contribuciones del Afiliado: 27320461060" at bounding box center [536, 422] width 913 height 13
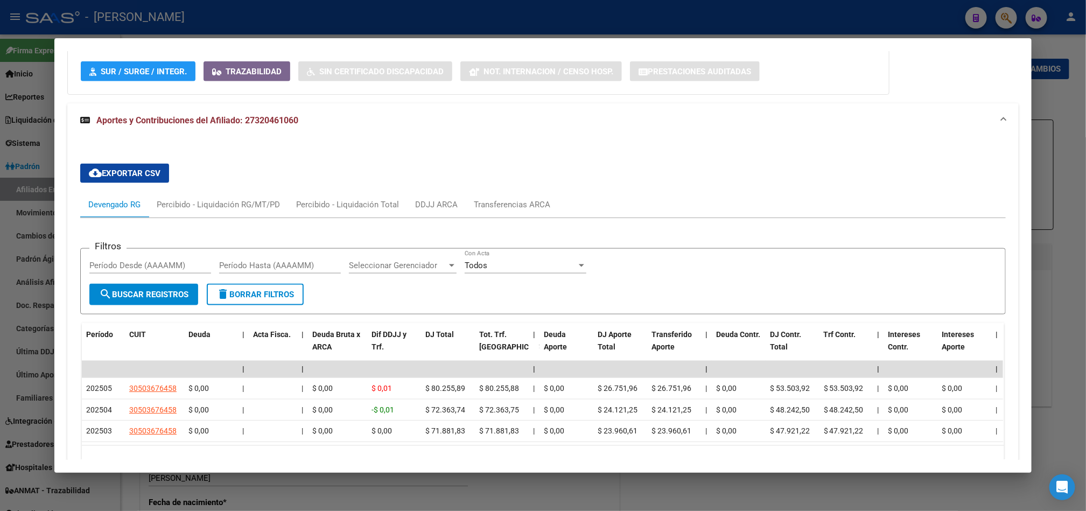
scroll to position [828, 0]
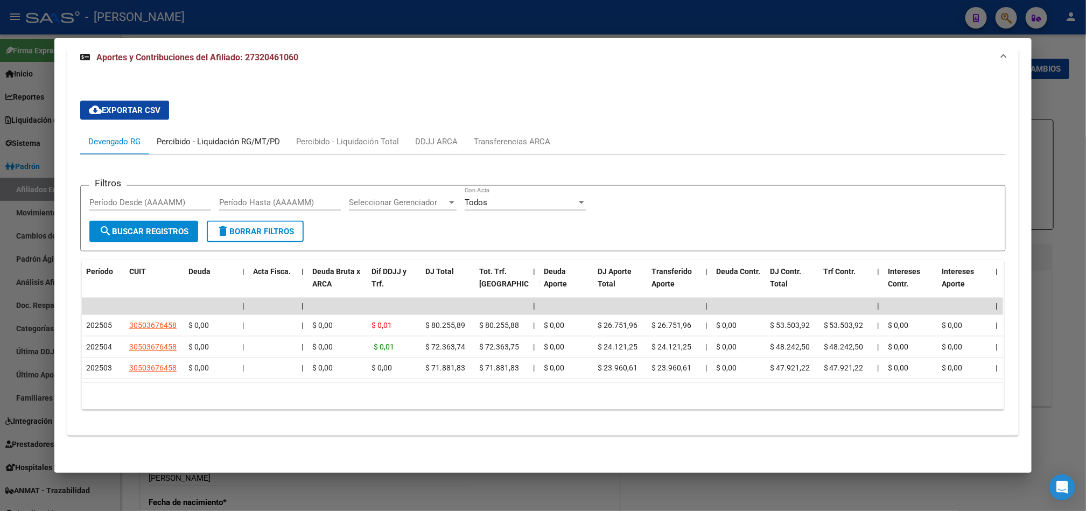
click at [262, 129] on div "Percibido - Liquidación RG/MT/PD" at bounding box center [218, 142] width 139 height 26
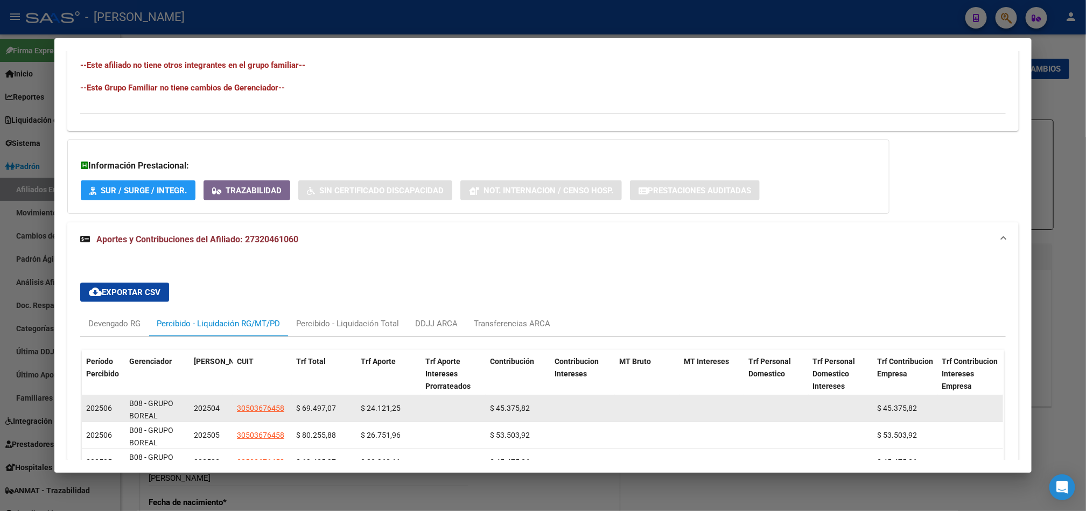
scroll to position [797, 0]
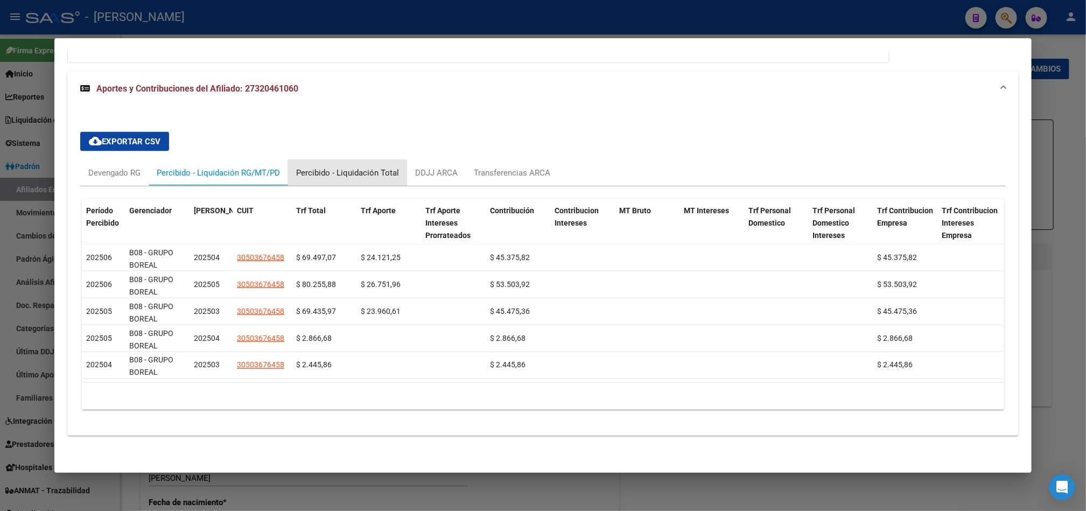
click at [381, 167] on div "Percibido - Liquidación Total" at bounding box center [347, 173] width 103 height 12
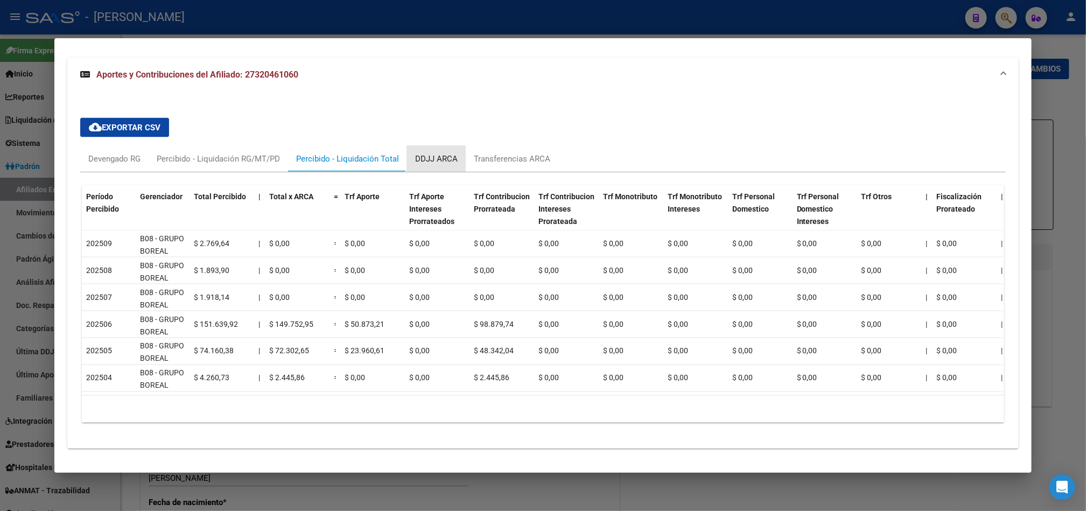
click at [428, 167] on div "DDJJ ARCA" at bounding box center [436, 159] width 59 height 26
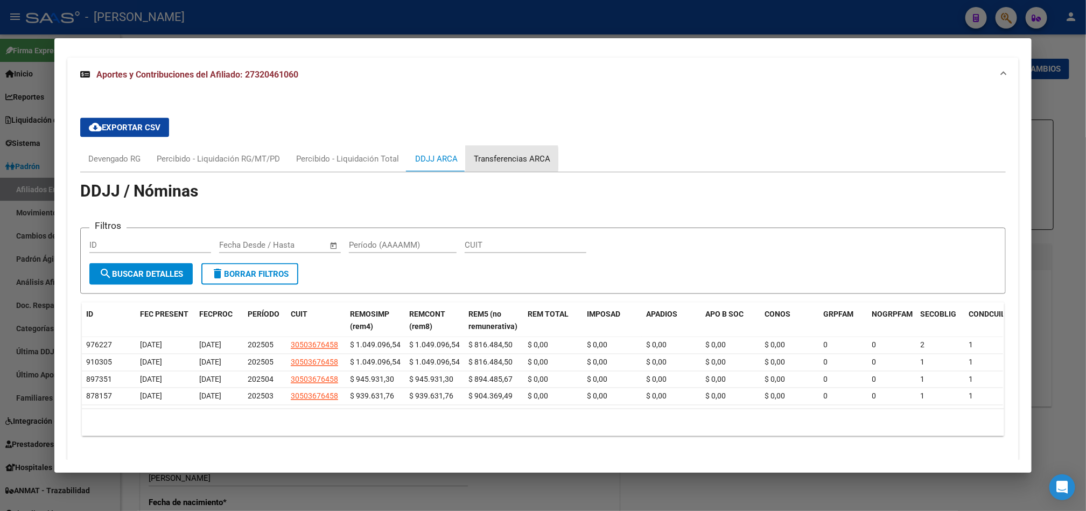
click at [491, 160] on div "Transferencias ARCA" at bounding box center [512, 159] width 76 height 12
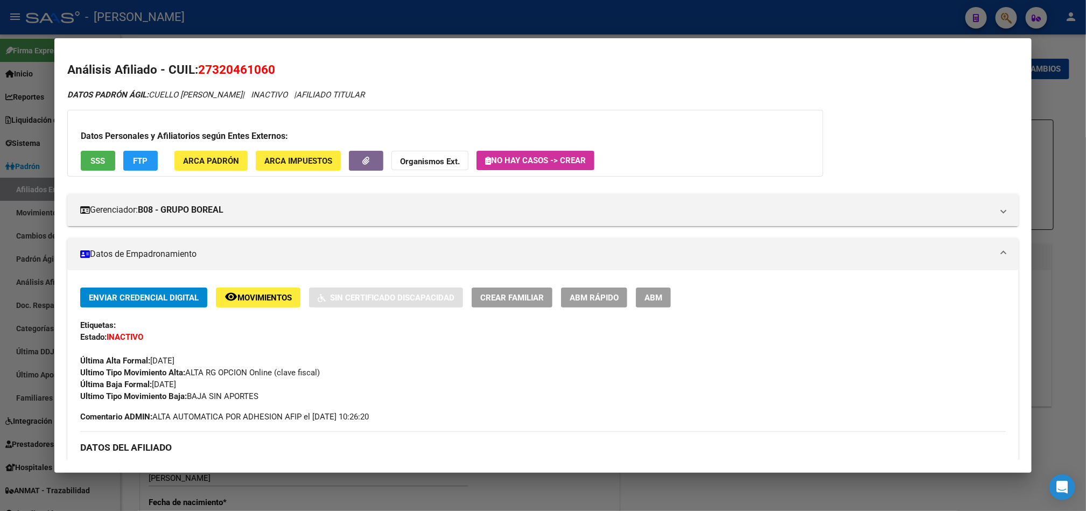
scroll to position [0, 0]
click at [263, 309] on div "Enviar Credencial Digital remove_red_eye Movimientos Sin Certificado Discapacid…" at bounding box center [543, 345] width 926 height 115
click at [265, 300] on span "Movimientos" at bounding box center [264, 298] width 54 height 10
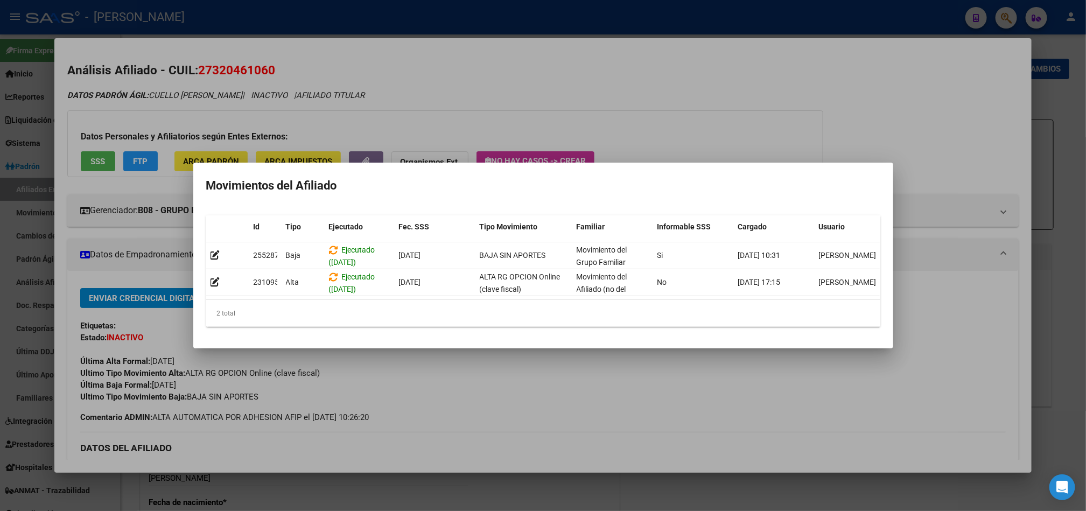
click at [82, 299] on div at bounding box center [543, 255] width 1086 height 511
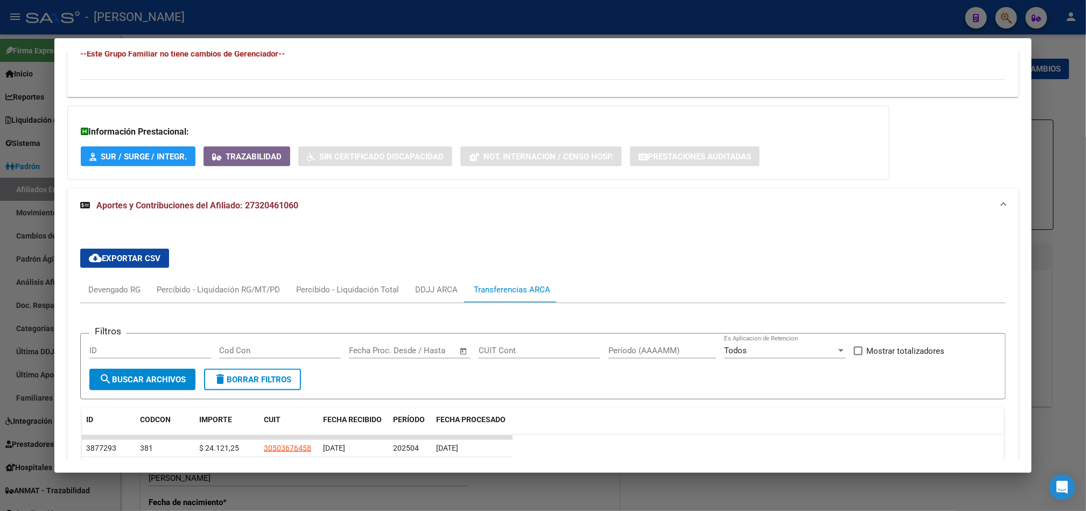
scroll to position [781, 0]
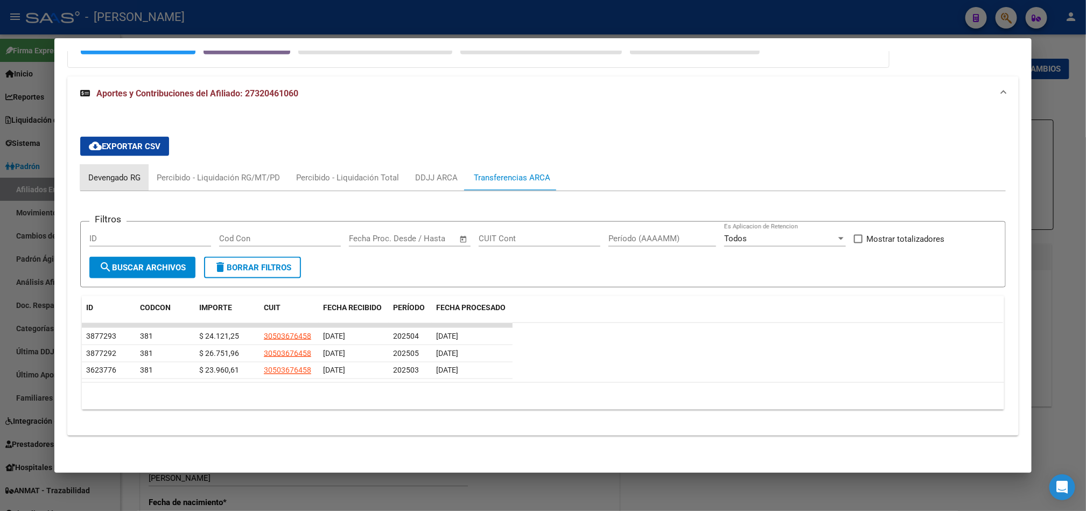
click at [127, 175] on div "Devengado RG" at bounding box center [114, 178] width 52 height 12
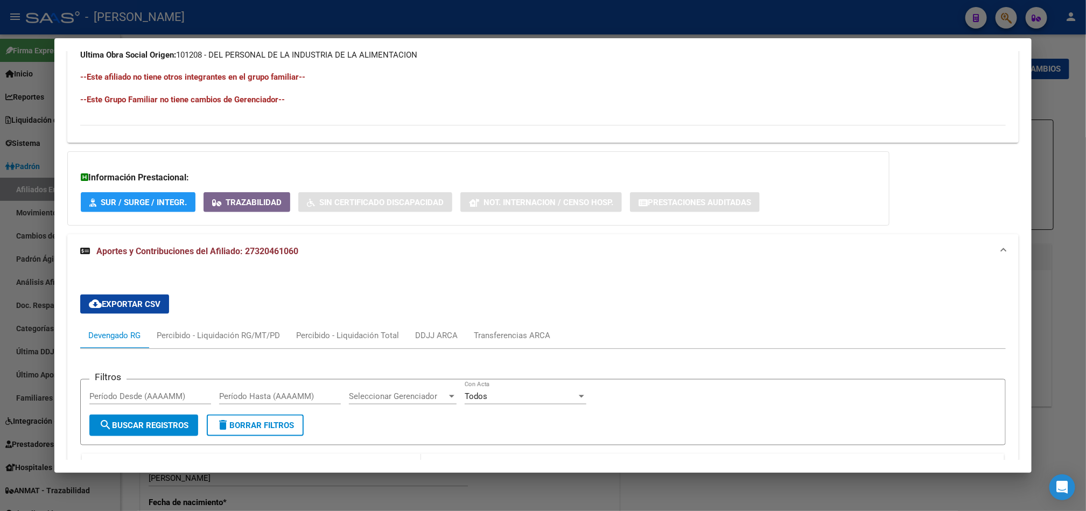
scroll to position [619, 0]
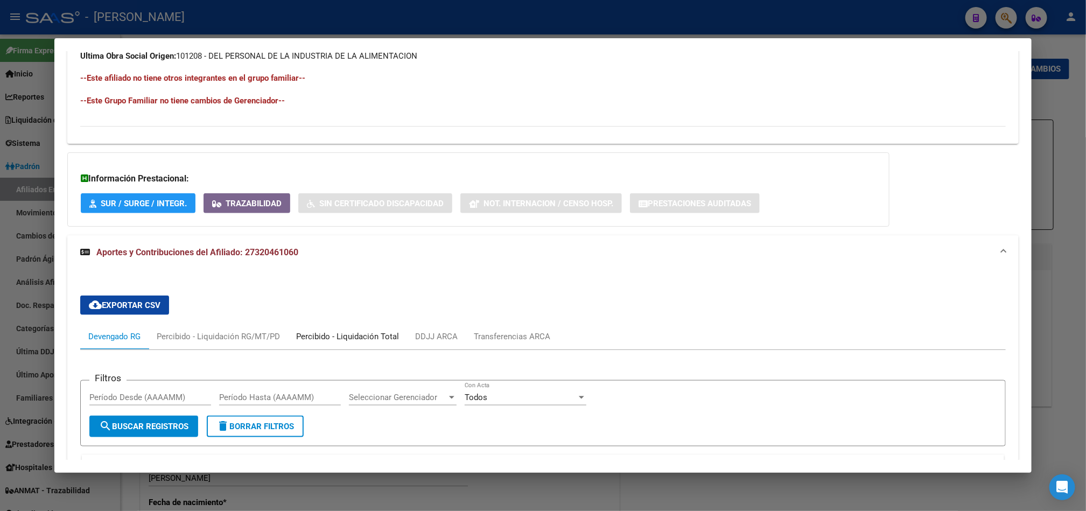
click at [325, 333] on div "Percibido - Liquidación Total" at bounding box center [347, 337] width 103 height 12
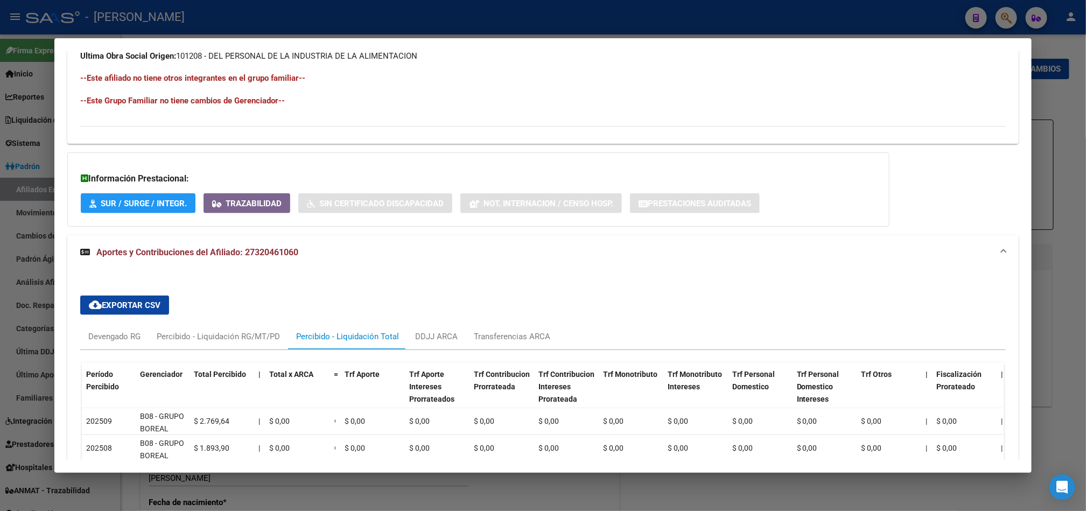
scroll to position [700, 0]
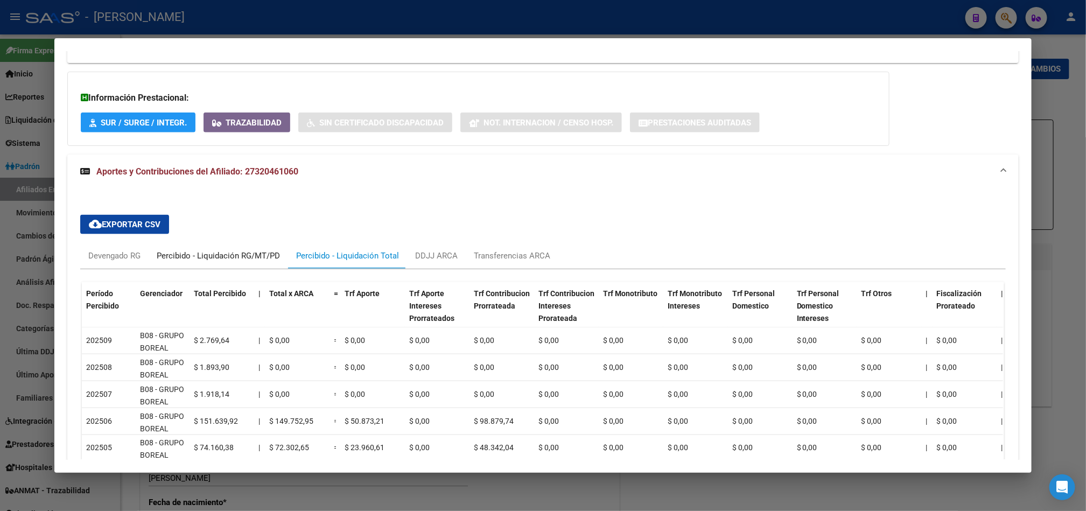
drag, startPoint x: 233, startPoint y: 254, endPoint x: 152, endPoint y: 257, distance: 80.8
click at [228, 255] on div "Percibido - Liquidación RG/MT/PD" at bounding box center [218, 256] width 123 height 12
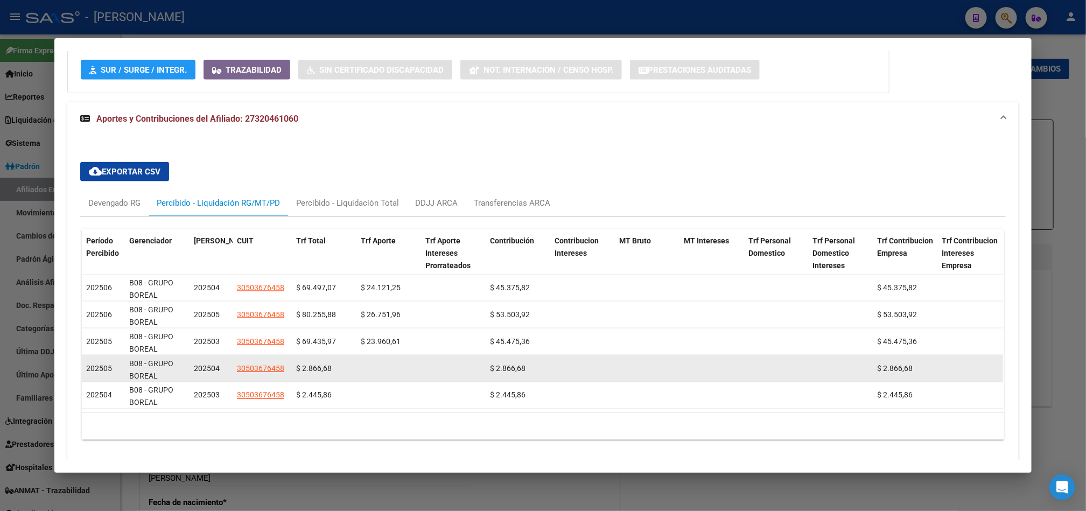
scroll to position [781, 0]
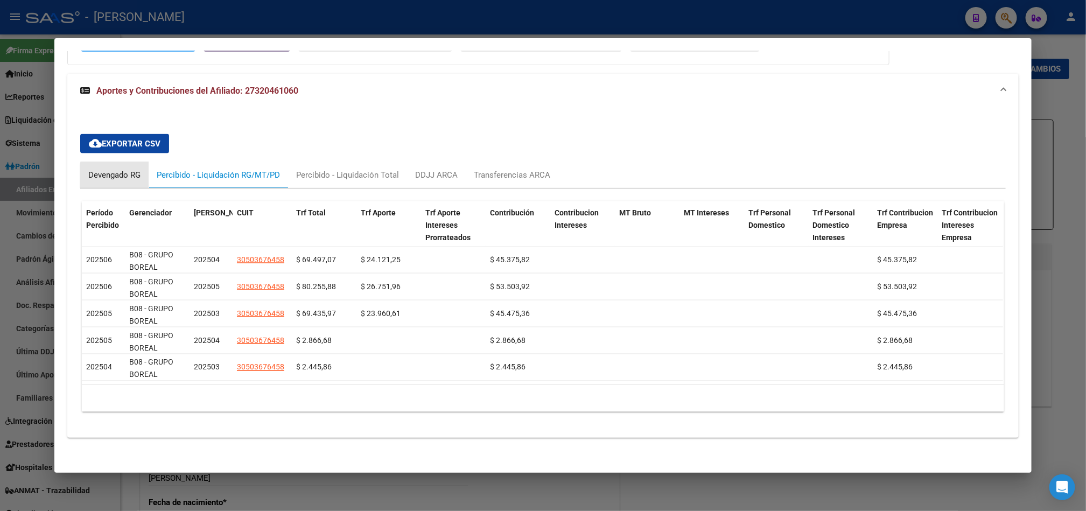
click at [124, 178] on div "Devengado RG" at bounding box center [114, 175] width 52 height 12
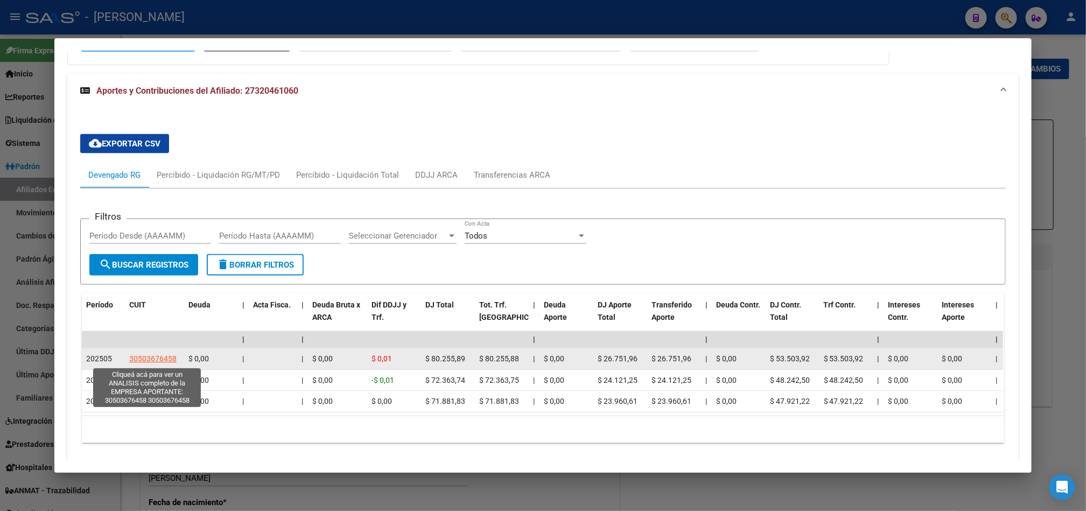
click at [160, 358] on span "30503676458" at bounding box center [152, 358] width 47 height 9
type textarea "30503676458"
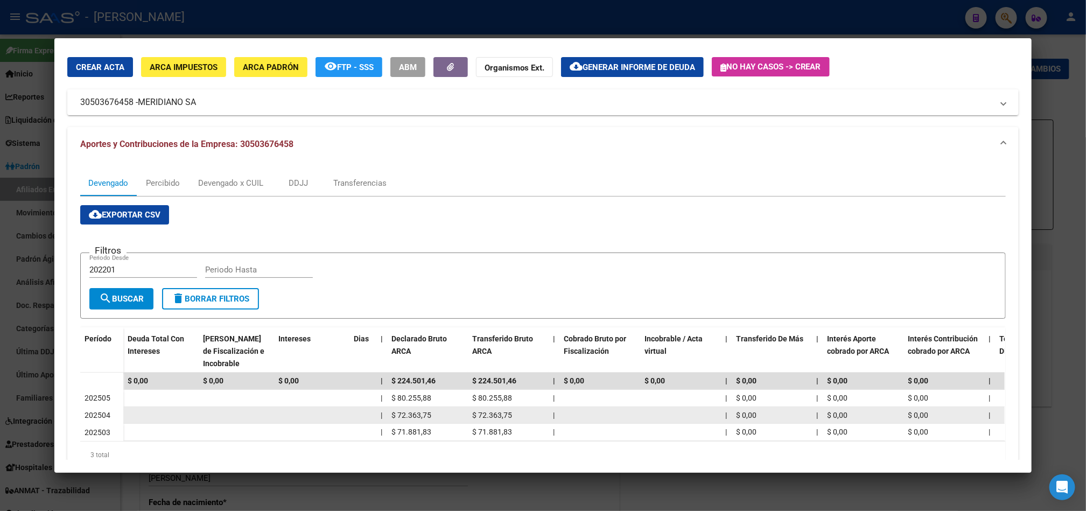
scroll to position [83, 0]
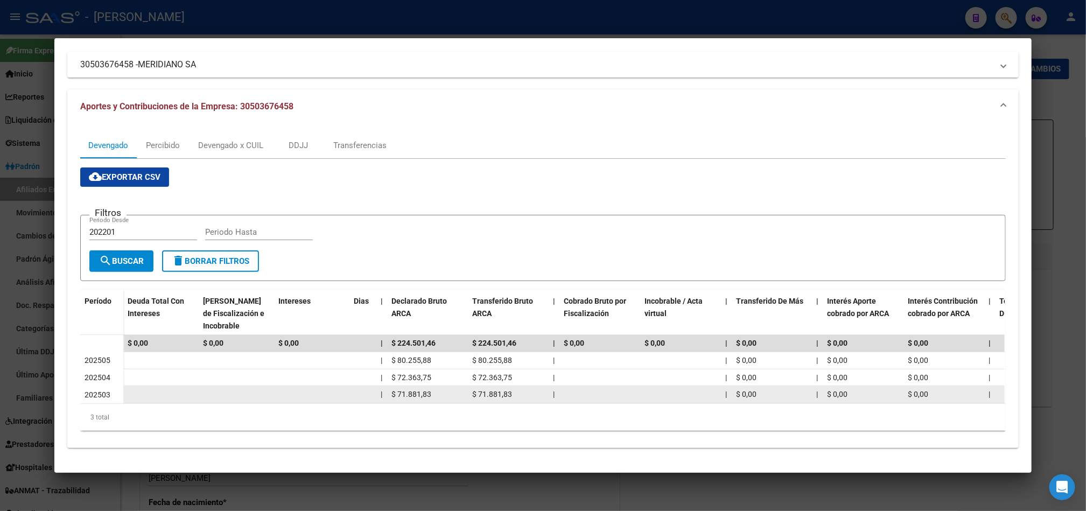
drag, startPoint x: 378, startPoint y: 388, endPoint x: 395, endPoint y: 390, distance: 16.8
click at [395, 390] on div "| $ 71.881,83 $ 71.881,83 | | $ 0,00 | $ 0,00 $ 0,00 | | $ 23.960,61 $ 23.960,6…" at bounding box center [766, 394] width 1287 height 17
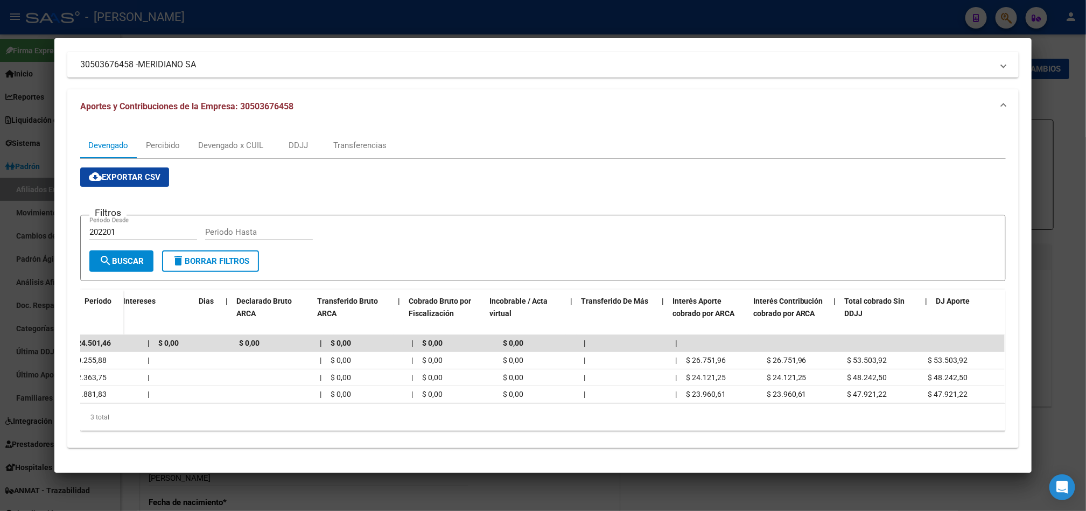
scroll to position [0, 0]
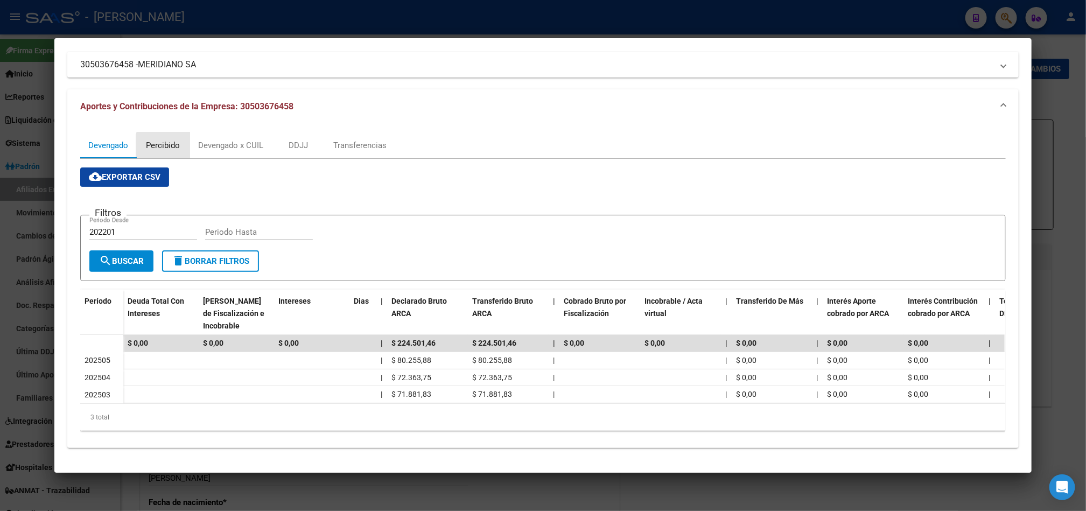
click at [174, 139] on div "Percibido" at bounding box center [163, 145] width 34 height 12
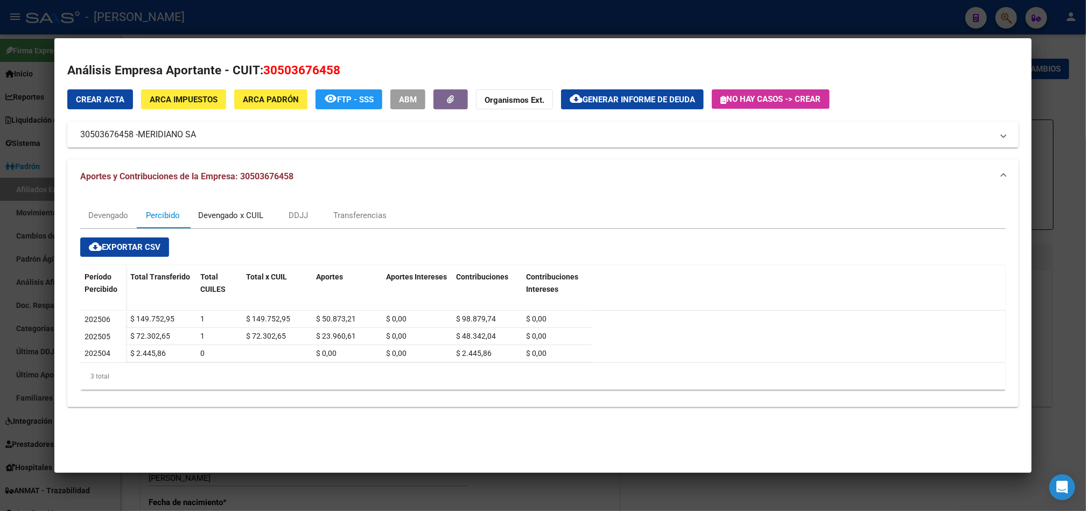
click at [202, 219] on div "Devengado x CUIL" at bounding box center [230, 215] width 65 height 12
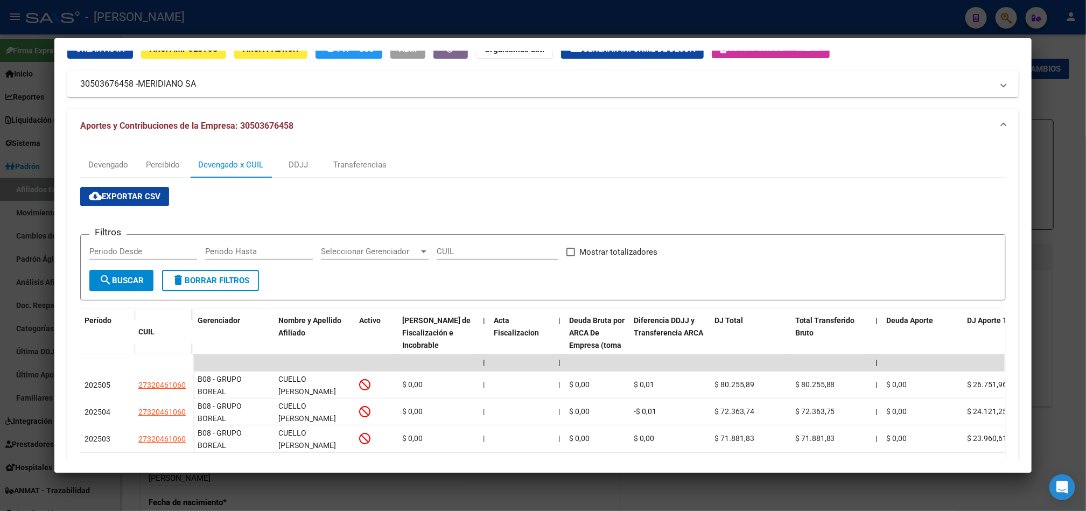
scroll to position [111, 0]
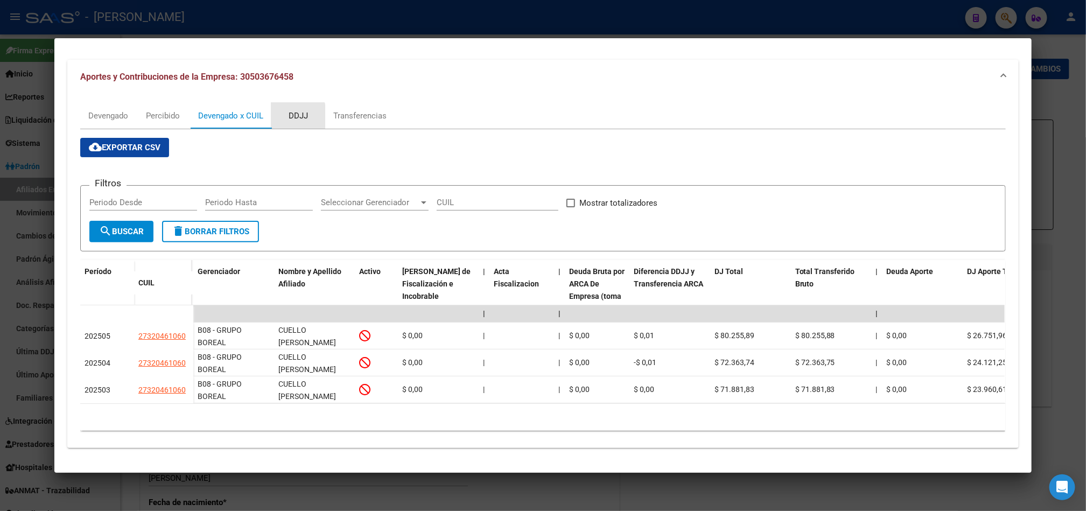
click at [289, 110] on div "DDJJ" at bounding box center [298, 116] width 19 height 12
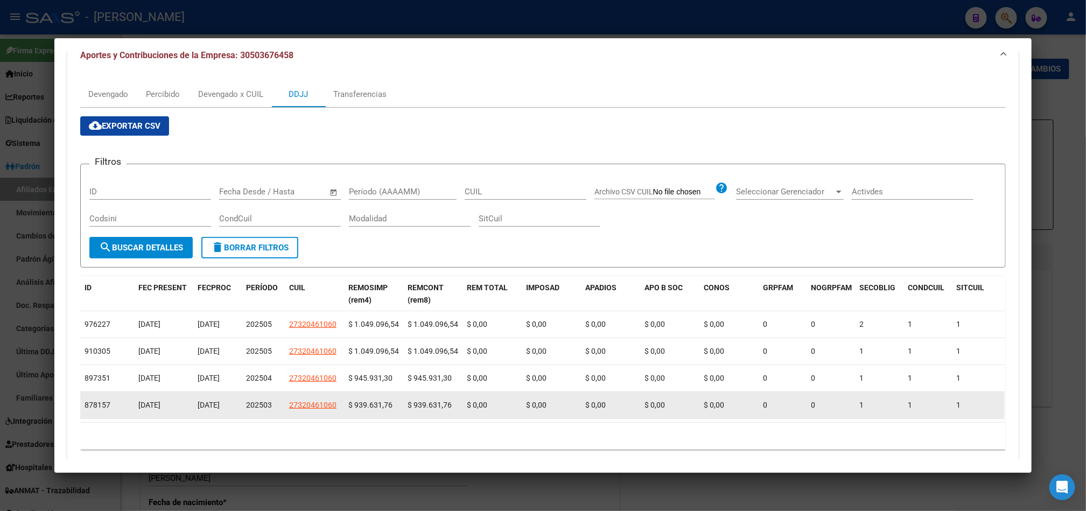
scroll to position [73, 0]
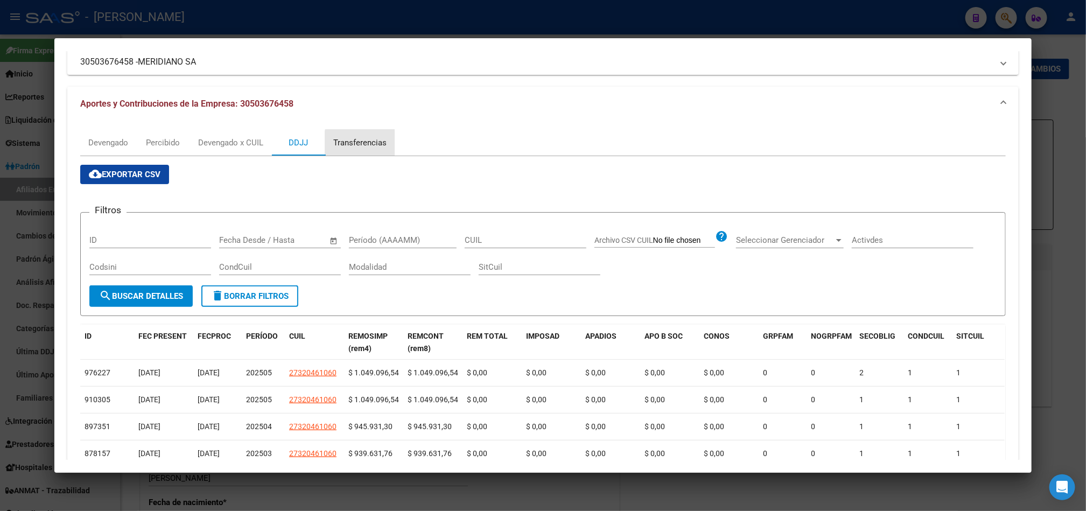
click at [374, 146] on div "Transferencias" at bounding box center [359, 143] width 53 height 12
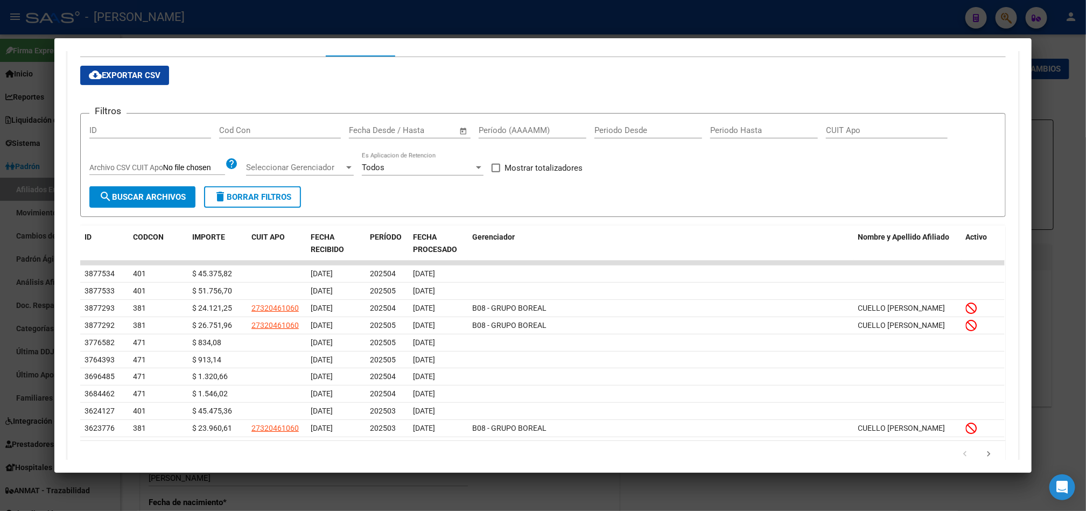
scroll to position [212, 0]
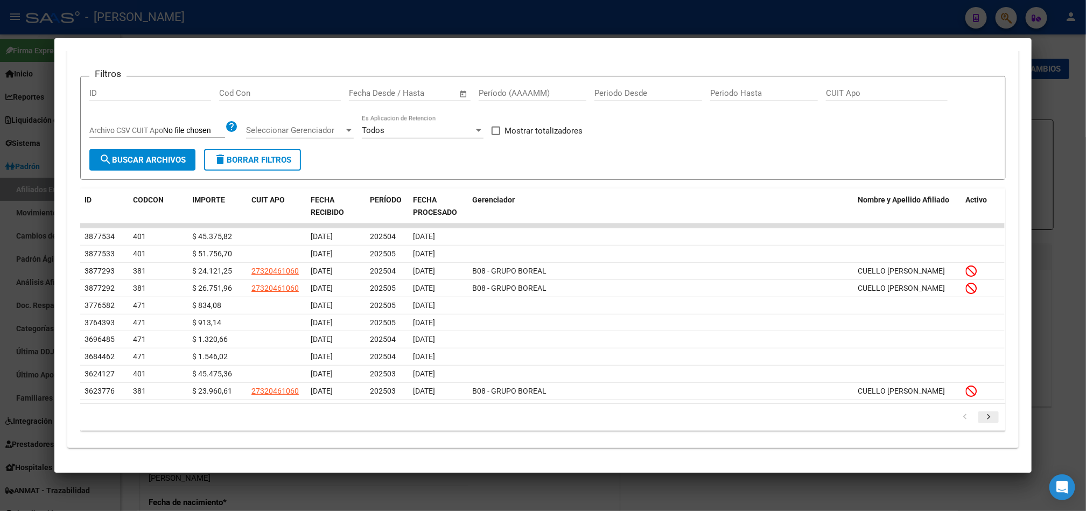
click at [547, 417] on icon "go to next page" at bounding box center [989, 418] width 14 height 13
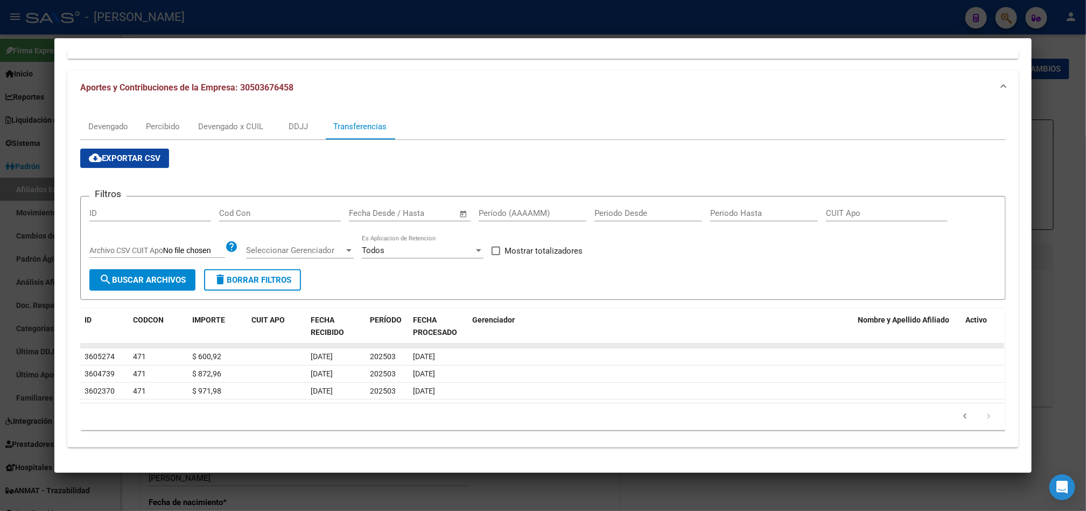
scroll to position [90, 0]
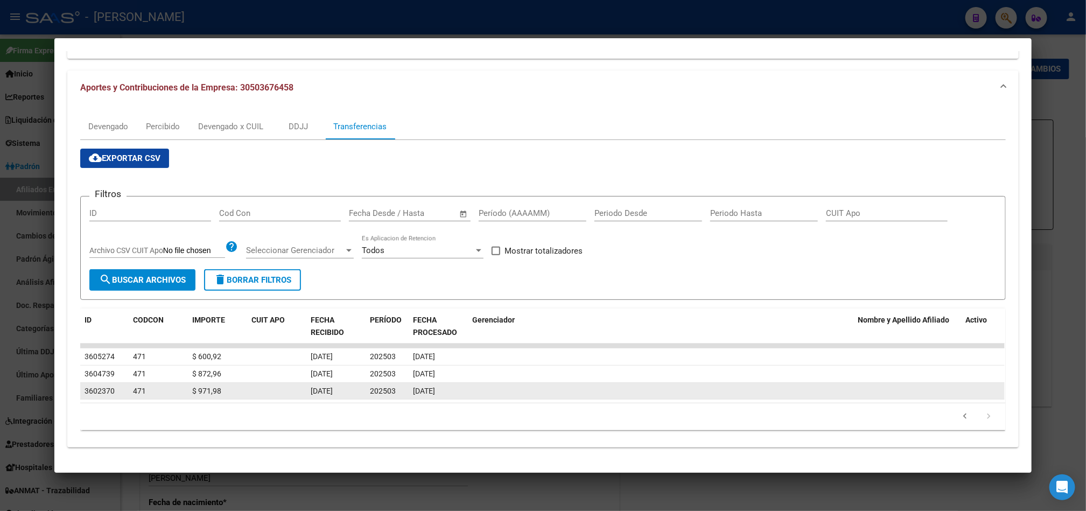
drag, startPoint x: 472, startPoint y: 397, endPoint x: 408, endPoint y: 391, distance: 64.9
click at [408, 391] on div "3602370 471 $ 971,98 25/03/2025 202503 22/04/2025" at bounding box center [542, 391] width 925 height 17
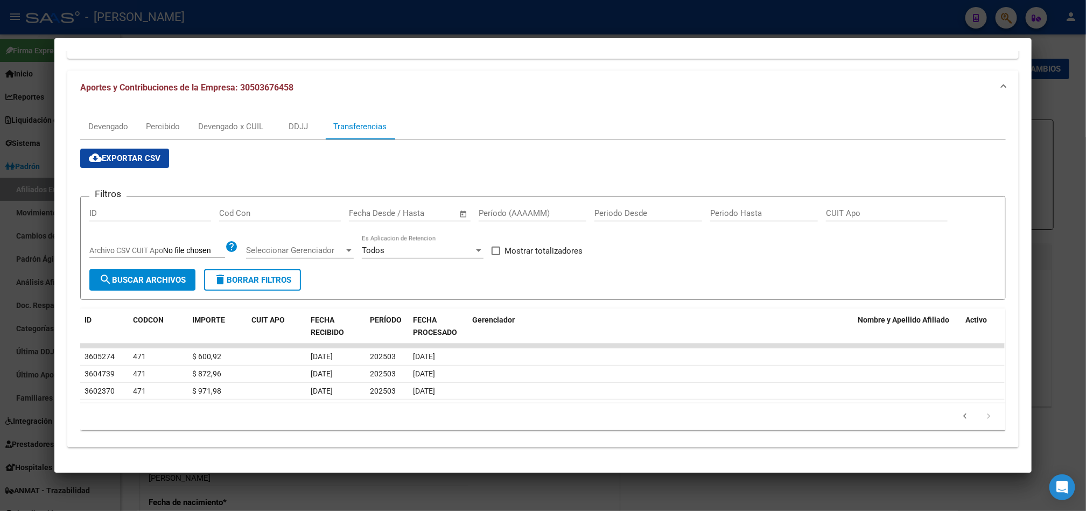
scroll to position [0, 0]
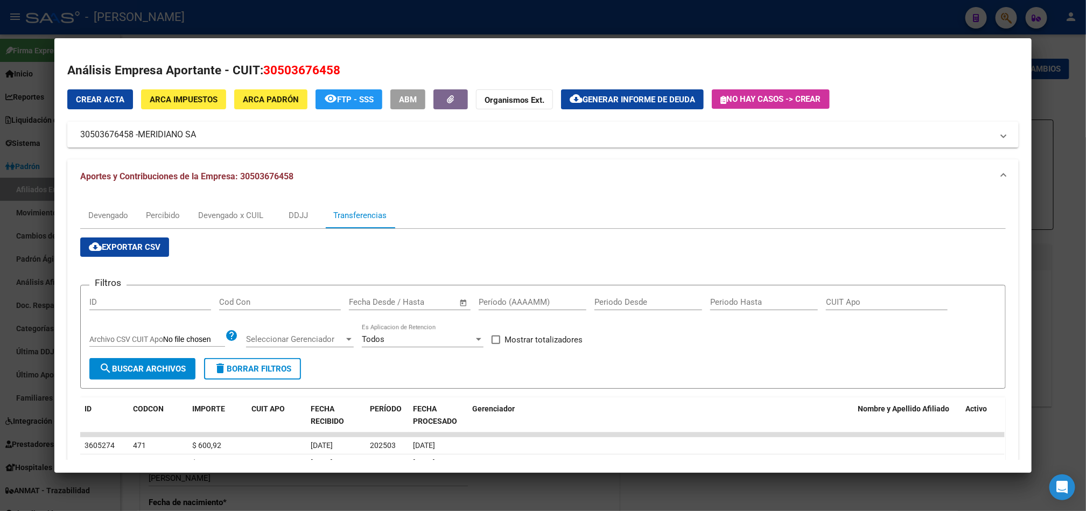
click at [0, 189] on div at bounding box center [543, 255] width 1086 height 511
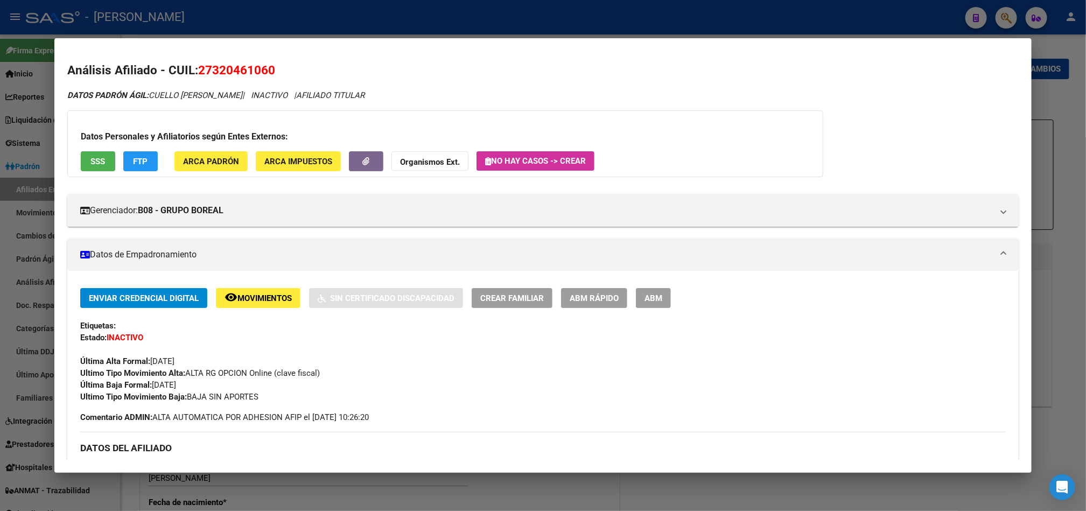
drag, startPoint x: 213, startPoint y: 68, endPoint x: 241, endPoint y: 67, distance: 28.0
click at [241, 67] on span "27320461060" at bounding box center [236, 70] width 77 height 14
click at [199, 67] on span "27320461060" at bounding box center [236, 70] width 77 height 14
click at [215, 71] on span "27320461060" at bounding box center [236, 70] width 77 height 14
drag, startPoint x: 209, startPoint y: 70, endPoint x: 262, endPoint y: 68, distance: 53.4
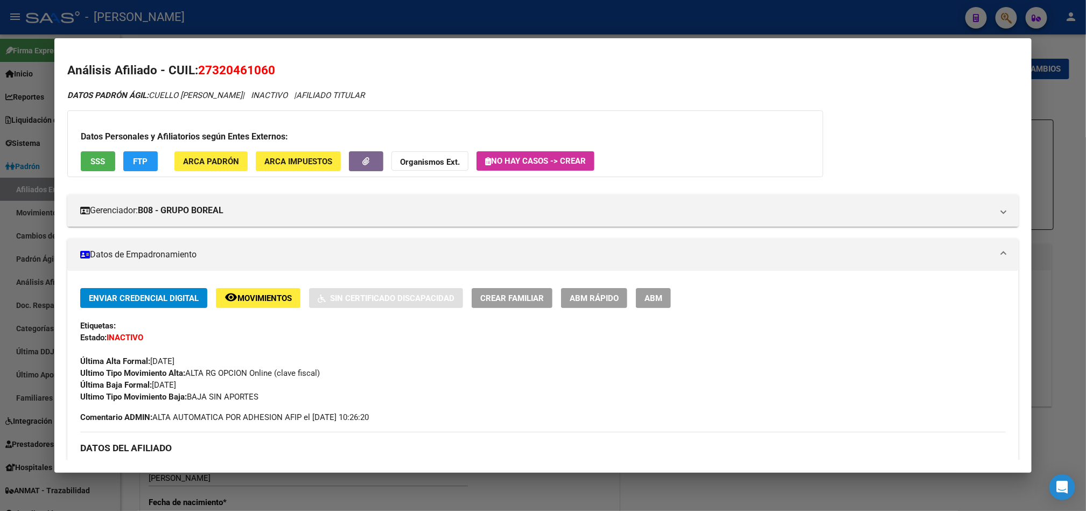
click at [262, 68] on span "27320461060" at bounding box center [236, 70] width 77 height 14
copy span "32046106"
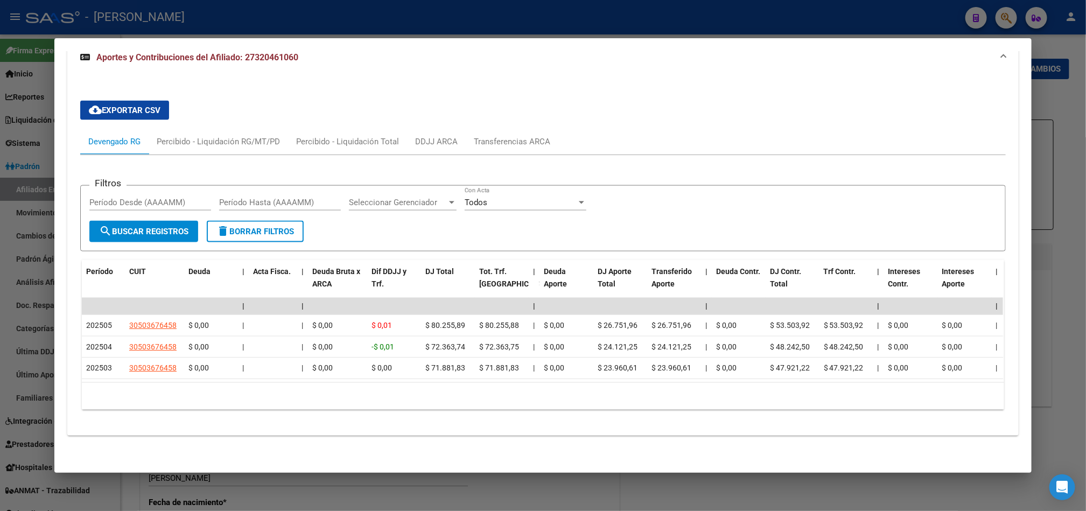
scroll to position [828, 0]
click at [251, 112] on div "cloud_download Exportar CSV Devengado RG Percibido - Liquidación RG/MT/PD Perci…" at bounding box center [543, 255] width 926 height 326
click at [256, 129] on div "Percibido - Liquidación RG/MT/PD" at bounding box center [218, 142] width 139 height 26
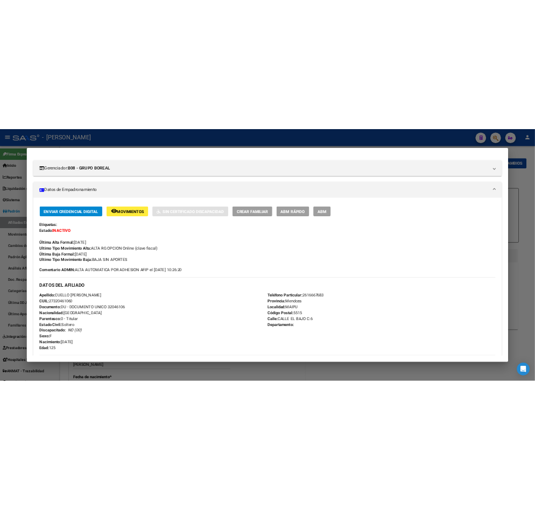
scroll to position [0, 0]
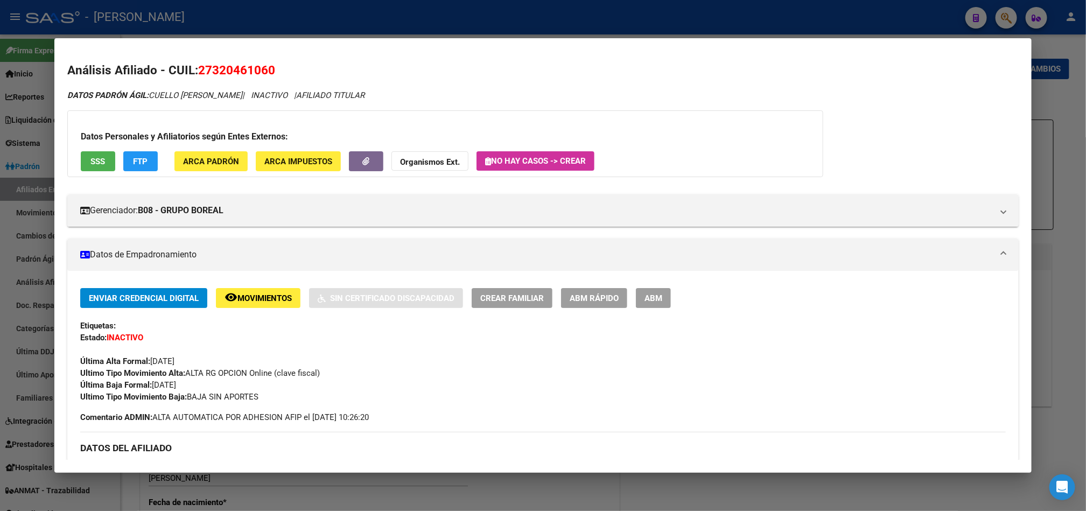
drag, startPoint x: 206, startPoint y: 71, endPoint x: 264, endPoint y: 76, distance: 58.4
click at [264, 76] on span "27320461060" at bounding box center [236, 70] width 77 height 14
copy span "32046106"
click at [220, 72] on span "27320461060" at bounding box center [236, 70] width 77 height 14
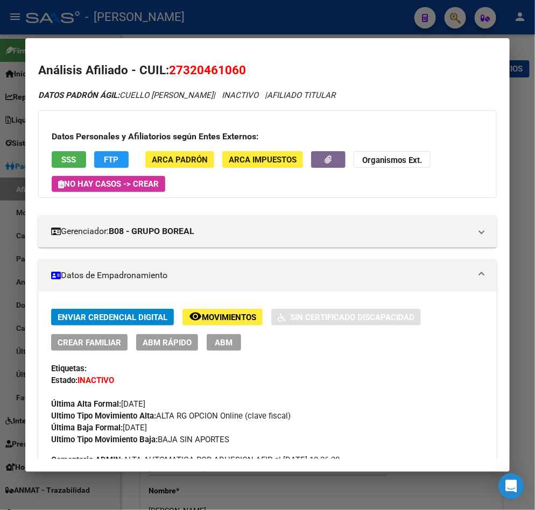
drag, startPoint x: 178, startPoint y: 68, endPoint x: 236, endPoint y: 75, distance: 58.5
click at [236, 75] on span "27320461060" at bounding box center [207, 70] width 77 height 14
click at [123, 90] on span "DATOS PADRÓN ÁGIL: CUELLO IVANA EMILCE" at bounding box center [125, 95] width 175 height 10
drag, startPoint x: 123, startPoint y: 90, endPoint x: 181, endPoint y: 99, distance: 59.3
click at [181, 99] on span "DATOS PADRÓN ÁGIL: CUELLO IVANA EMILCE" at bounding box center [125, 95] width 175 height 10
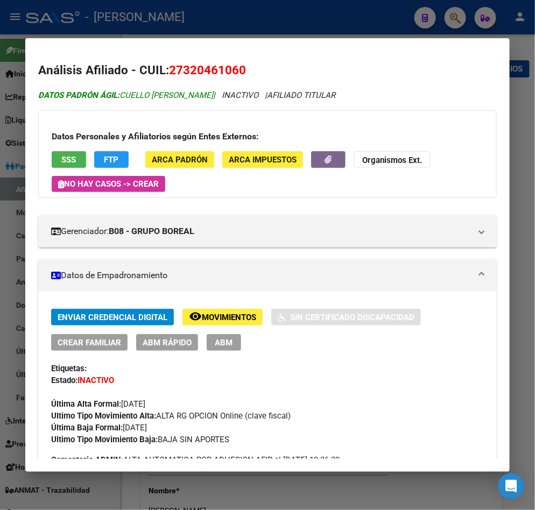
copy span "CUELLO IVANA EMILCE"
drag, startPoint x: 180, startPoint y: 73, endPoint x: 236, endPoint y: 76, distance: 56.7
click at [236, 76] on span "27320461060" at bounding box center [207, 70] width 77 height 14
copy span "32046106"
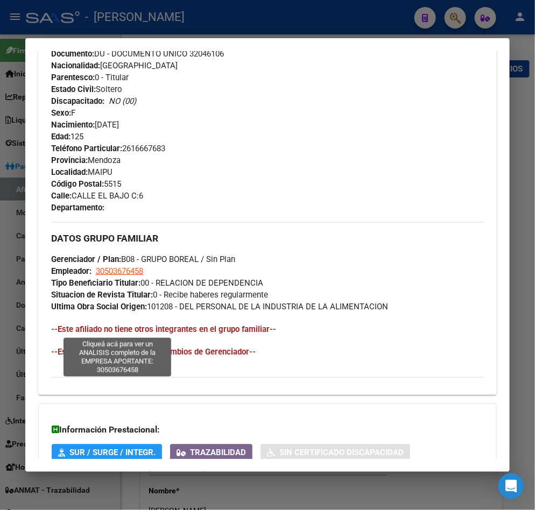
scroll to position [485, 0]
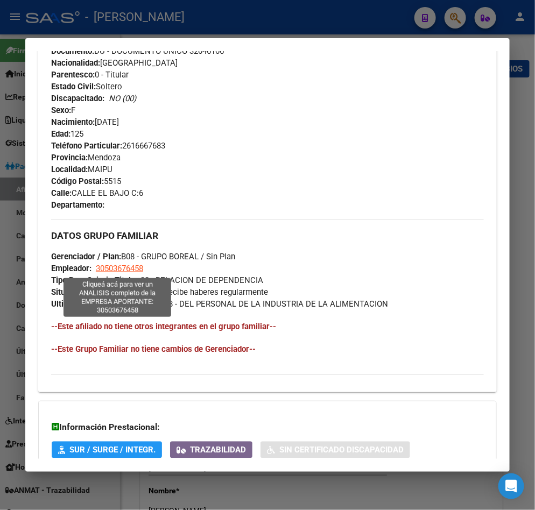
click at [129, 265] on span "30503676458" at bounding box center [119, 269] width 47 height 10
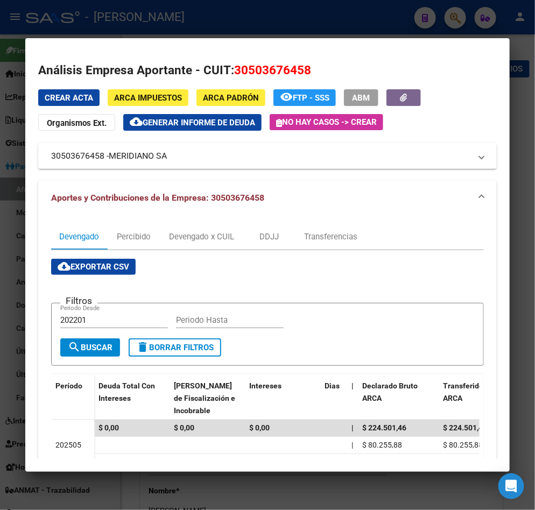
click at [244, 67] on span "30503676458" at bounding box center [272, 70] width 77 height 14
click at [4, 209] on div at bounding box center [267, 255] width 535 height 510
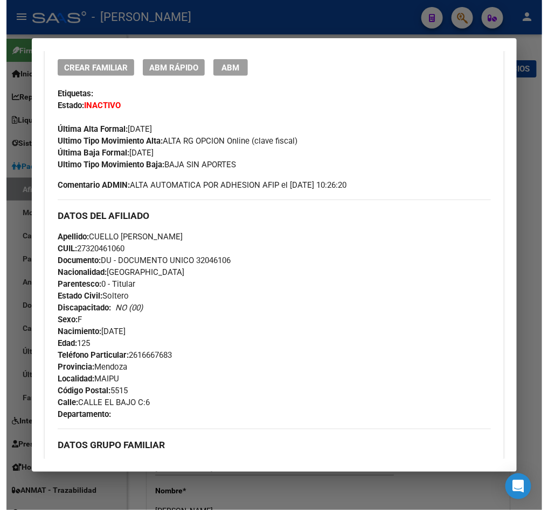
scroll to position [404, 0]
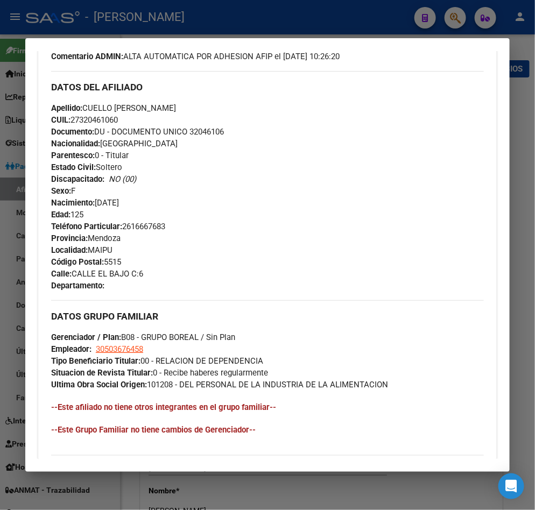
click at [16, 244] on div at bounding box center [267, 255] width 535 height 510
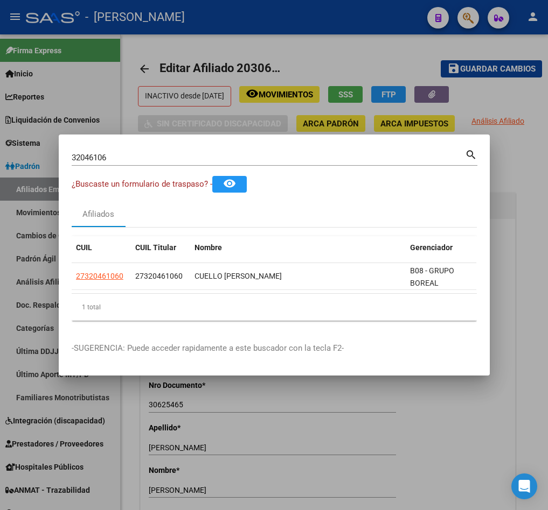
click at [264, 150] on div "32046106 Buscar (apellido, dni, cuil, nro traspaso, cuit, obra social)" at bounding box center [268, 158] width 393 height 16
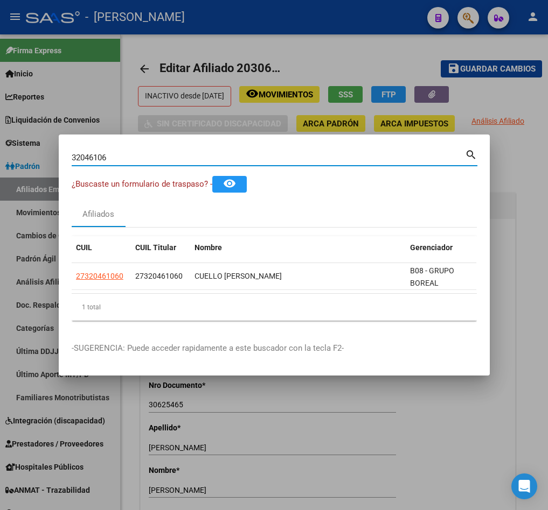
click at [278, 153] on input "32046106" at bounding box center [268, 158] width 393 height 10
paste input "20234237412"
type input "20234237412"
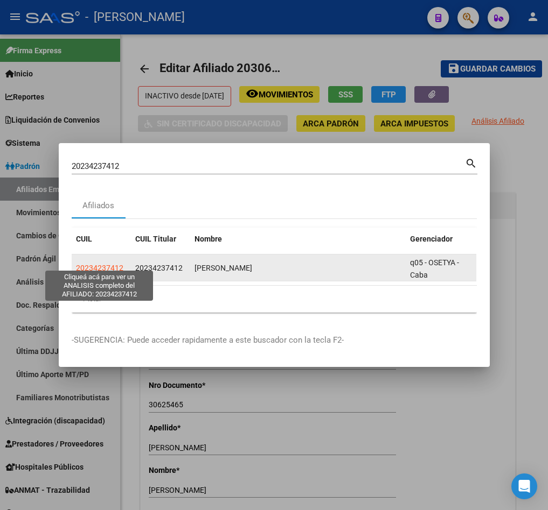
click at [108, 264] on span "20234237412" at bounding box center [99, 268] width 47 height 9
type textarea "20234237412"
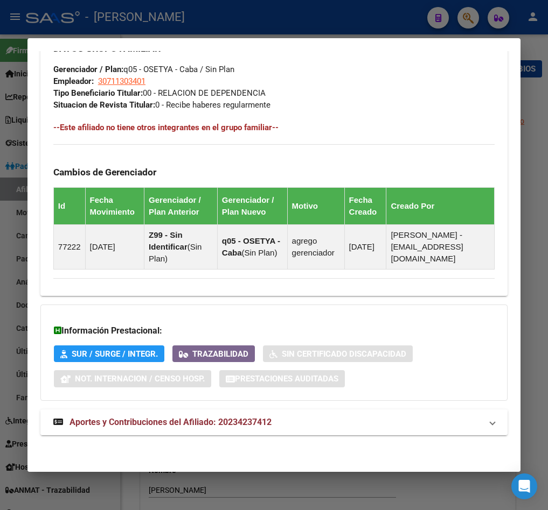
click at [196, 427] on strong "Aportes y Contribuciones del Afiliado: 20234237412" at bounding box center [162, 422] width 218 height 13
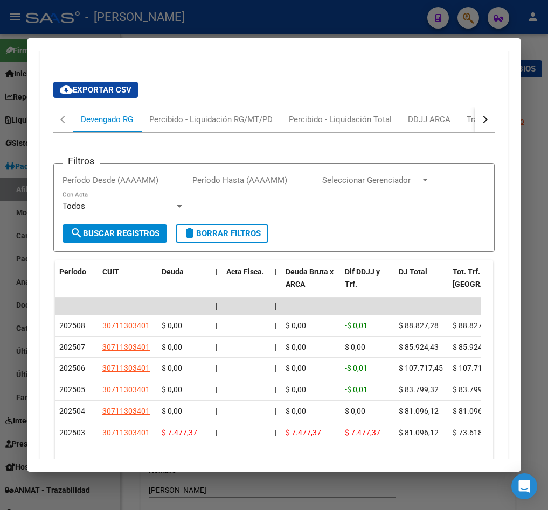
scroll to position [1128, 0]
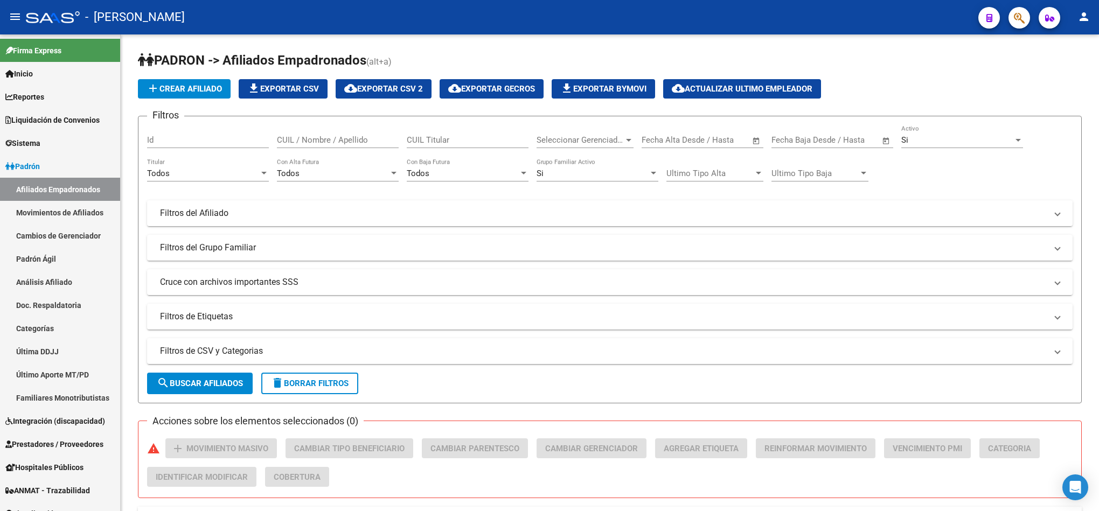
click at [1018, 15] on icon "button" at bounding box center [1018, 18] width 11 height 12
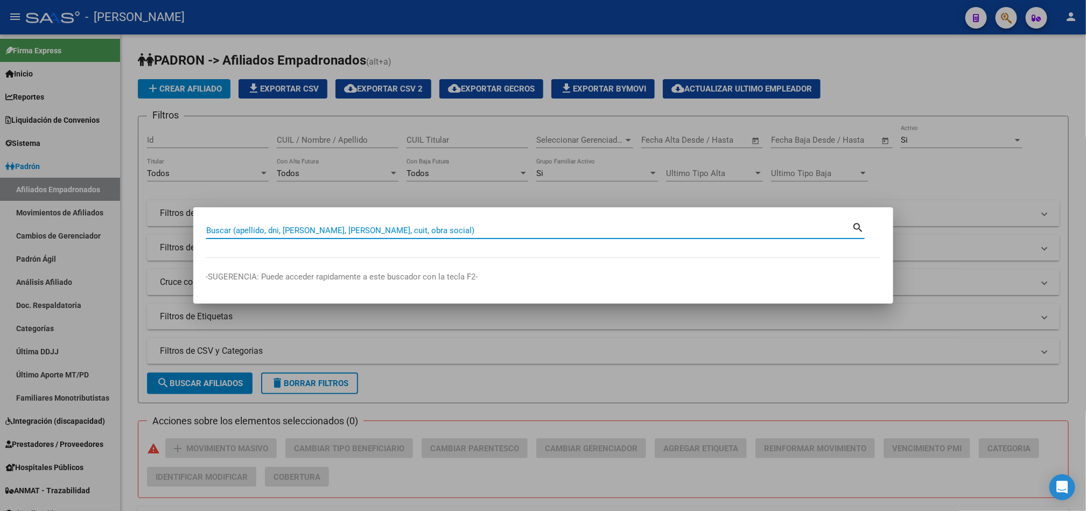
paste input "20323454133"
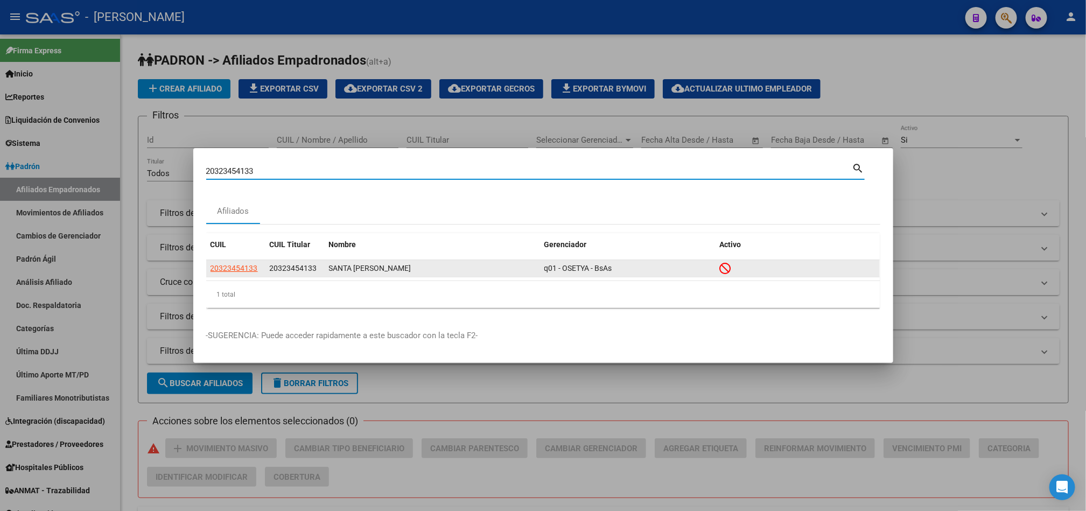
click at [237, 264] on span "20323454133" at bounding box center [234, 268] width 47 height 9
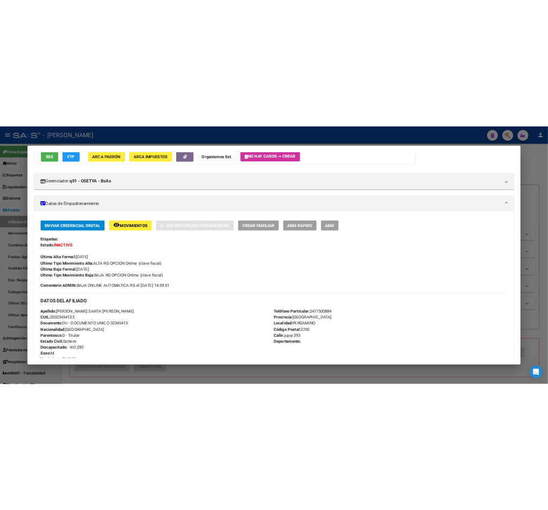
scroll to position [242, 0]
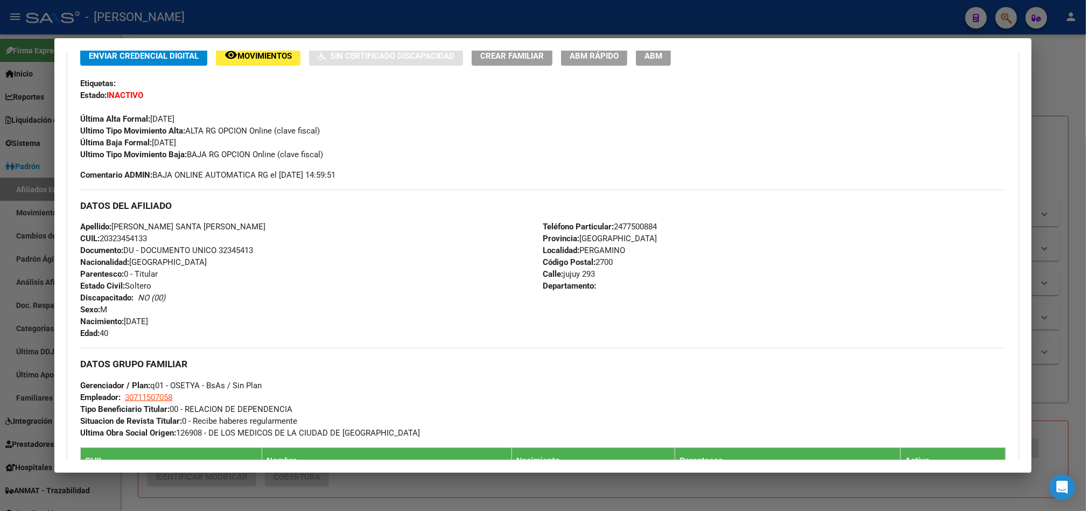
click at [0, 81] on div at bounding box center [543, 255] width 1086 height 511
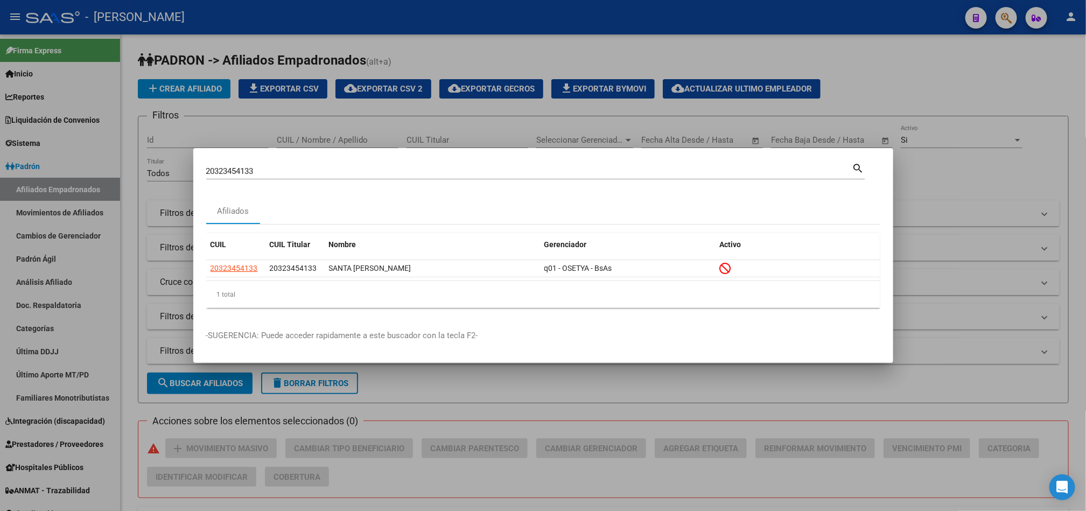
click at [291, 173] on input "20323454133" at bounding box center [529, 171] width 646 height 10
paste input "32952640"
type input "32952640"
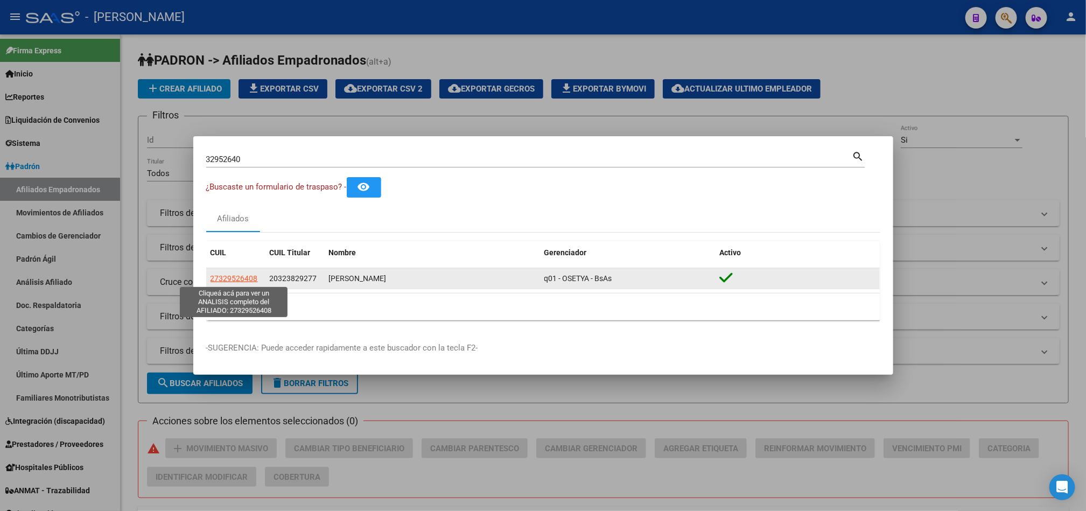
click at [244, 278] on span "27329526408" at bounding box center [234, 278] width 47 height 9
type textarea "27329526408"
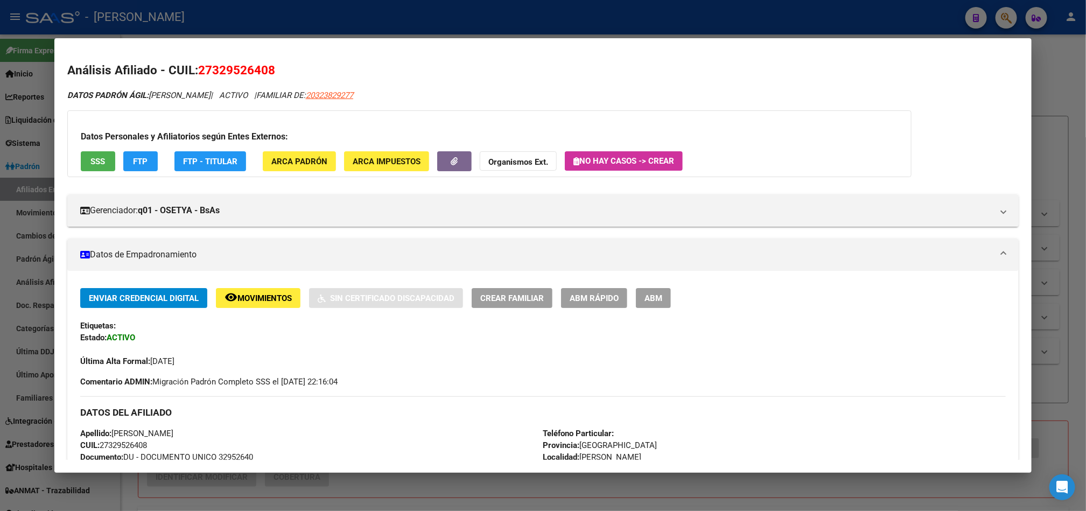
click at [647, 295] on span "ABM" at bounding box center [654, 298] width 18 height 10
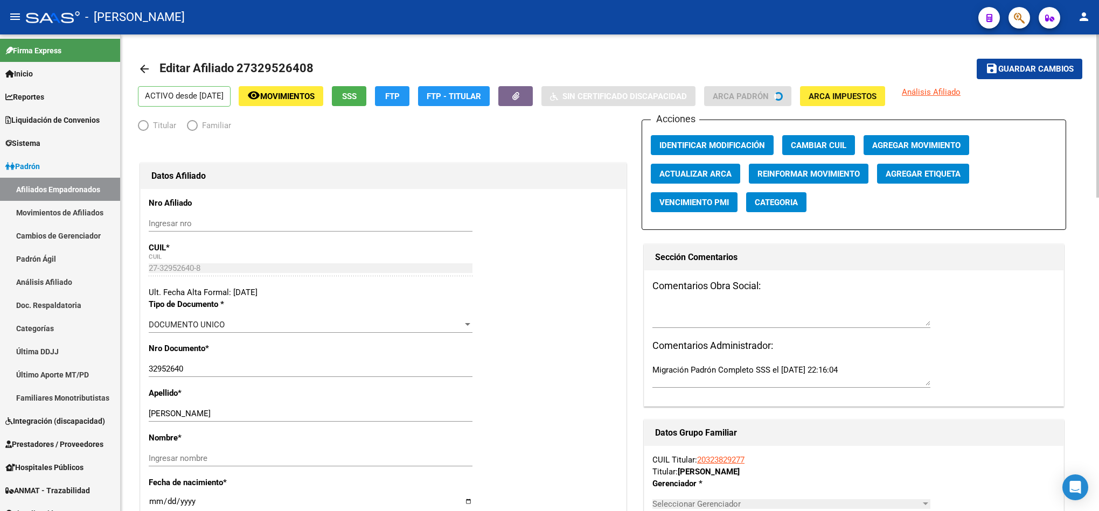
radio input "true"
type input "30-53112631-5"
click at [902, 149] on span "Agregar Movimiento" at bounding box center [916, 146] width 88 height 10
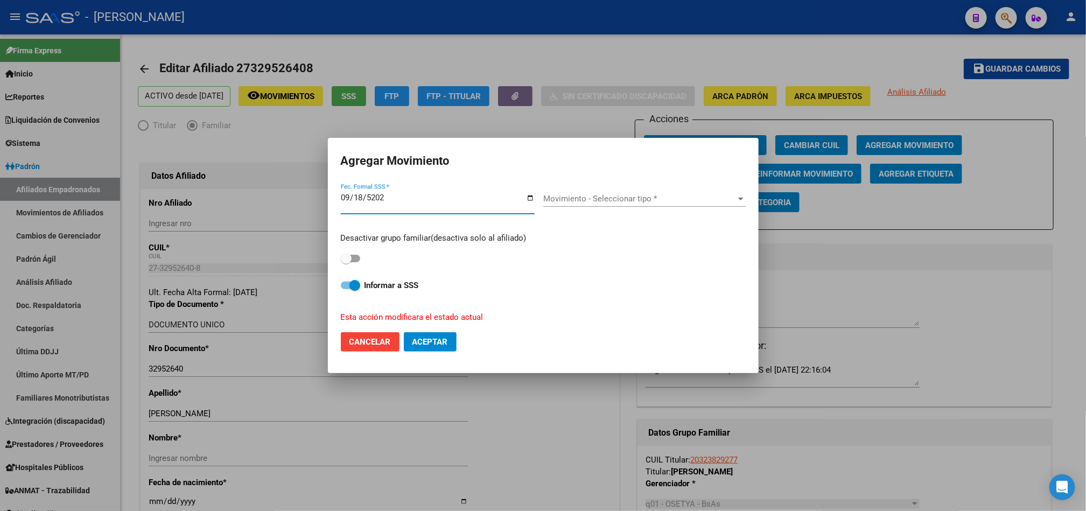
type input "[DATE]"
click at [687, 206] on div "Movimiento - Seleccionar tipo * Movimiento - Seleccionar tipo *" at bounding box center [644, 199] width 202 height 16
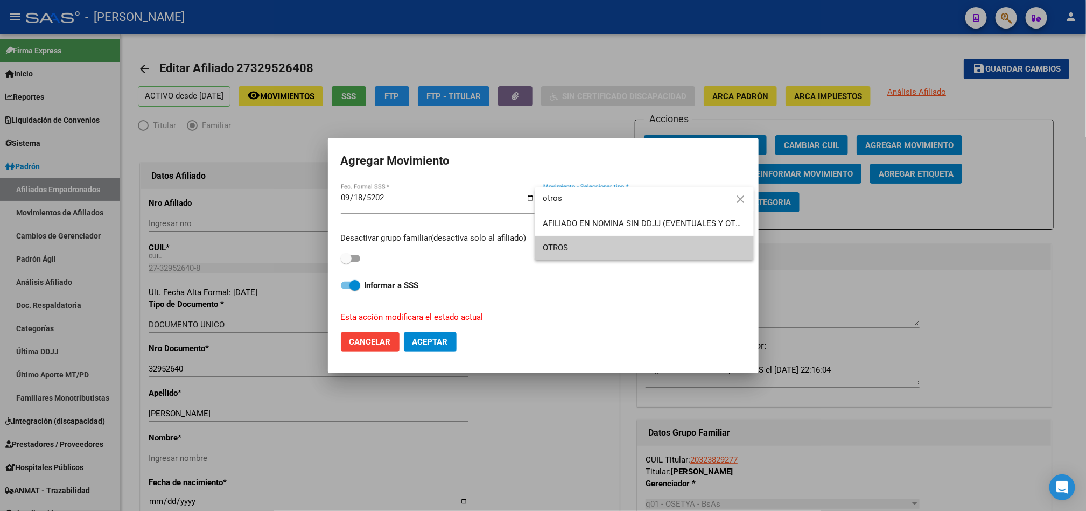
type input "otros"
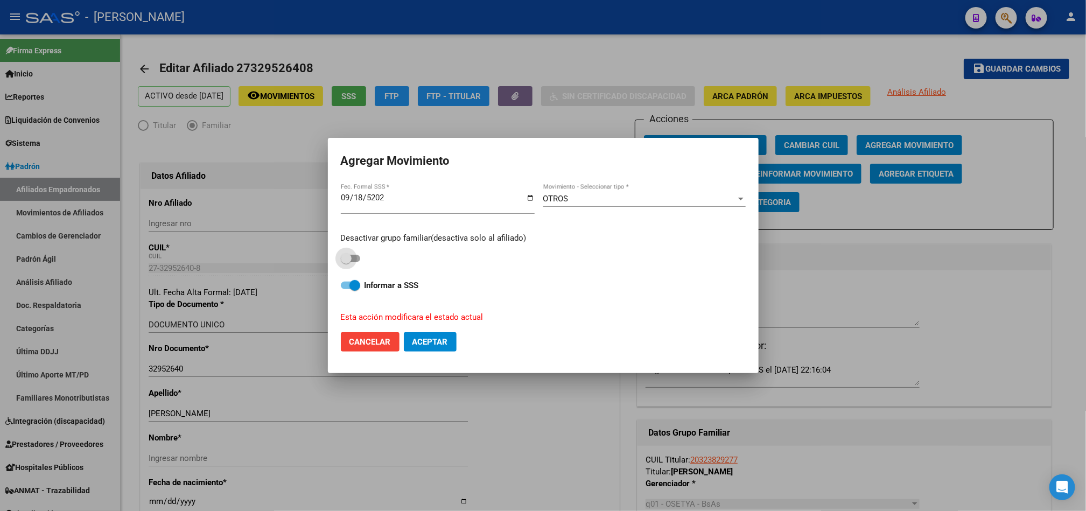
click at [346, 262] on input "checkbox" at bounding box center [346, 262] width 1 height 1
checkbox input "true"
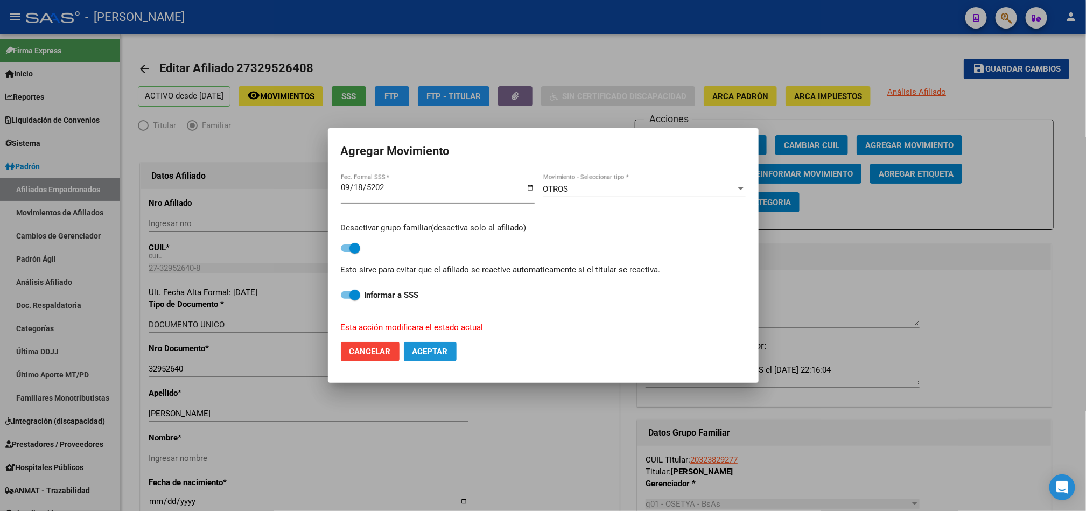
click at [446, 347] on span "Aceptar" at bounding box center [430, 352] width 36 height 10
checkbox input "false"
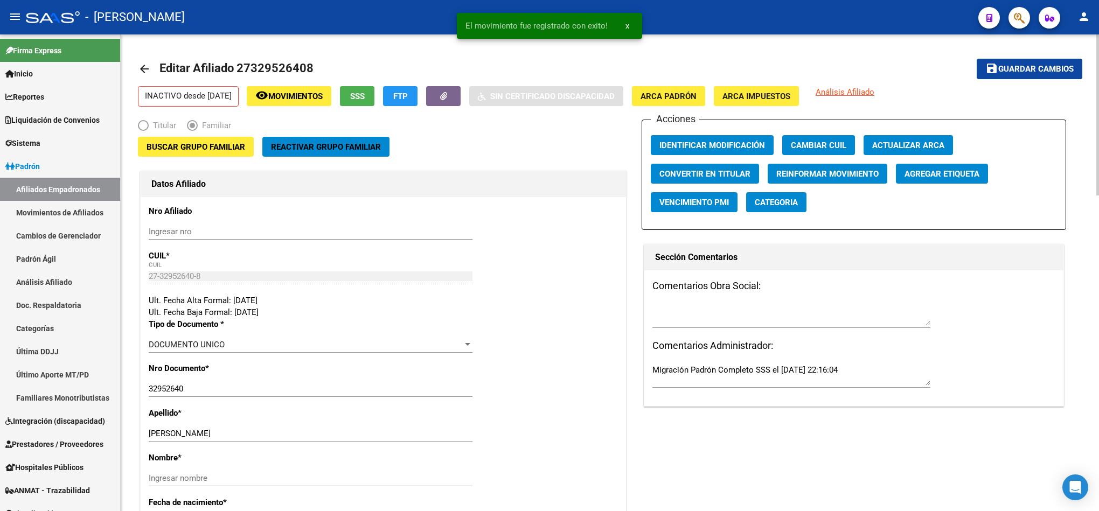
click at [222, 430] on input "[PERSON_NAME]" at bounding box center [311, 434] width 324 height 10
click at [210, 433] on input "[PERSON_NAME]" at bounding box center [311, 434] width 324 height 10
type input "[PERSON_NAME]"
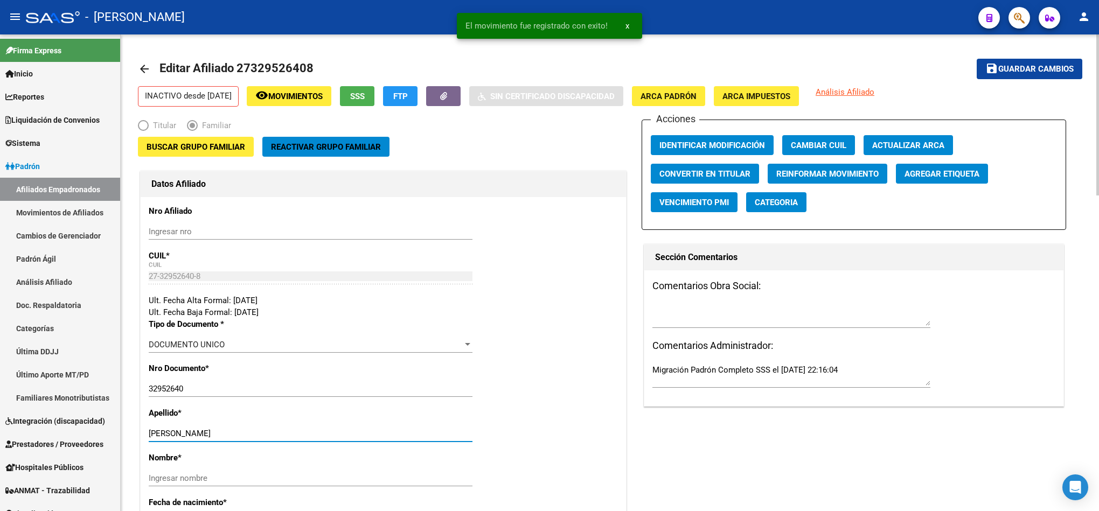
click at [233, 472] on div "Ingresar nombre" at bounding box center [311, 478] width 324 height 16
drag, startPoint x: 241, startPoint y: 477, endPoint x: 567, endPoint y: 356, distance: 347.4
click at [241, 477] on input "Ingresar nombre" at bounding box center [311, 478] width 324 height 10
paste input "YENNIFE"
type input "YENNIFE"
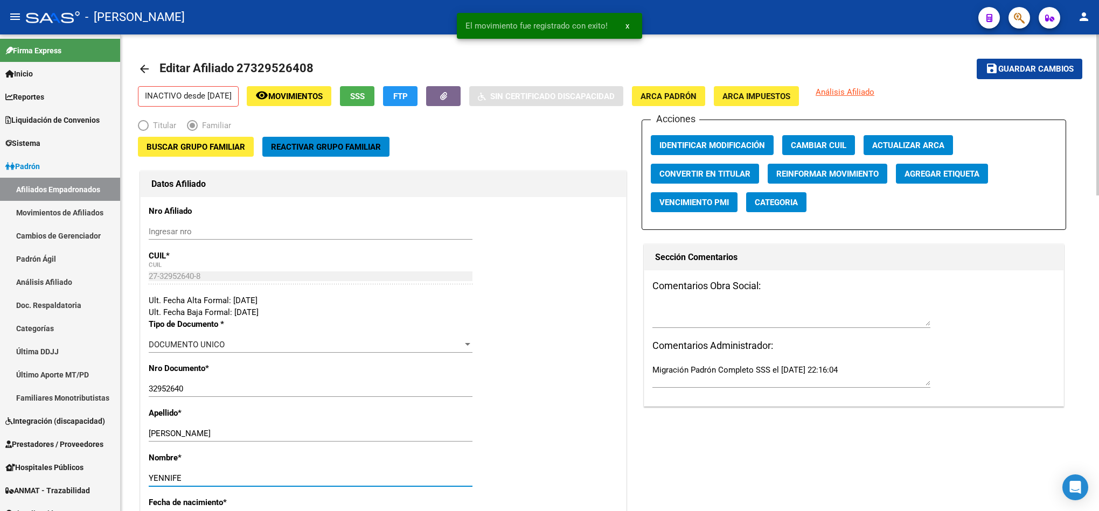
click at [752, 309] on textarea at bounding box center [791, 315] width 278 height 22
type textarea "b"
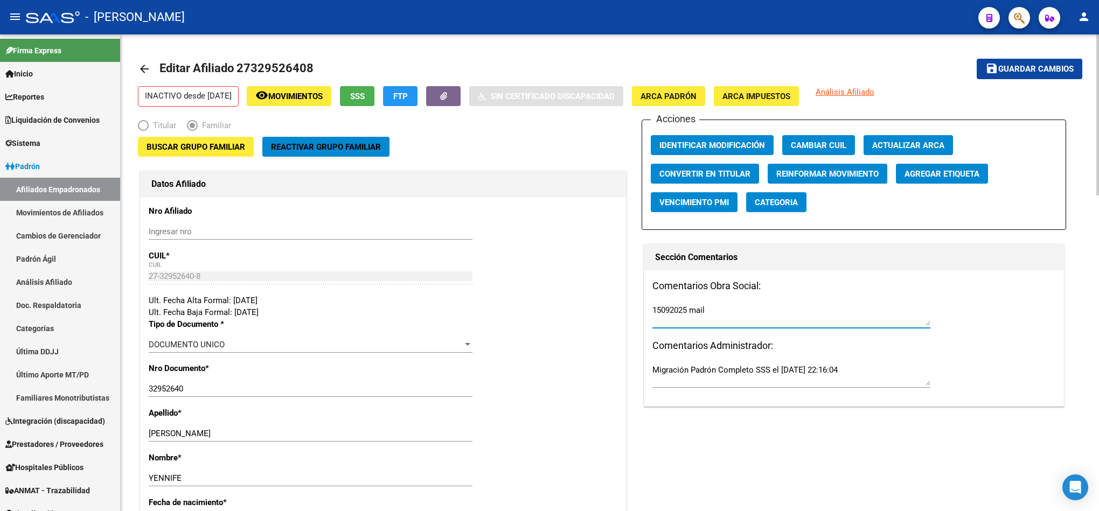
paste textarea "[DATE] 16:25"
type textarea "15092025 mail [DATE] 16:25"
click at [1015, 68] on span "Guardar cambios" at bounding box center [1035, 70] width 75 height 10
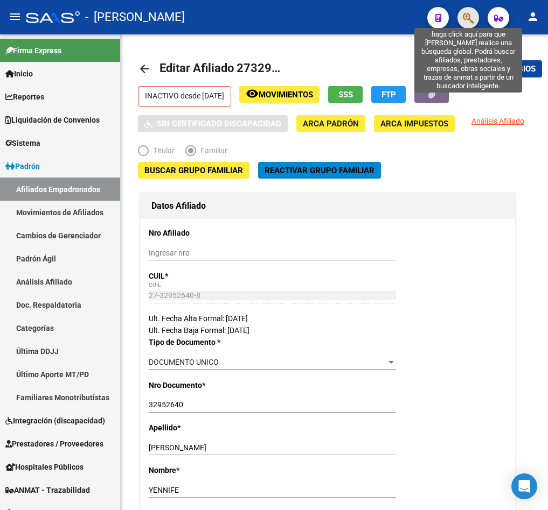
click at [463, 15] on icon "button" at bounding box center [468, 18] width 11 height 12
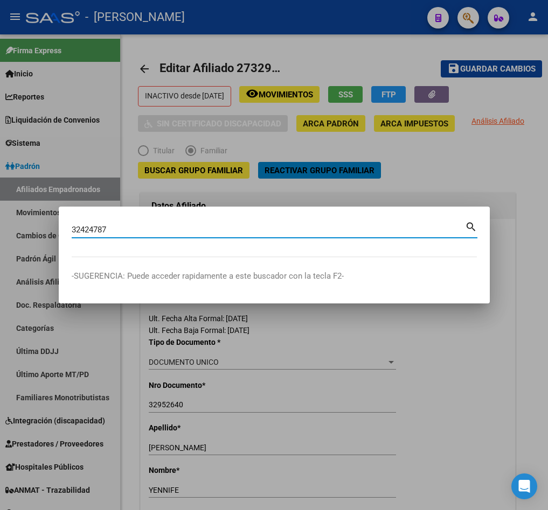
type input "32424787"
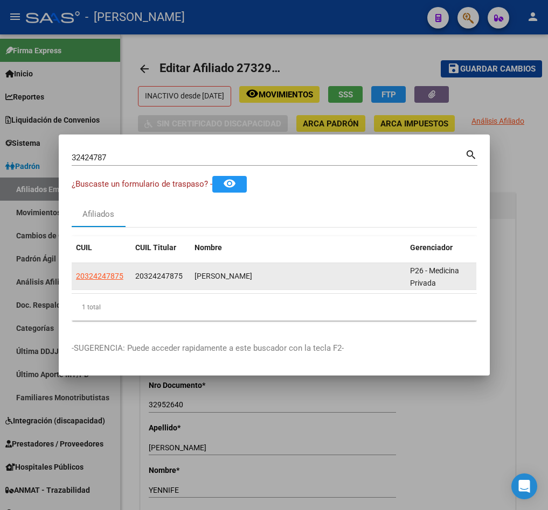
click at [90, 277] on datatable-body-cell "20324247875" at bounding box center [101, 276] width 59 height 26
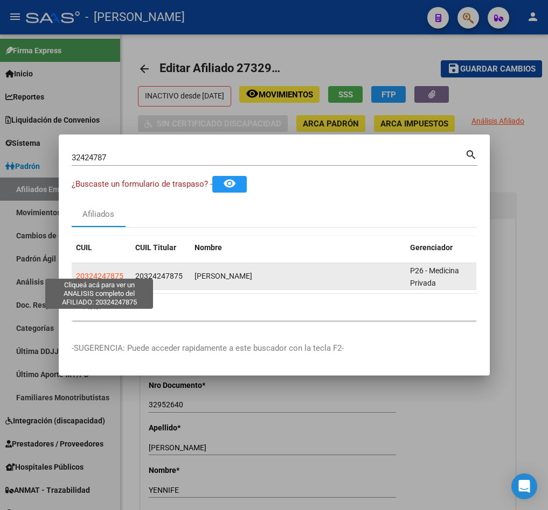
click at [120, 272] on span "20324247875" at bounding box center [99, 276] width 47 height 9
type textarea "20324247875"
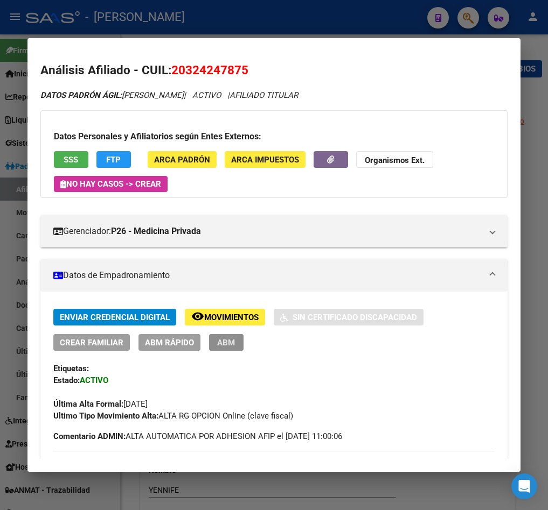
click at [235, 348] on button "ABM" at bounding box center [226, 342] width 34 height 17
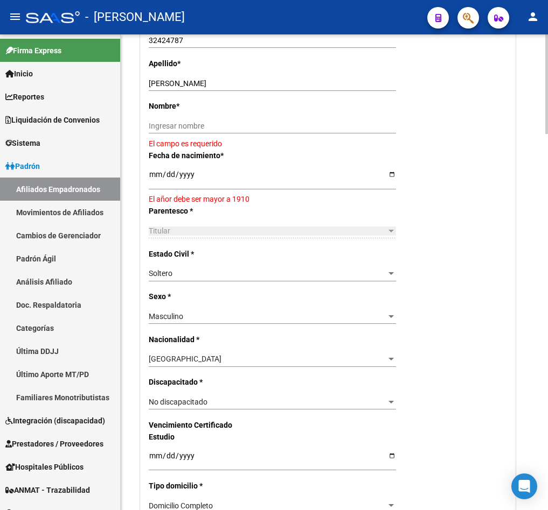
scroll to position [323, 0]
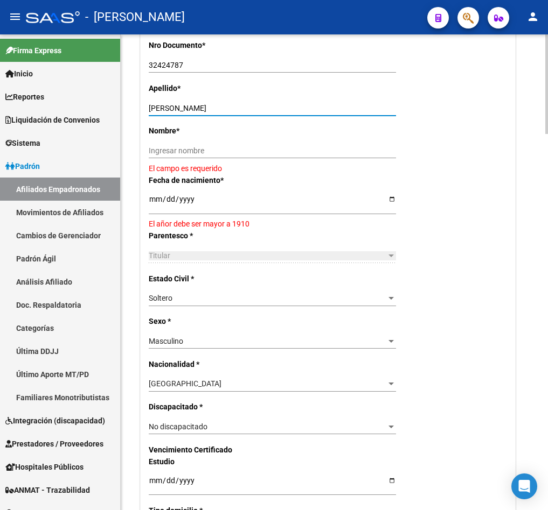
drag, startPoint x: 291, startPoint y: 108, endPoint x: 184, endPoint y: 114, distance: 106.8
click at [184, 114] on div "[PERSON_NAME] apellido" at bounding box center [272, 108] width 247 height 15
type input "OLIVARES"
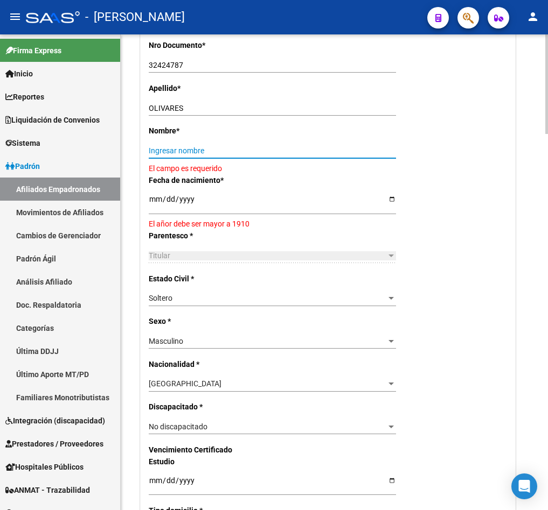
click at [205, 152] on input "Ingresar nombre" at bounding box center [272, 150] width 247 height 9
paste input "[PERSON_NAME]"
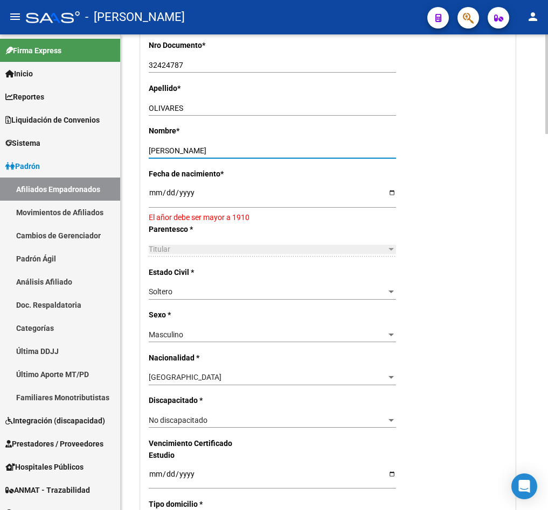
type input "[PERSON_NAME]"
click at [152, 190] on input "[DATE]" at bounding box center [272, 196] width 247 height 16
type input "[DATE]"
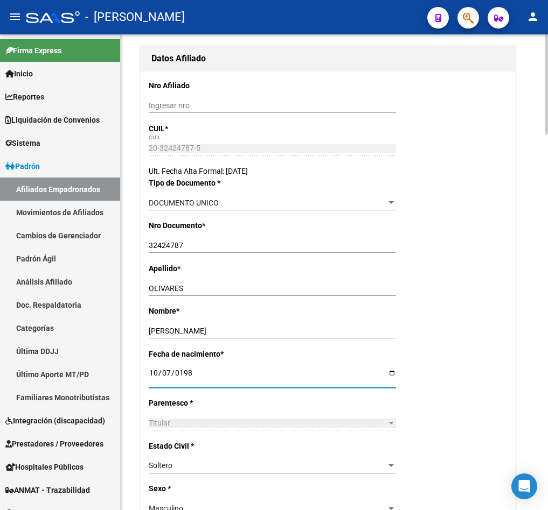
scroll to position [0, 0]
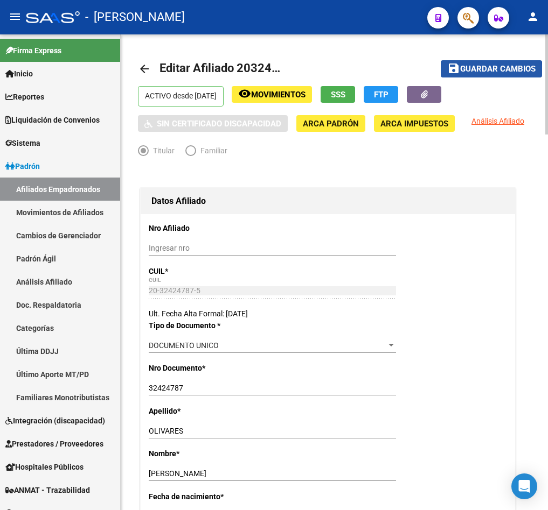
click at [444, 76] on button "save Guardar cambios" at bounding box center [490, 68] width 101 height 17
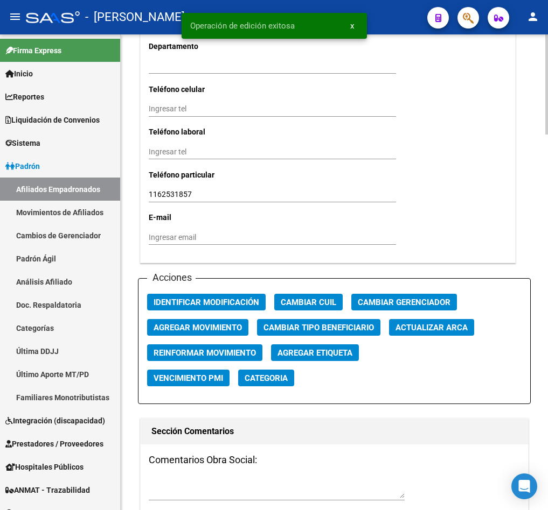
scroll to position [1212, 0]
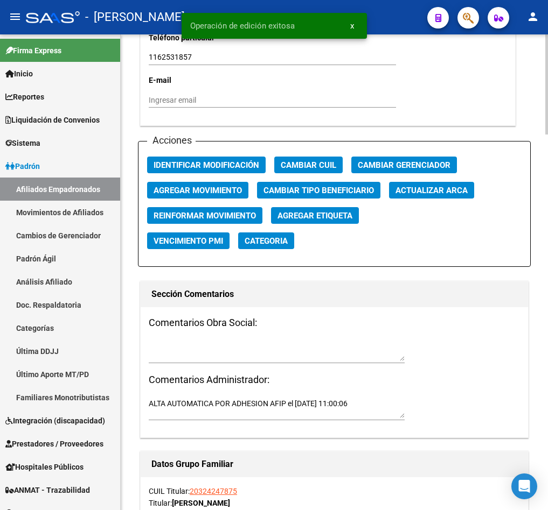
click at [173, 186] on span "Agregar Movimiento" at bounding box center [197, 191] width 88 height 10
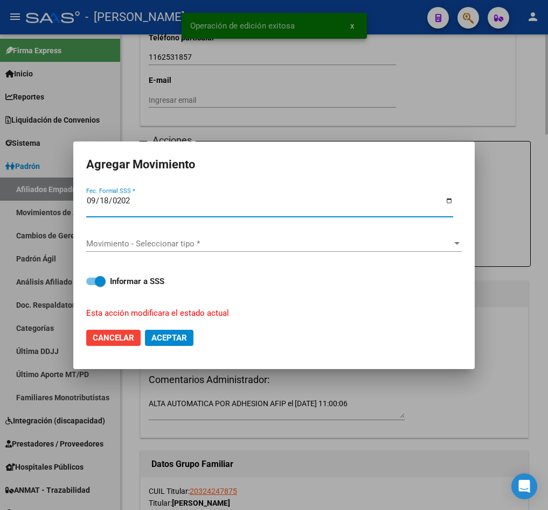
type input "[DATE]"
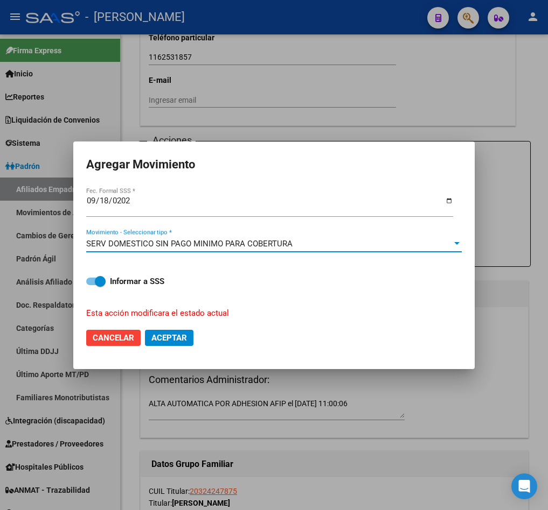
click at [167, 240] on span "SERV DOMESTICO SIN PAGO MINIMO PARA COBERTURA" at bounding box center [189, 244] width 206 height 10
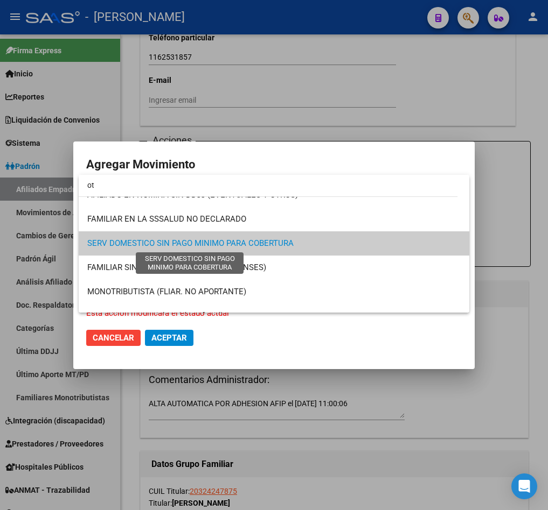
scroll to position [0, 0]
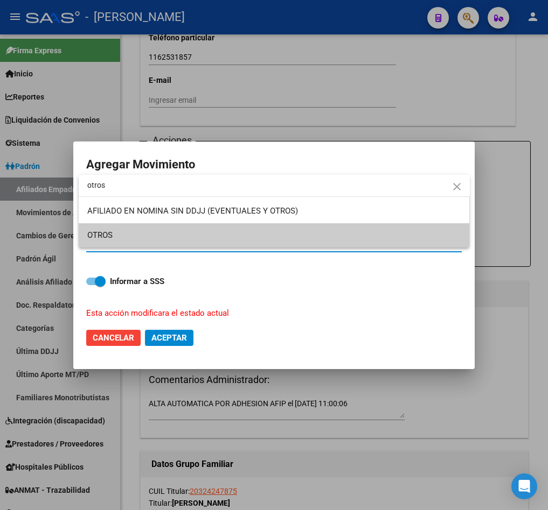
type input "otros"
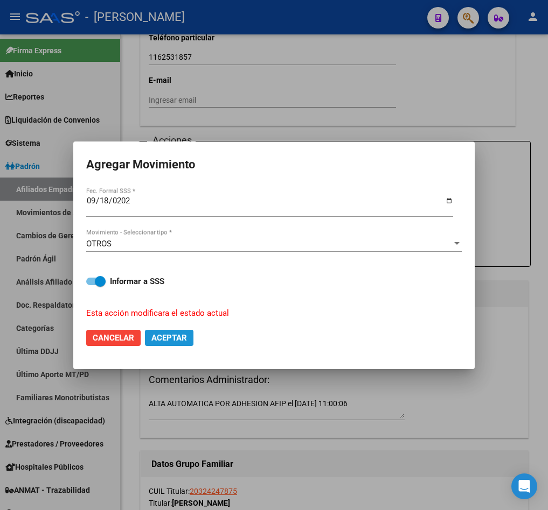
click at [178, 344] on button "Aceptar" at bounding box center [169, 338] width 48 height 16
checkbox input "false"
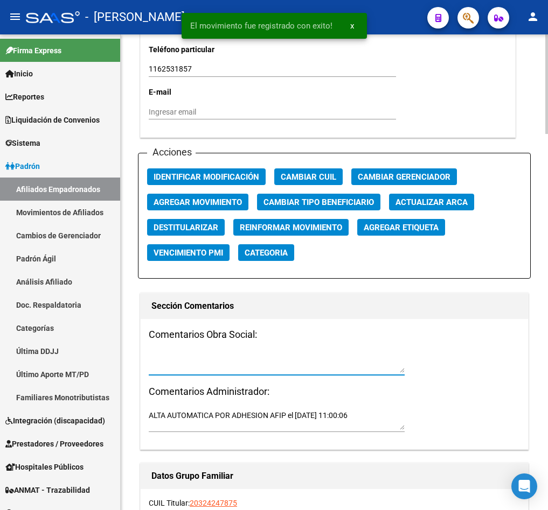
click at [215, 368] on textarea at bounding box center [277, 363] width 256 height 20
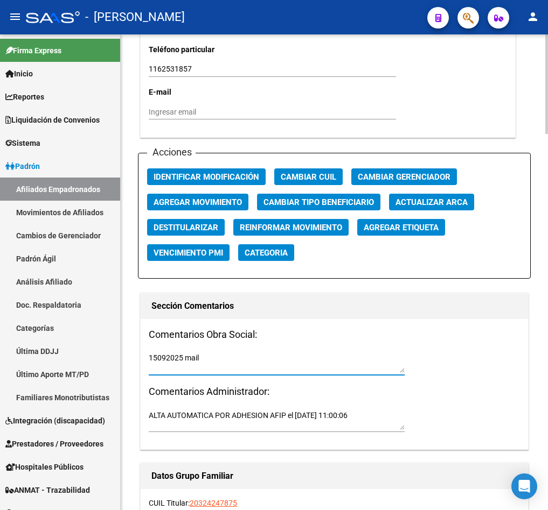
paste textarea "[DATE] 16:42"
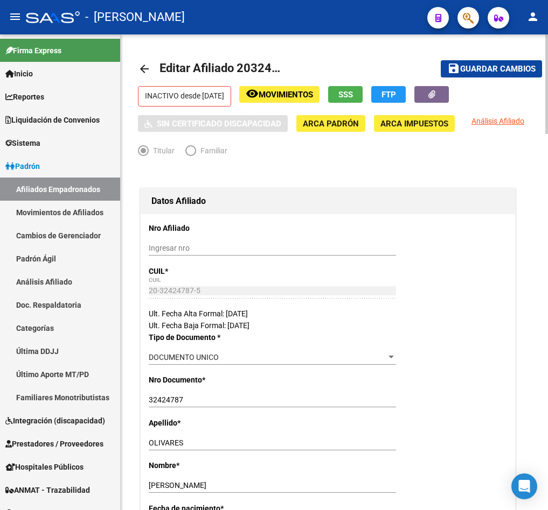
type textarea "15092025 mail [DATE] 16:42"
click at [523, 69] on span "Guardar cambios" at bounding box center [497, 70] width 75 height 10
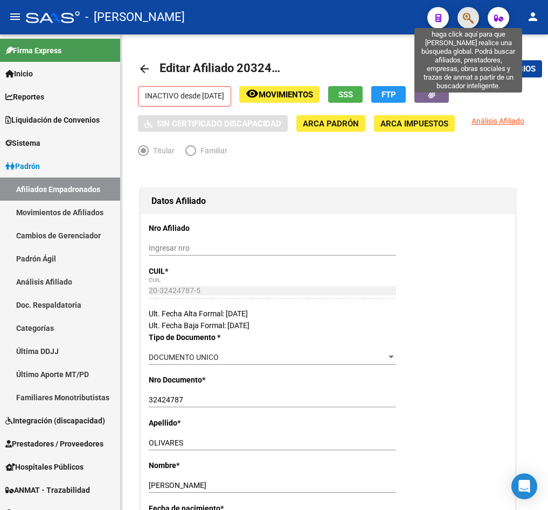
click at [467, 15] on icon "button" at bounding box center [468, 18] width 11 height 12
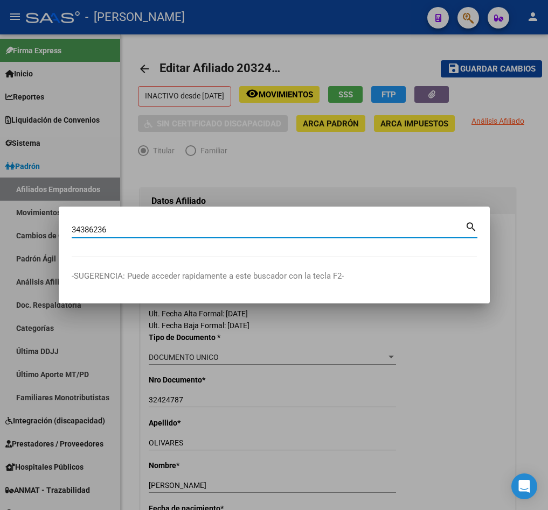
type input "34386236"
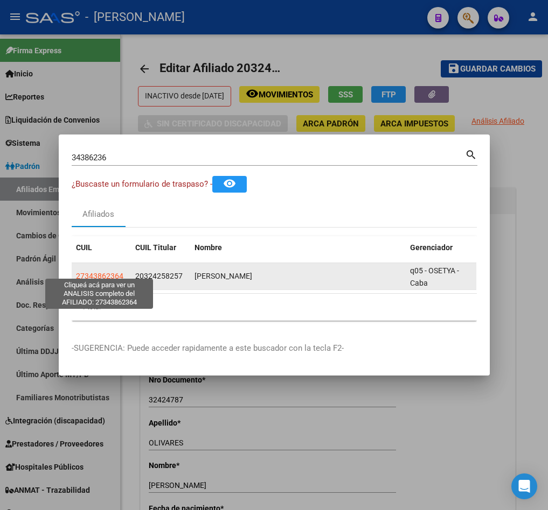
click at [99, 272] on span "27343862364" at bounding box center [99, 276] width 47 height 9
type textarea "27343862364"
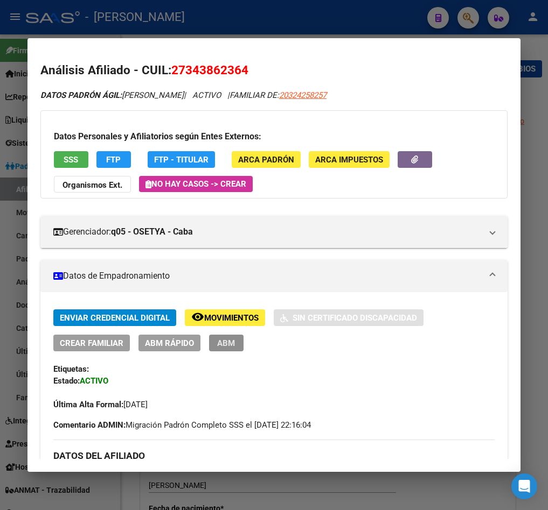
click at [226, 345] on span "ABM" at bounding box center [226, 344] width 18 height 10
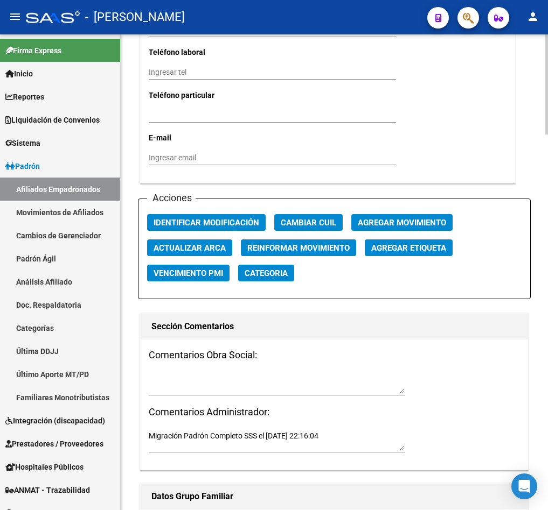
scroll to position [1131, 0]
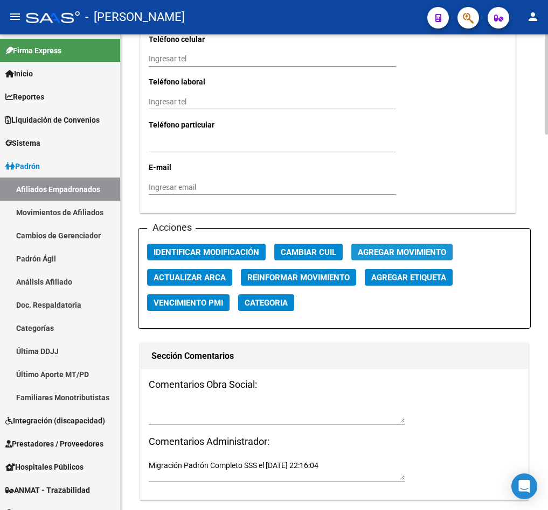
click at [384, 257] on span "Agregar Movimiento" at bounding box center [402, 253] width 88 height 10
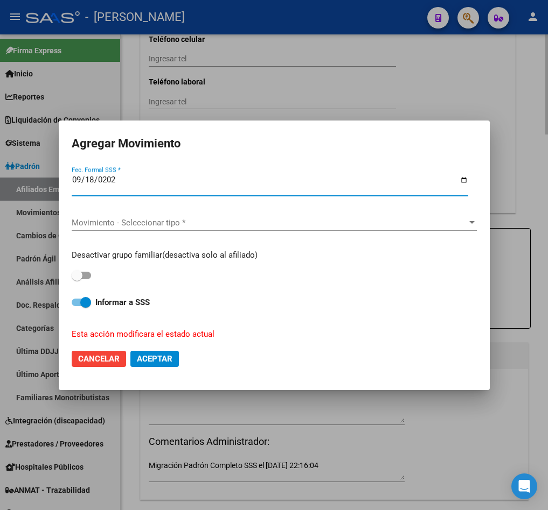
type input "[DATE]"
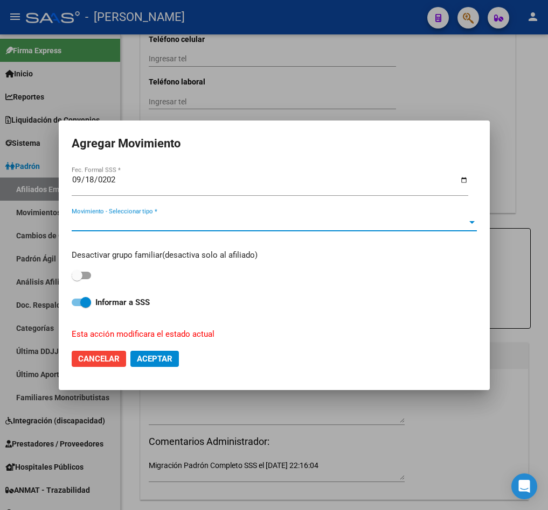
click at [258, 218] on span "Movimiento - Seleccionar tipo *" at bounding box center [269, 223] width 395 height 10
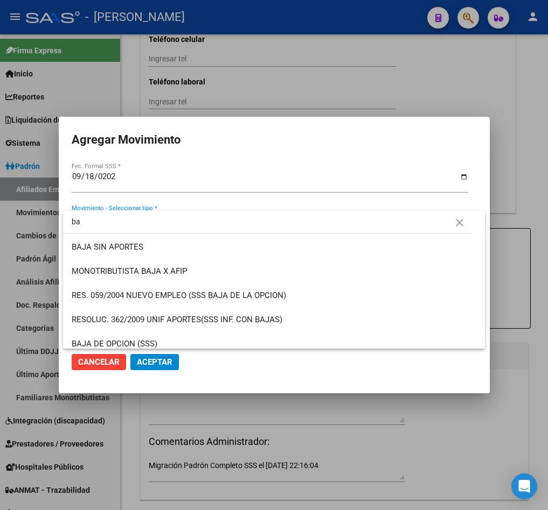
type input "b"
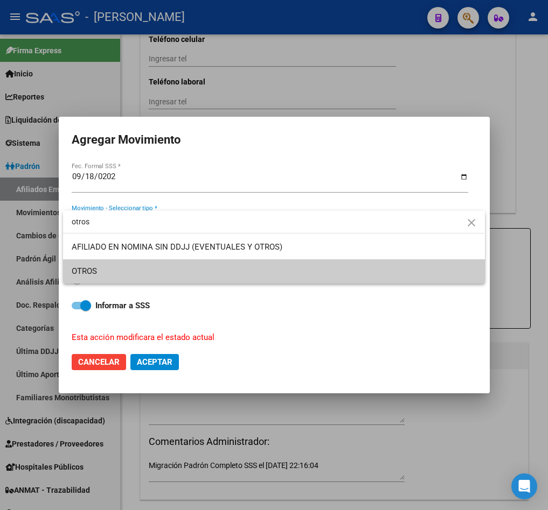
type input "otros"
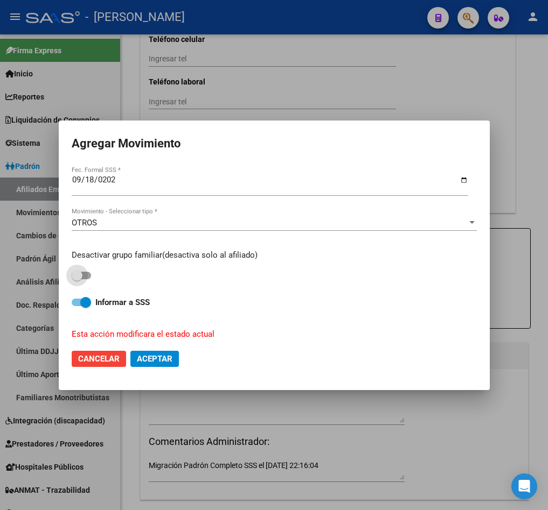
click at [76, 279] on input "checkbox" at bounding box center [76, 279] width 1 height 1
checkbox input "true"
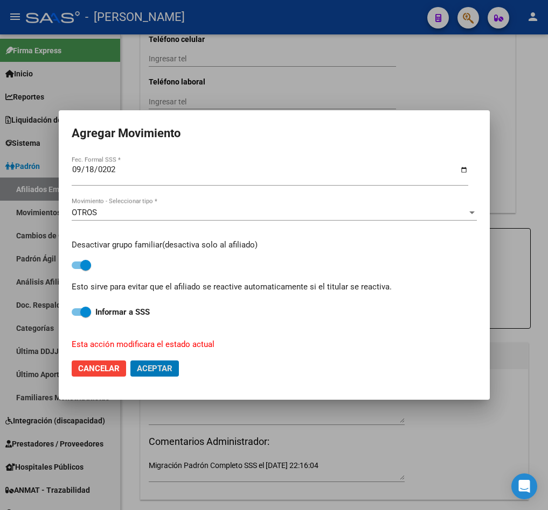
click at [130, 361] on button "Aceptar" at bounding box center [154, 369] width 48 height 16
checkbox input "false"
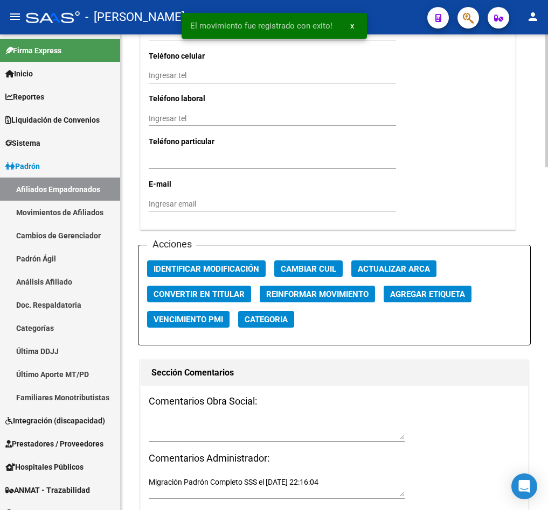
click at [240, 422] on textarea at bounding box center [277, 429] width 256 height 20
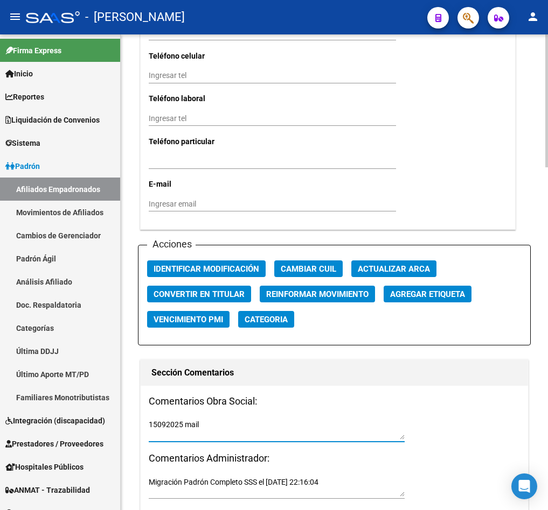
paste textarea "[DATE] 16:45"
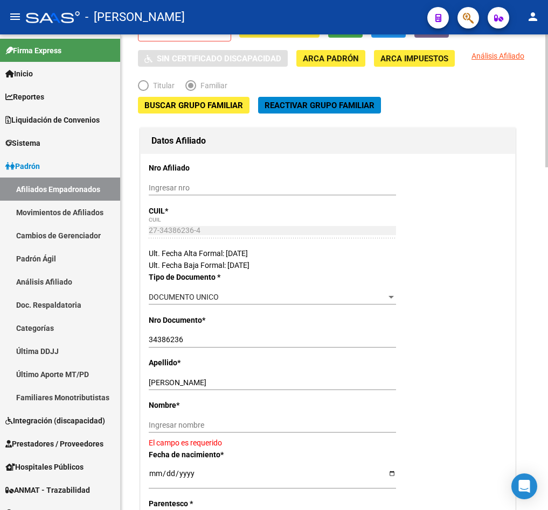
scroll to position [162, 0]
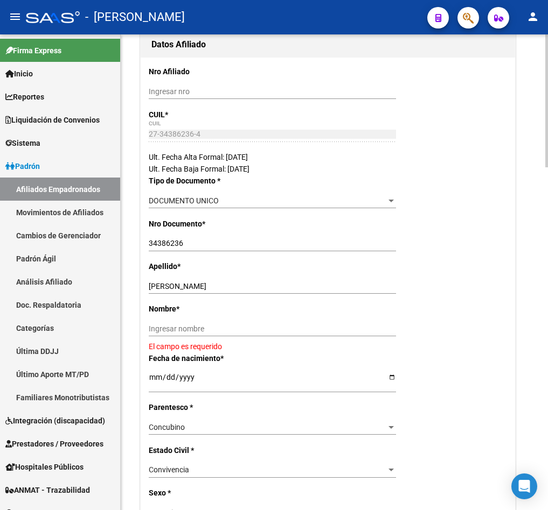
type textarea "15092025 mail [DATE] 16:45"
click at [187, 290] on input "[PERSON_NAME]" at bounding box center [272, 286] width 247 height 9
type input "[PERSON_NAME]"
click at [208, 333] on input "Ingresar nombre" at bounding box center [272, 329] width 247 height 9
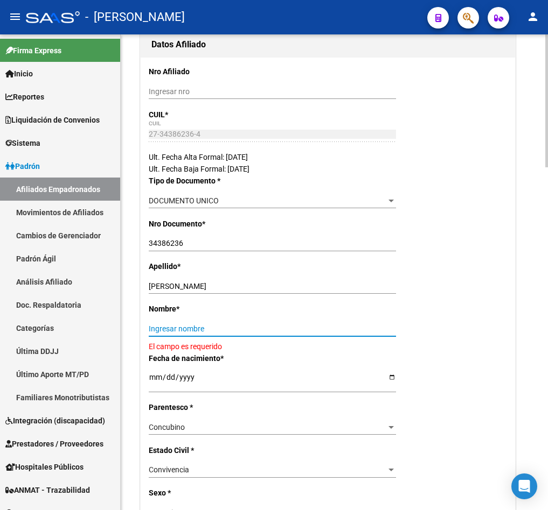
paste input "YAMILA"
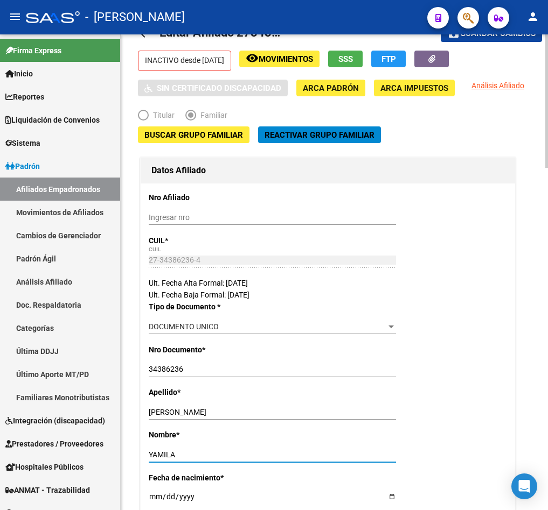
scroll to position [0, 0]
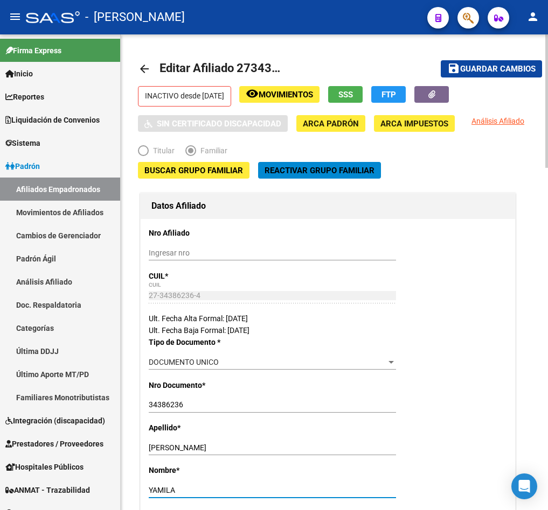
type input "YAMILA"
click at [522, 65] on span "Guardar cambios" at bounding box center [497, 70] width 75 height 10
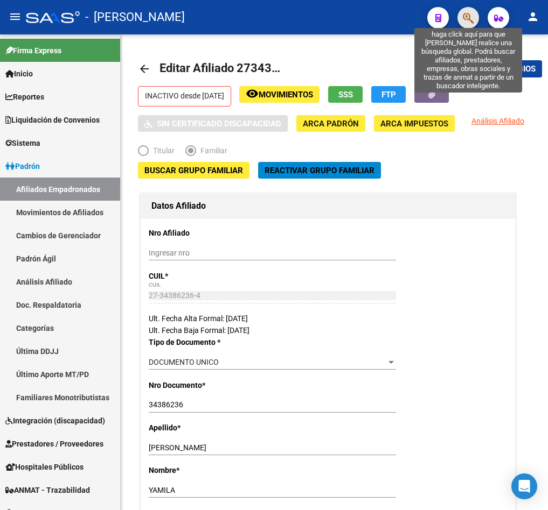
click at [464, 19] on icon "button" at bounding box center [468, 18] width 11 height 12
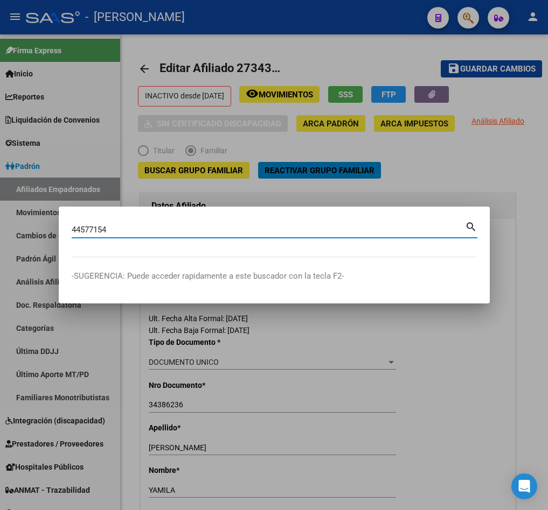
type input "44577154"
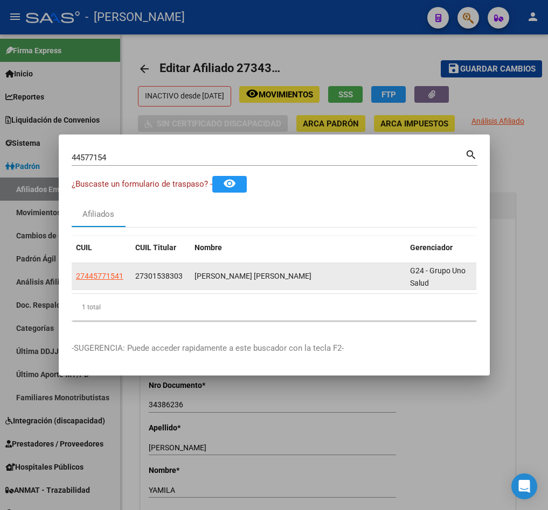
click at [84, 270] on app-link-go-to "27445771541" at bounding box center [99, 276] width 47 height 12
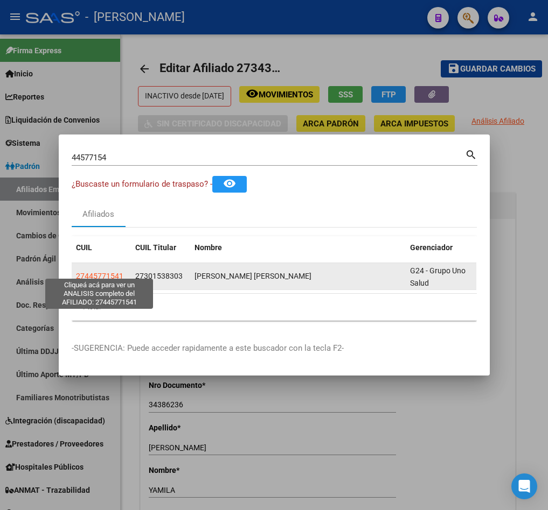
click at [90, 272] on span "27445771541" at bounding box center [99, 276] width 47 height 9
type textarea "27445771541"
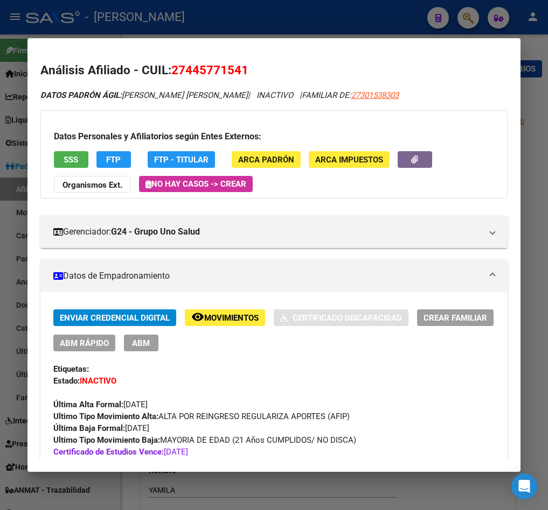
click at [183, 69] on span "27445771541" at bounding box center [209, 70] width 77 height 14
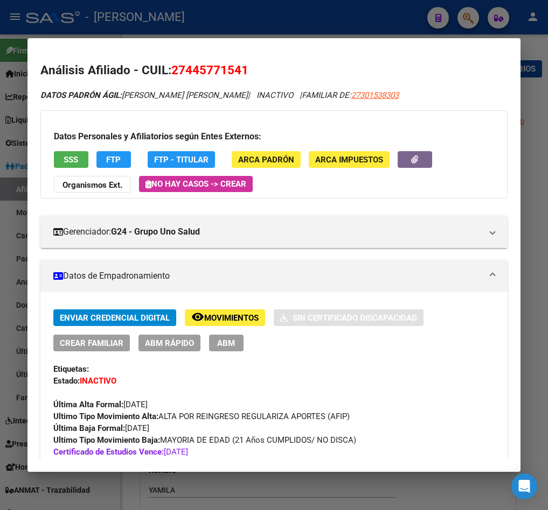
drag, startPoint x: 186, startPoint y: 71, endPoint x: 241, endPoint y: 75, distance: 54.5
click at [241, 75] on span "27445771541" at bounding box center [209, 70] width 77 height 14
copy span "44577154"
click at [227, 346] on span "ABM" at bounding box center [226, 344] width 18 height 10
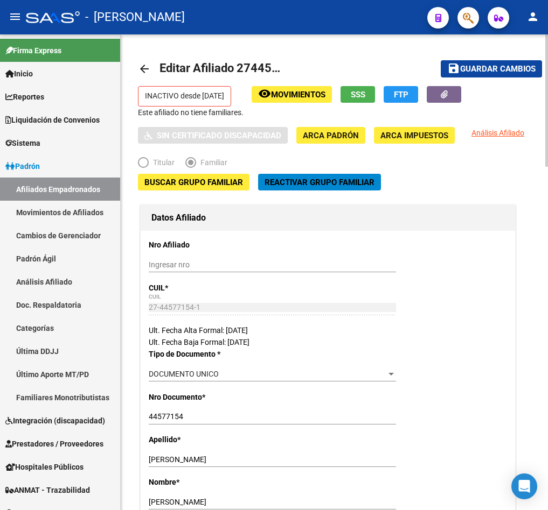
click at [299, 186] on span "Reactivar Grupo Familiar" at bounding box center [319, 183] width 110 height 10
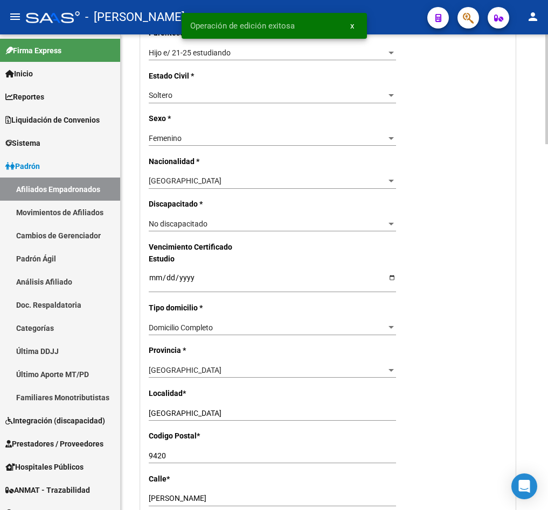
scroll to position [565, 0]
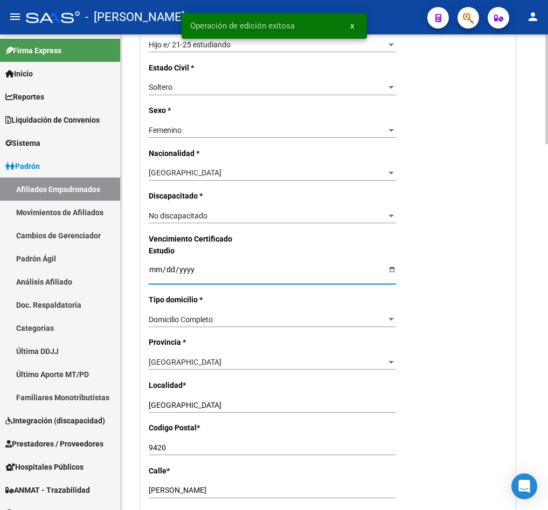
click at [159, 268] on input "[DATE]" at bounding box center [272, 273] width 247 height 16
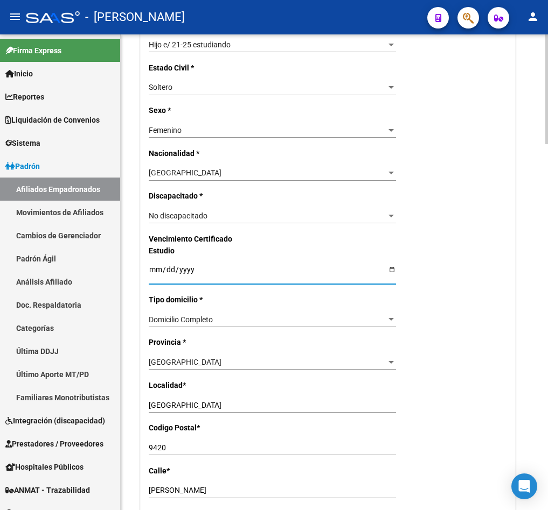
click at [180, 269] on input "[DATE]" at bounding box center [272, 273] width 247 height 16
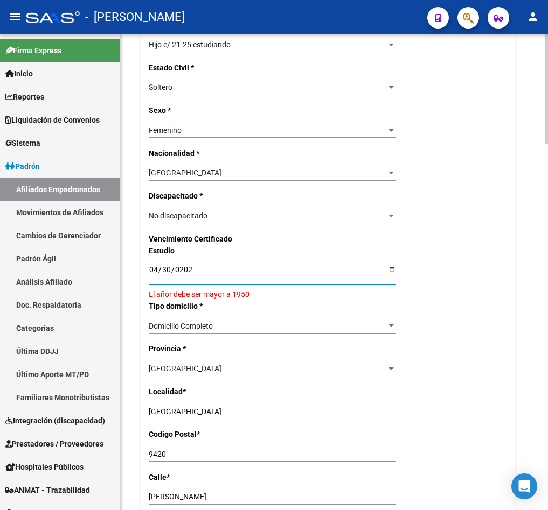
type input "[DATE]"
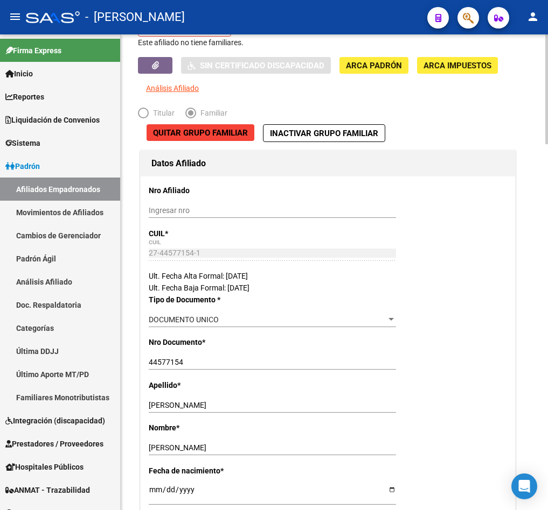
scroll to position [0, 0]
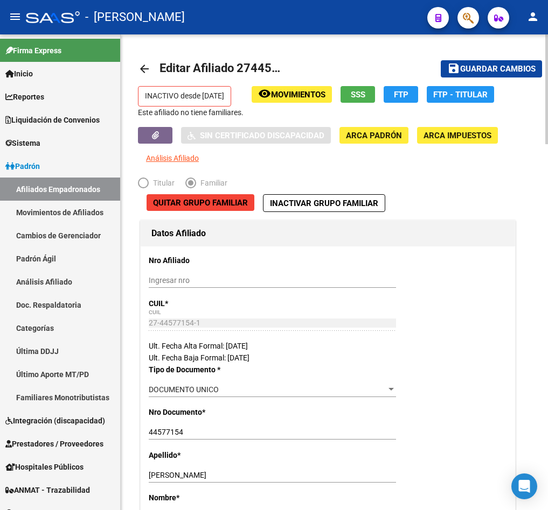
click at [501, 71] on span "Guardar cambios" at bounding box center [497, 70] width 75 height 10
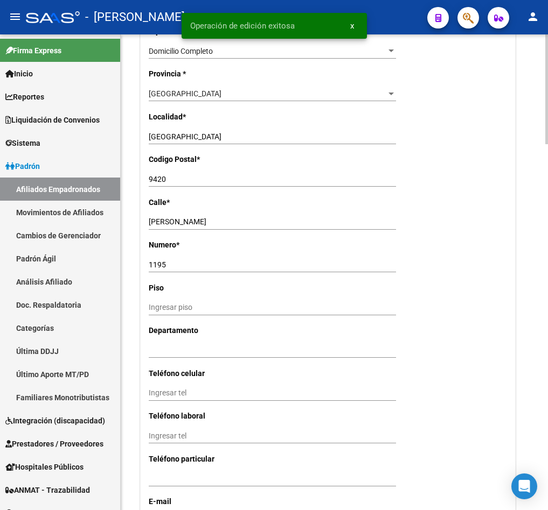
scroll to position [1292, 0]
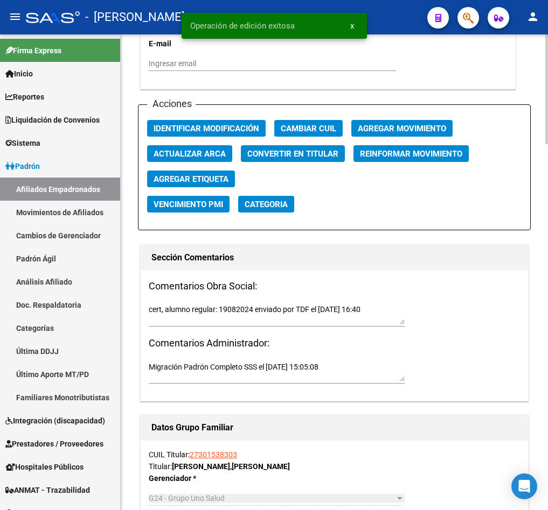
click at [398, 121] on button "Agregar Movimiento" at bounding box center [401, 128] width 101 height 17
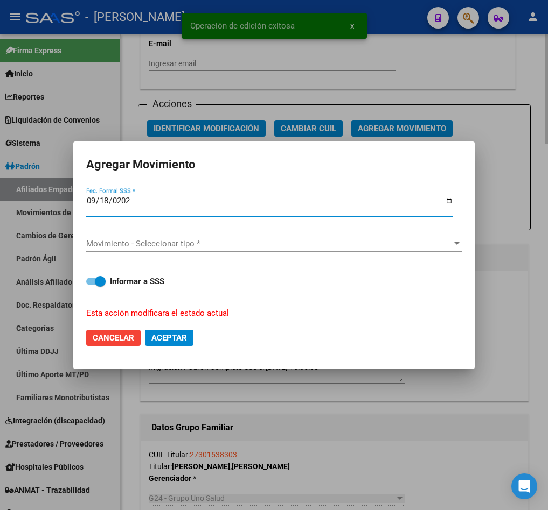
type input "[DATE]"
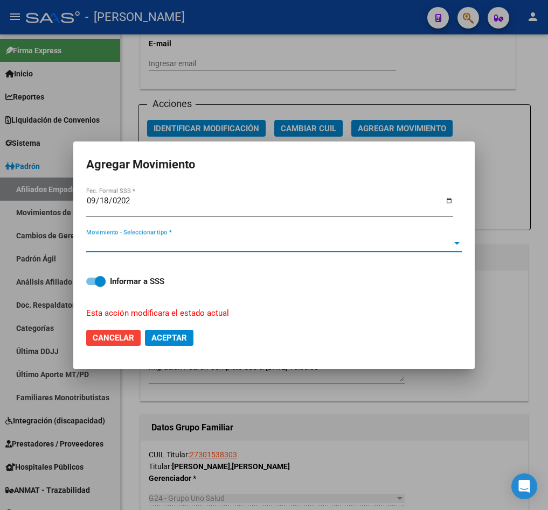
click at [248, 241] on span "Movimiento - Seleccionar tipo *" at bounding box center [269, 244] width 366 height 10
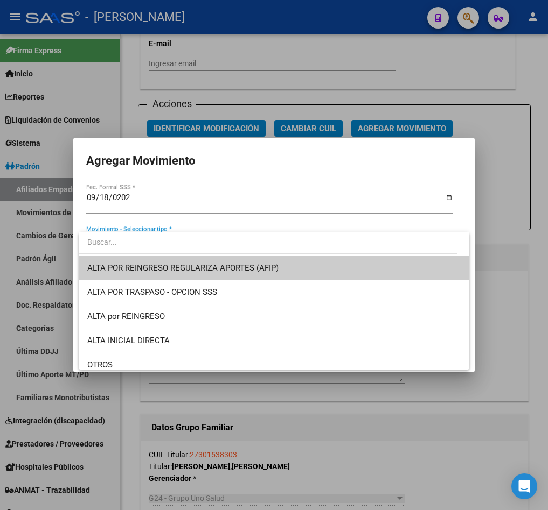
click at [234, 275] on span "ALTA POR REINGRESO REGULARIZA APORTES (AFIP)" at bounding box center [274, 268] width 374 height 24
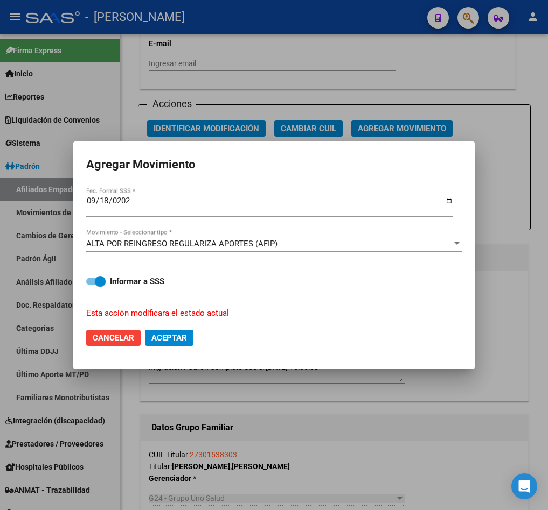
drag, startPoint x: 190, startPoint y: 340, endPoint x: 237, endPoint y: 246, distance: 105.7
click at [237, 246] on form "Agregar Movimiento [DATE] Fec. Formal SSS * ALTA POR REINGRESO REGULARIZA APORT…" at bounding box center [273, 256] width 375 height 202
click at [239, 244] on span "ALTA POR REINGRESO REGULARIZA APORTES (AFIP)" at bounding box center [181, 244] width 191 height 10
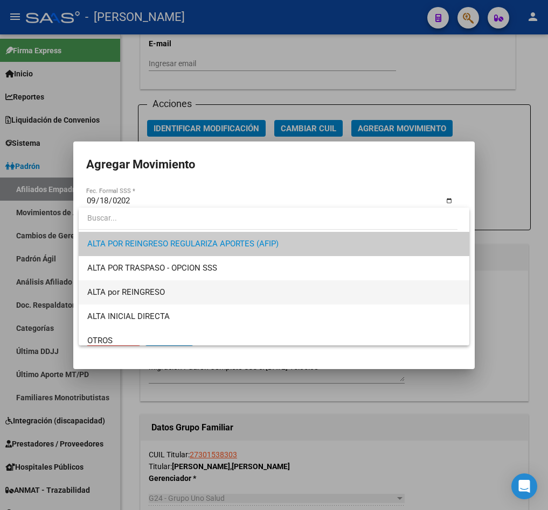
click at [178, 288] on span "ALTA por REINGRESO" at bounding box center [274, 293] width 374 height 24
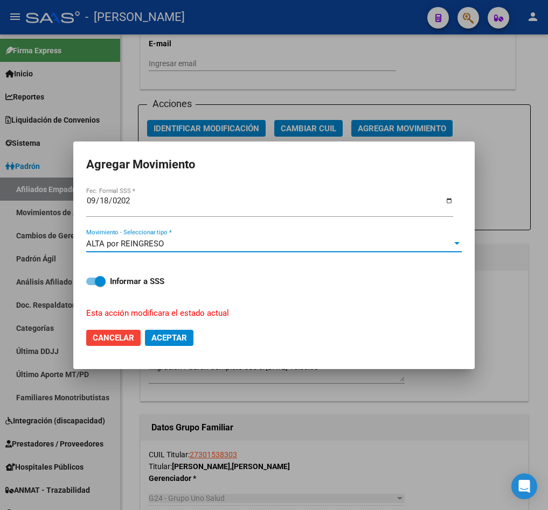
click at [176, 339] on span "Aceptar" at bounding box center [169, 338] width 36 height 10
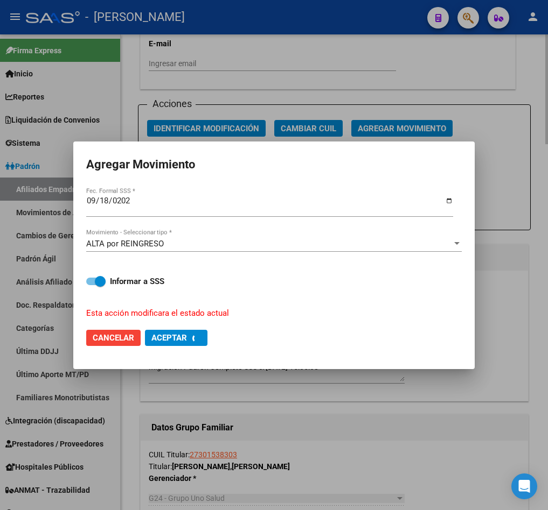
checkbox input "false"
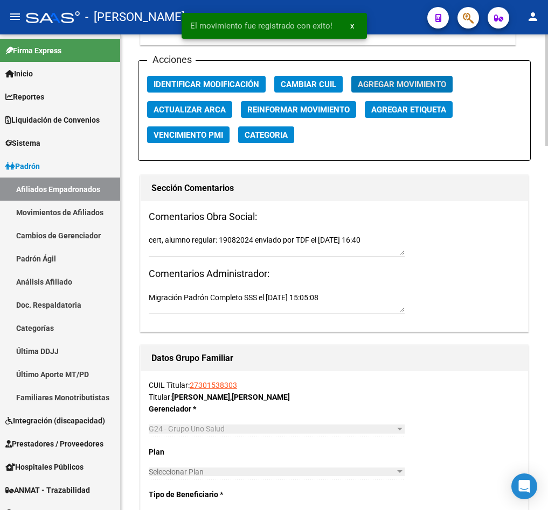
scroll to position [1535, 0]
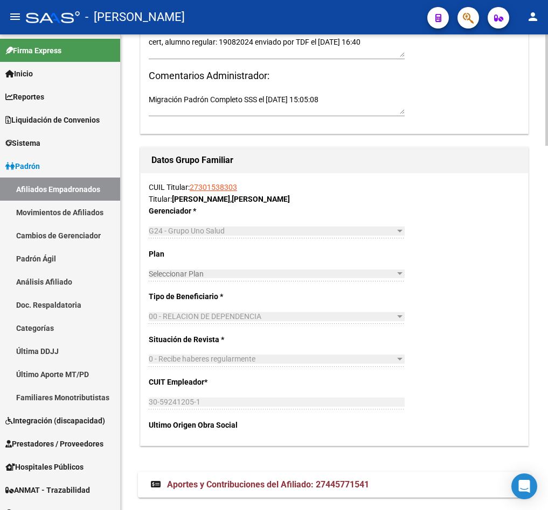
drag, startPoint x: 253, startPoint y: 186, endPoint x: 192, endPoint y: 185, distance: 60.3
click at [192, 185] on div "CUIL Titular: 27301538303 Titular: [PERSON_NAME]" at bounding box center [334, 193] width 371 height 24
copy link "27301538303"
click at [76, 178] on link "Afiliados Empadronados" at bounding box center [60, 189] width 120 height 23
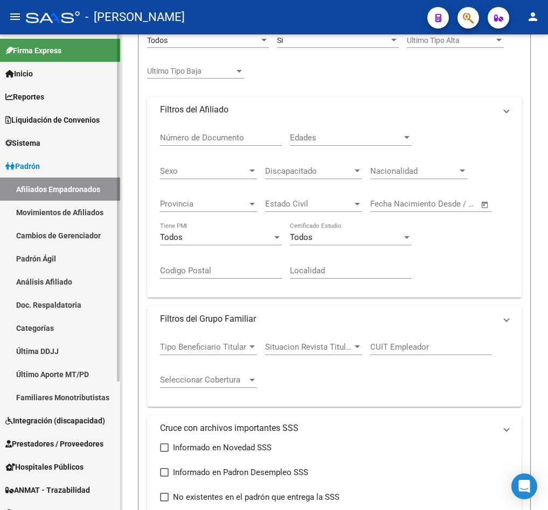
click at [86, 181] on link "Afiliados Empadronados" at bounding box center [60, 189] width 120 height 23
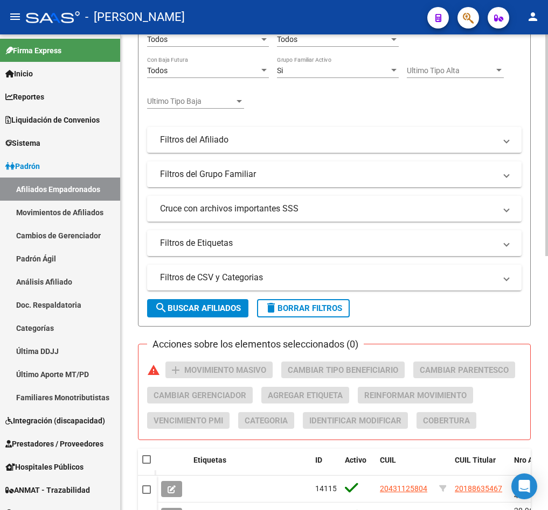
scroll to position [26, 0]
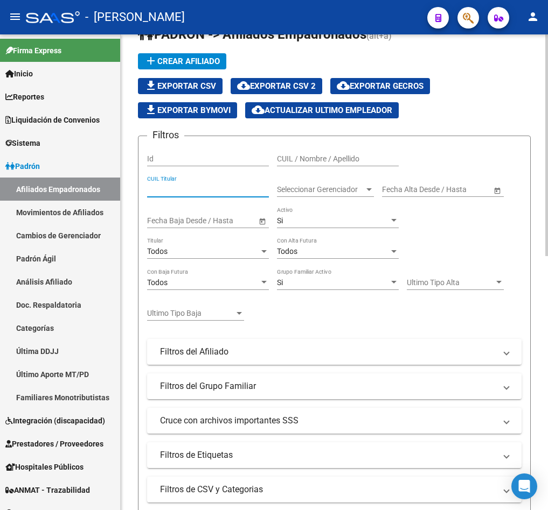
click at [207, 193] on input "CUIL Titular" at bounding box center [208, 189] width 122 height 9
paste input "27301538303"
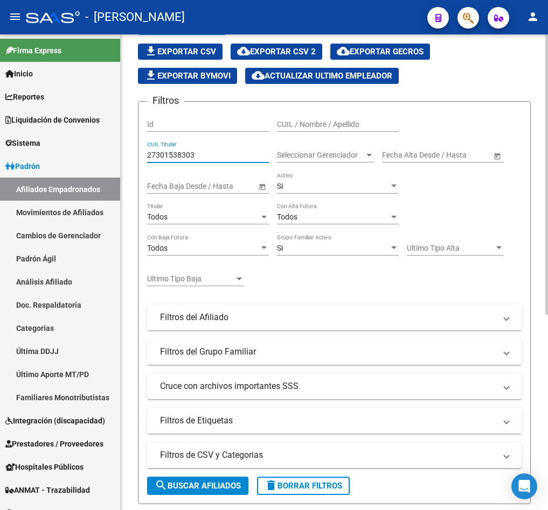
scroll to position [0, 0]
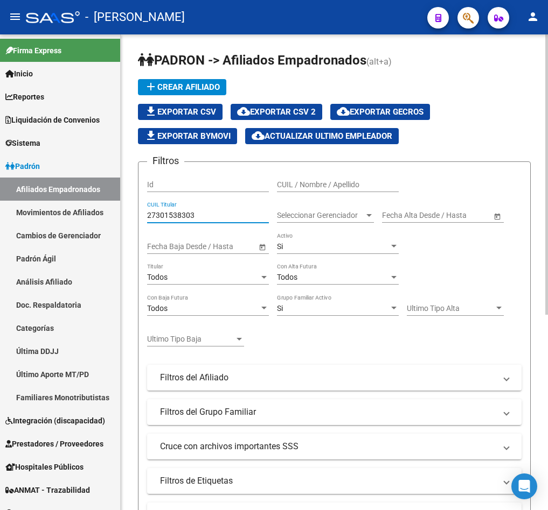
type input "27301538303"
click at [284, 108] on span "cloud_download Exportar CSV 2" at bounding box center [276, 112] width 79 height 10
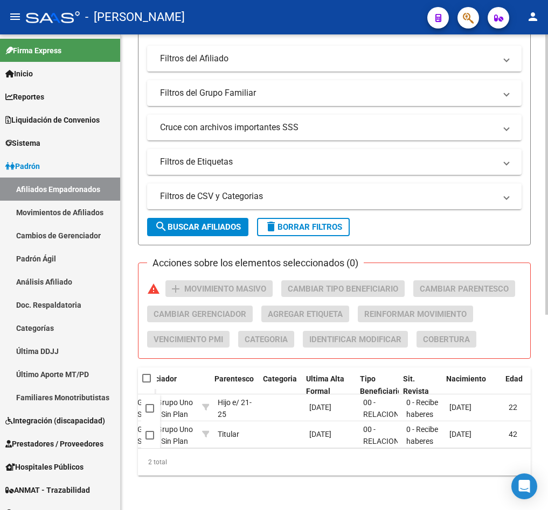
scroll to position [0, 342]
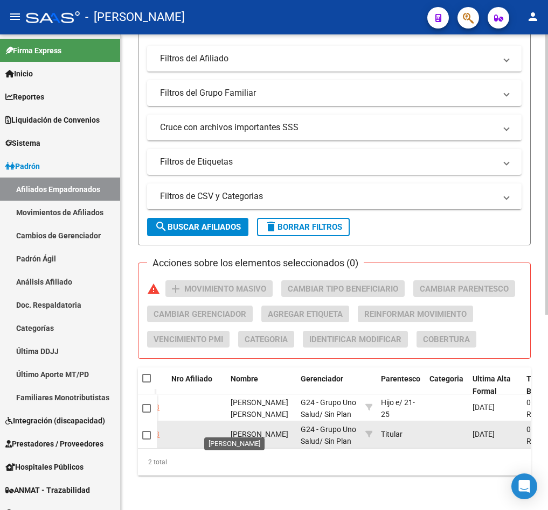
drag, startPoint x: 220, startPoint y: 414, endPoint x: 267, endPoint y: 428, distance: 49.6
click at [267, 428] on div "87 27301538303 27301538303 [PERSON_NAME] VICTORIA G24 - Grupo Uno Salud / Sin P…" at bounding box center [426, 435] width 1225 height 27
drag, startPoint x: 237, startPoint y: 419, endPoint x: 278, endPoint y: 432, distance: 42.4
click at [278, 432] on div "[PERSON_NAME]" at bounding box center [260, 435] width 61 height 12
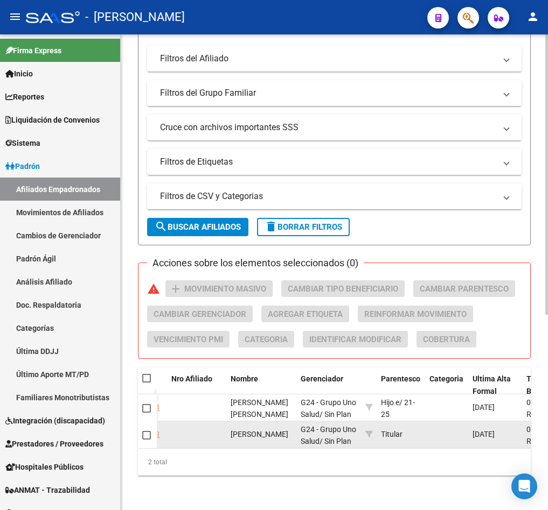
copy span "[PERSON_NAME]"
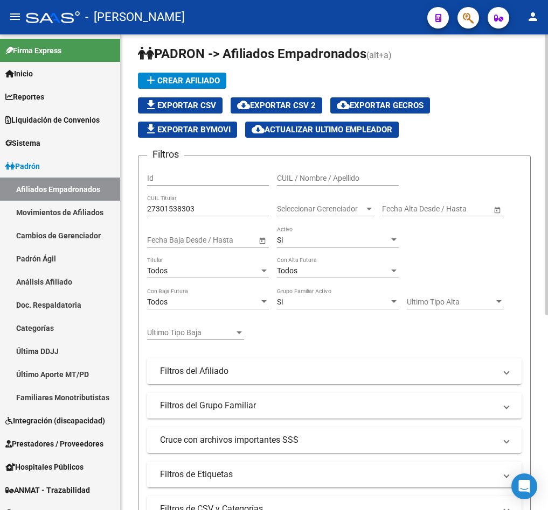
scroll to position [0, 0]
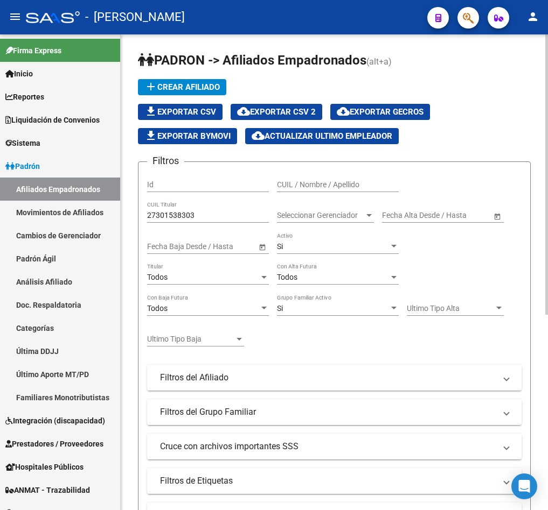
click at [194, 207] on div "27301538303 CUIL Titular" at bounding box center [208, 212] width 122 height 22
click at [195, 213] on input "27301538303" at bounding box center [208, 215] width 122 height 9
